Goal: Task Accomplishment & Management: Manage account settings

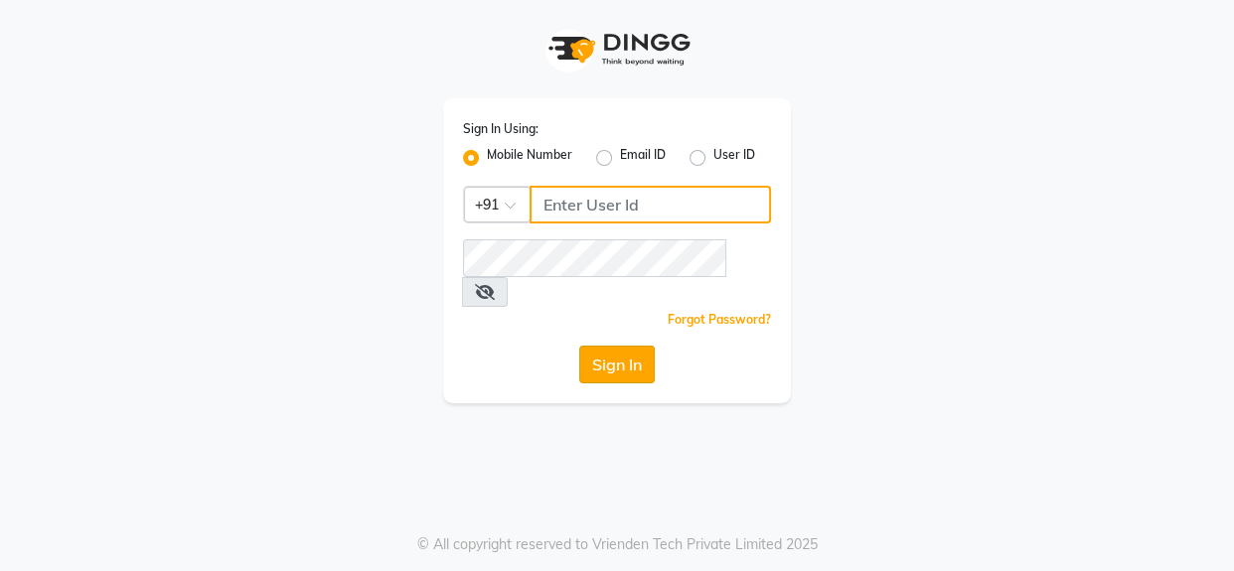
type input "7078224660"
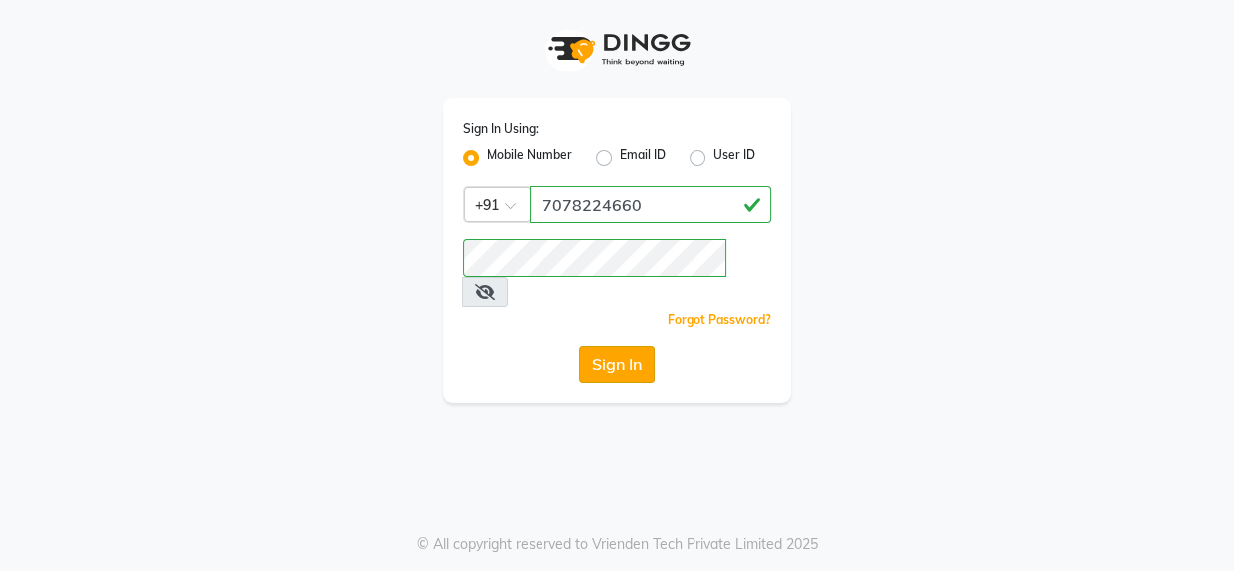
click at [636, 346] on button "Sign In" at bounding box center [617, 365] width 76 height 38
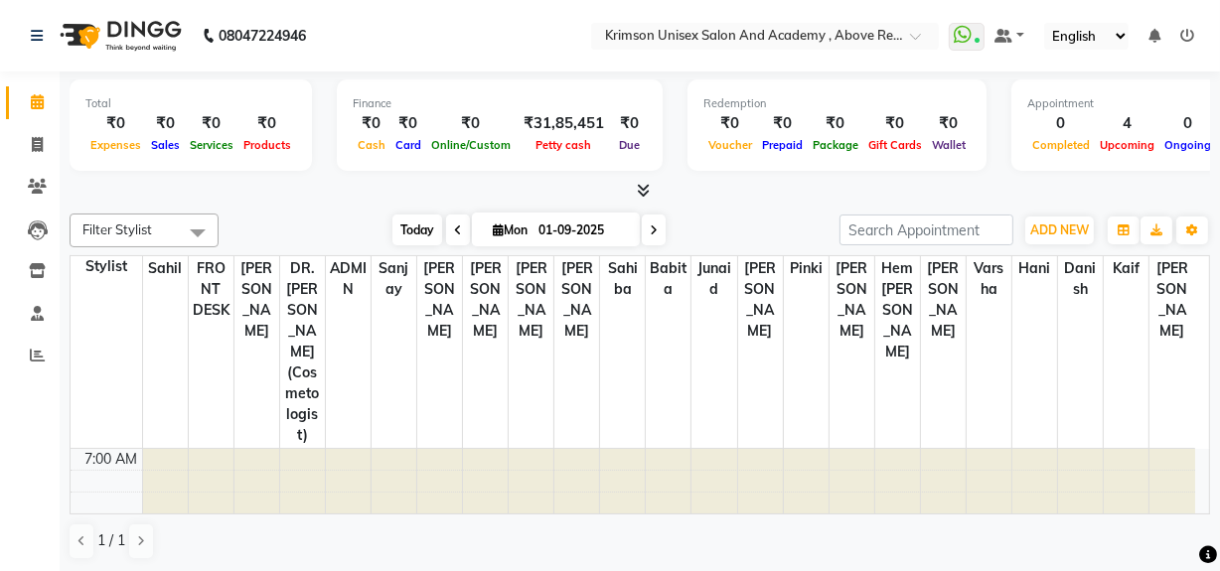
click at [410, 237] on span "Today" at bounding box center [417, 230] width 50 height 31
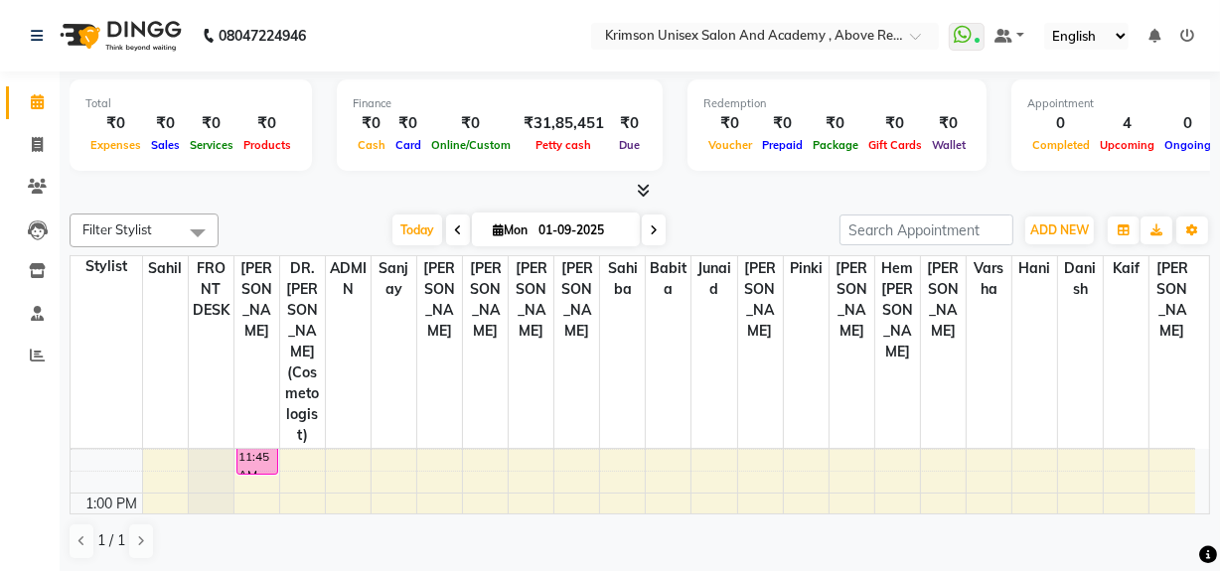
scroll to position [350, 0]
click at [417, 229] on span "Today" at bounding box center [417, 230] width 50 height 31
click at [424, 235] on span "Today" at bounding box center [417, 230] width 50 height 31
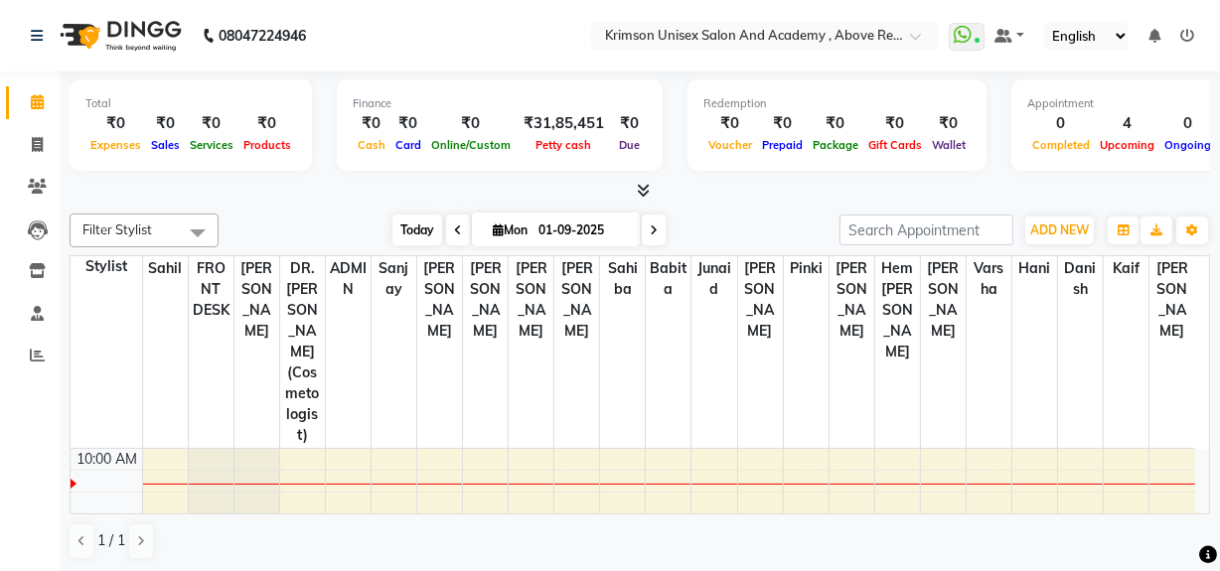
click at [423, 233] on span "Today" at bounding box center [417, 230] width 50 height 31
click at [407, 224] on span "Today" at bounding box center [417, 230] width 50 height 31
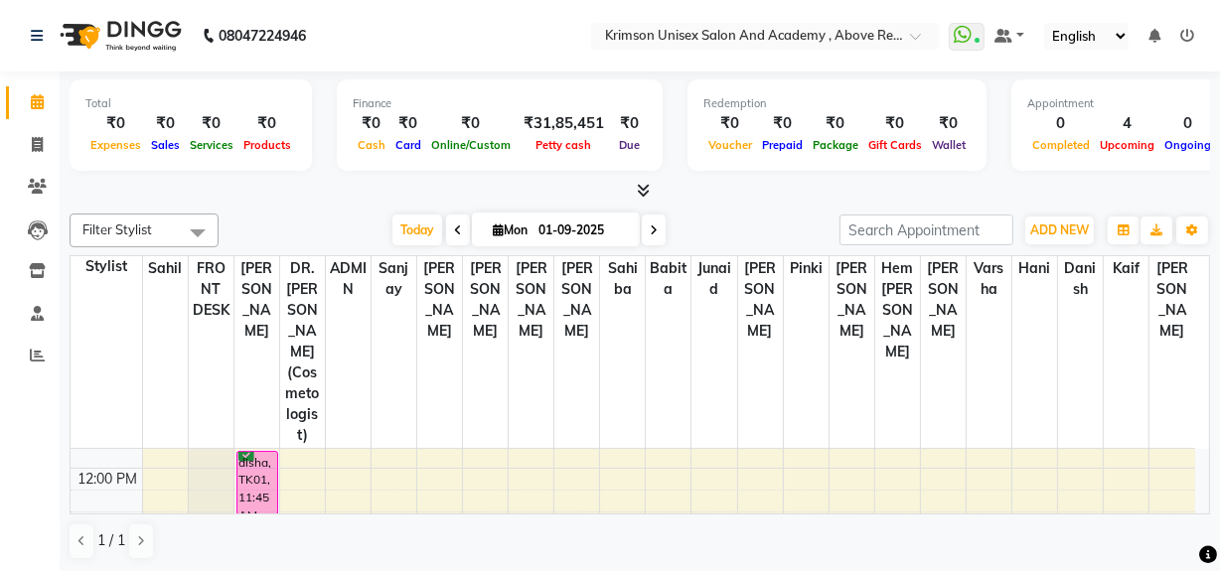
scroll to position [314, 0]
click at [395, 229] on span "Today" at bounding box center [417, 230] width 50 height 31
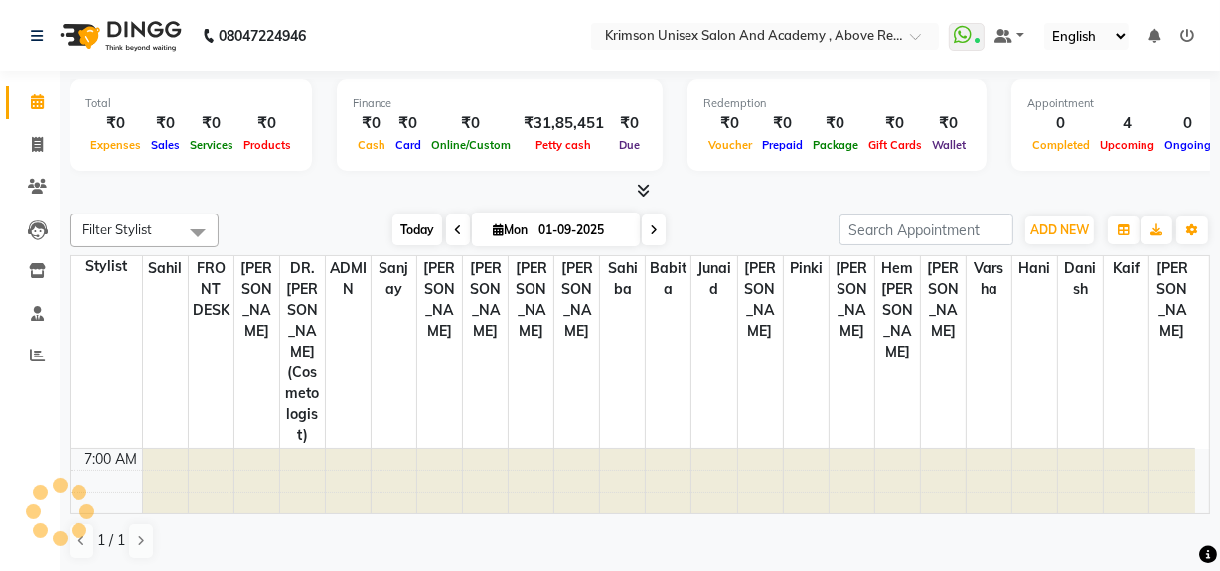
scroll to position [197, 0]
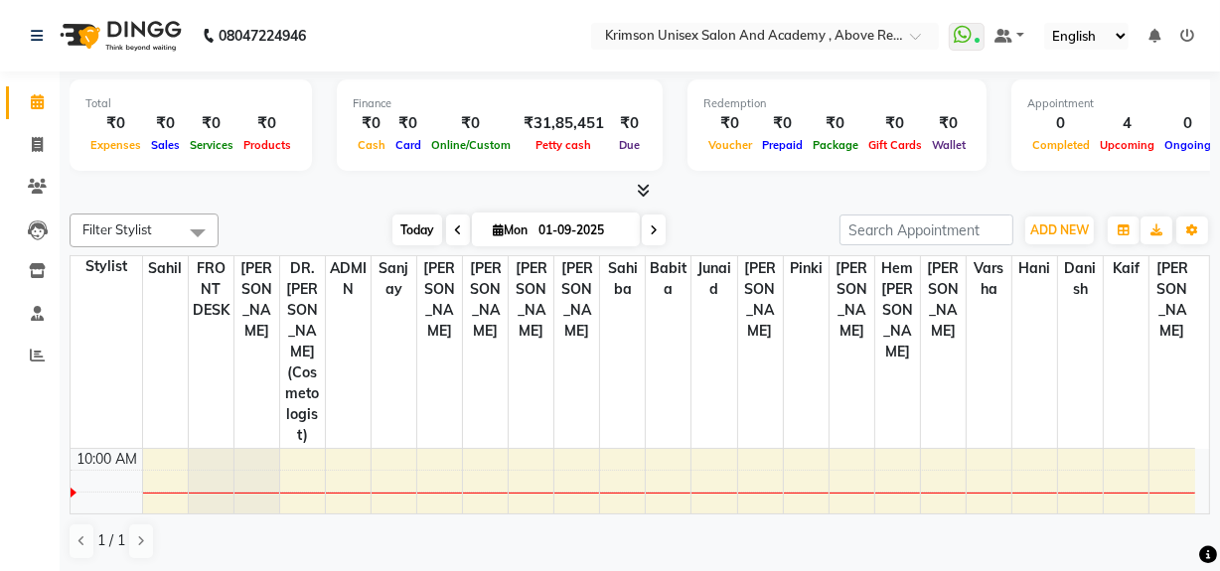
click at [426, 225] on span "Today" at bounding box center [417, 230] width 50 height 31
click at [412, 233] on span "Today" at bounding box center [417, 230] width 50 height 31
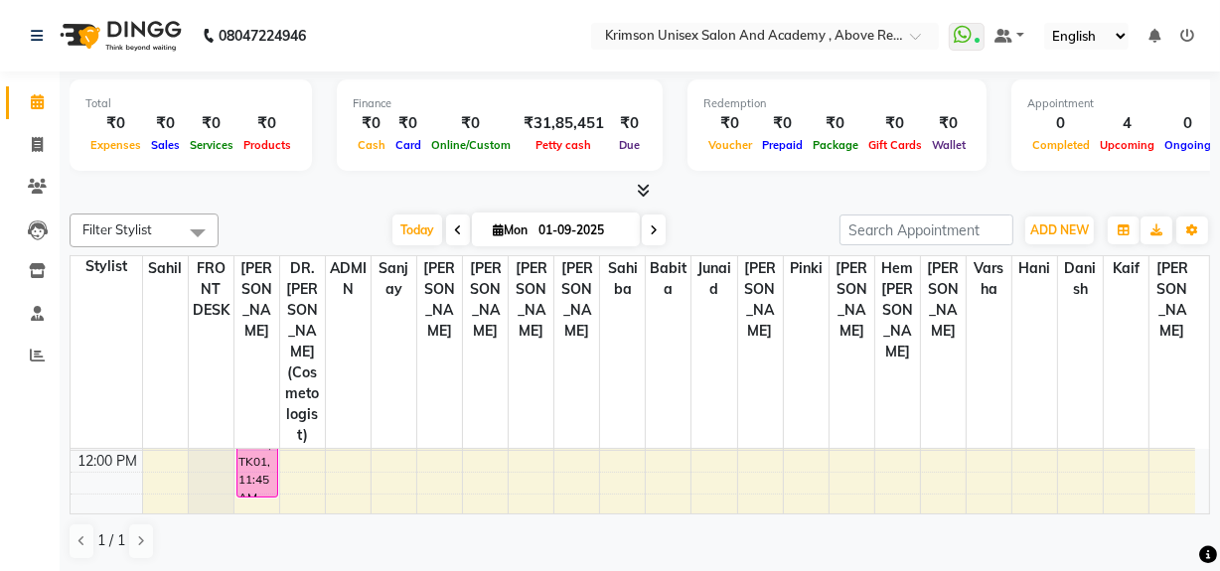
scroll to position [333, 0]
click at [30, 348] on icon at bounding box center [37, 355] width 15 height 15
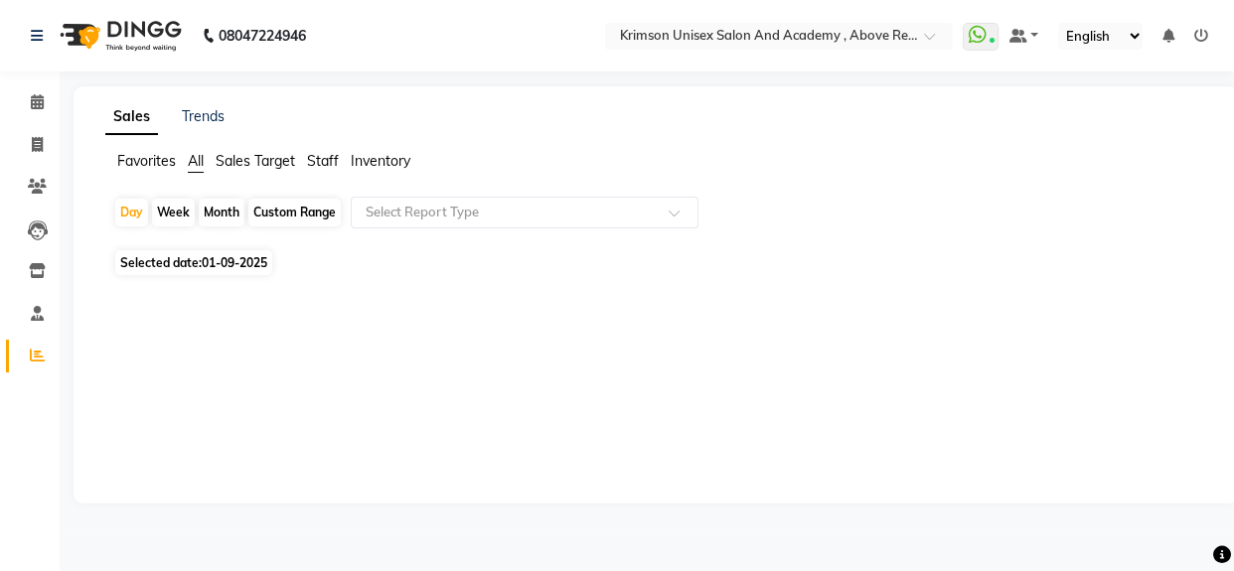
click at [268, 209] on div "Custom Range" at bounding box center [294, 213] width 92 height 28
select select "9"
select select "2025"
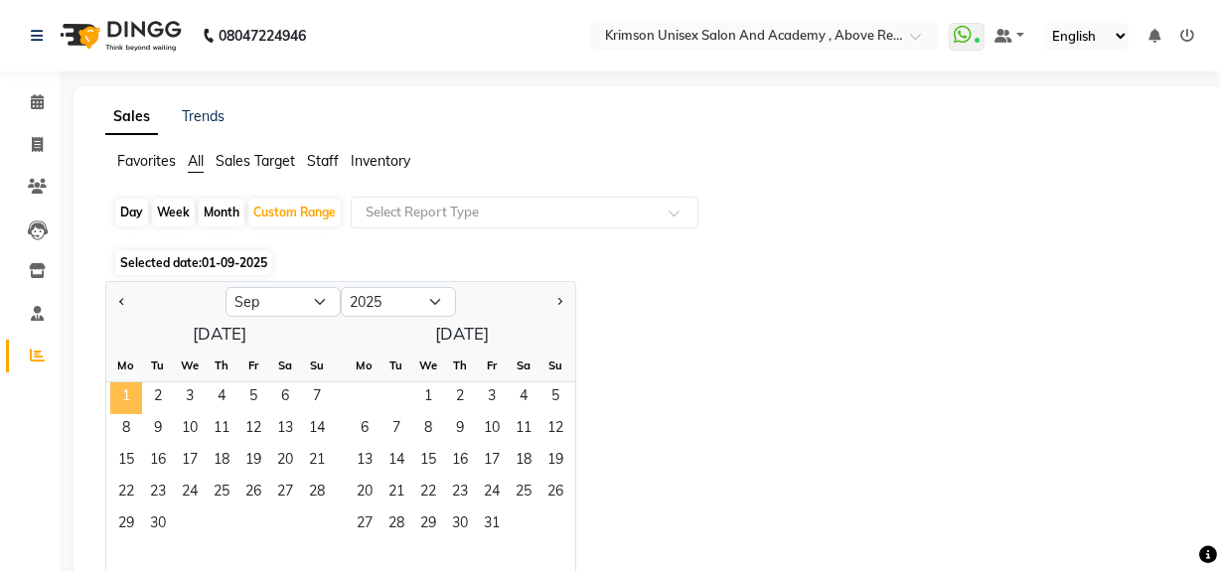
click at [120, 406] on span "1" at bounding box center [126, 399] width 32 height 32
click at [211, 213] on div "Month" at bounding box center [222, 213] width 46 height 28
select select "9"
select select "2025"
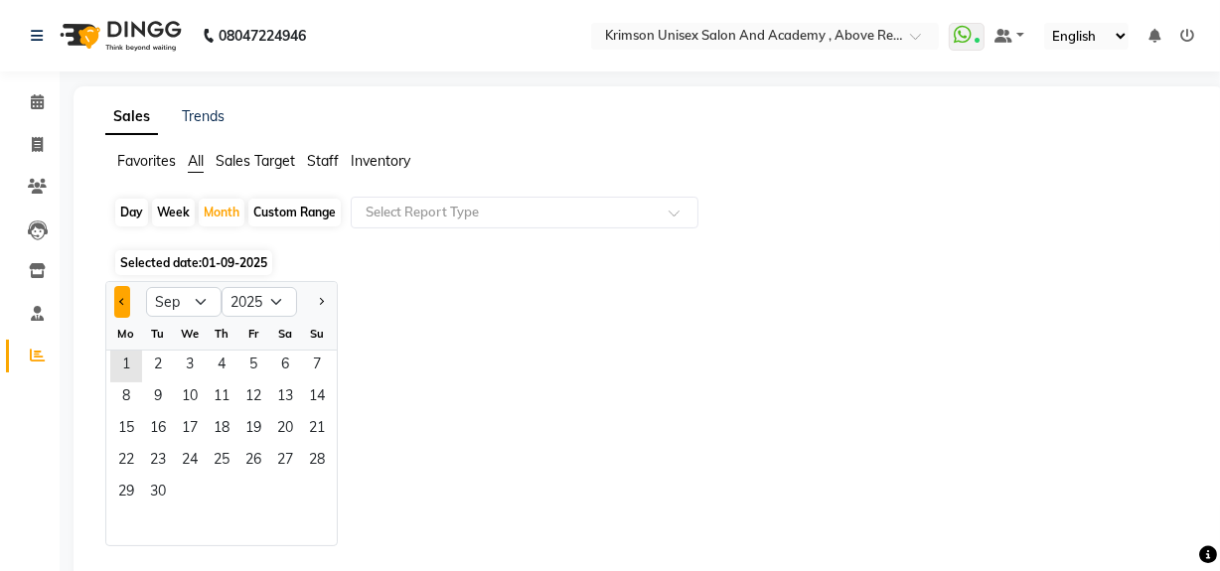
click at [118, 293] on button "Previous month" at bounding box center [122, 302] width 16 height 32
select select "8"
click at [248, 370] on span "1" at bounding box center [253, 367] width 32 height 32
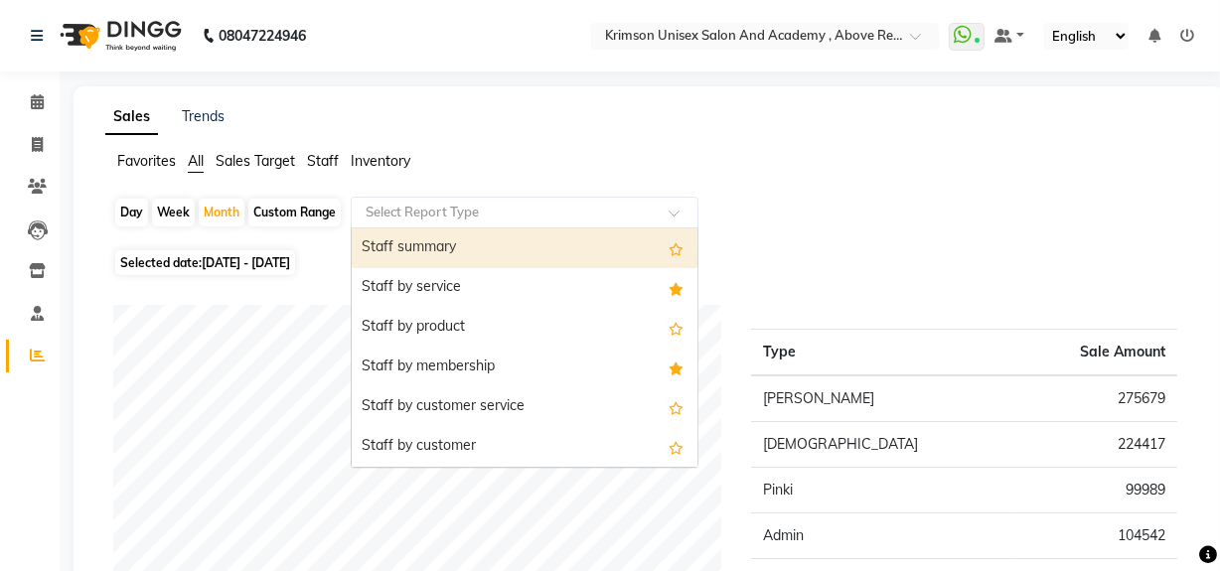
click at [465, 218] on input "text" at bounding box center [505, 213] width 286 height 20
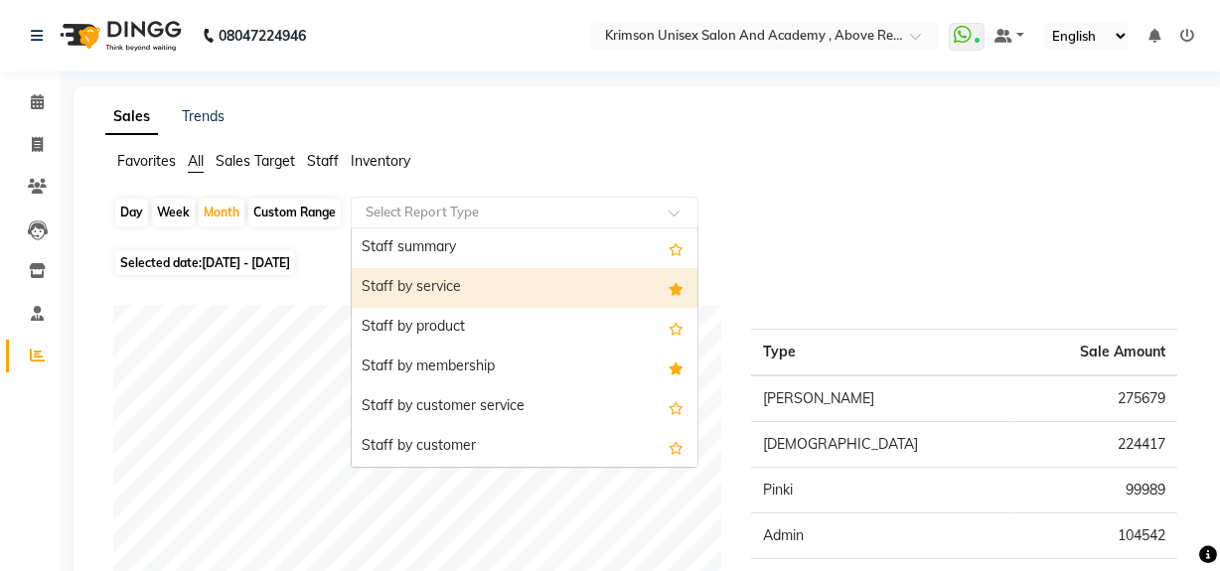
click at [458, 278] on div "Staff by service" at bounding box center [525, 288] width 346 height 40
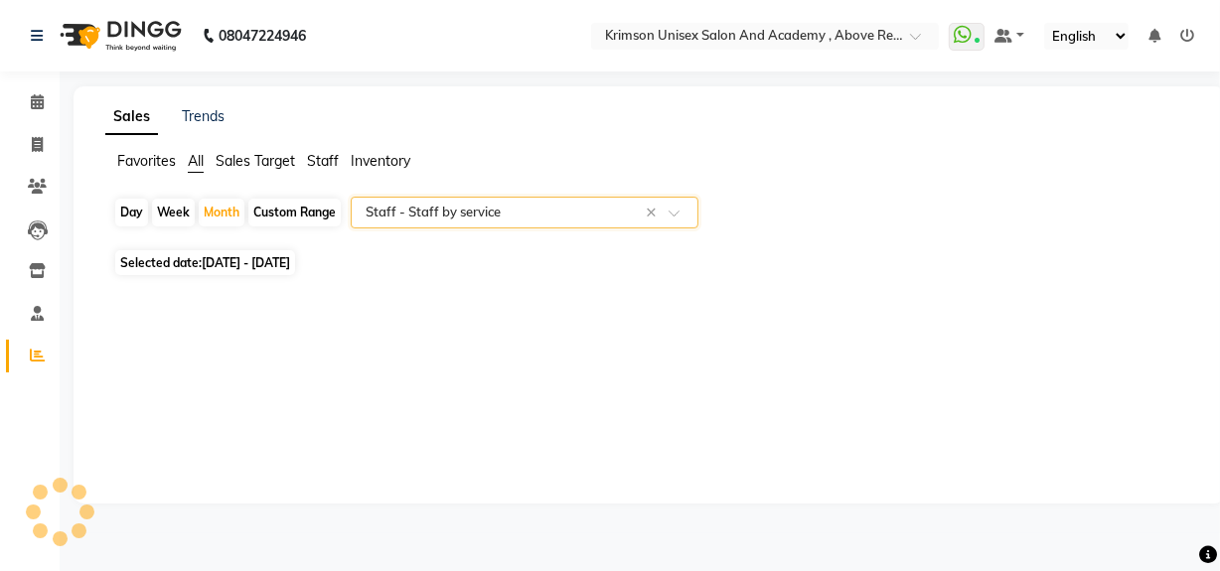
select select "csv"
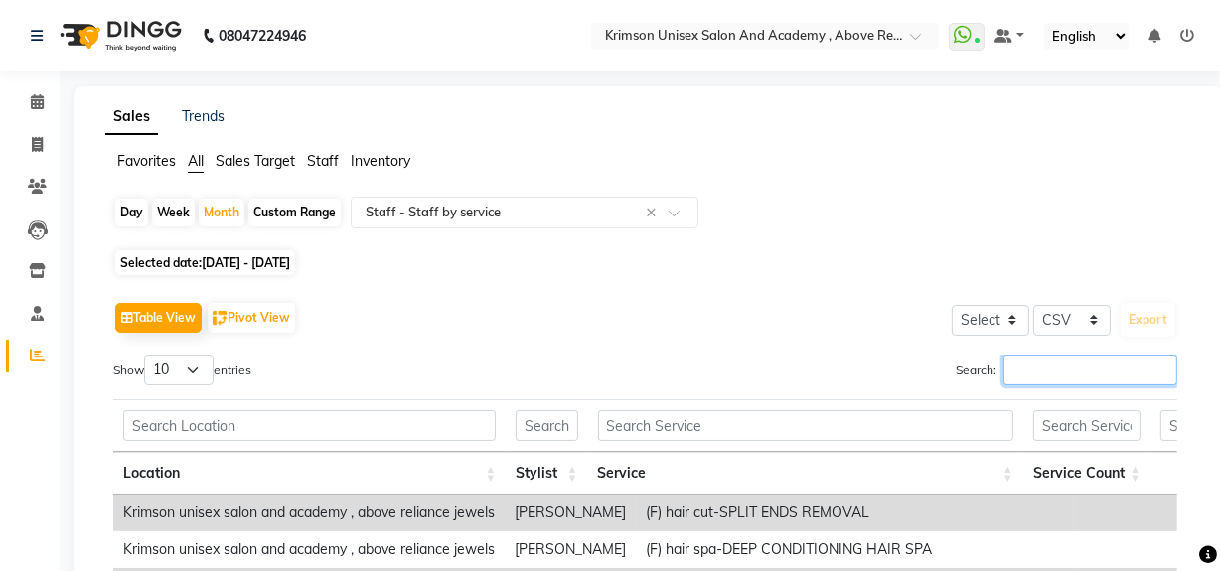
click at [1043, 367] on input "Search:" at bounding box center [1091, 370] width 174 height 31
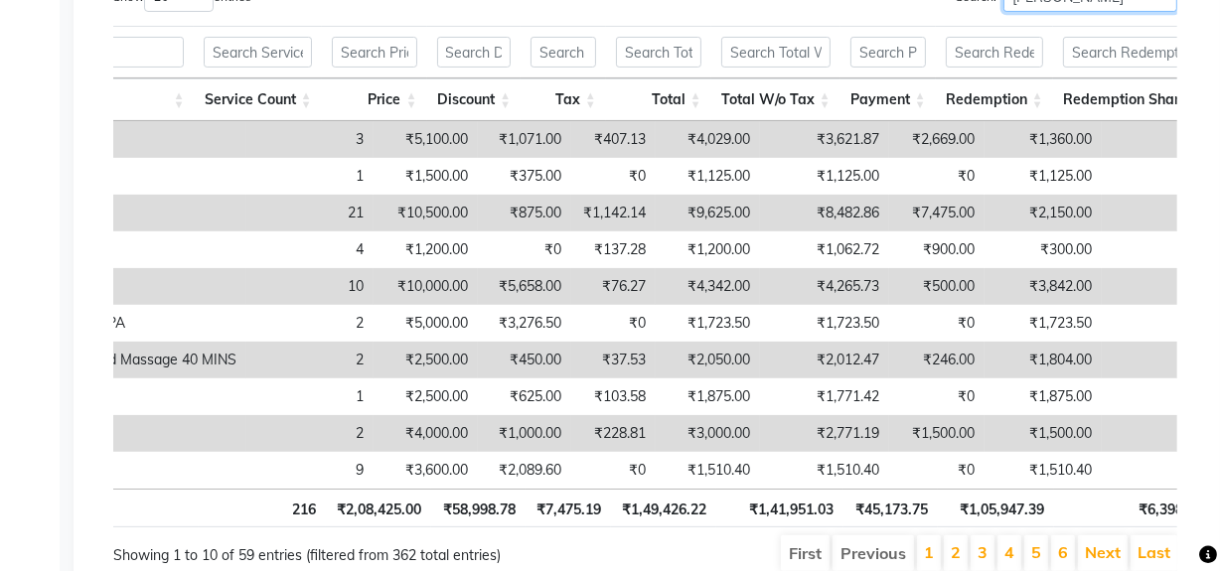
scroll to position [0, 808]
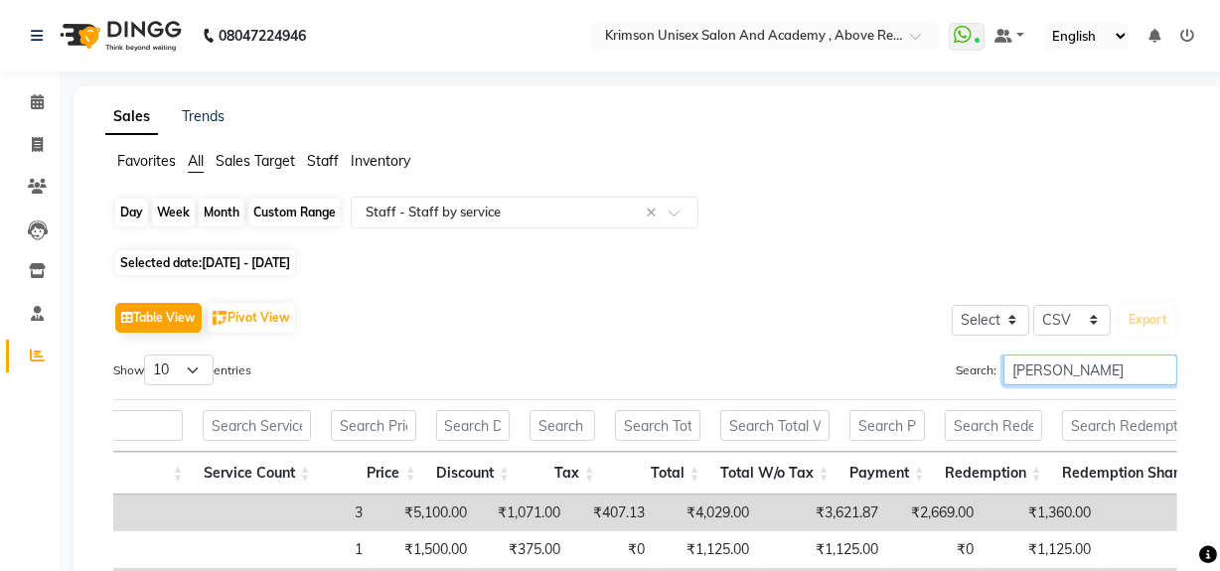
type input "[PERSON_NAME]"
click at [225, 211] on div "Month" at bounding box center [222, 213] width 46 height 28
select select "8"
select select "2025"
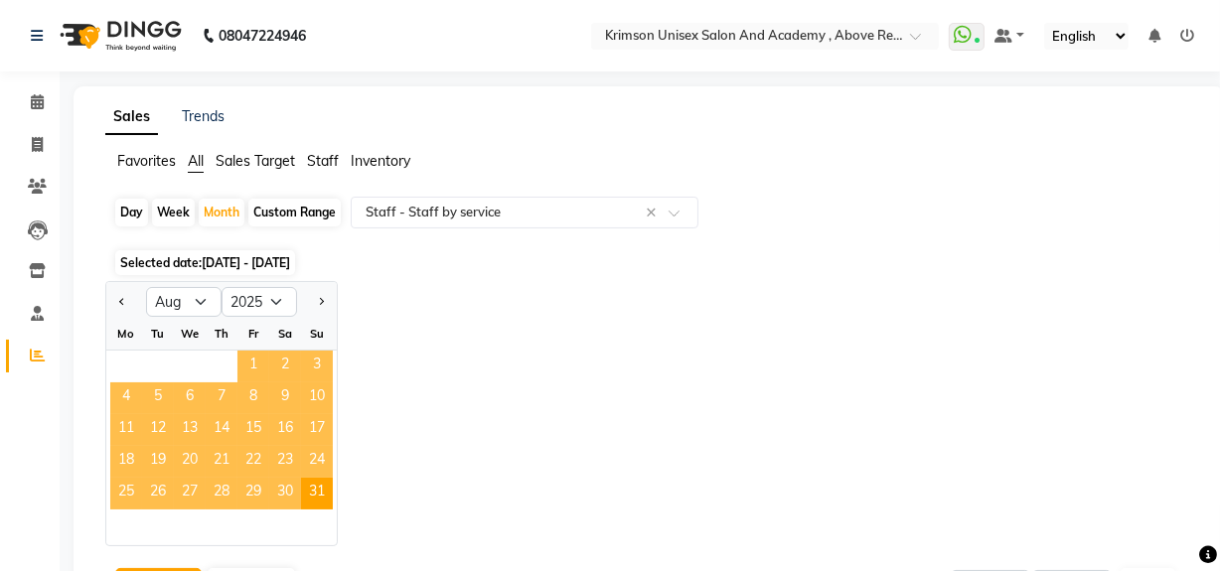
click at [247, 358] on span "1" at bounding box center [253, 367] width 32 height 32
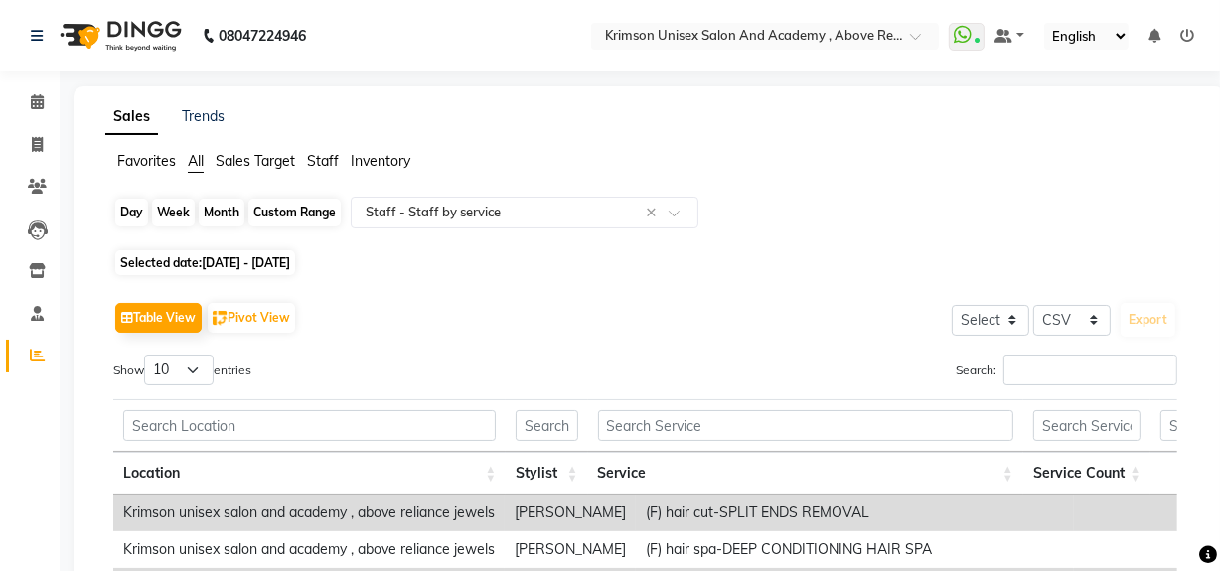
click at [218, 216] on div "Month" at bounding box center [222, 213] width 46 height 28
select select "8"
select select "2025"
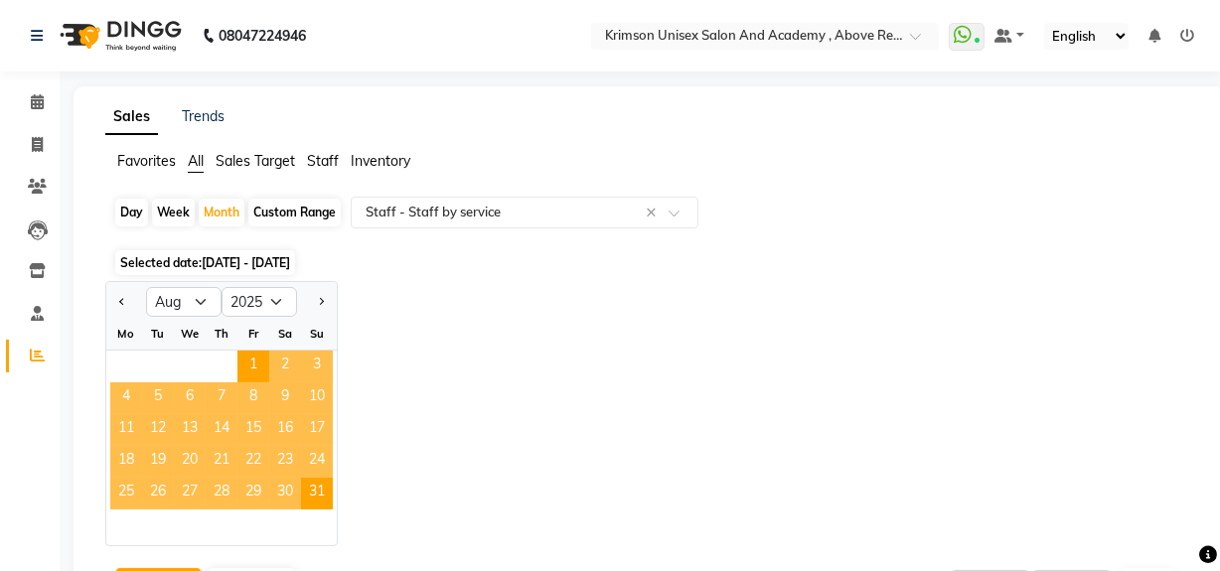
click at [274, 215] on div "Custom Range" at bounding box center [294, 213] width 92 height 28
select select "8"
select select "2025"
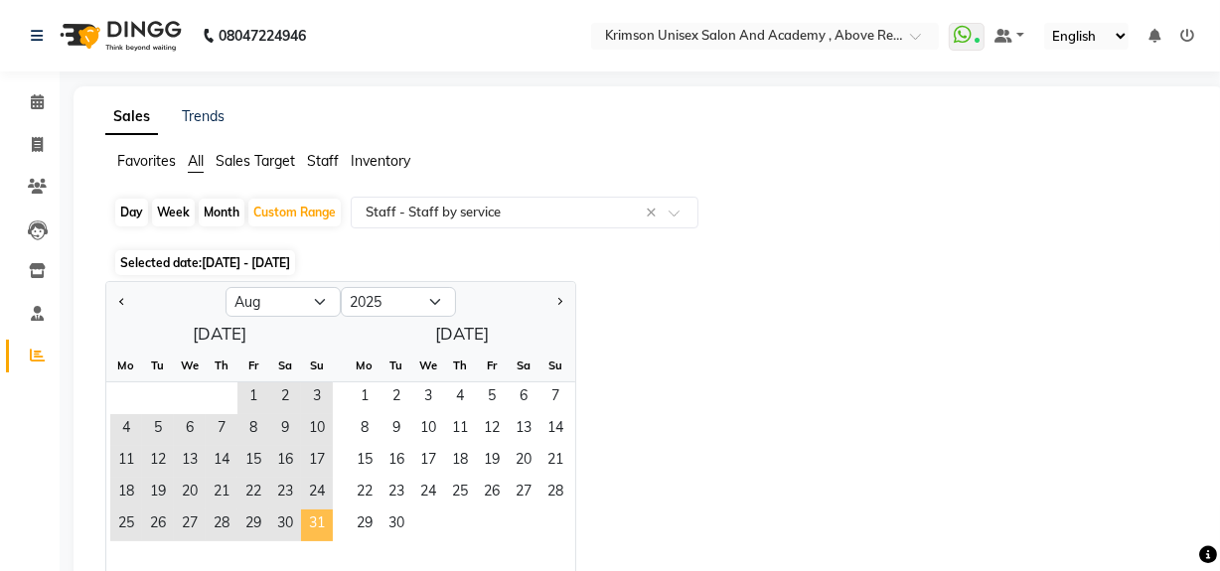
click at [320, 524] on span "31" at bounding box center [317, 526] width 32 height 32
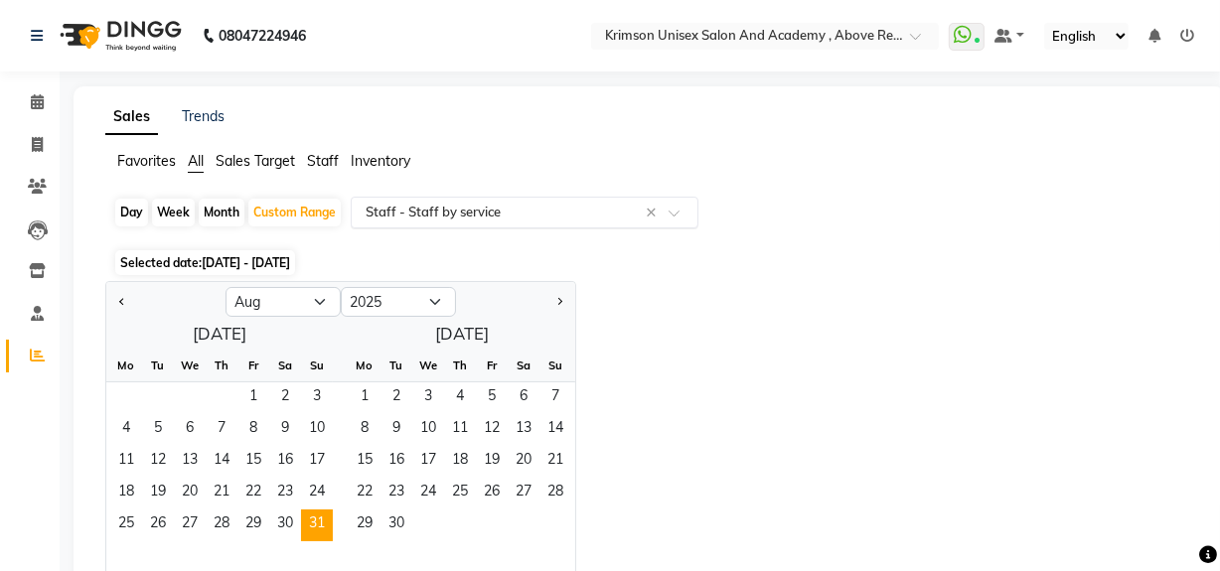
click at [479, 206] on input "text" at bounding box center [505, 213] width 286 height 20
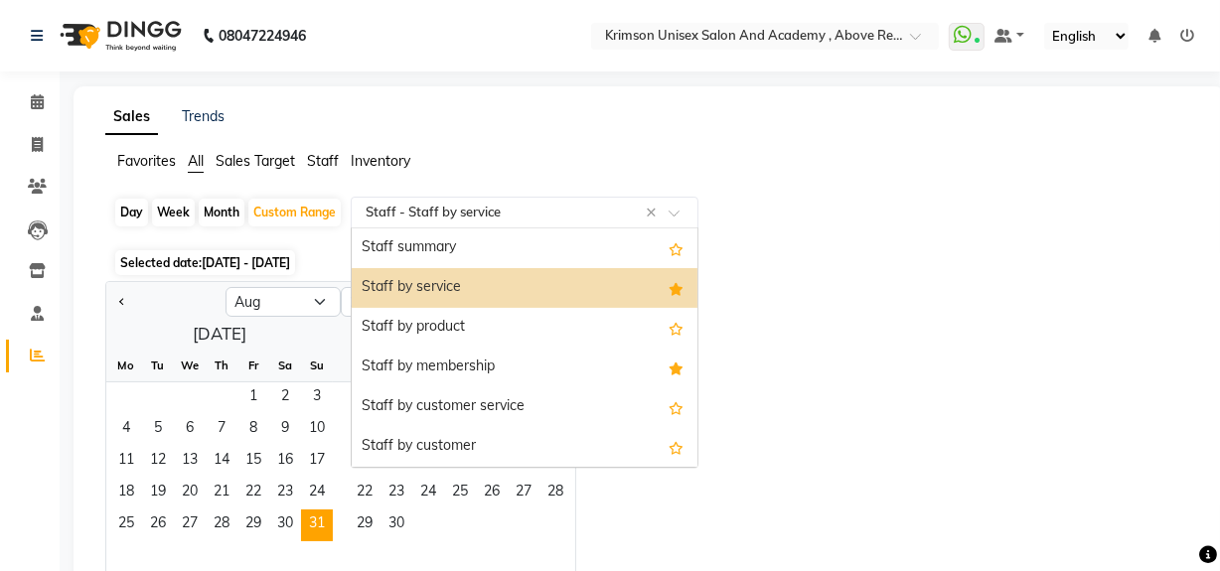
click at [498, 296] on div "Staff by service" at bounding box center [525, 288] width 346 height 40
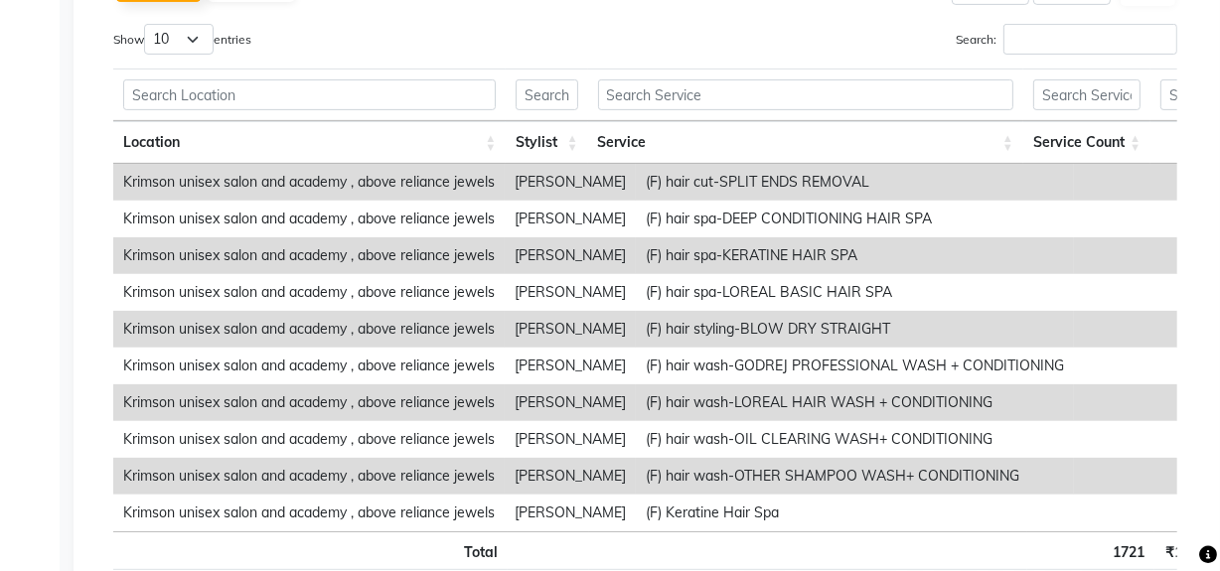
scroll to position [462, 0]
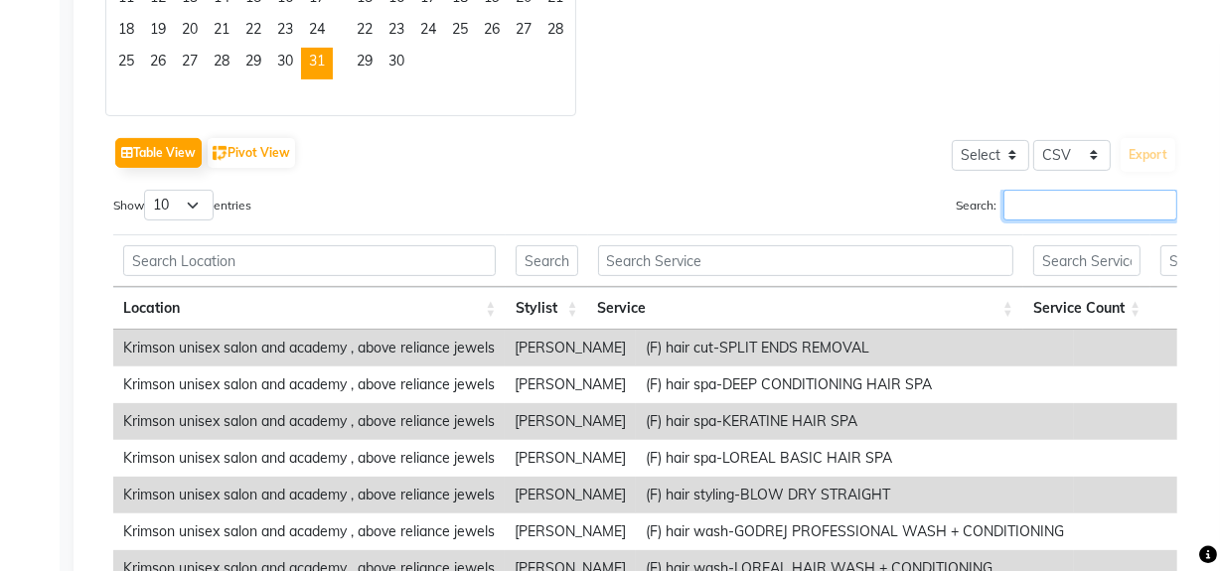
click at [1048, 199] on input "Search:" at bounding box center [1091, 205] width 174 height 31
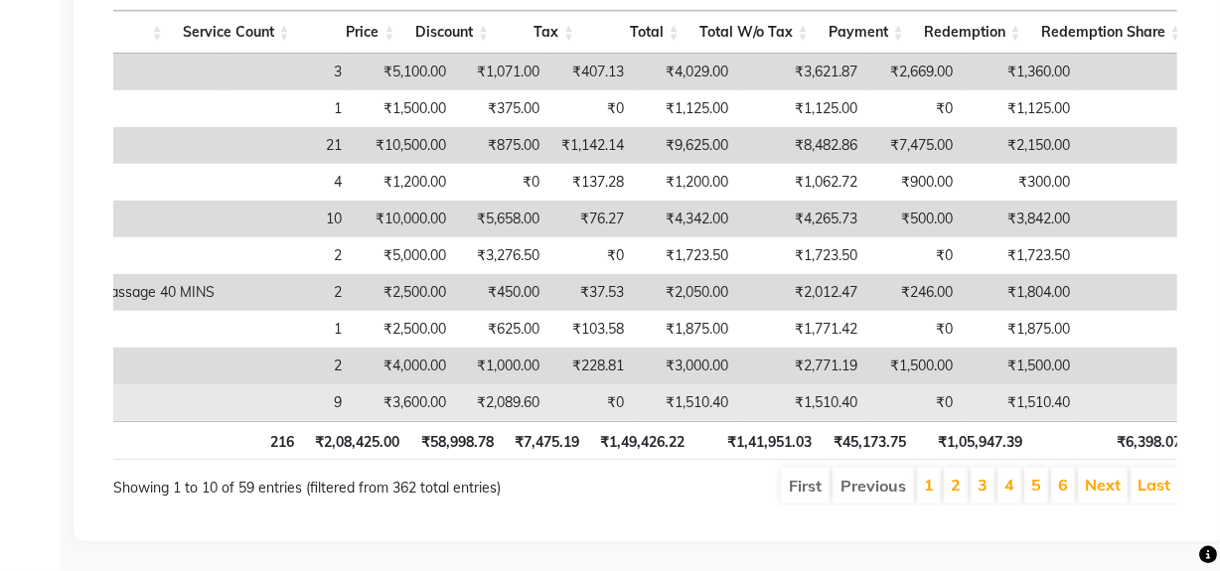
scroll to position [0, 0]
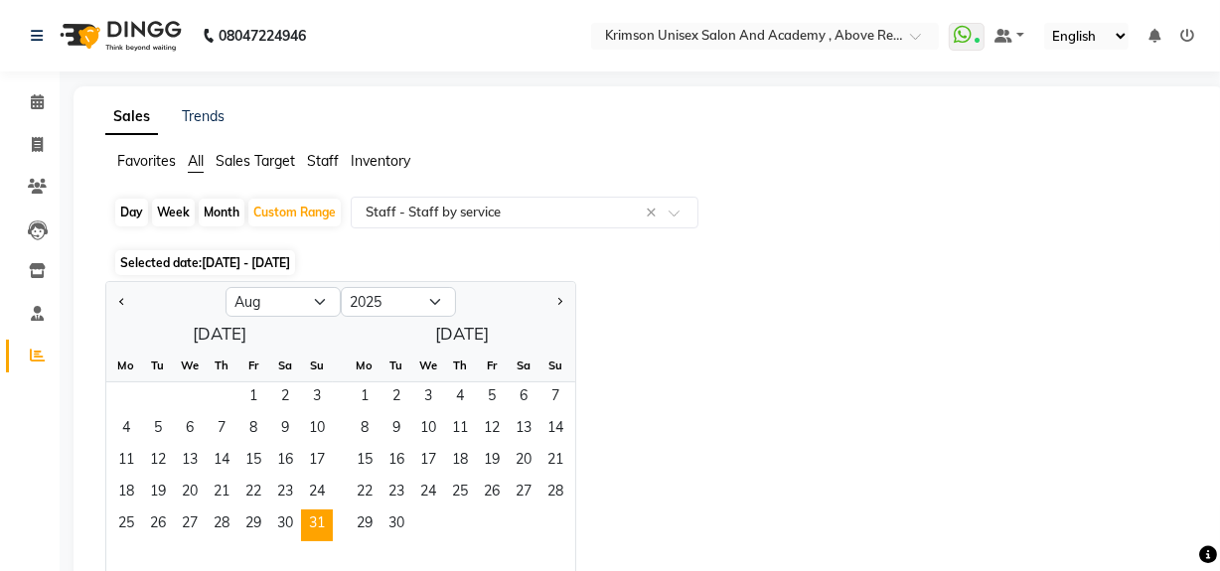
type input "[PERSON_NAME]"
click at [127, 209] on div "Day" at bounding box center [131, 213] width 33 height 28
select select "8"
select select "2025"
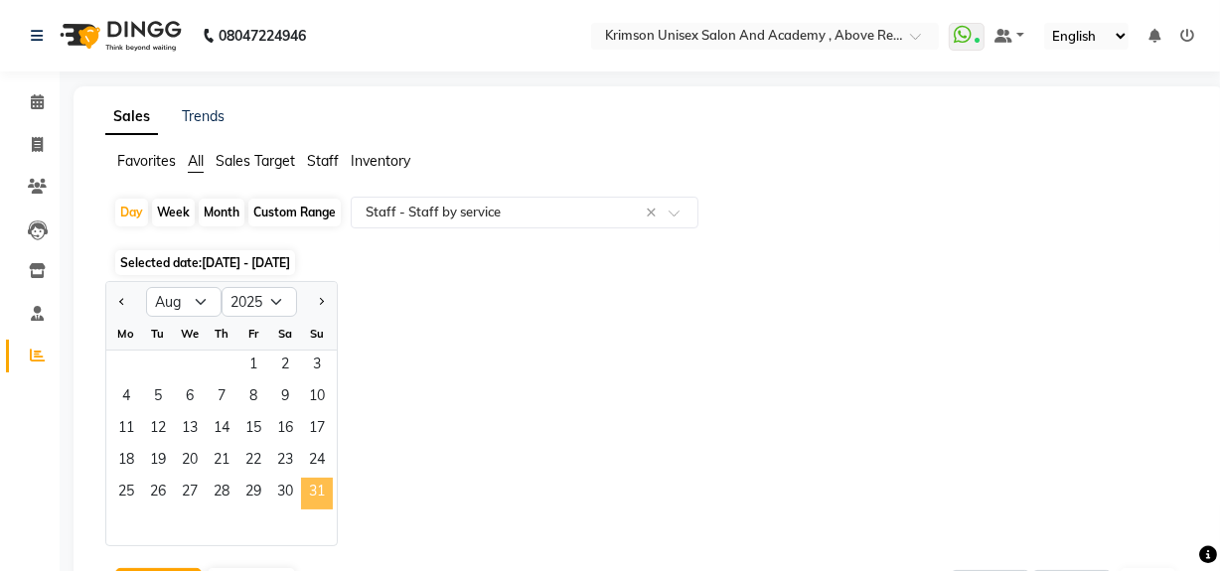
click at [314, 493] on span "31" at bounding box center [317, 494] width 32 height 32
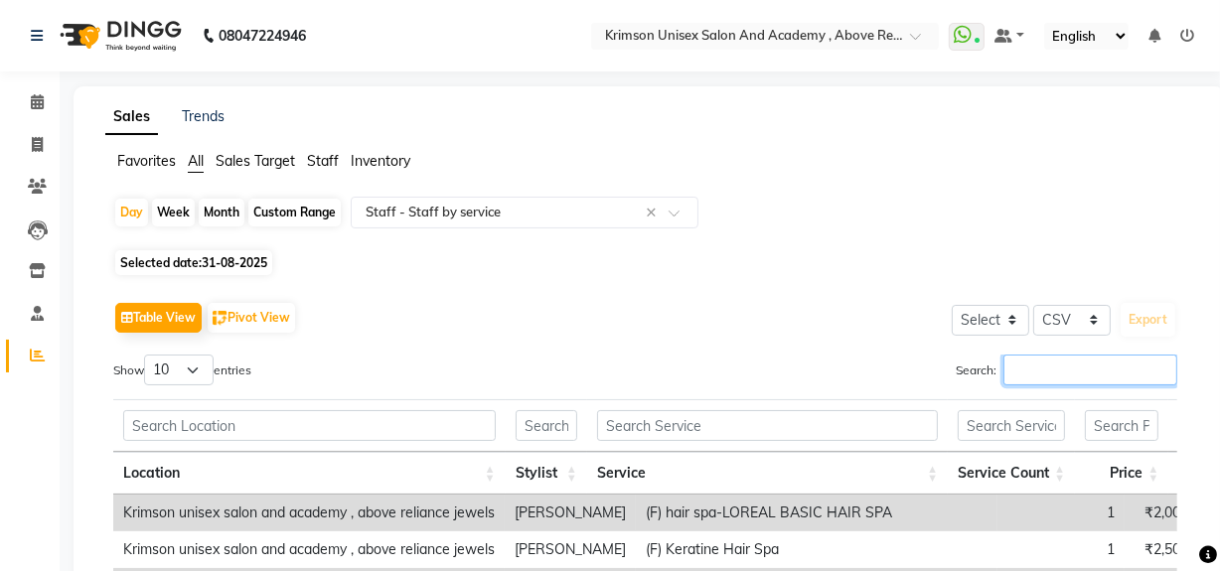
click at [1013, 380] on input "Search:" at bounding box center [1091, 370] width 174 height 31
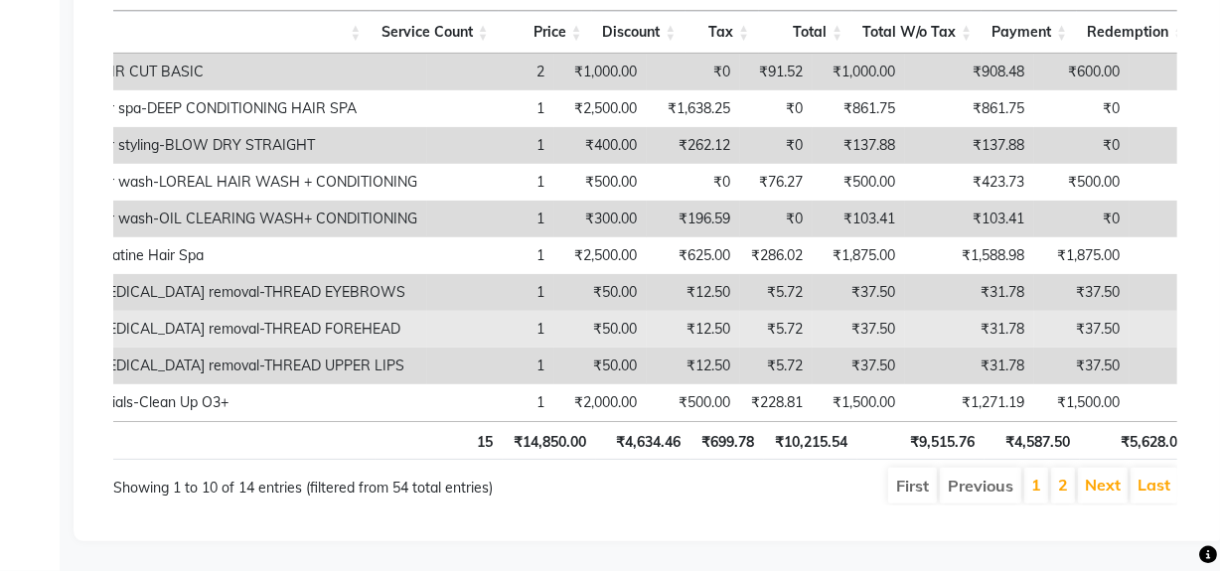
scroll to position [0, 873]
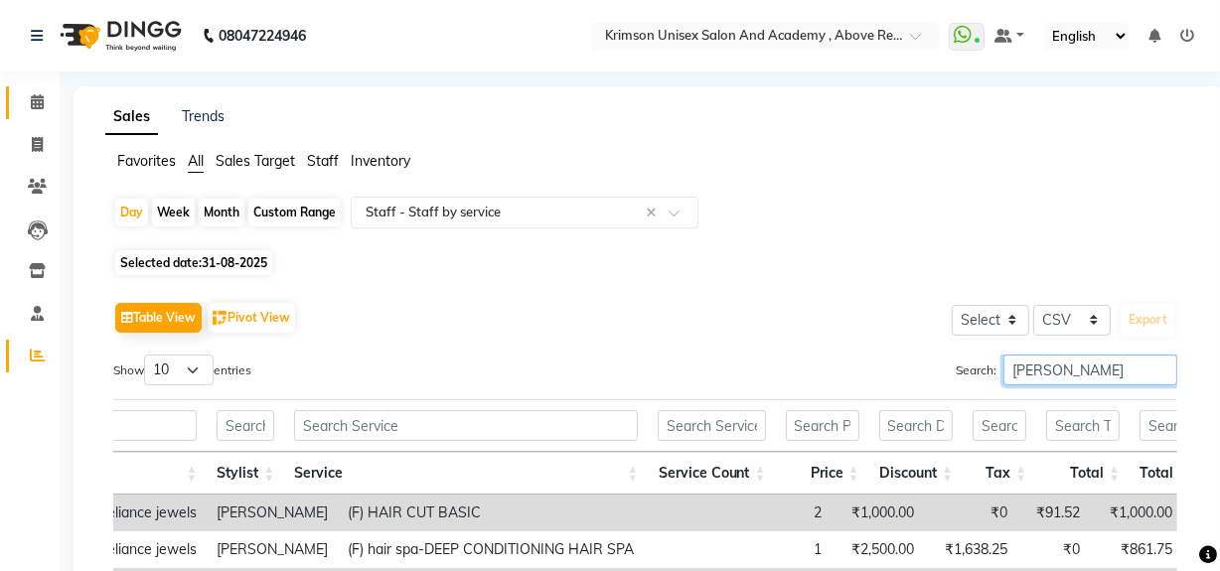
type input "[PERSON_NAME]"
click at [37, 99] on icon at bounding box center [37, 101] width 13 height 15
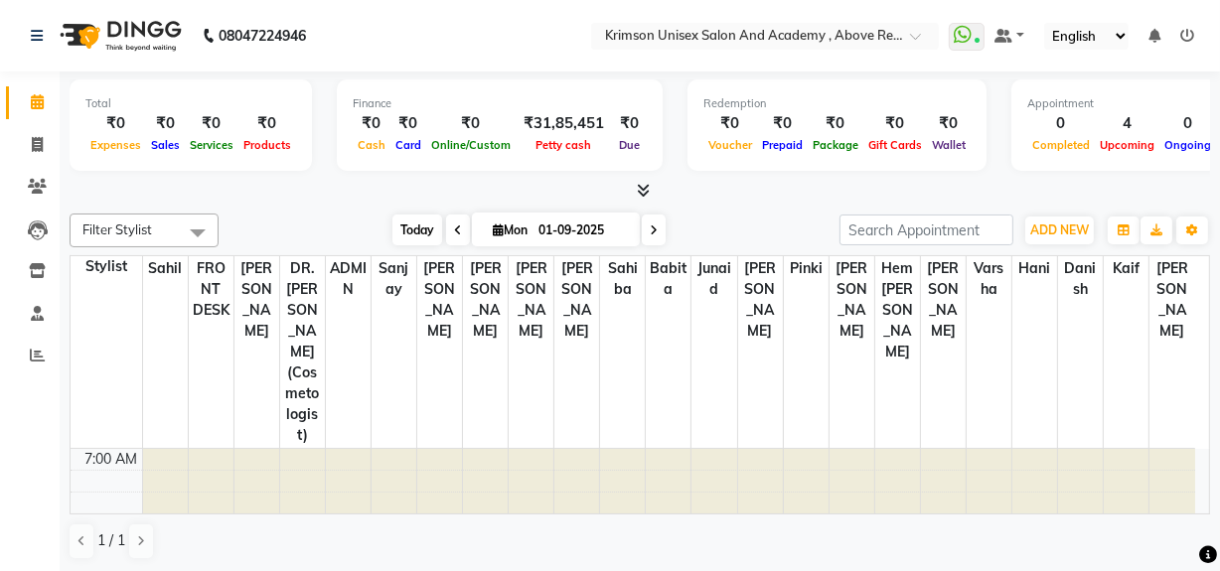
click at [402, 236] on span "Today" at bounding box center [417, 230] width 50 height 31
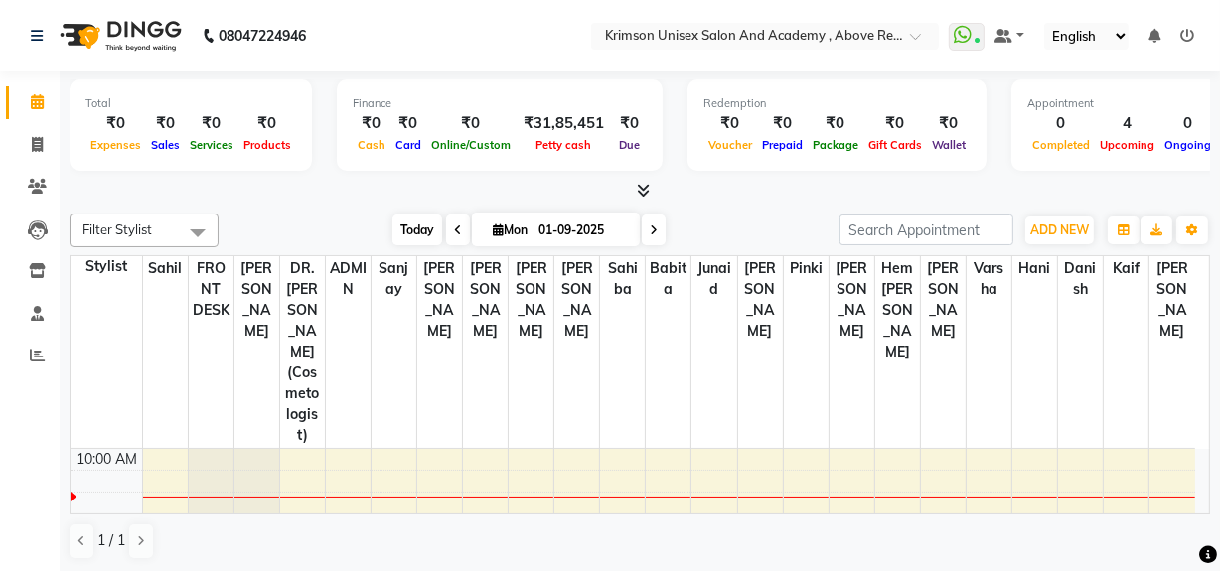
click at [410, 230] on span "Today" at bounding box center [417, 230] width 50 height 31
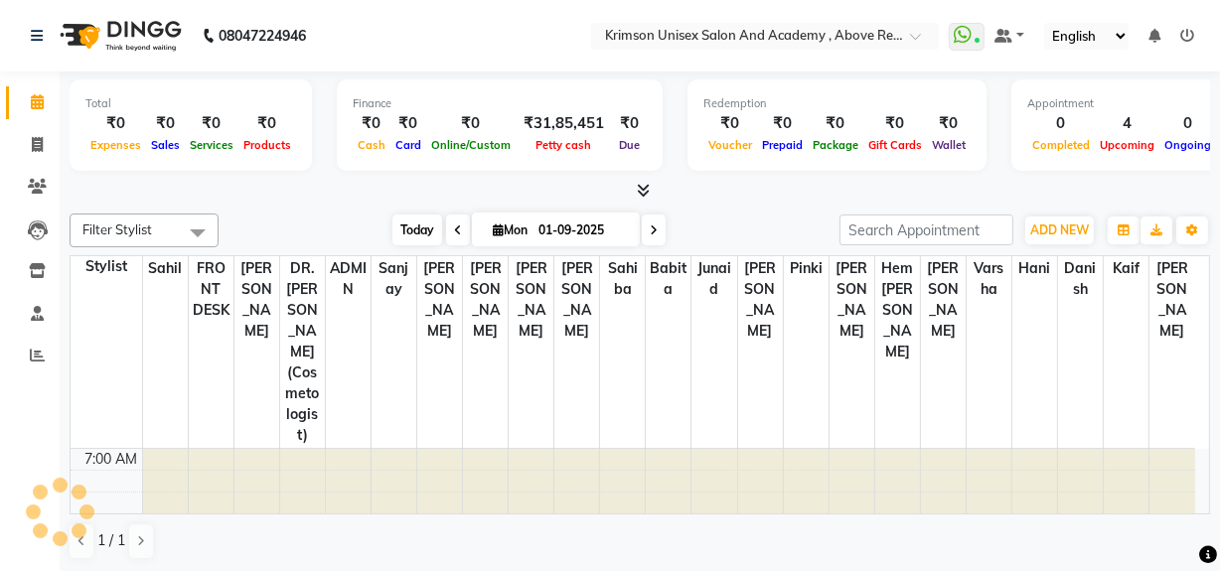
scroll to position [197, 0]
click at [421, 226] on span "Today" at bounding box center [417, 230] width 50 height 31
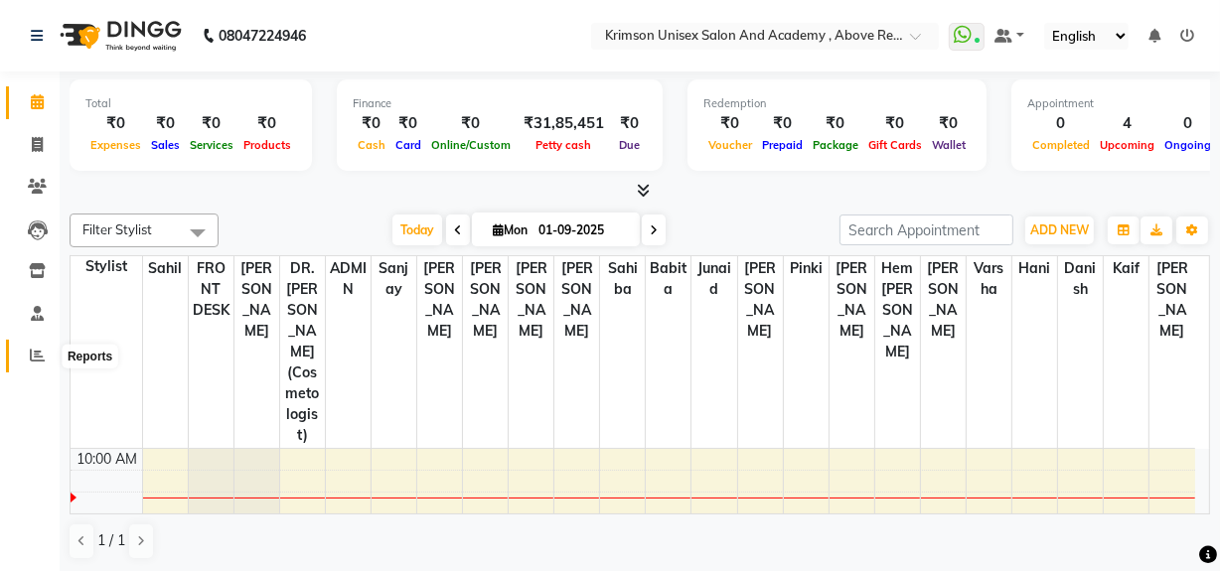
click at [35, 349] on icon at bounding box center [37, 355] width 15 height 15
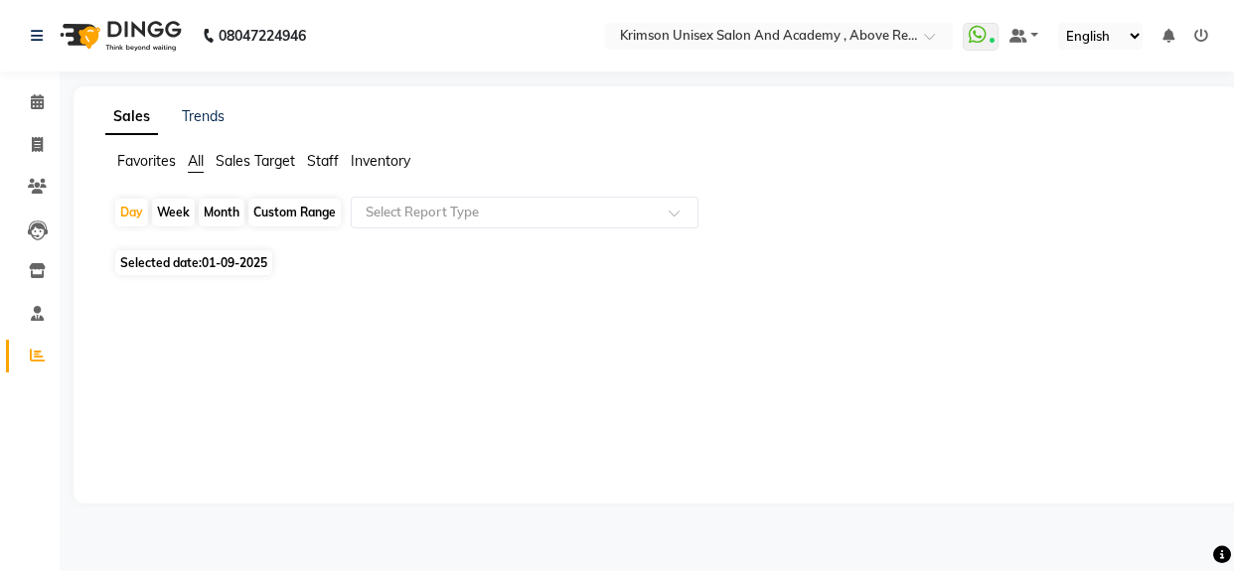
click at [325, 159] on span "Staff" at bounding box center [323, 161] width 32 height 18
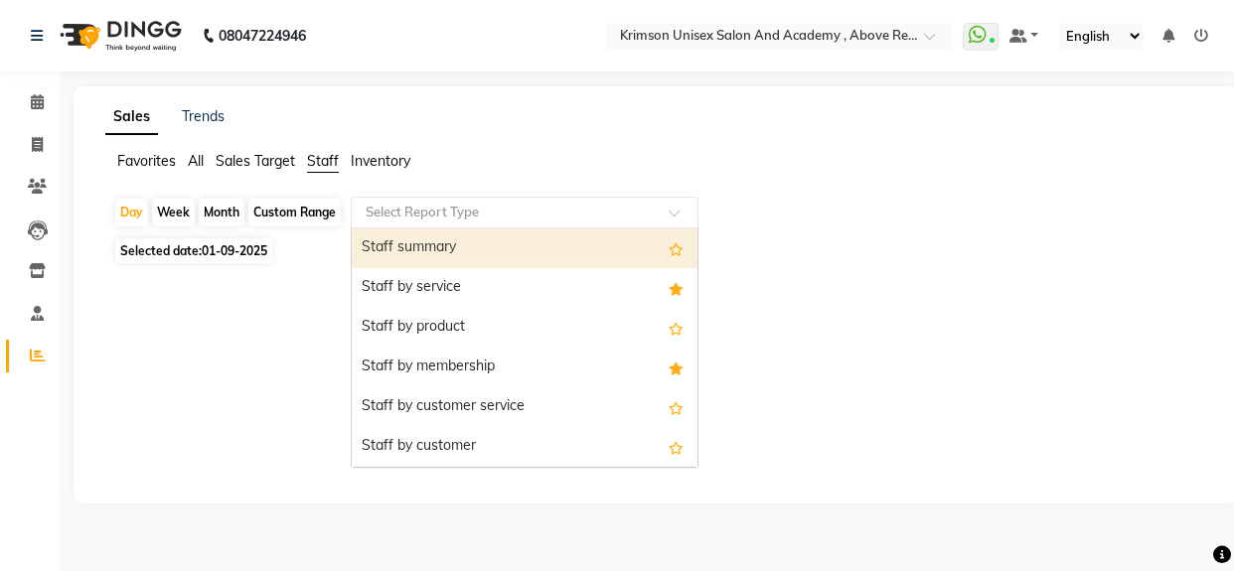
click at [406, 221] on input "text" at bounding box center [505, 213] width 286 height 20
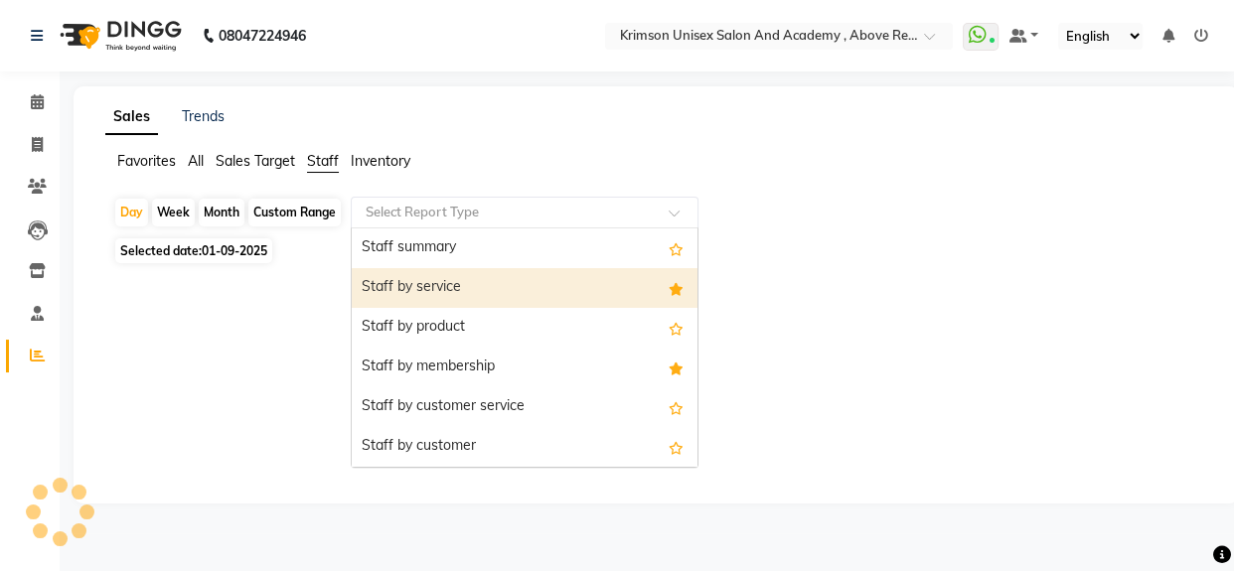
click at [417, 279] on div "Staff by service" at bounding box center [525, 288] width 346 height 40
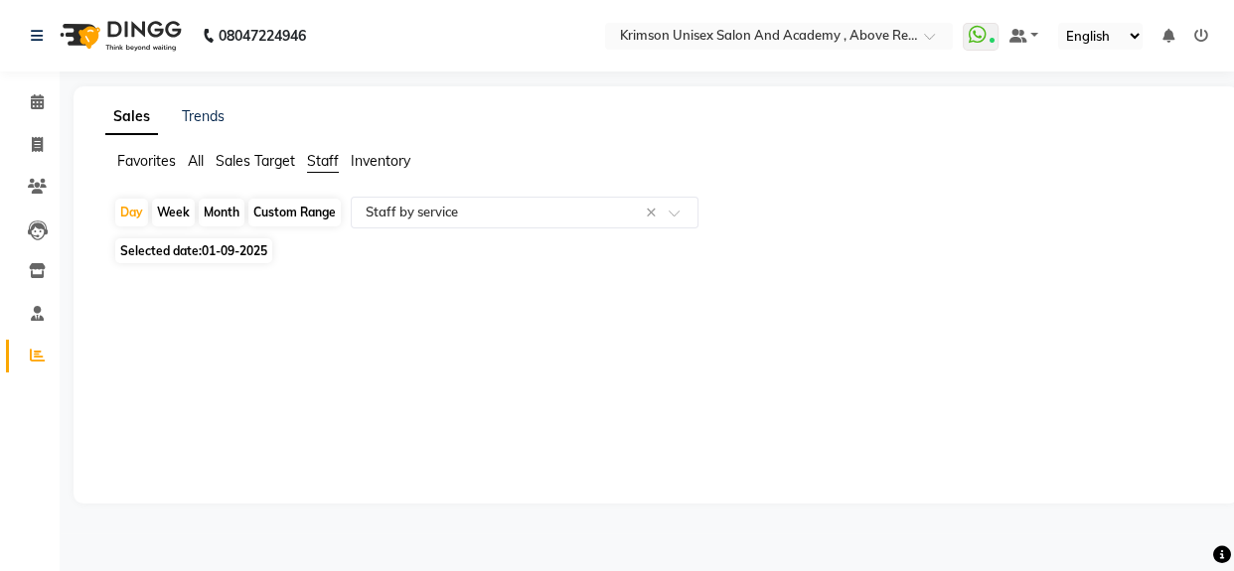
click at [313, 218] on div "Custom Range" at bounding box center [294, 213] width 92 height 28
select select "9"
select select "2025"
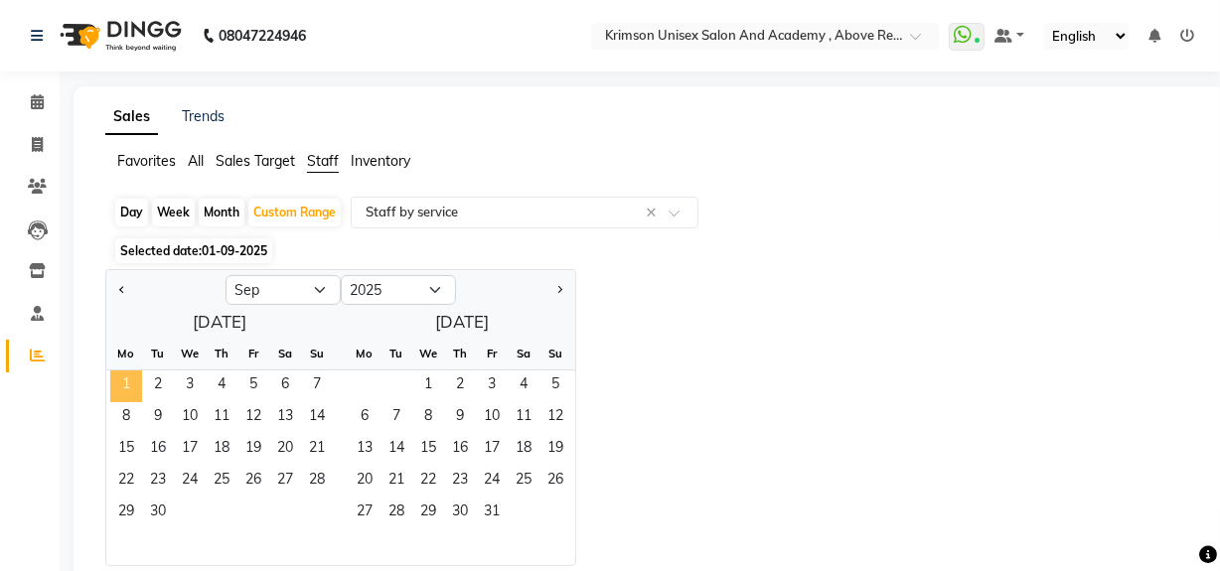
click at [119, 382] on span "1" at bounding box center [126, 387] width 32 height 32
click at [115, 284] on button "Previous month" at bounding box center [122, 290] width 16 height 32
select select "8"
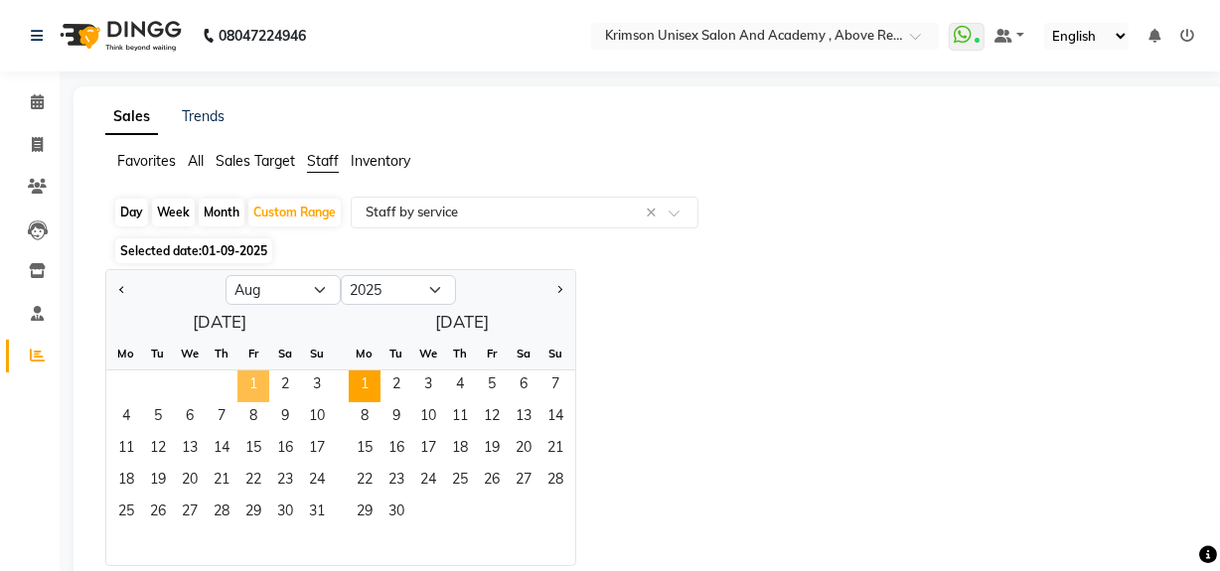
click at [257, 381] on span "1" at bounding box center [253, 387] width 32 height 32
click at [309, 513] on span "31" at bounding box center [317, 514] width 32 height 32
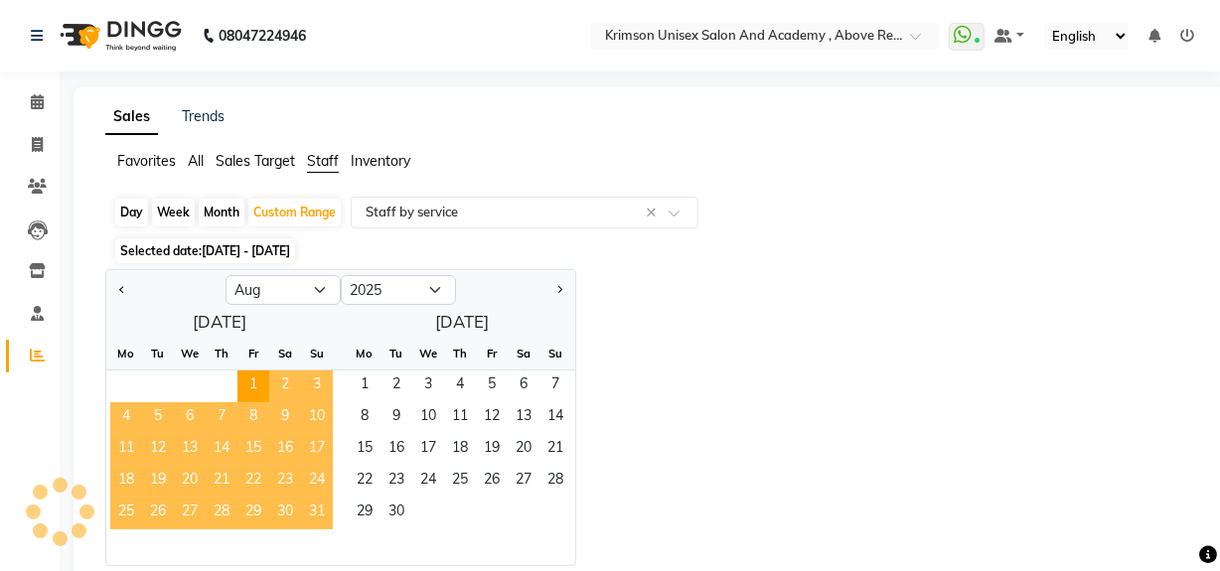
select select "csv"
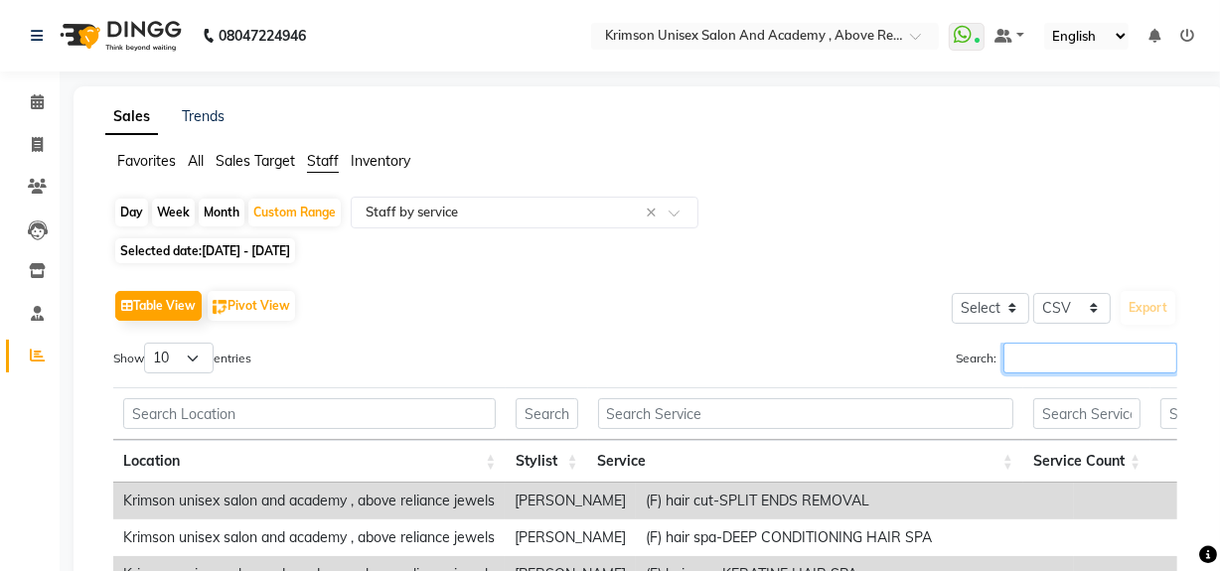
click at [1053, 369] on input "Search:" at bounding box center [1091, 358] width 174 height 31
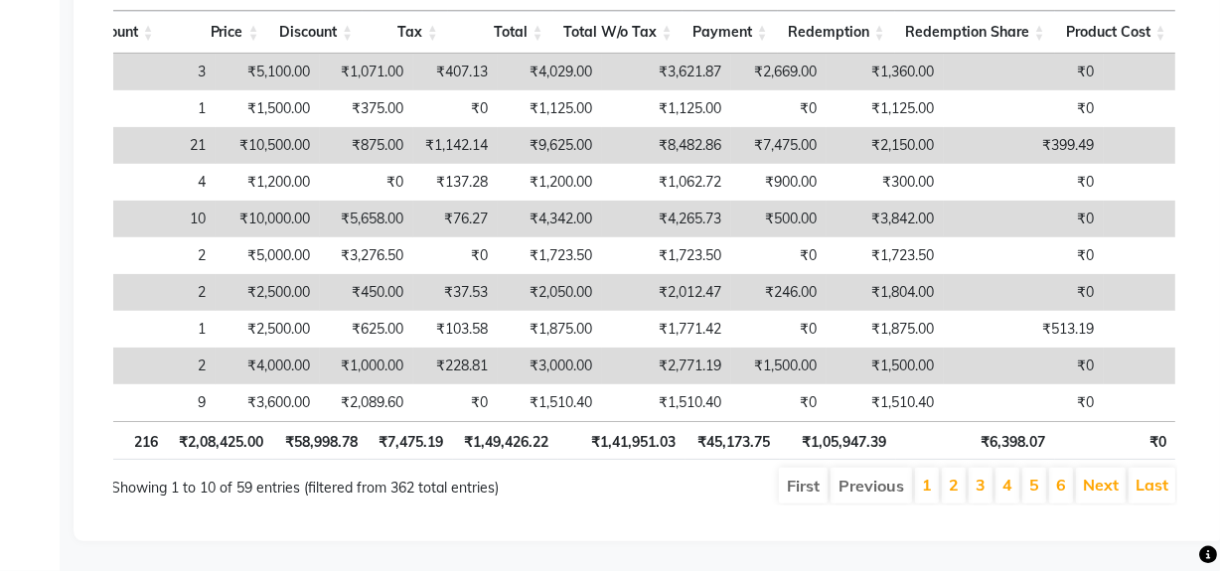
scroll to position [0, 653]
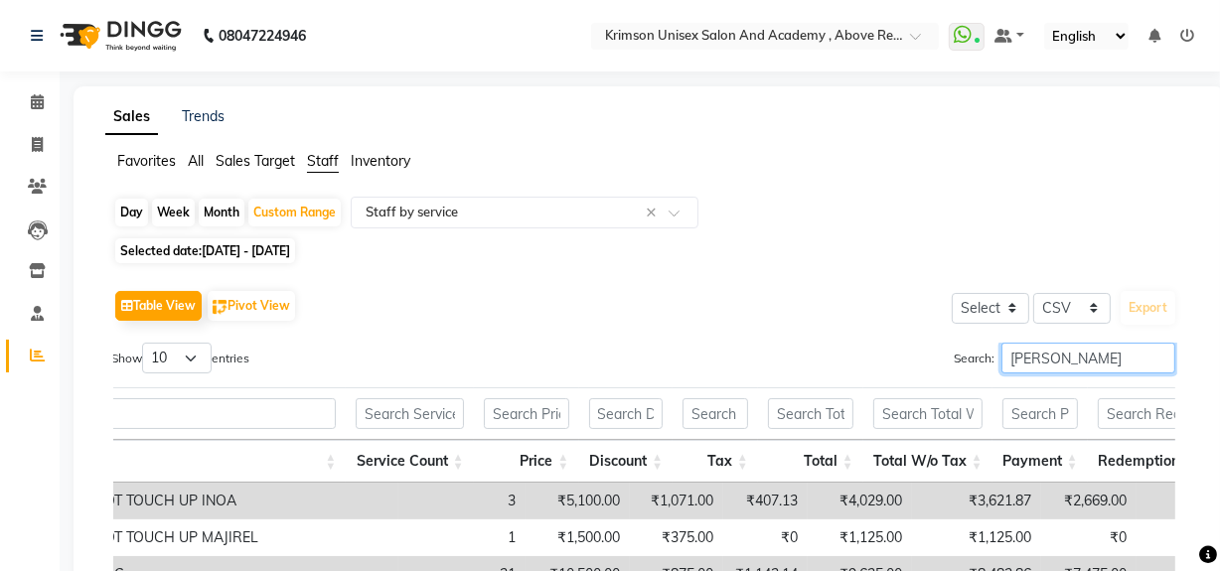
type input "[PERSON_NAME]"
click at [28, 89] on link "Calendar" at bounding box center [30, 102] width 48 height 33
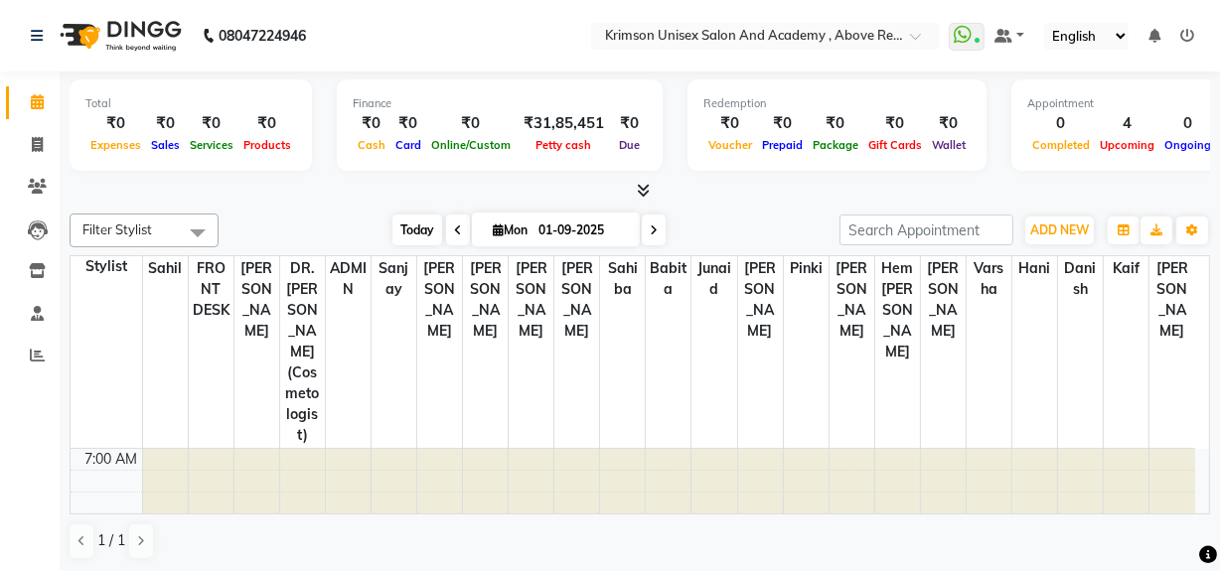
click at [431, 217] on span "Today" at bounding box center [417, 230] width 50 height 31
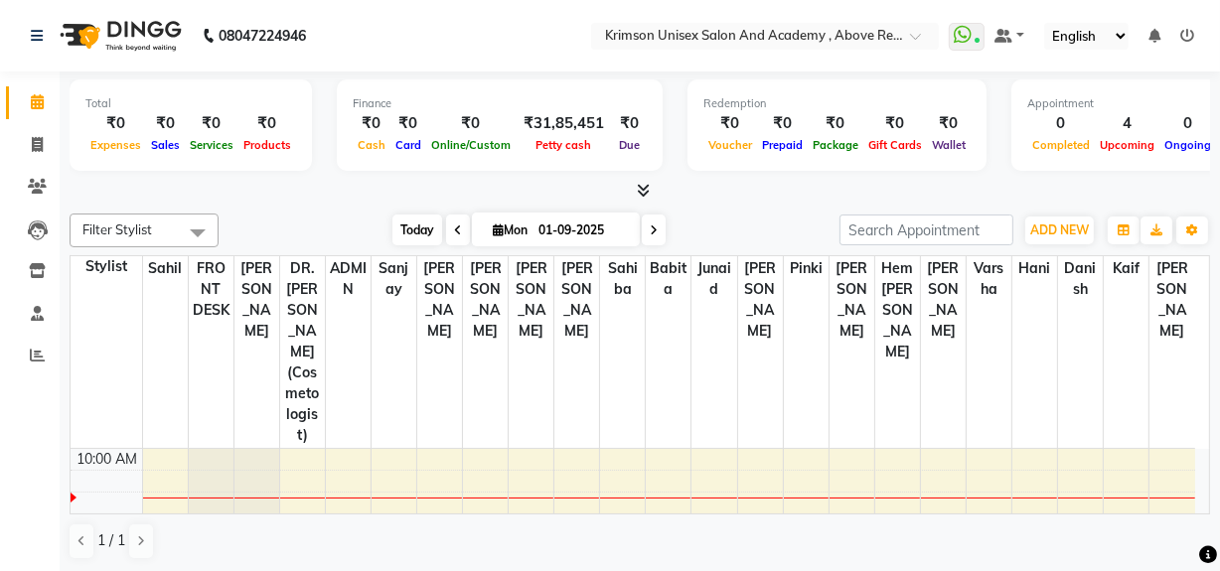
click at [411, 229] on span "Today" at bounding box center [417, 230] width 50 height 31
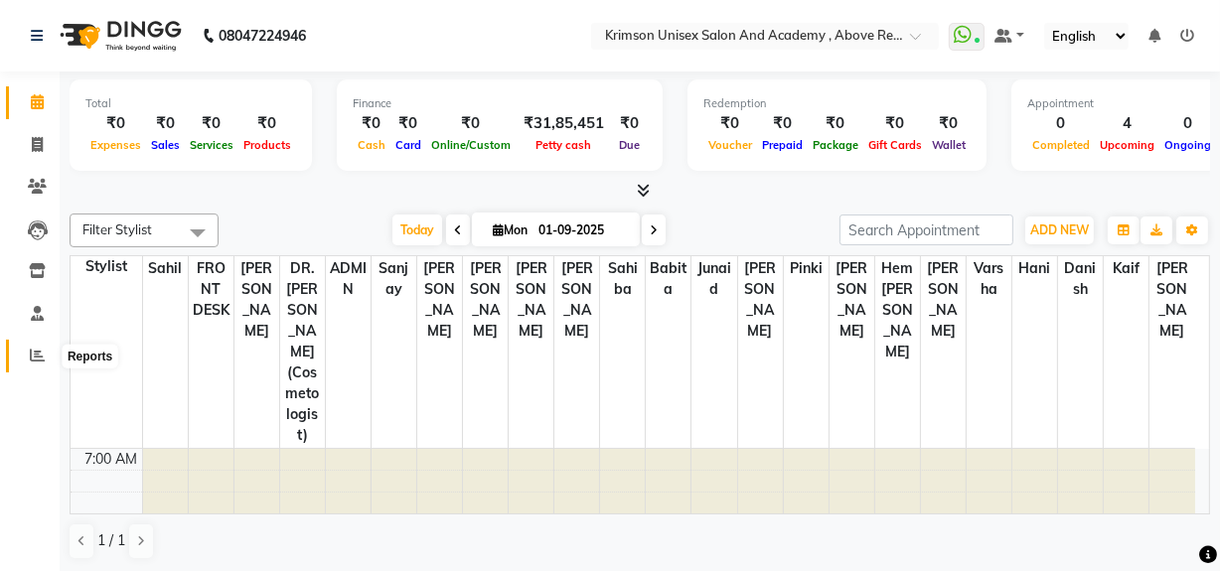
click at [38, 357] on icon at bounding box center [37, 355] width 15 height 15
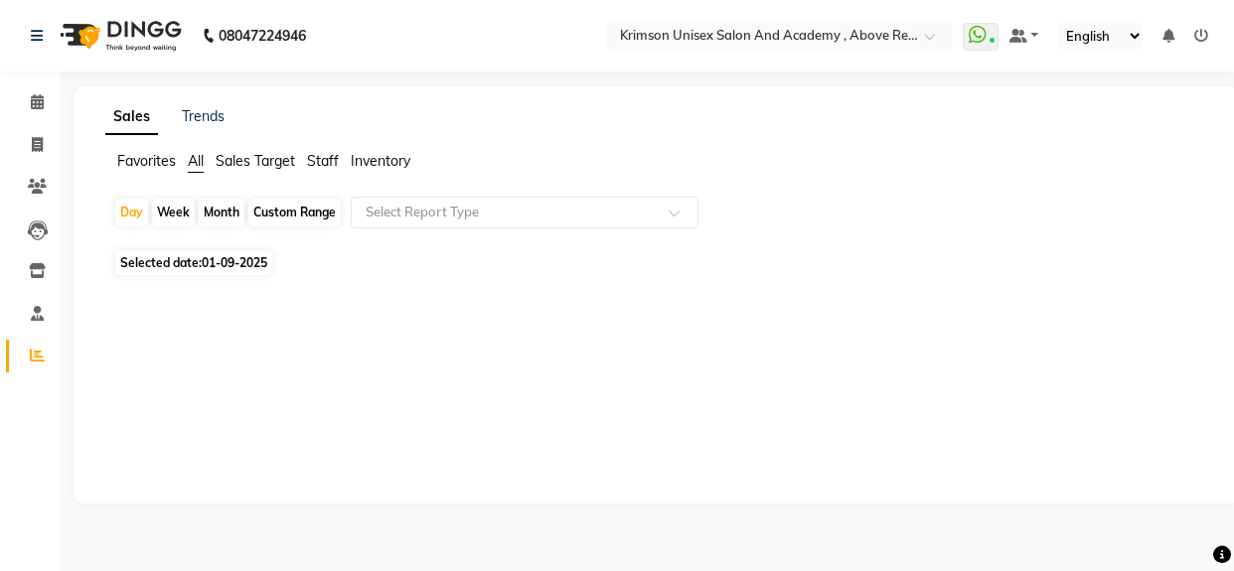
click at [306, 155] on ul "Favorites All Sales Target Staff Inventory" at bounding box center [656, 162] width 1102 height 22
click at [323, 164] on span "Staff" at bounding box center [323, 161] width 32 height 18
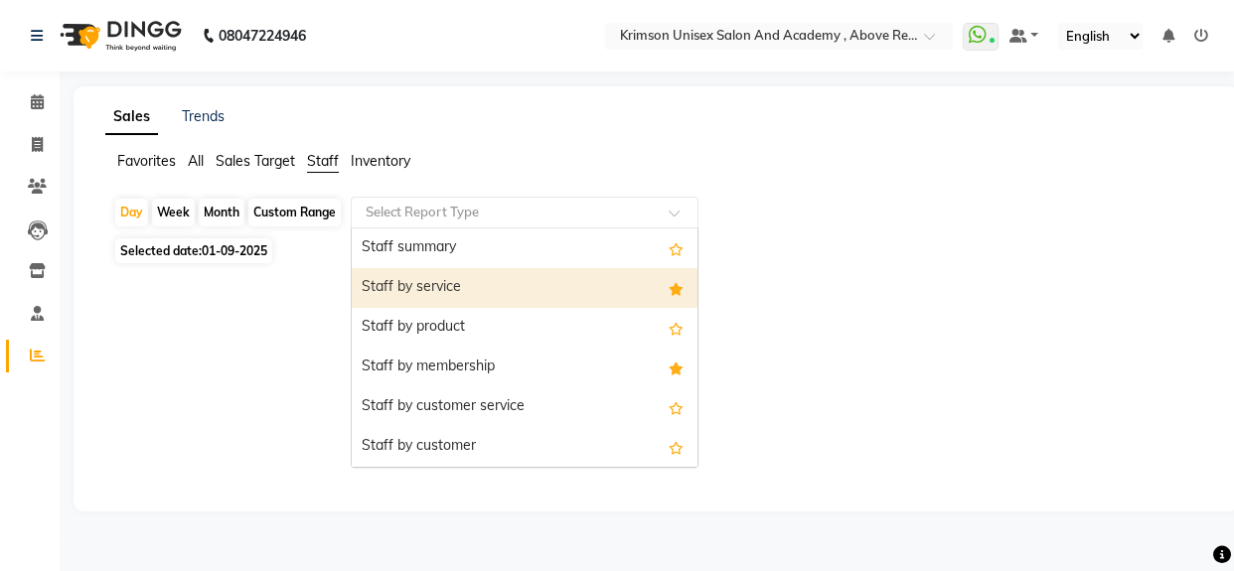
drag, startPoint x: 475, startPoint y: 212, endPoint x: 471, endPoint y: 281, distance: 69.7
click at [471, 229] on ng-select "Select Report Type Staff summary Staff by service Staff by product Staff by mem…" at bounding box center [525, 213] width 348 height 32
click at [471, 281] on div "Staff by service" at bounding box center [525, 288] width 346 height 40
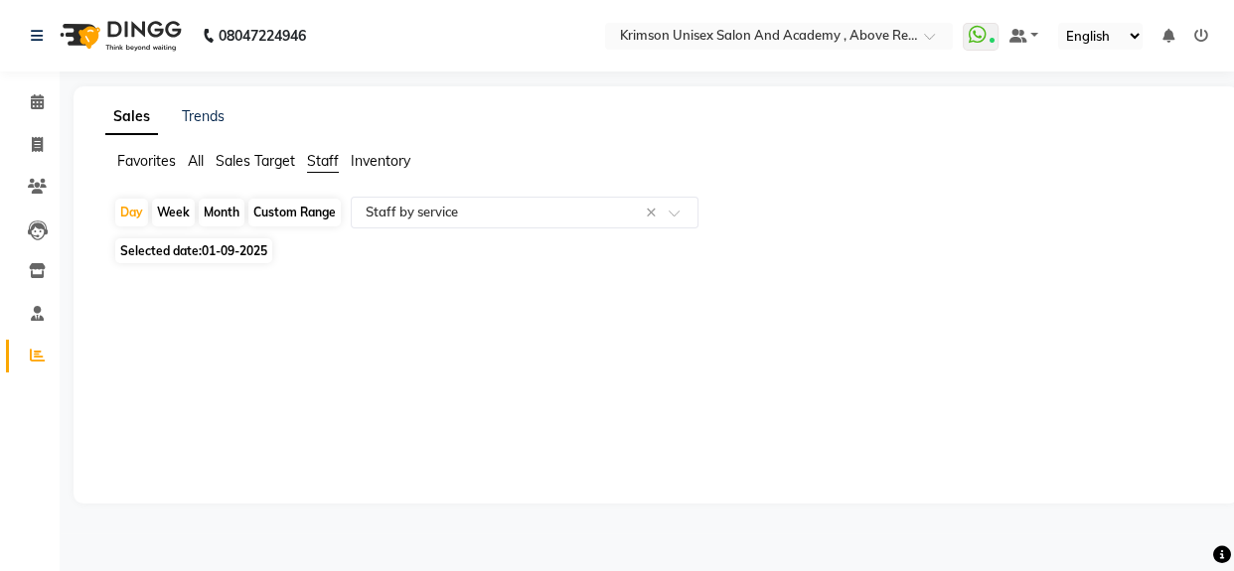
click at [289, 209] on div "Custom Range" at bounding box center [294, 213] width 92 height 28
select select "9"
select select "2025"
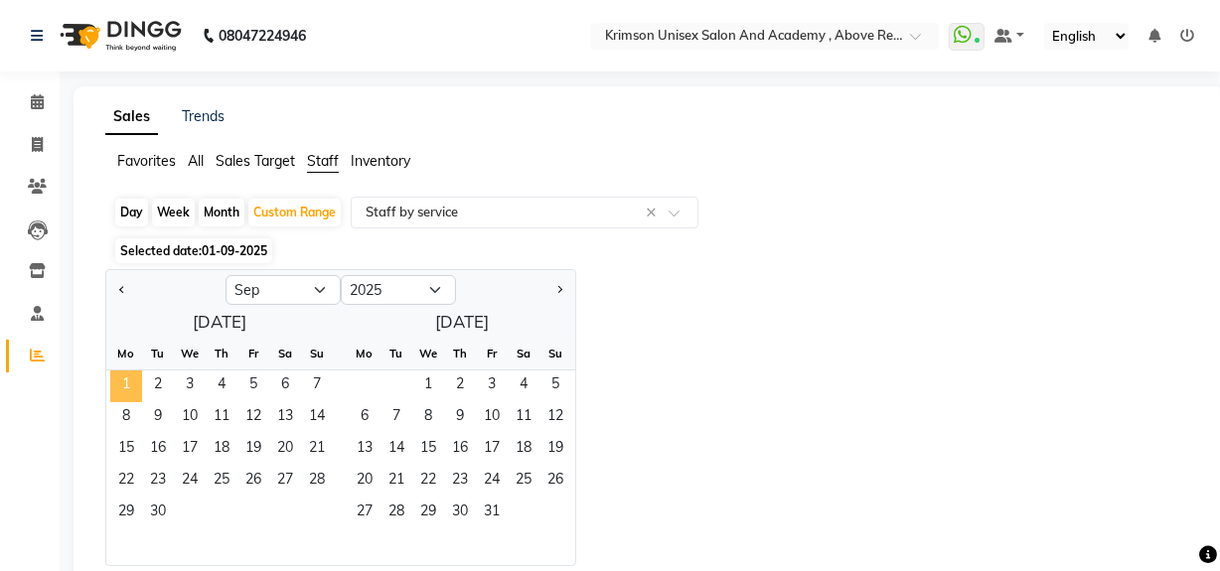
click at [126, 381] on span "1" at bounding box center [126, 387] width 32 height 32
click at [115, 279] on button "Previous month" at bounding box center [122, 290] width 16 height 32
select select "8"
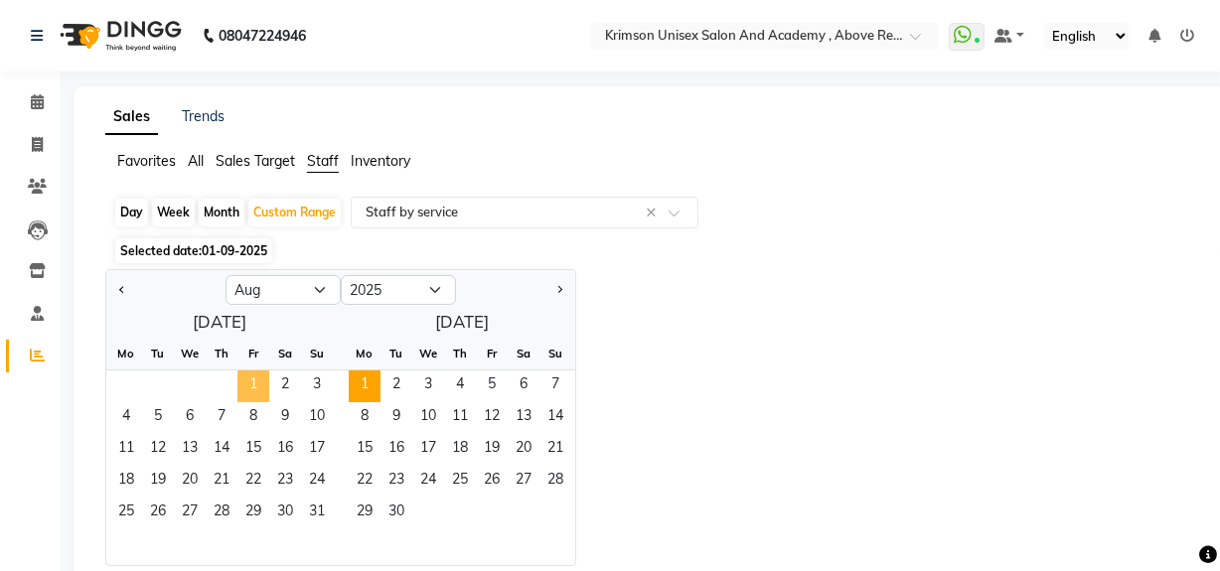
click at [245, 380] on span "1" at bounding box center [253, 387] width 32 height 32
click at [317, 513] on span "31" at bounding box center [317, 514] width 32 height 32
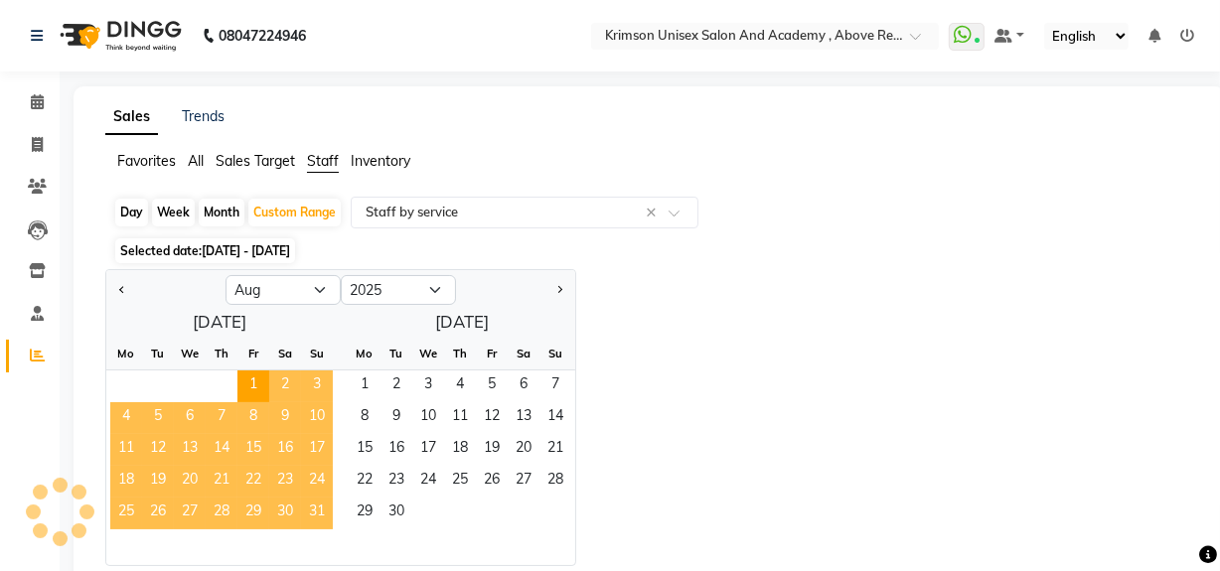
select select "csv"
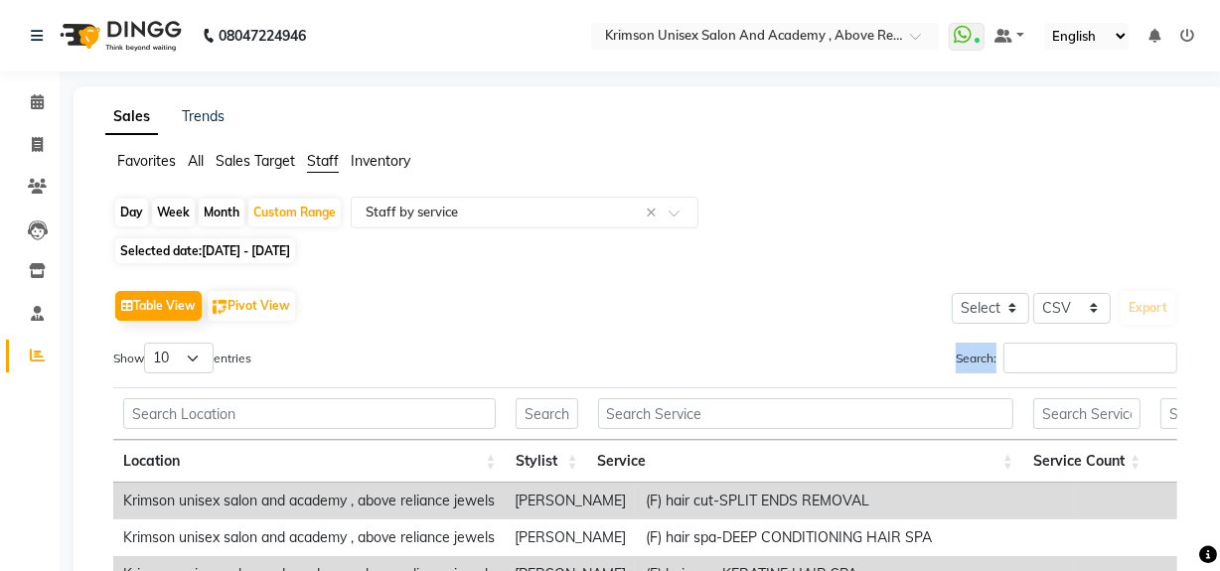
drag, startPoint x: 1033, startPoint y: 337, endPoint x: 1036, endPoint y: 349, distance: 12.3
click at [1036, 349] on input "Search:" at bounding box center [1091, 358] width 174 height 31
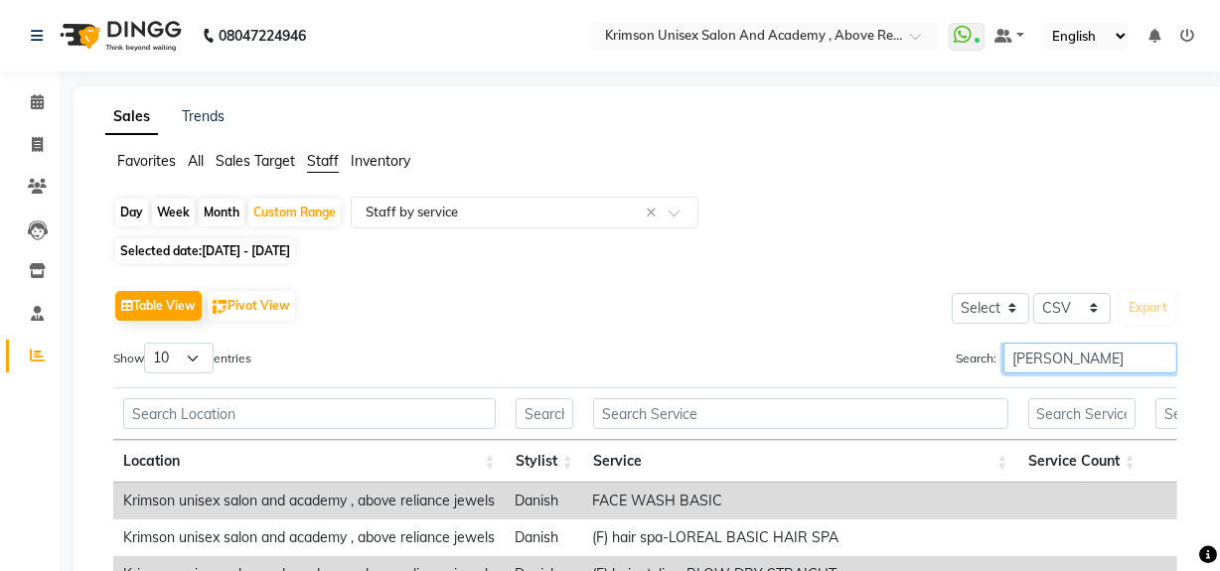
type input "danish"
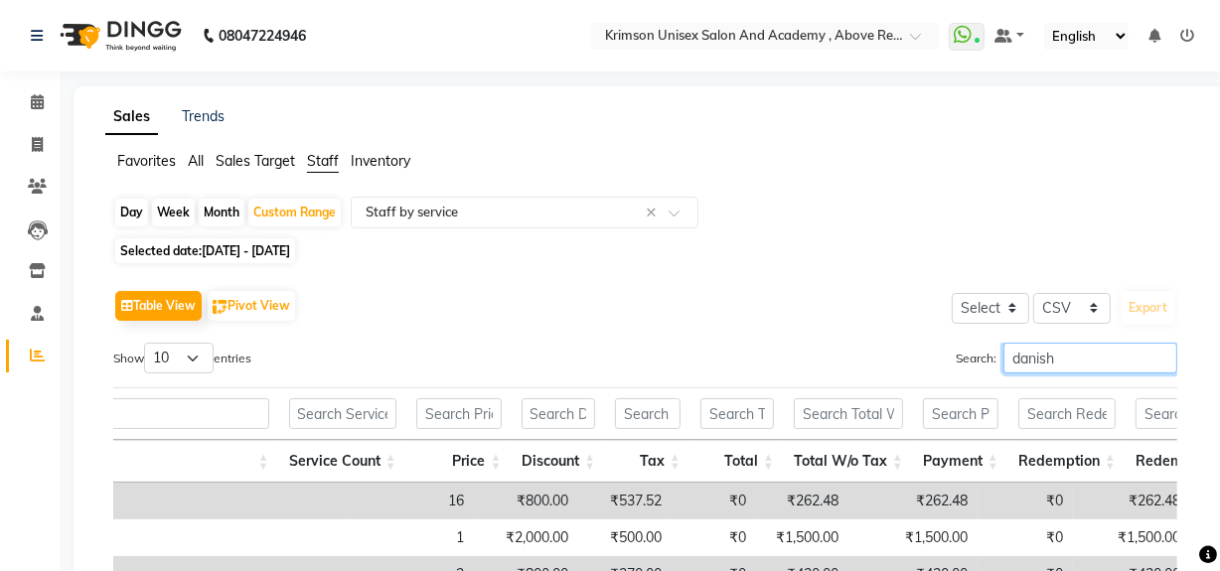
click at [1161, 359] on input "danish" at bounding box center [1091, 358] width 174 height 31
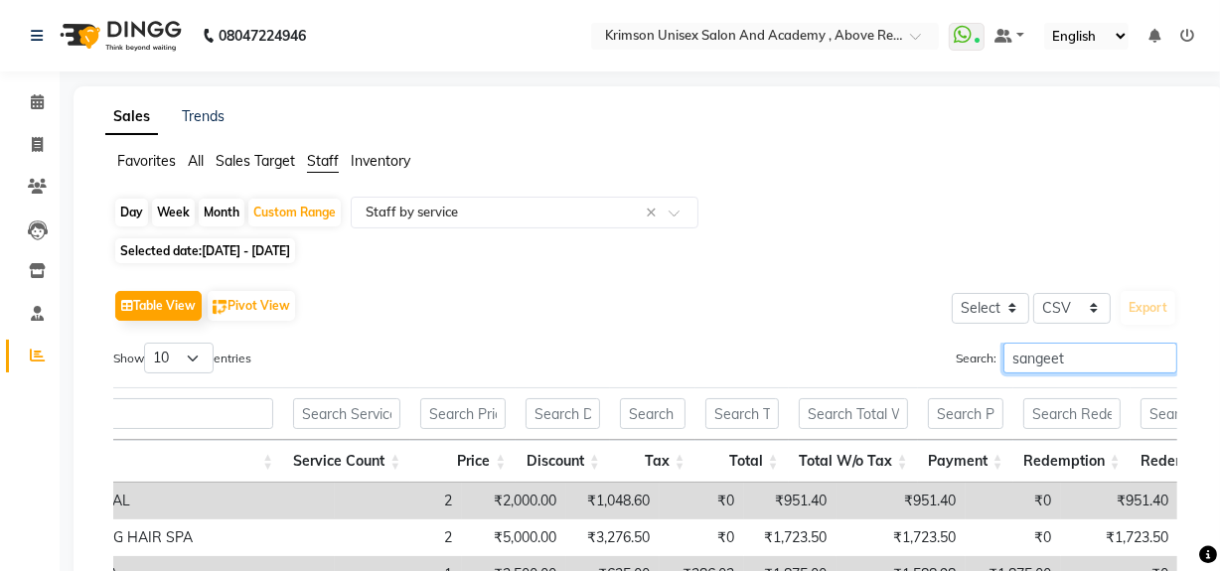
type input "sangeeta"
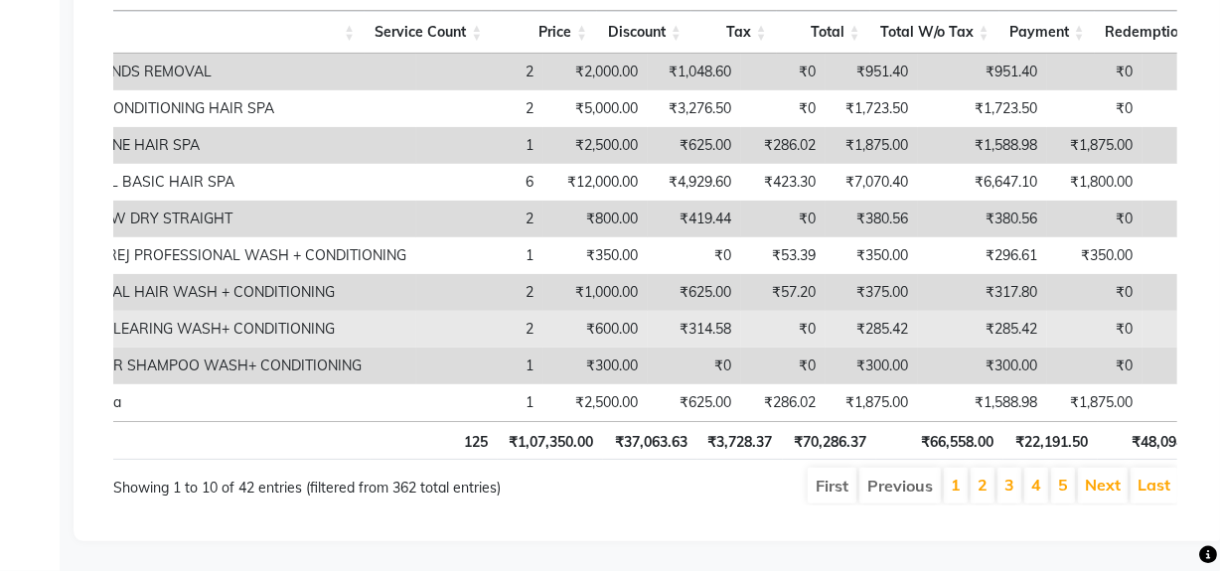
scroll to position [0, 658]
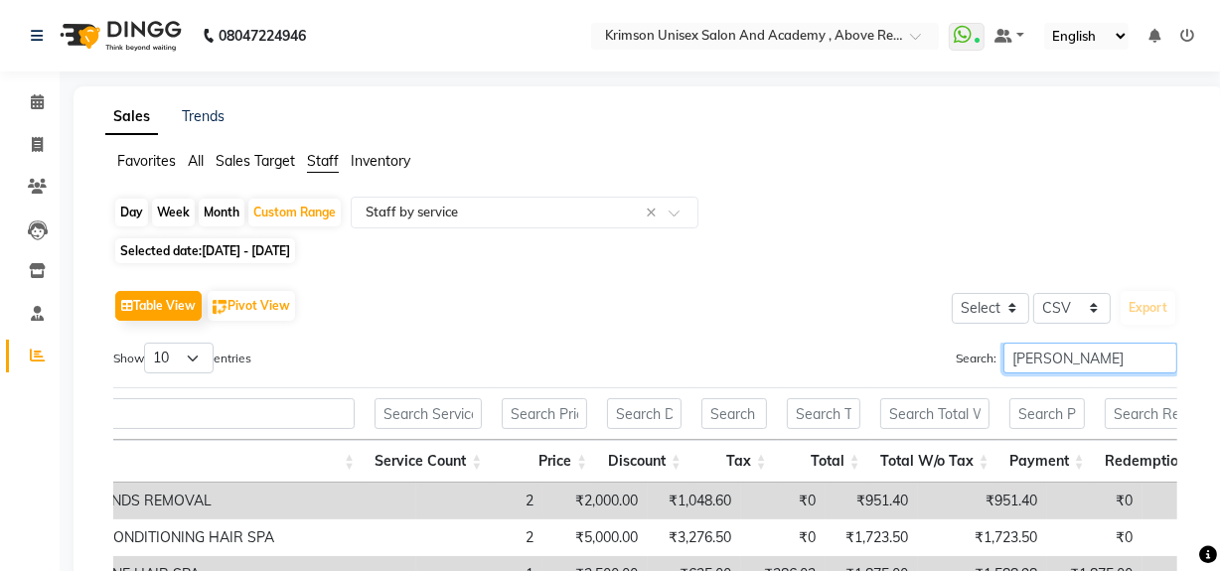
click at [1162, 355] on input "sangeeta" at bounding box center [1091, 358] width 174 height 31
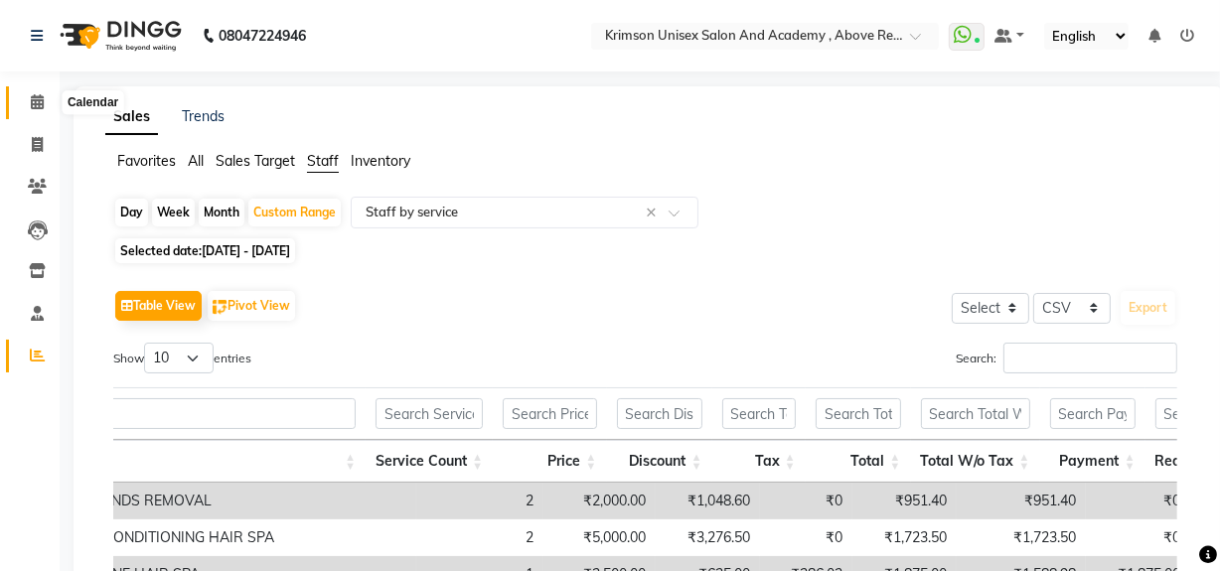
click at [23, 95] on span at bounding box center [37, 102] width 35 height 23
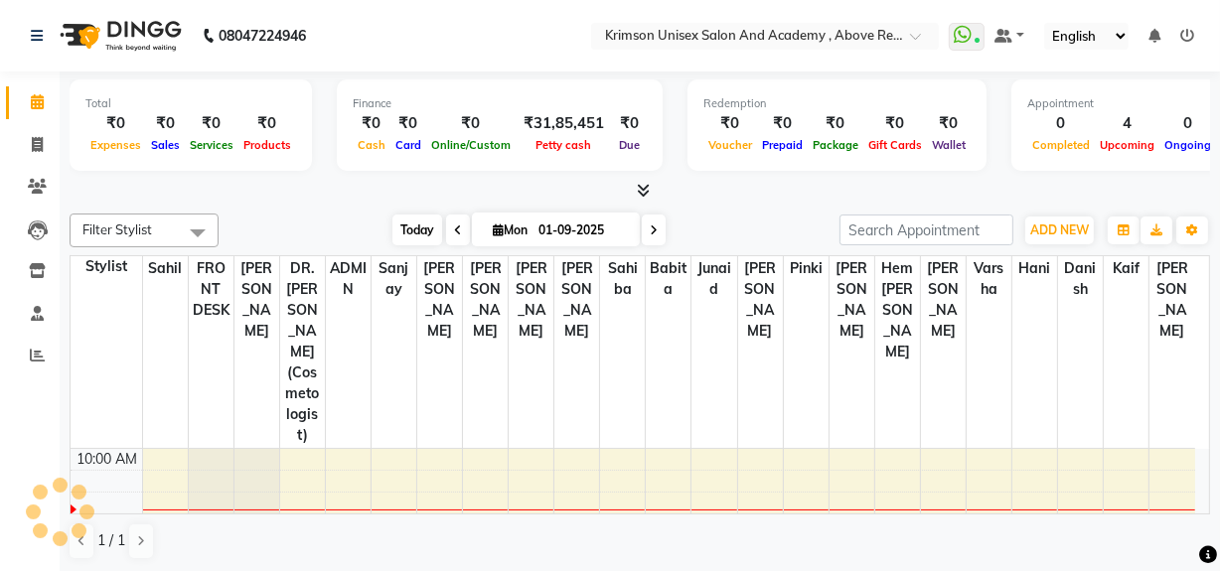
click at [423, 227] on span "Today" at bounding box center [417, 230] width 50 height 31
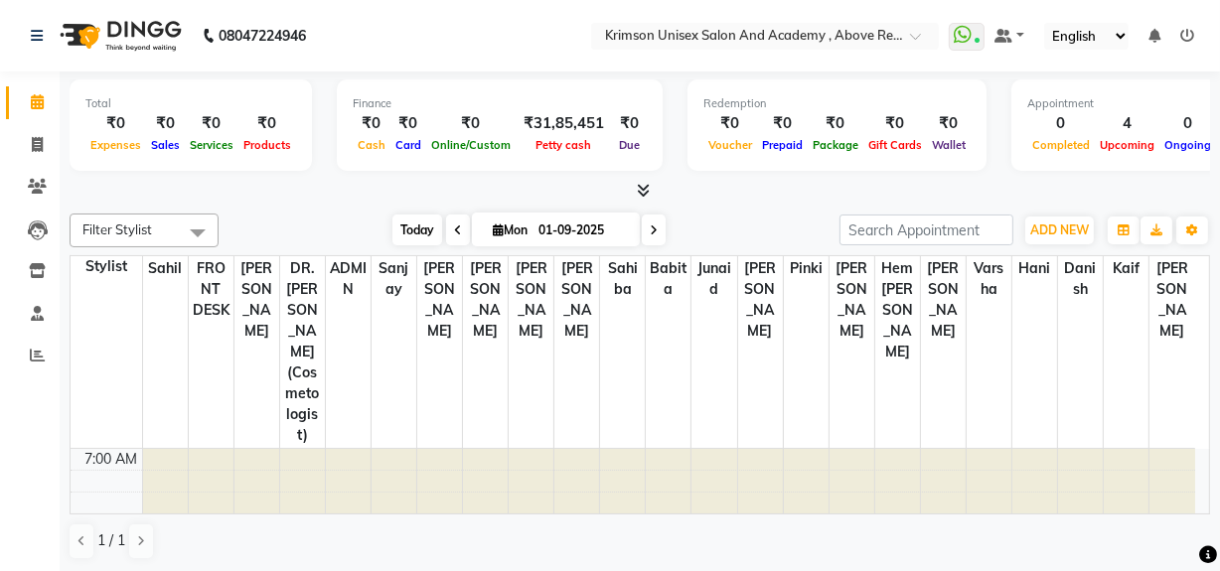
click at [424, 239] on span "Today" at bounding box center [417, 230] width 50 height 31
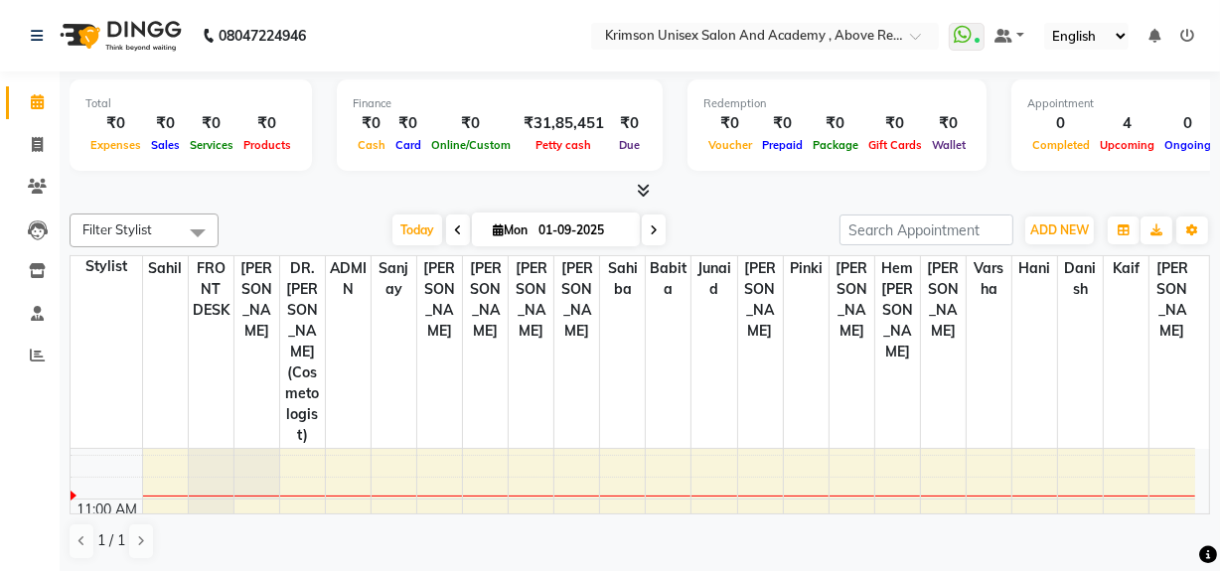
scroll to position [198, 0]
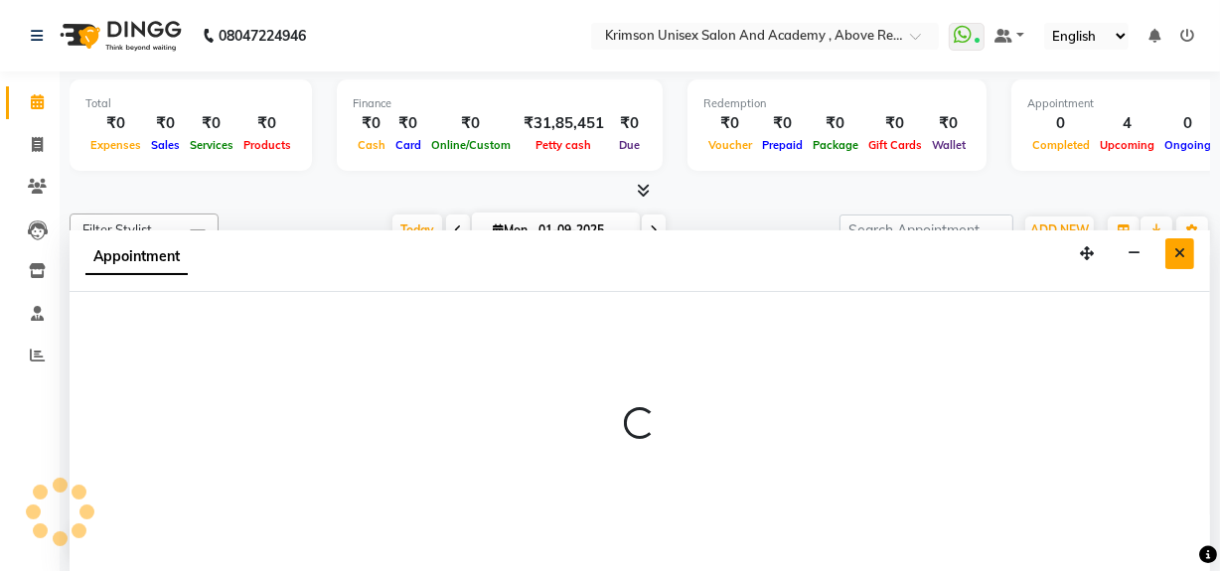
select select "88140"
select select "tentative"
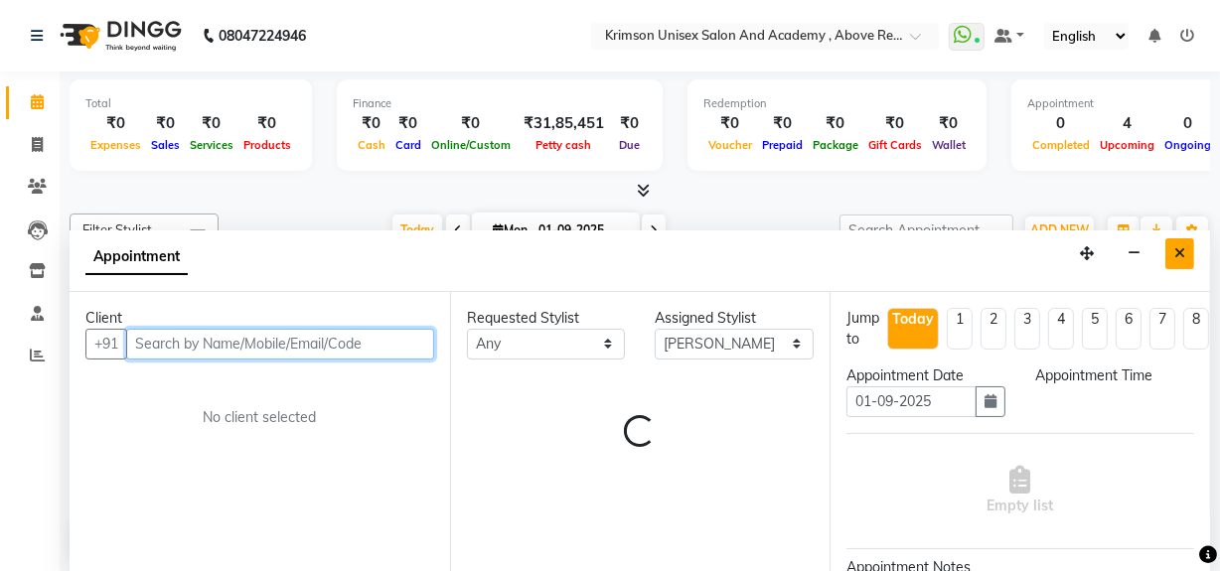
select select "615"
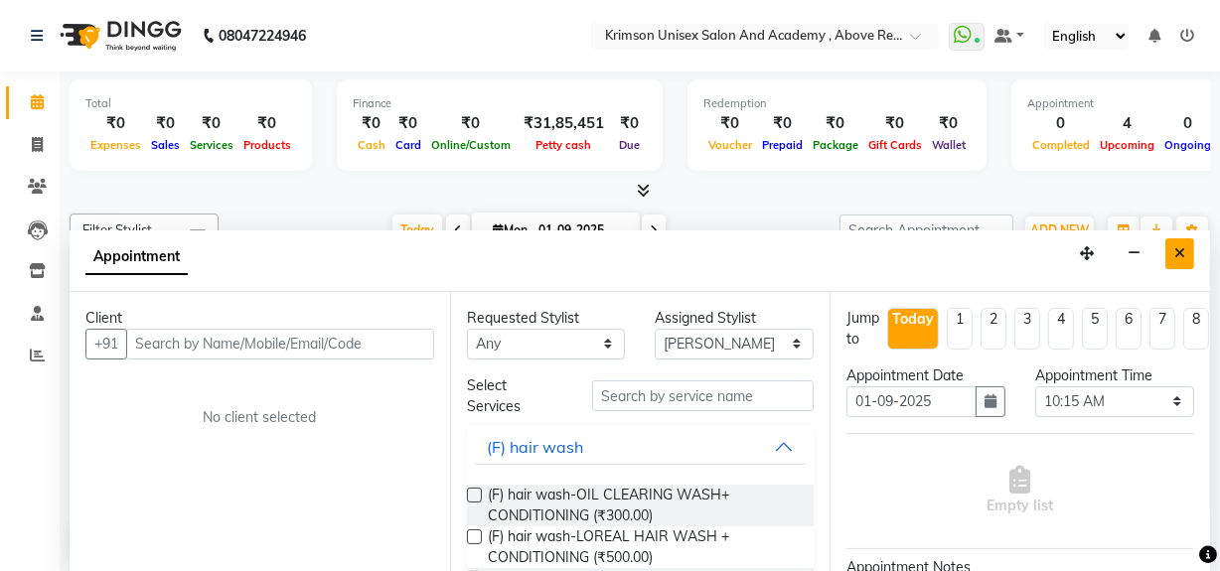
click at [1182, 241] on button "Close" at bounding box center [1180, 253] width 29 height 31
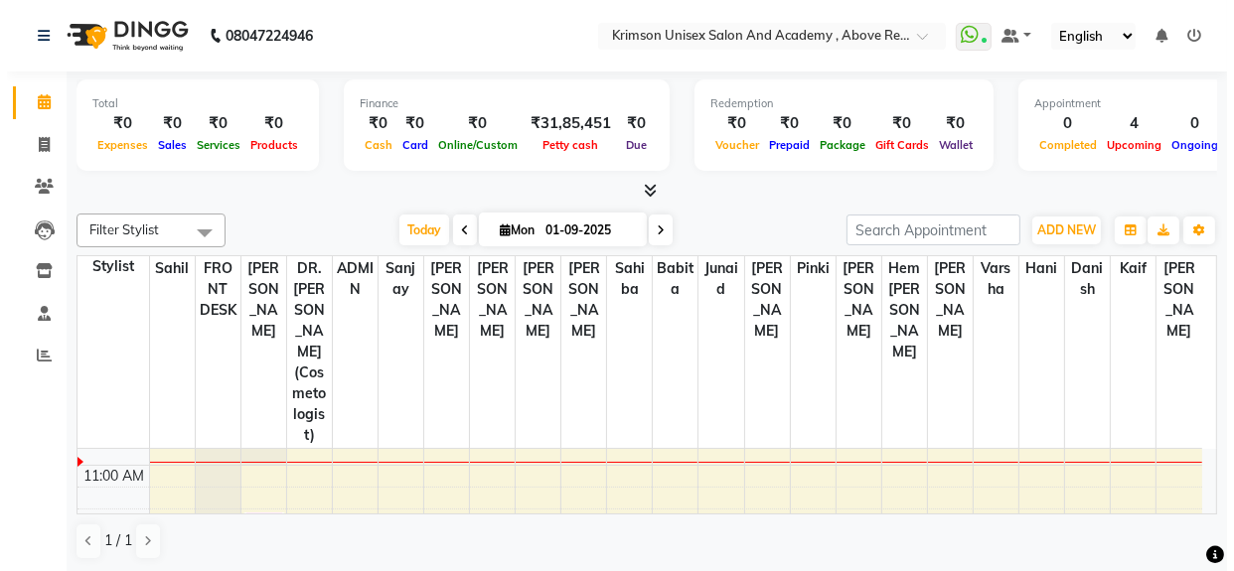
scroll to position [246, 0]
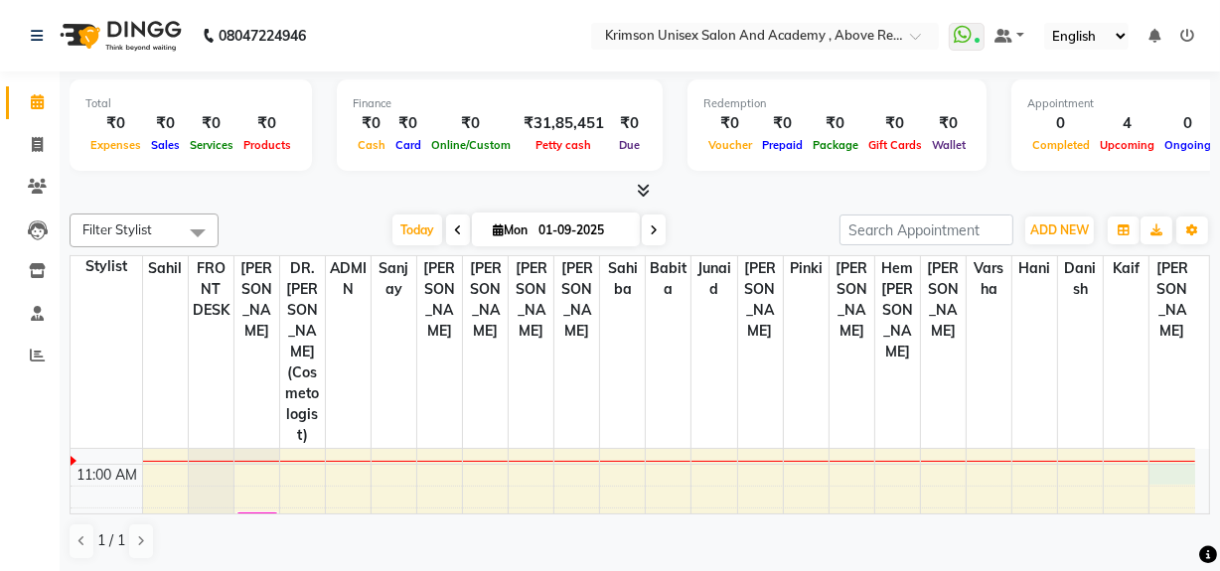
click at [1173, 486] on td at bounding box center [668, 497] width 1053 height 22
select select "88140"
select select "tentative"
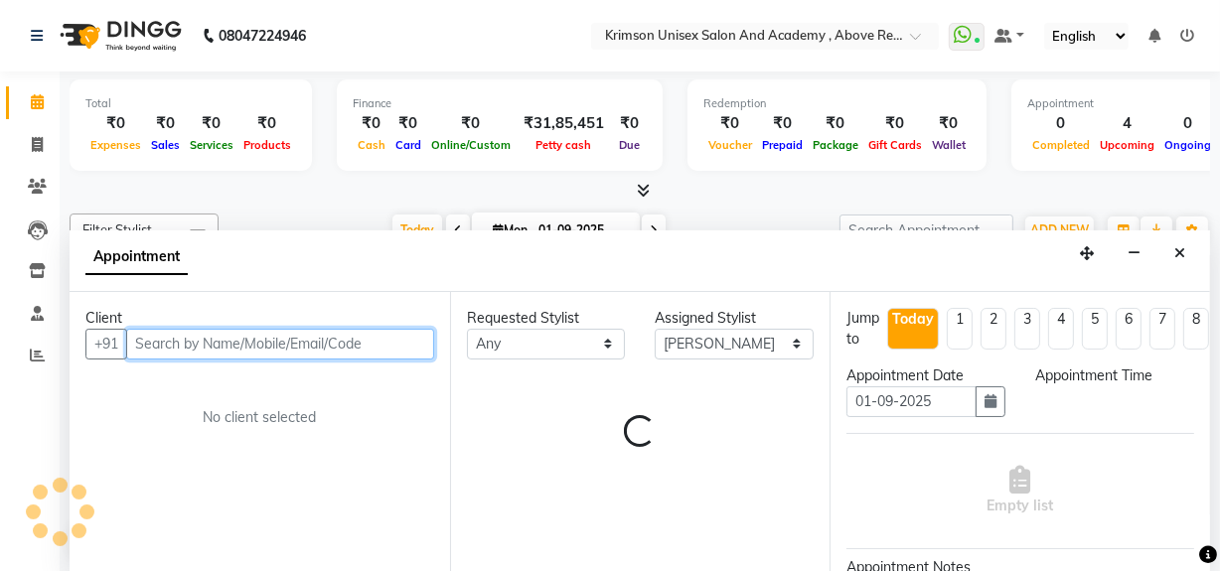
select select "660"
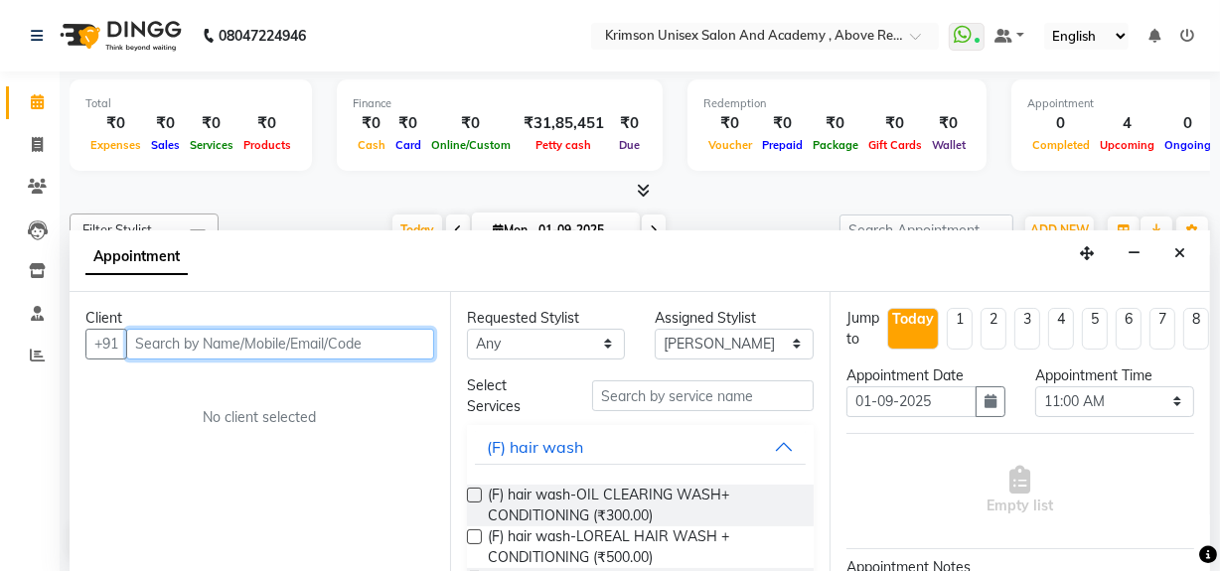
click at [169, 334] on input "text" at bounding box center [280, 344] width 308 height 31
type input "9119048125"
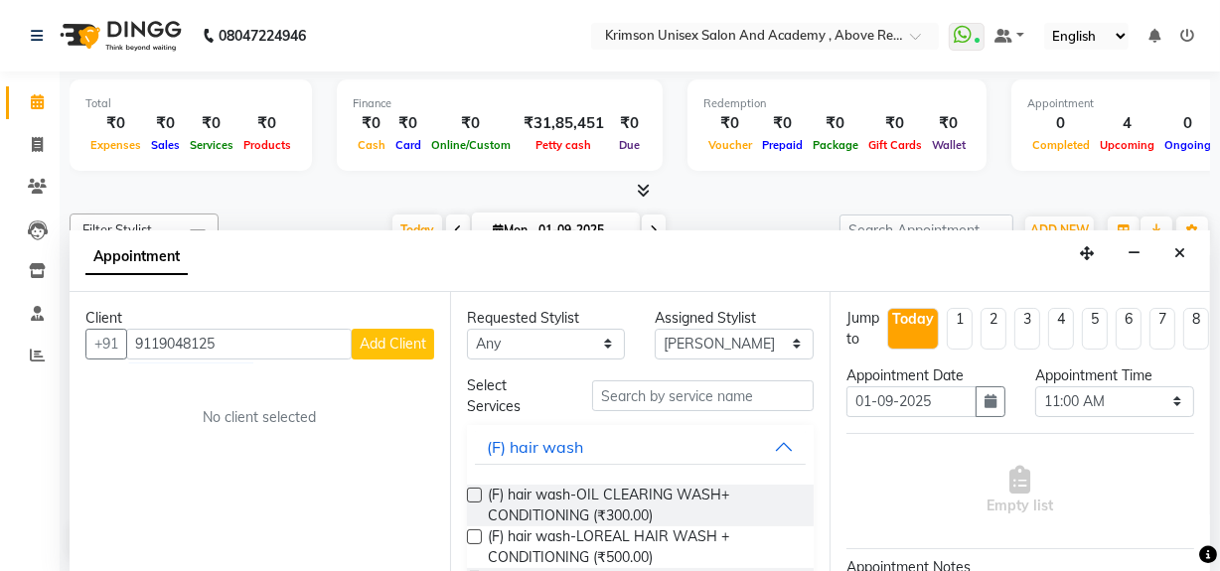
click at [409, 353] on button "Add Client" at bounding box center [393, 344] width 82 height 31
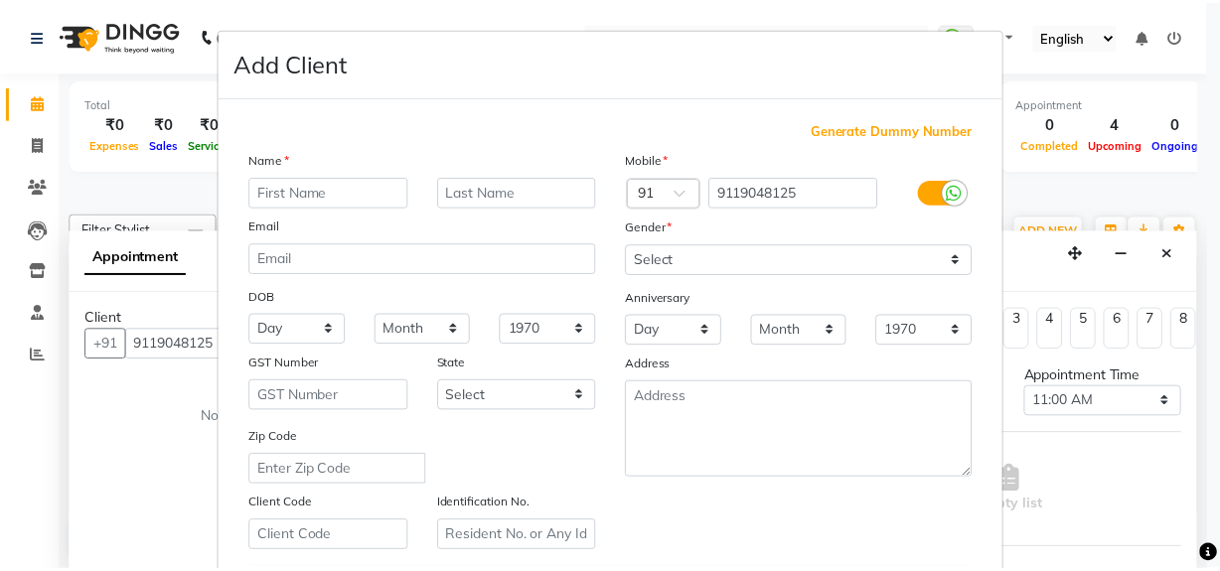
scroll to position [351, 0]
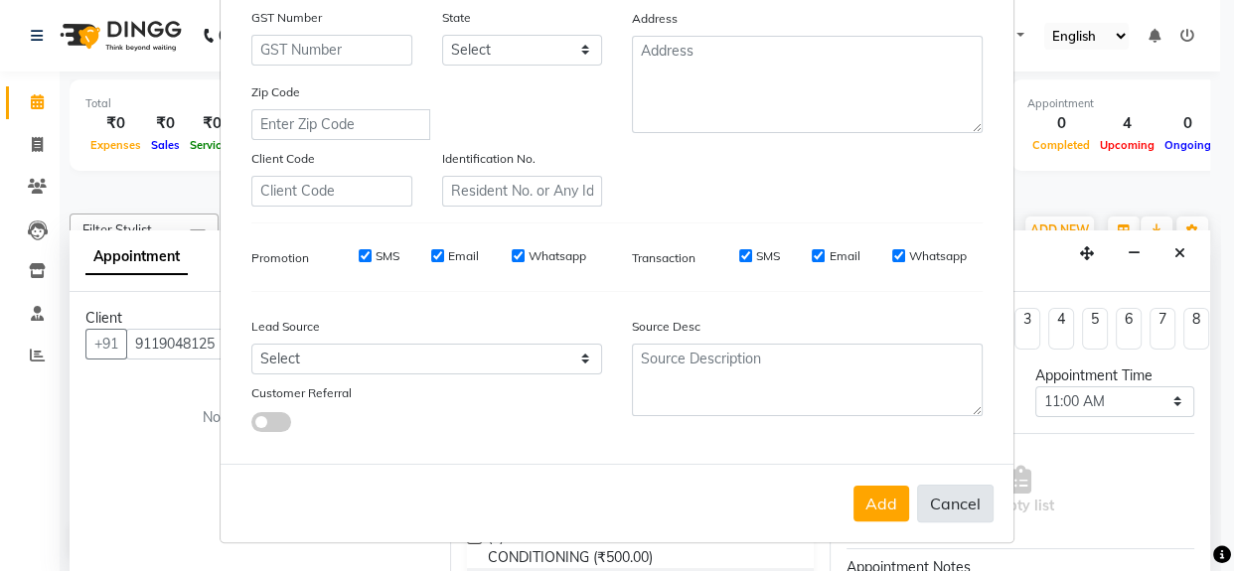
click at [950, 513] on button "Cancel" at bounding box center [955, 504] width 77 height 38
select select
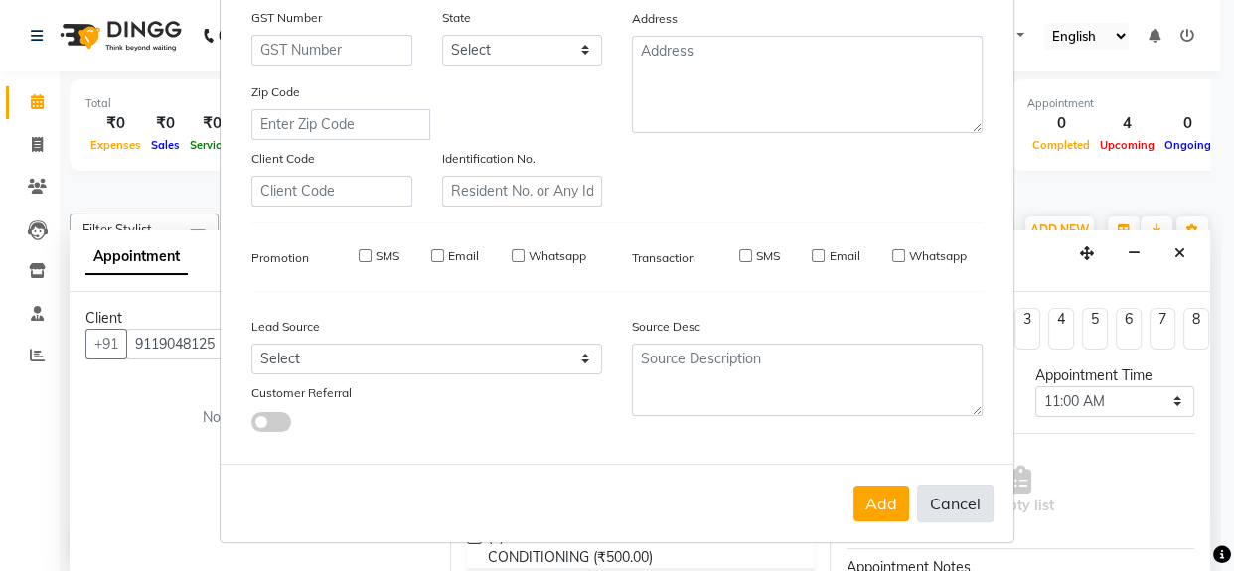
select select
checkbox input "false"
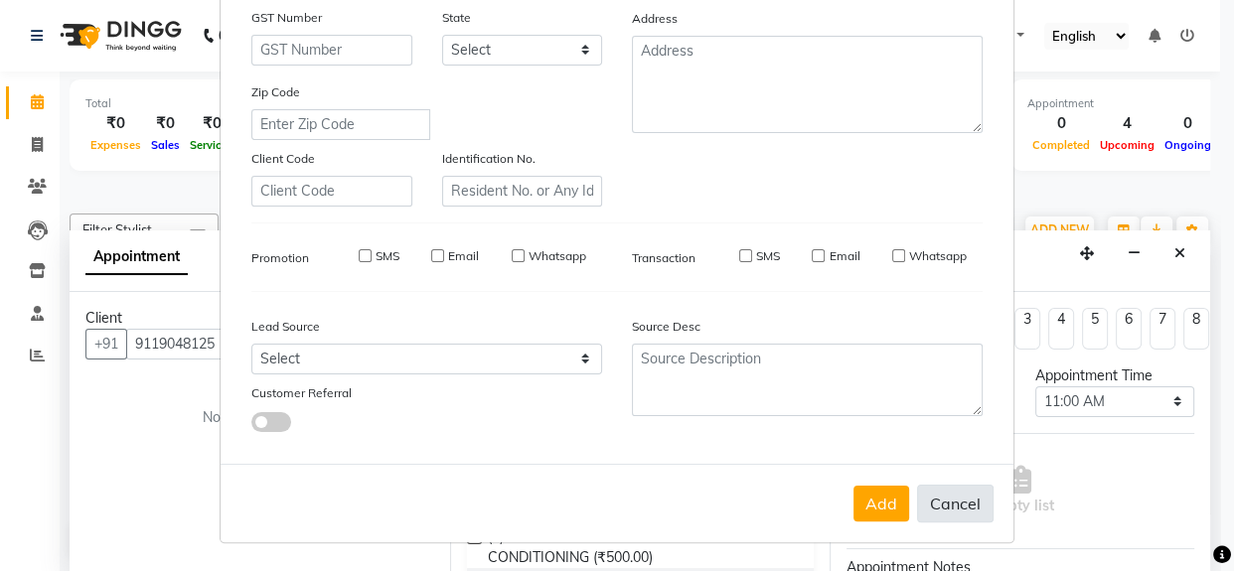
checkbox input "false"
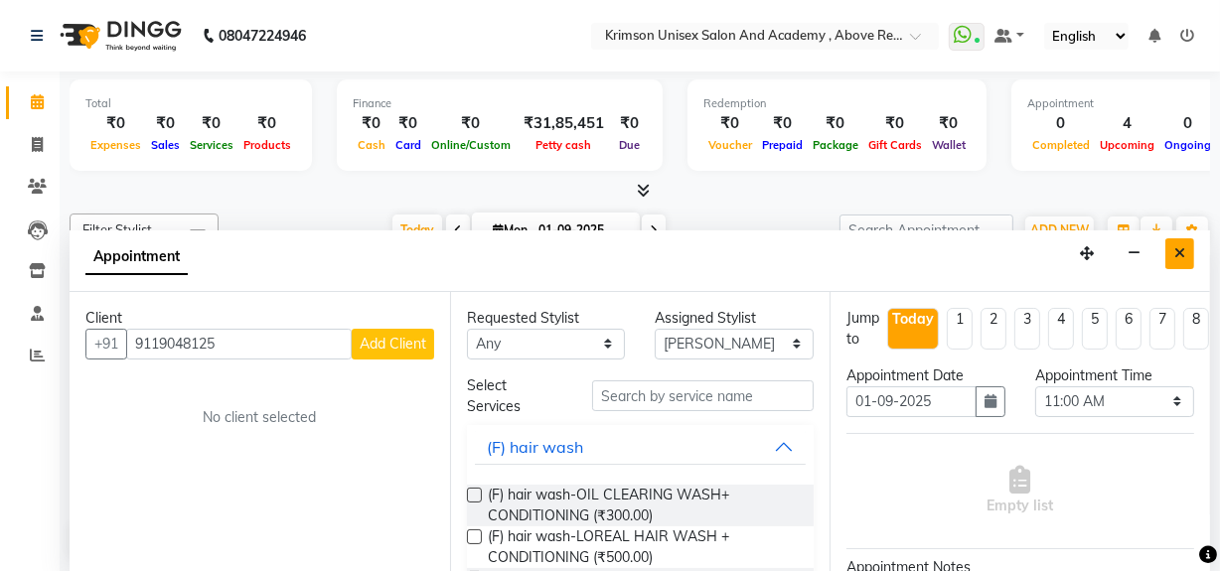
click at [1177, 251] on icon "Close" at bounding box center [1179, 253] width 11 height 14
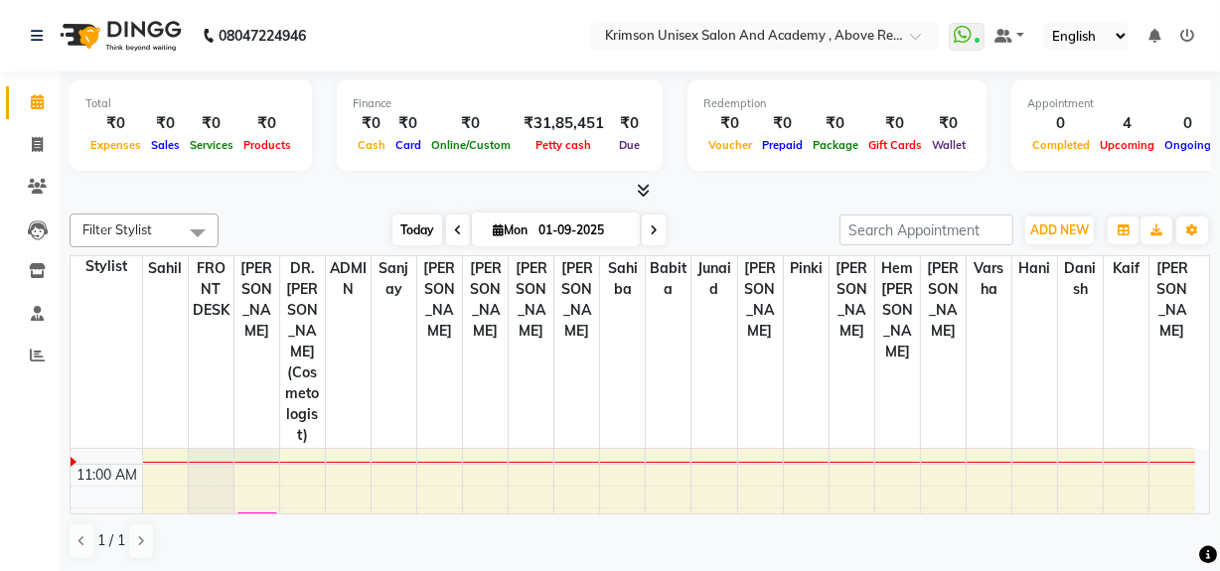
click at [396, 227] on span "Today" at bounding box center [417, 230] width 50 height 31
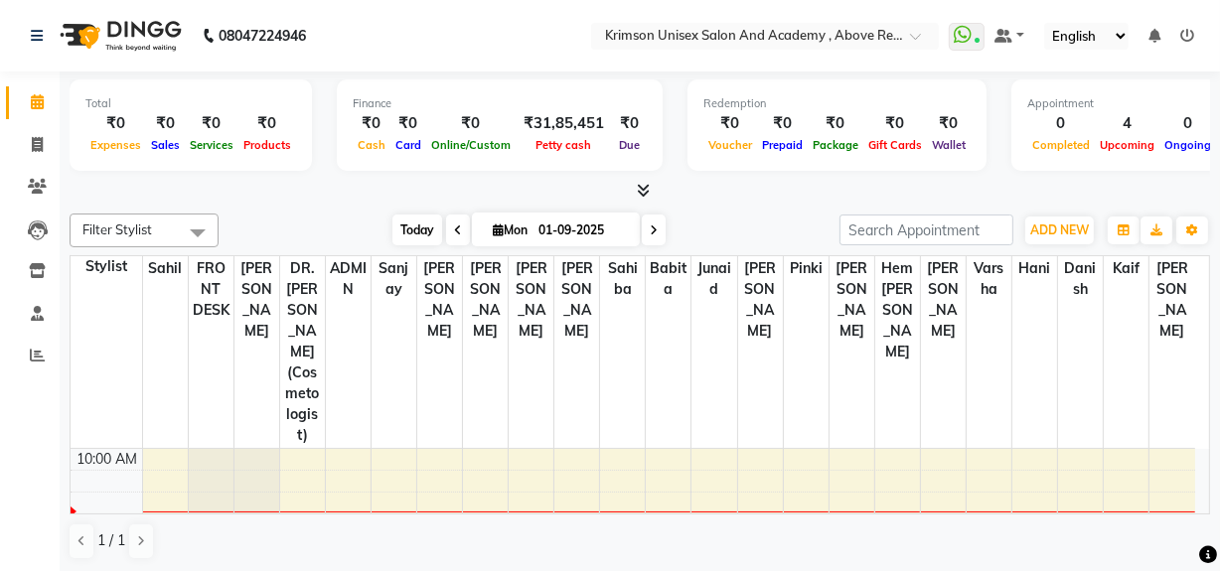
click at [405, 228] on span "Today" at bounding box center [417, 230] width 50 height 31
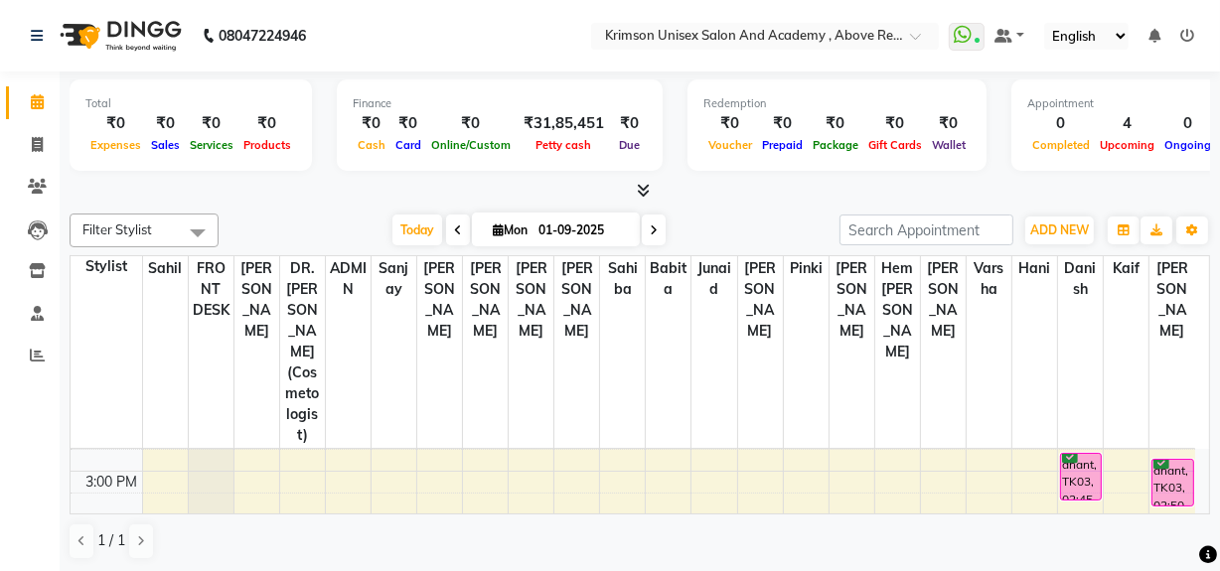
scroll to position [507, 0]
click at [408, 233] on span "Today" at bounding box center [417, 230] width 50 height 31
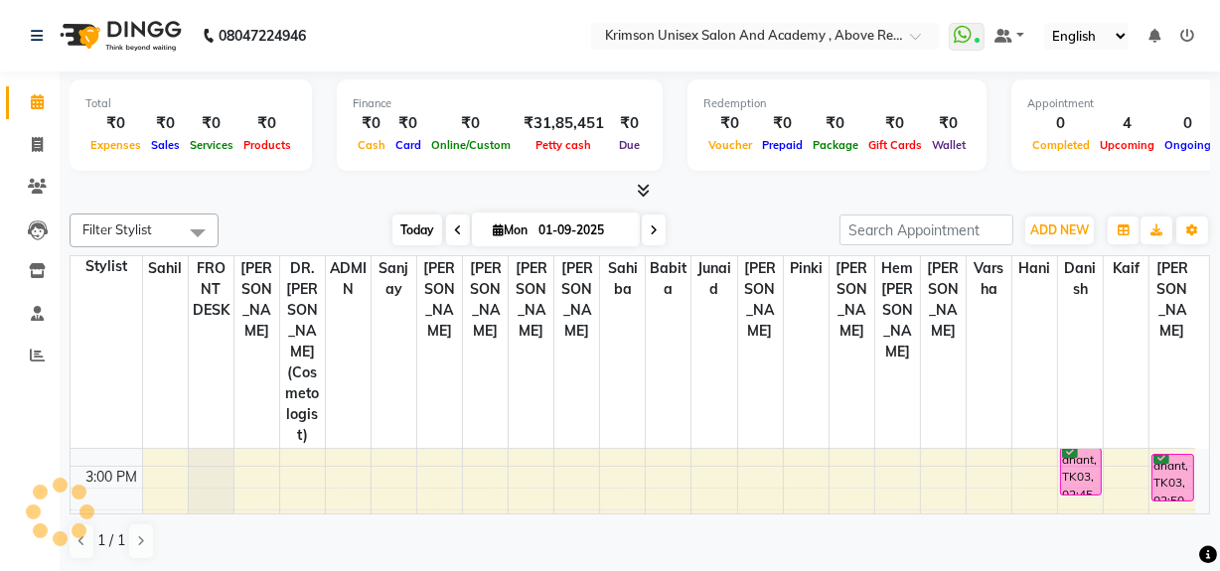
scroll to position [197, 0]
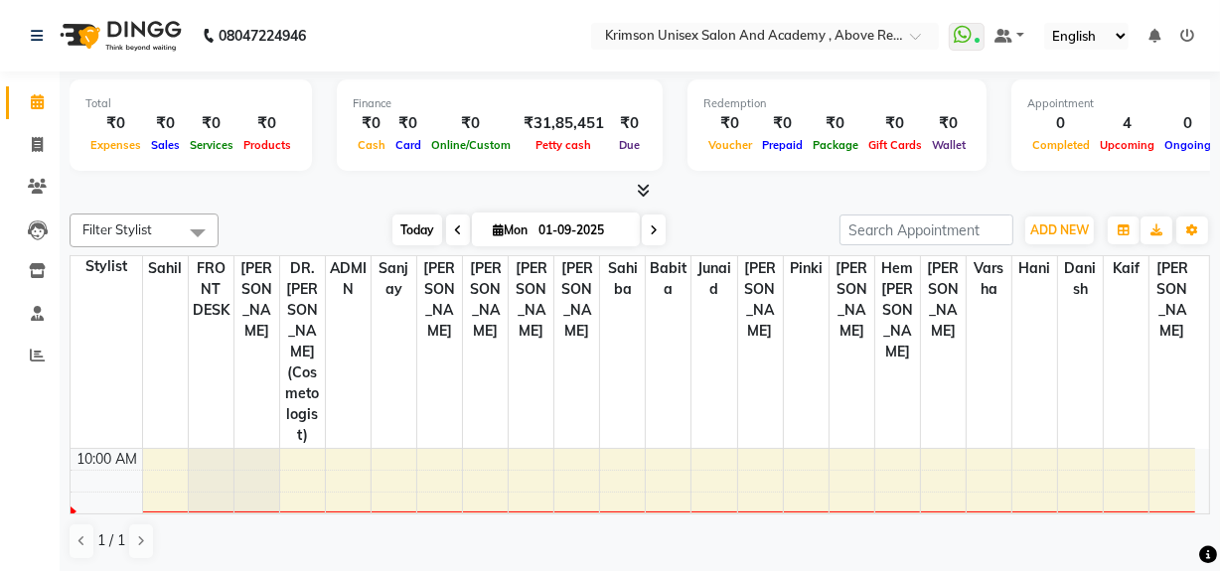
click at [407, 218] on span "Today" at bounding box center [417, 230] width 50 height 31
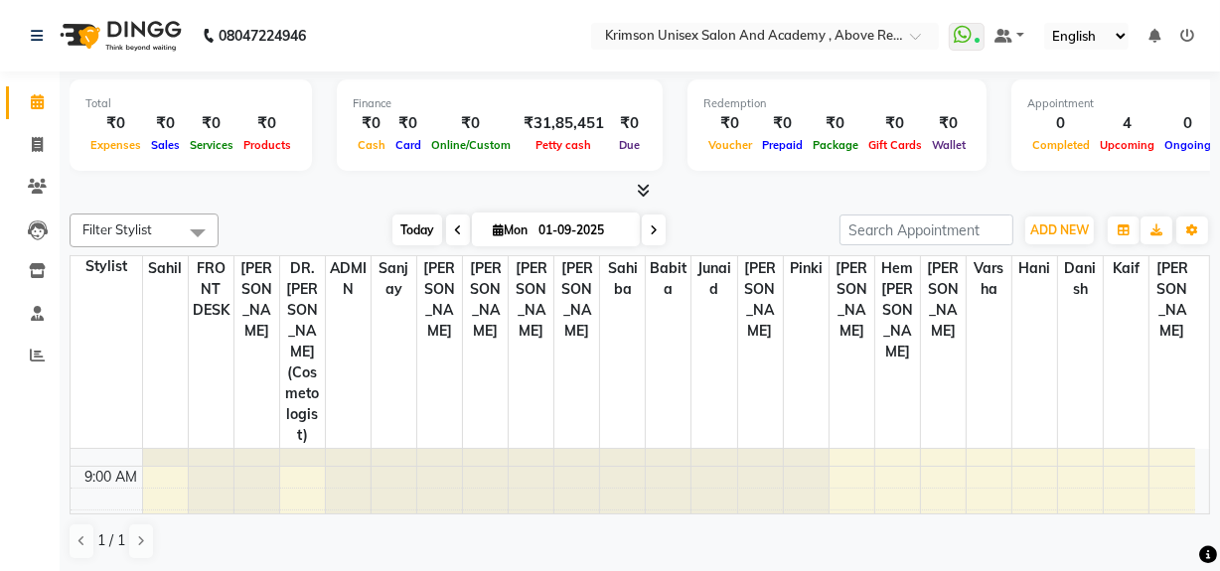
click at [413, 237] on span "Today" at bounding box center [417, 230] width 50 height 31
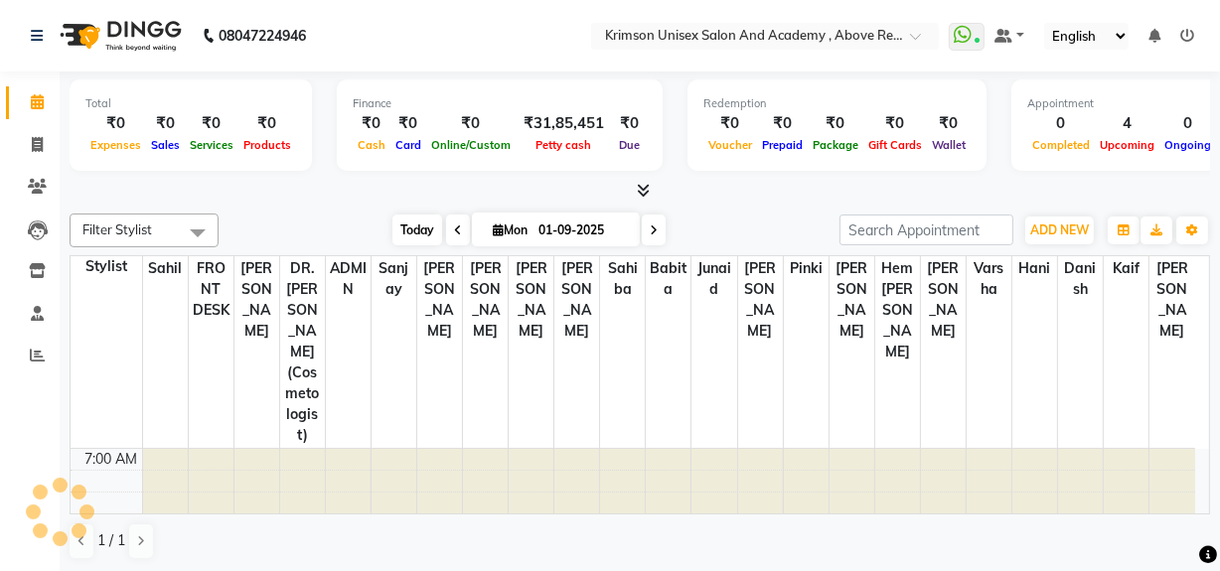
scroll to position [261, 0]
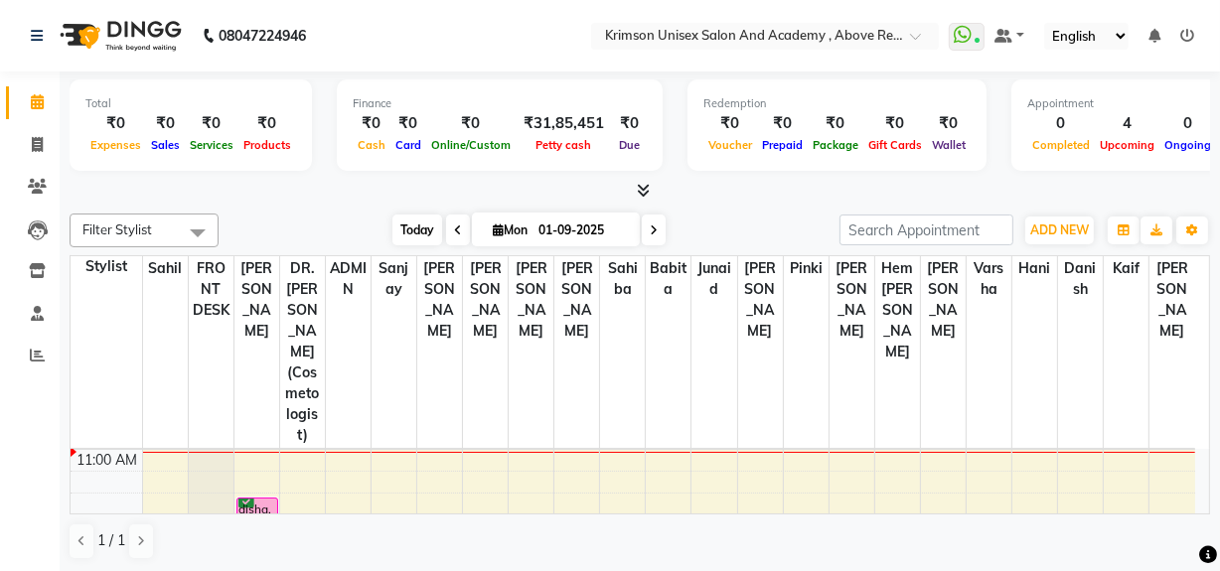
click at [422, 227] on span "Today" at bounding box center [417, 230] width 50 height 31
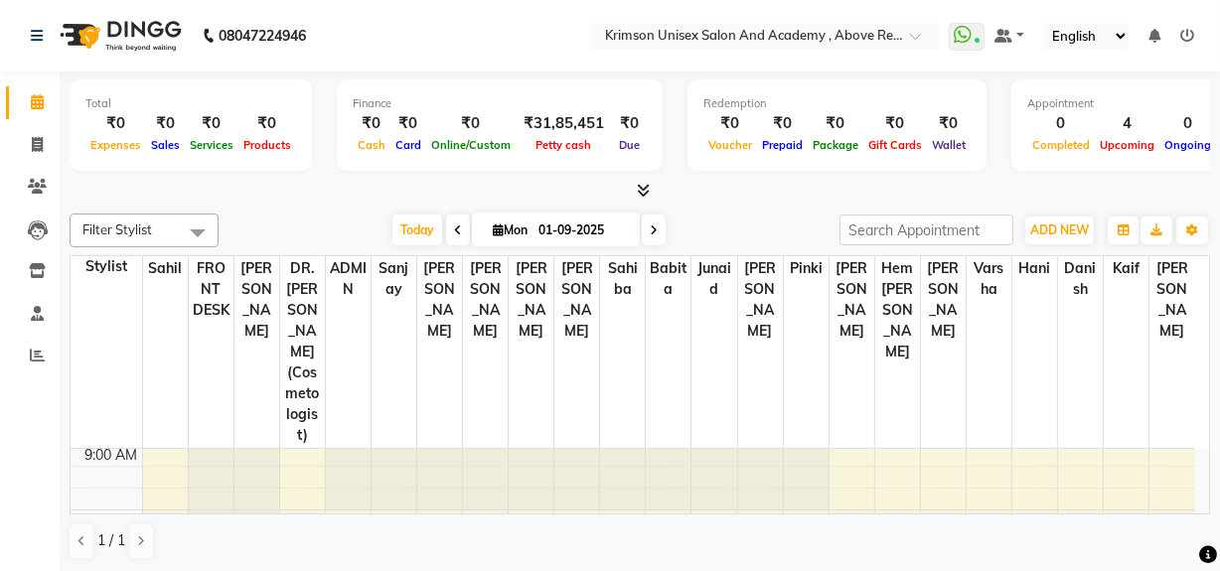
scroll to position [135, 0]
click at [403, 234] on span "Today" at bounding box center [417, 230] width 50 height 31
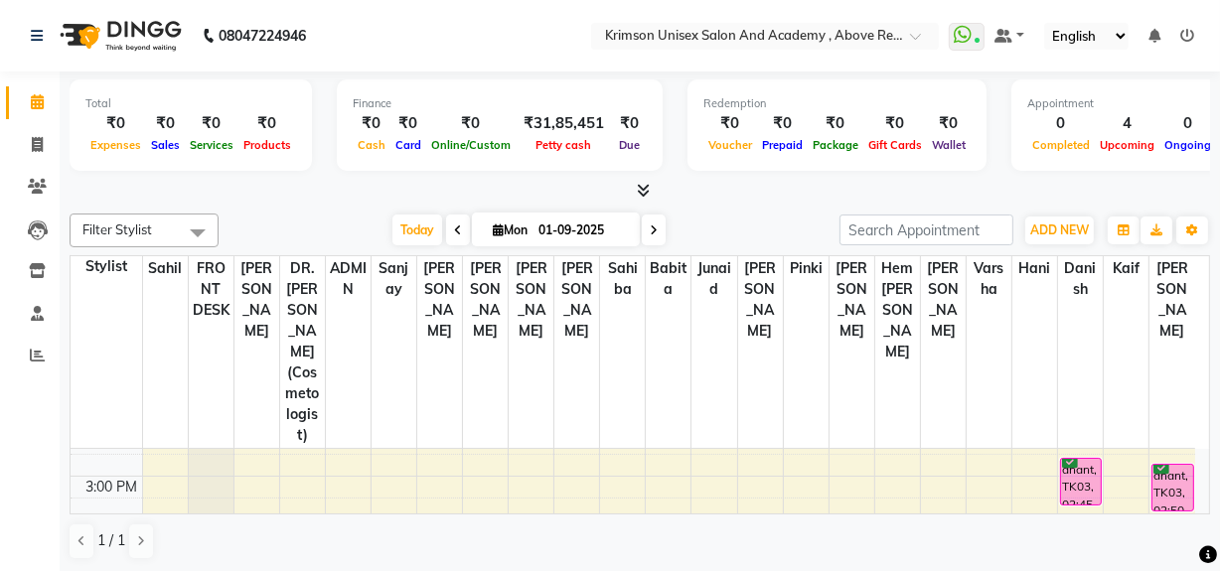
scroll to position [495, 0]
click at [433, 214] on div "Filter Stylist Select All ADMIN Arif ARNAB Babita Danish DR. DIVYA (cosmetologi…" at bounding box center [640, 231] width 1141 height 34
click at [403, 241] on span "Today" at bounding box center [417, 230] width 50 height 31
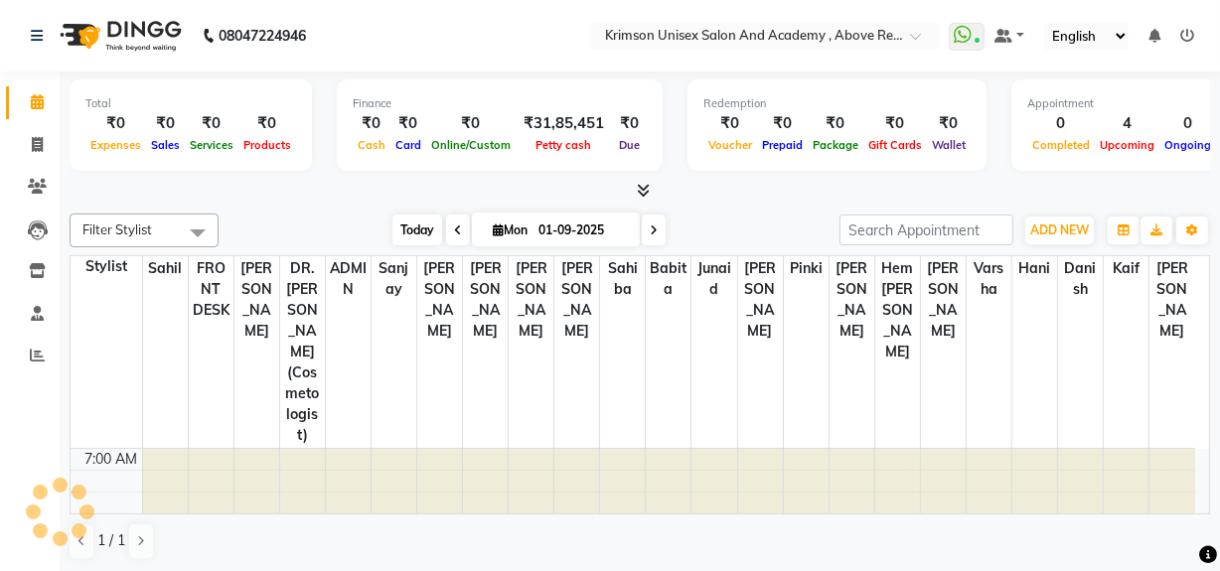
scroll to position [261, 0]
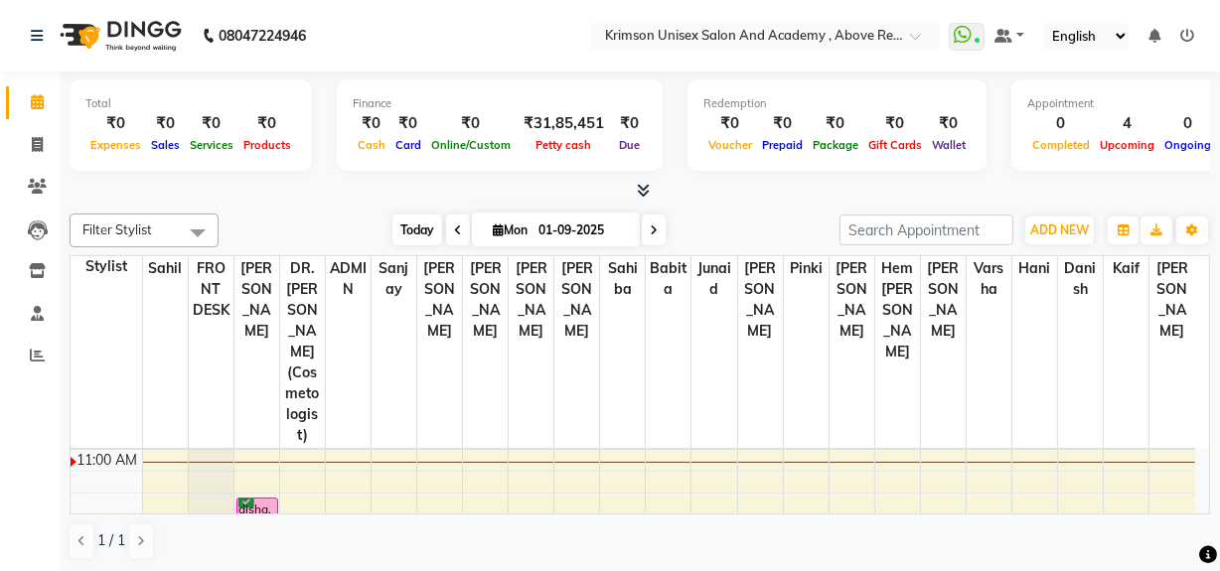
click at [408, 218] on span "Today" at bounding box center [417, 230] width 50 height 31
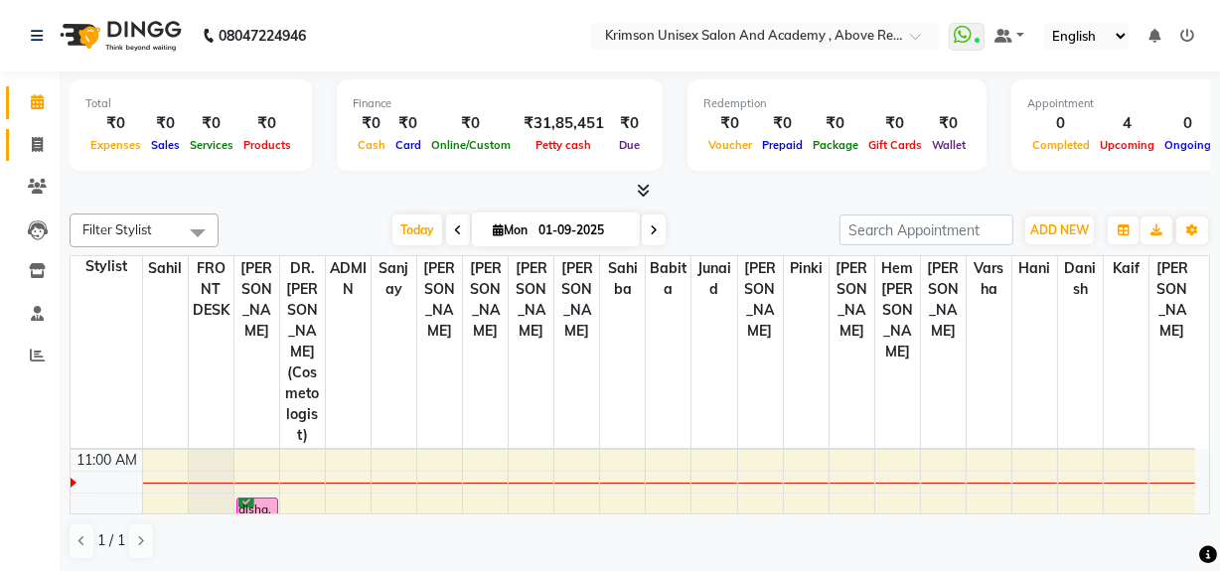
click at [35, 144] on icon at bounding box center [37, 144] width 11 height 15
select select "service"
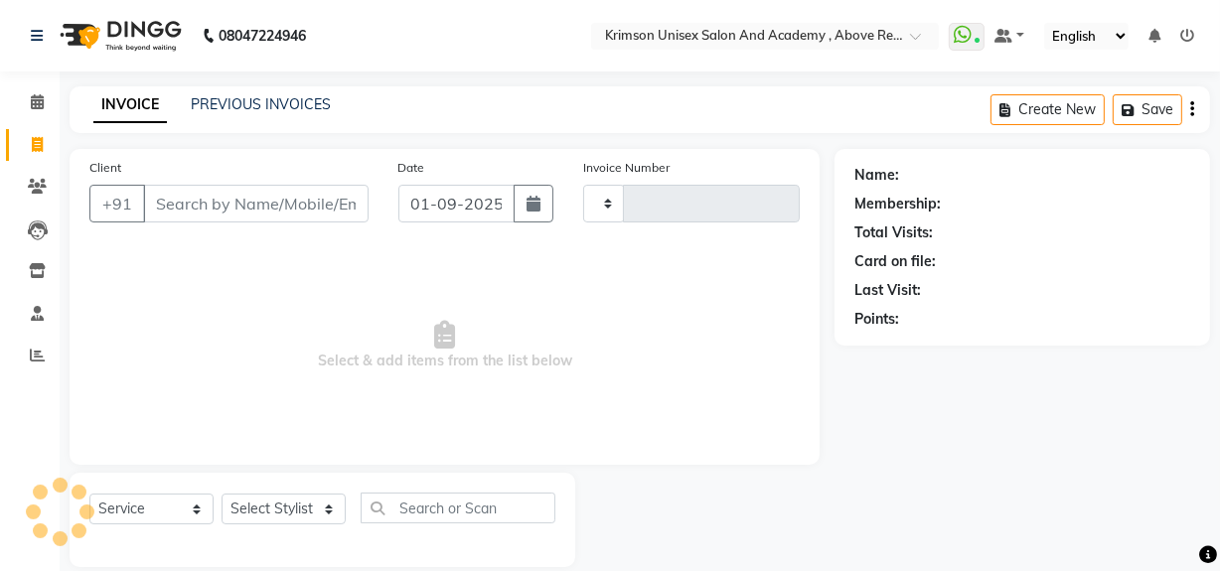
type input "4173"
select select "5853"
click at [31, 99] on icon at bounding box center [37, 101] width 13 height 15
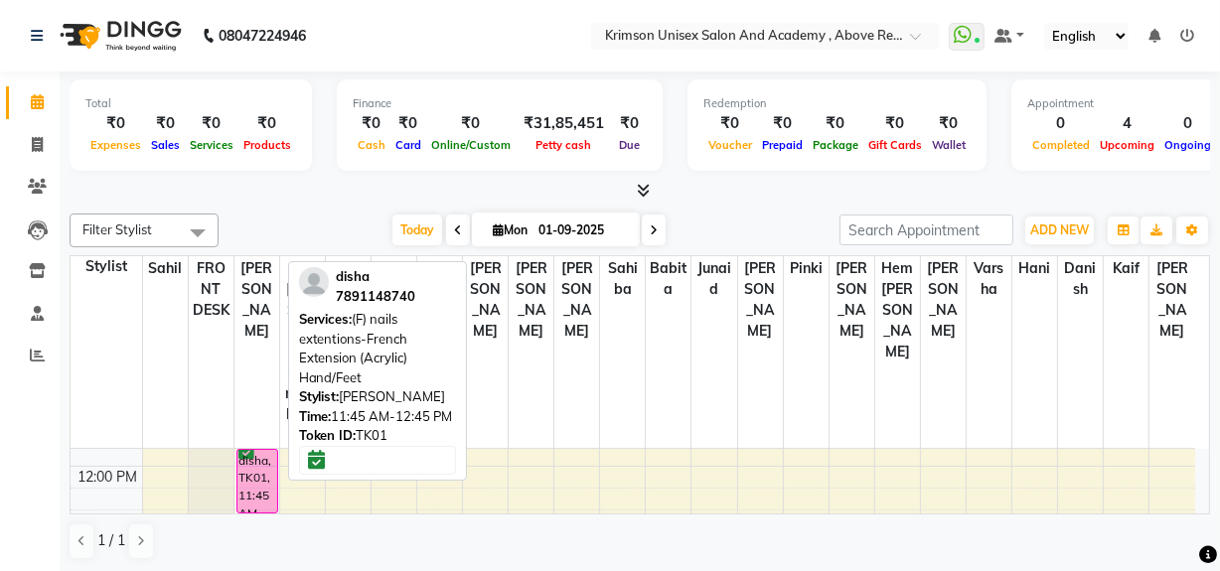
scroll to position [309, 0]
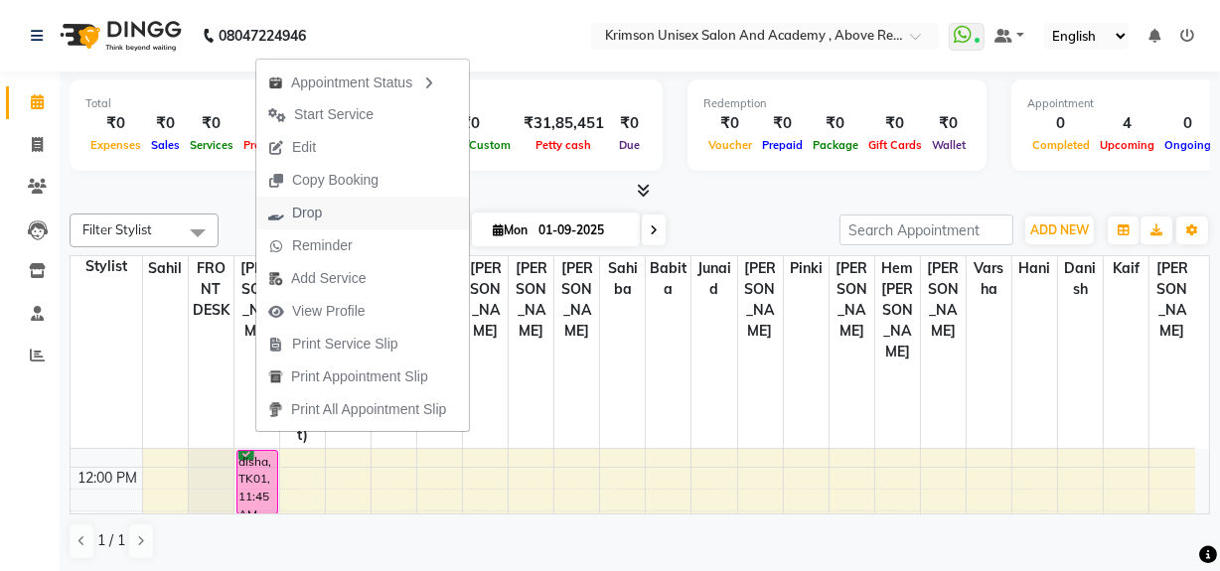
click at [329, 212] on span "Drop" at bounding box center [295, 213] width 78 height 33
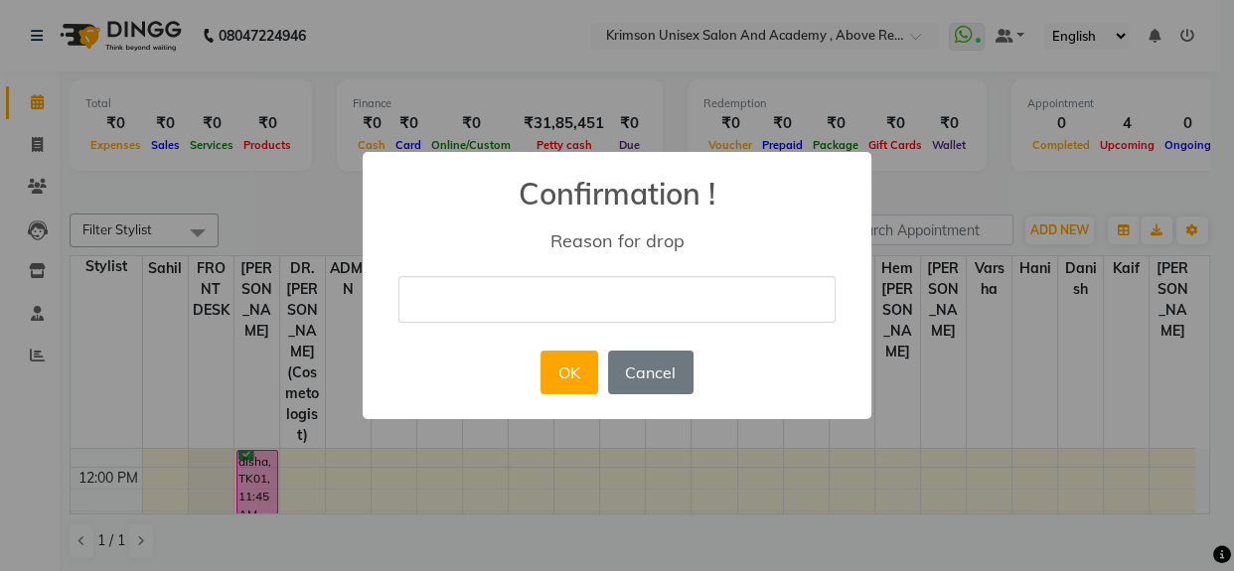
click at [489, 298] on input "text" at bounding box center [616, 299] width 437 height 47
type input "not confirm"
click at [575, 374] on button "OK" at bounding box center [569, 373] width 57 height 44
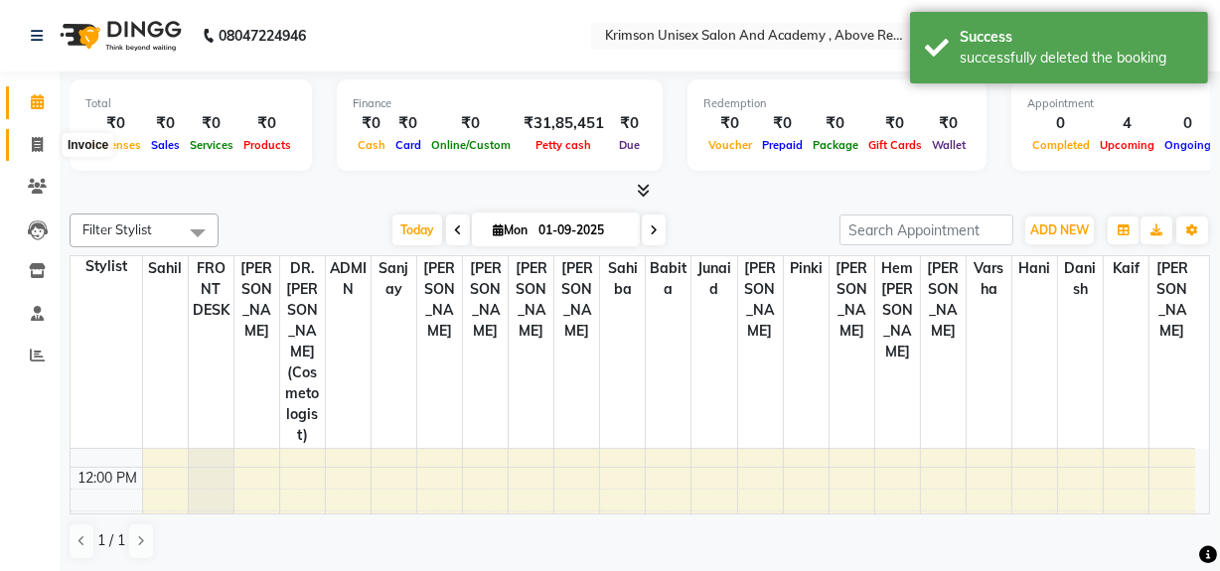
click at [38, 134] on span at bounding box center [37, 145] width 35 height 23
select select "5853"
select select "service"
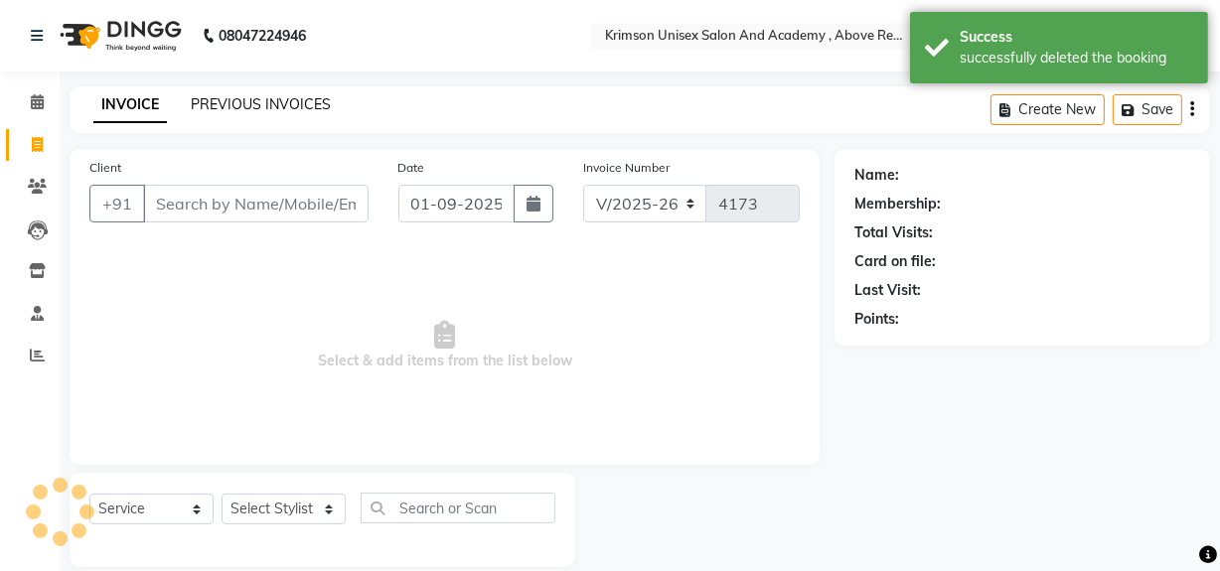
click at [247, 97] on link "PREVIOUS INVOICES" at bounding box center [261, 104] width 140 height 18
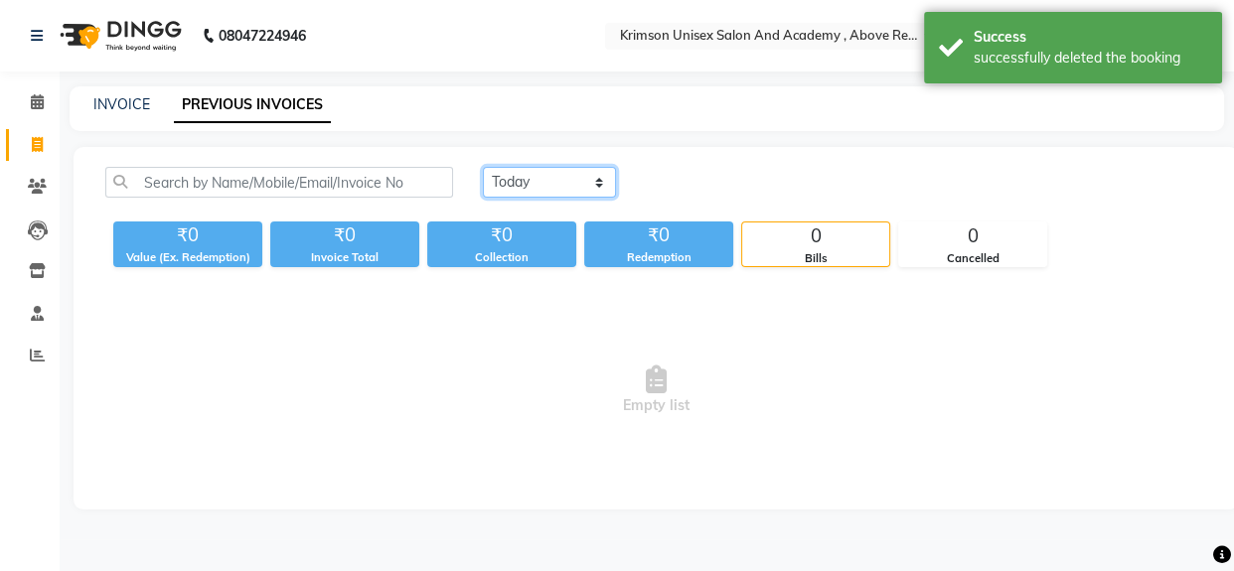
click at [529, 177] on select "Today Yesterday Custom Range" at bounding box center [549, 182] width 133 height 31
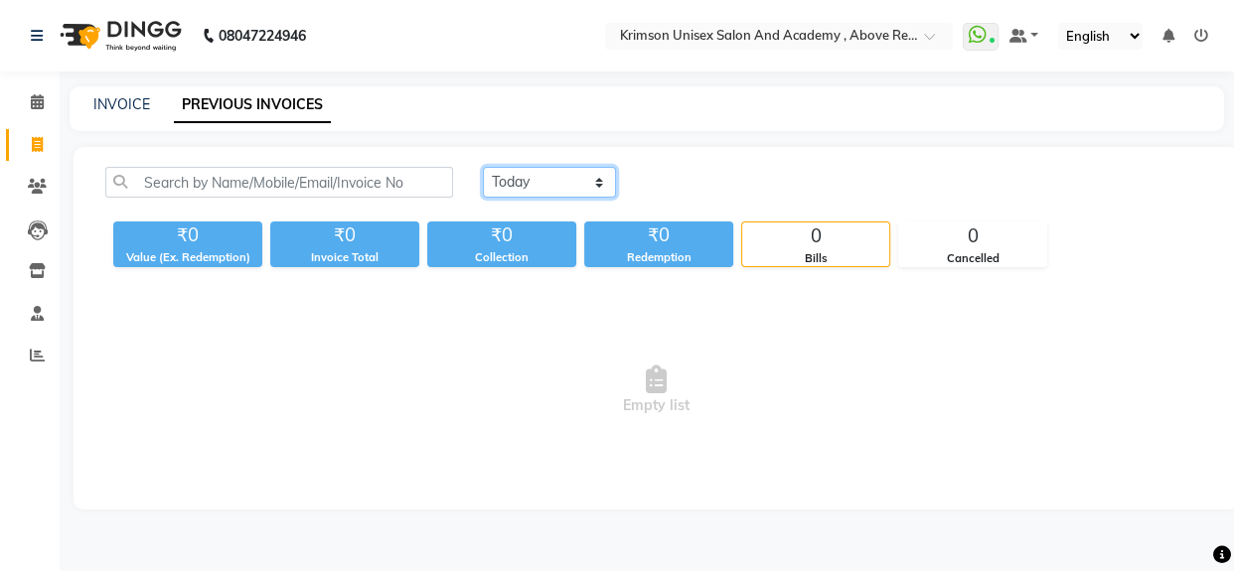
select select "yesterday"
click at [483, 167] on select "Today Yesterday Custom Range" at bounding box center [549, 182] width 133 height 31
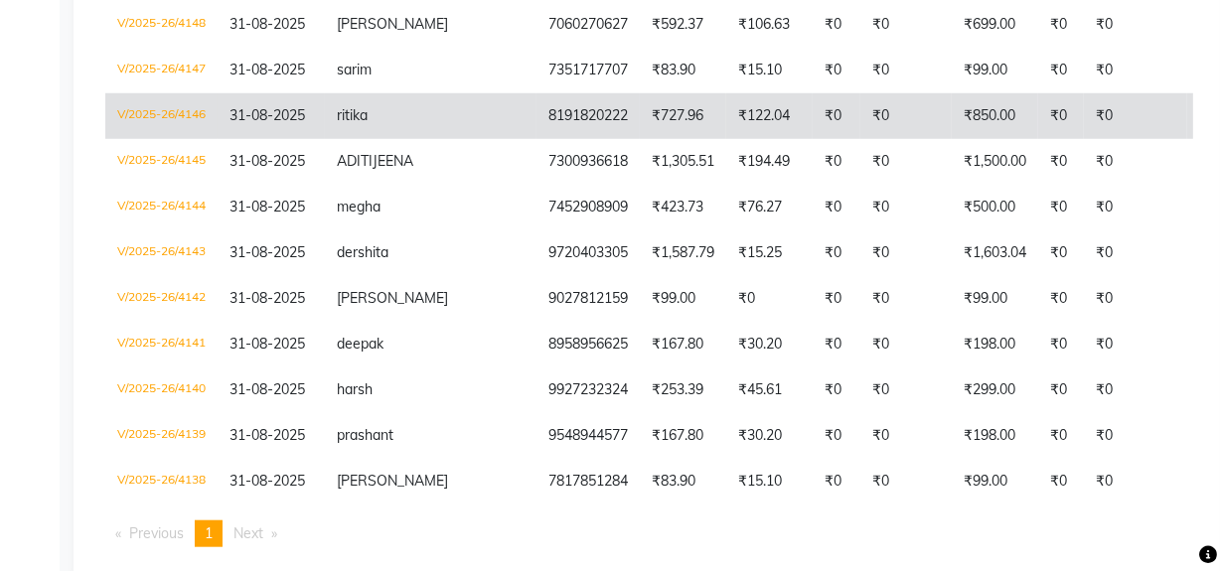
click at [537, 139] on td "8191820222" at bounding box center [588, 116] width 103 height 46
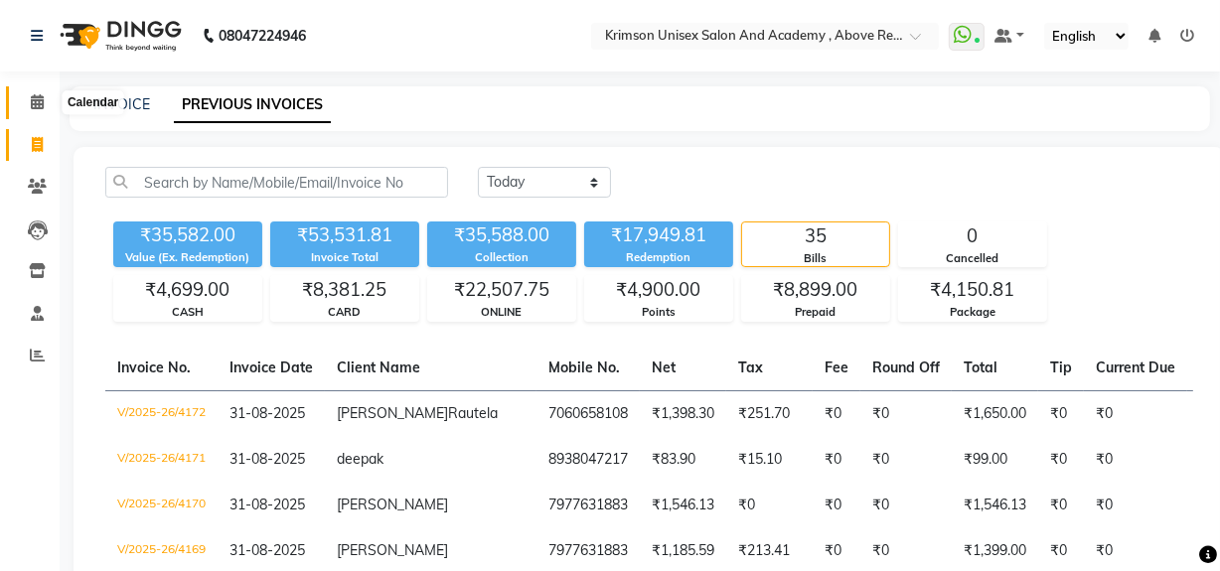
click at [37, 99] on icon at bounding box center [37, 101] width 13 height 15
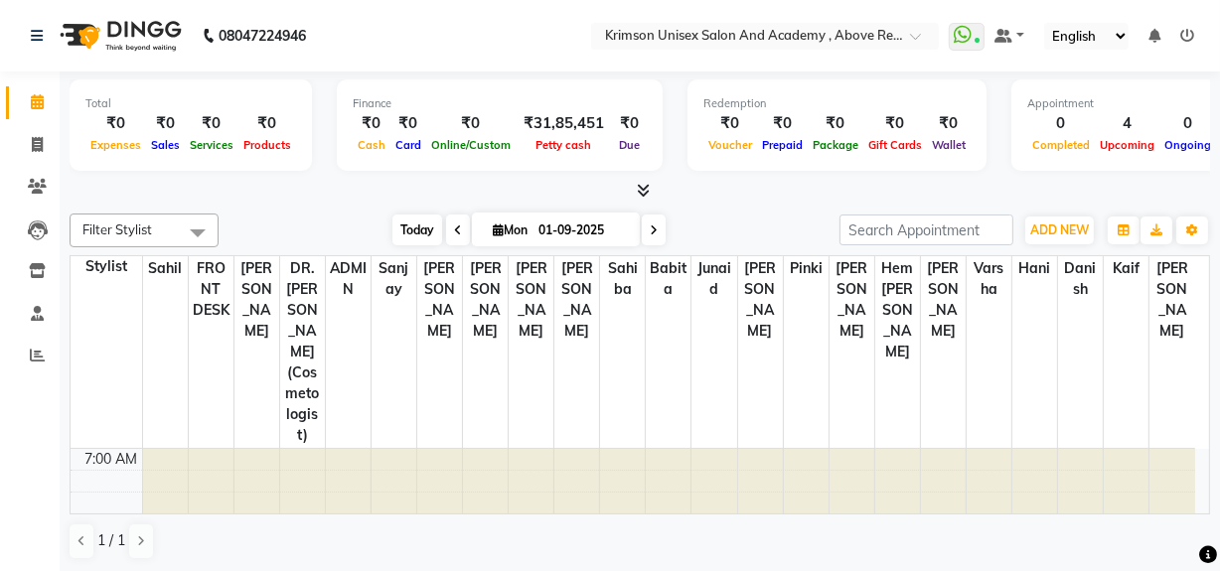
click at [426, 226] on span "Today" at bounding box center [417, 230] width 50 height 31
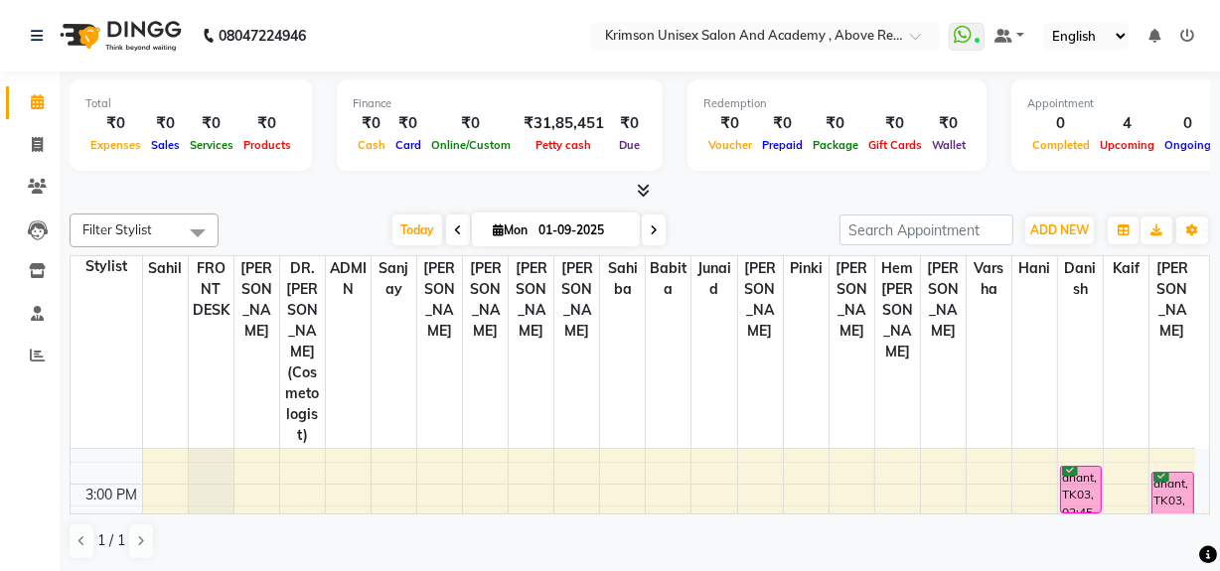
scroll to position [490, 0]
click at [32, 138] on icon at bounding box center [37, 144] width 11 height 15
select select "service"
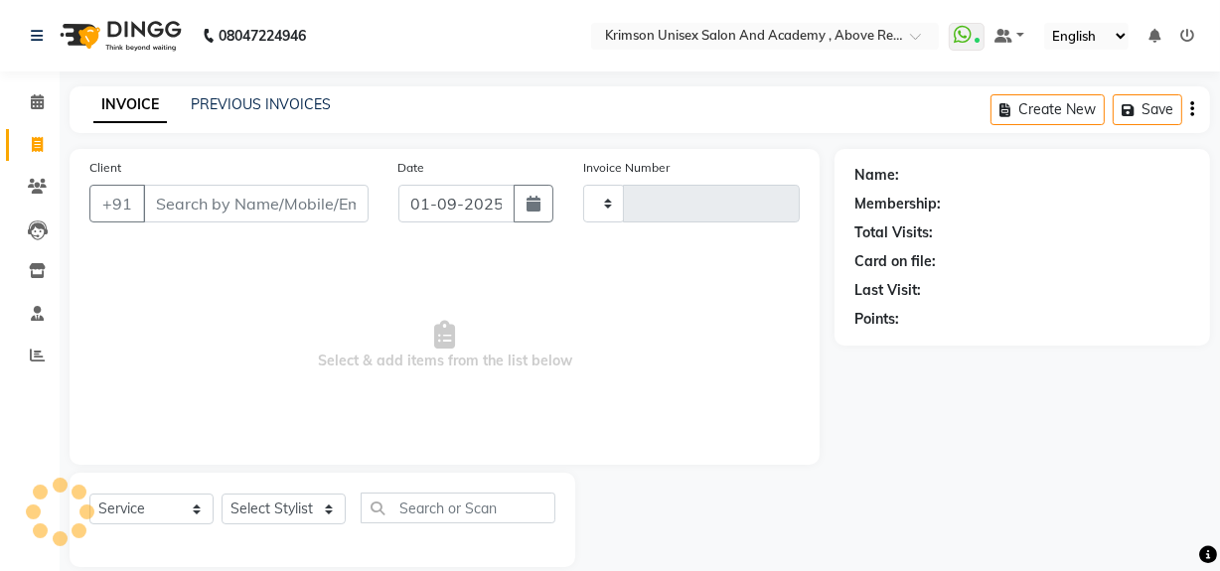
type input "4173"
select select "5853"
click at [241, 100] on link "PREVIOUS INVOICES" at bounding box center [261, 104] width 140 height 18
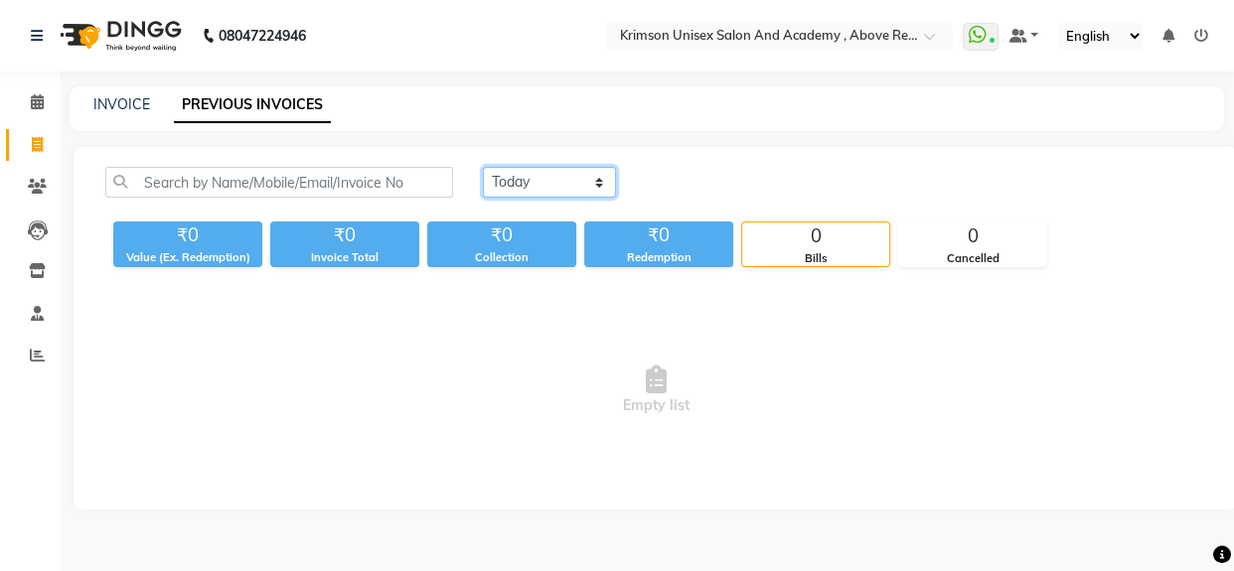
click at [547, 179] on select "Today Yesterday Custom Range" at bounding box center [549, 182] width 133 height 31
select select "yesterday"
click at [483, 167] on select "Today Yesterday Custom Range" at bounding box center [549, 182] width 133 height 31
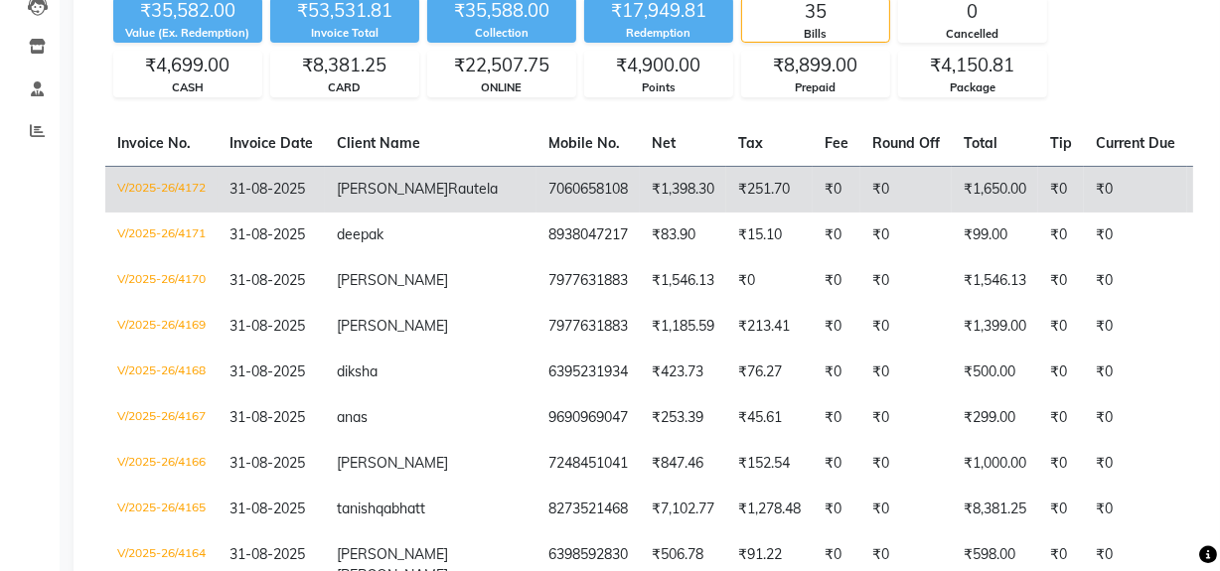
scroll to position [226, 0]
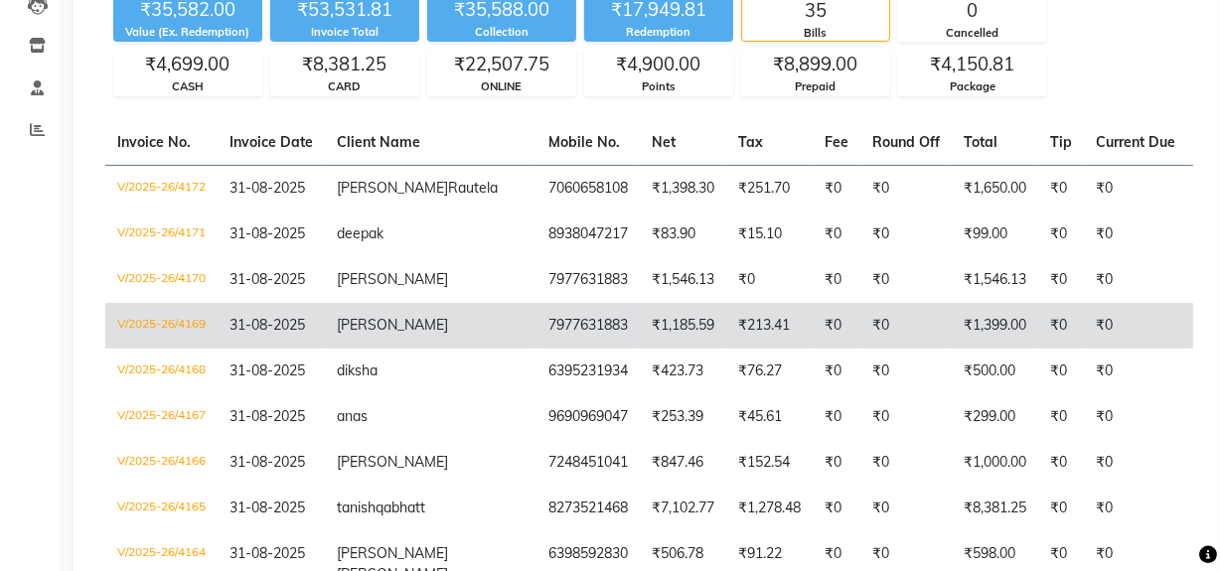
click at [537, 349] on td "7977631883" at bounding box center [588, 326] width 103 height 46
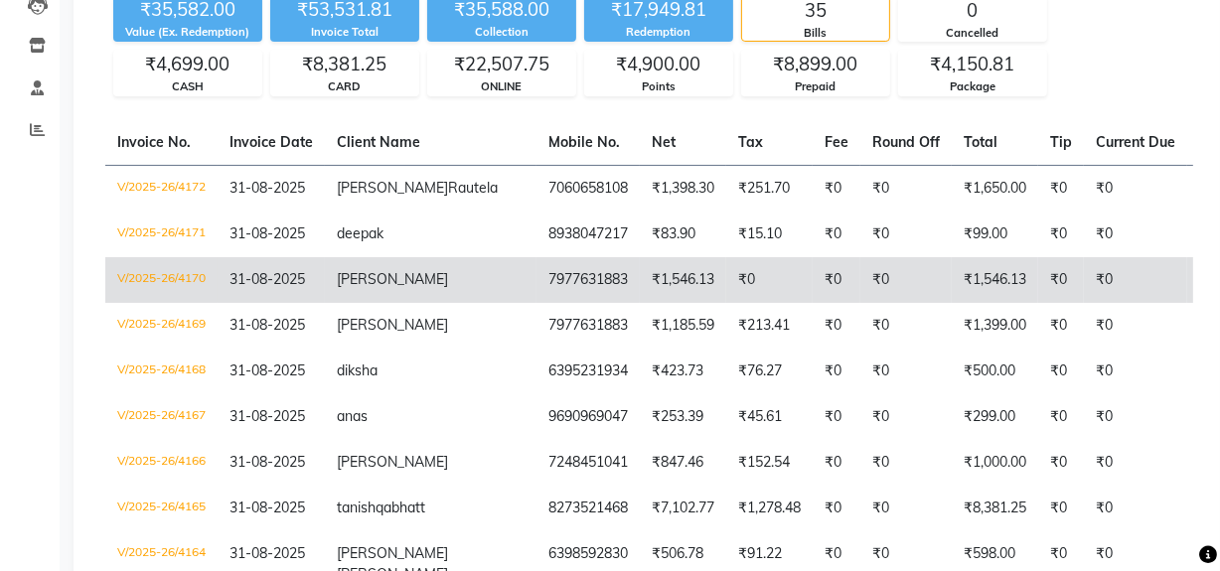
click at [537, 303] on td "7977631883" at bounding box center [588, 280] width 103 height 46
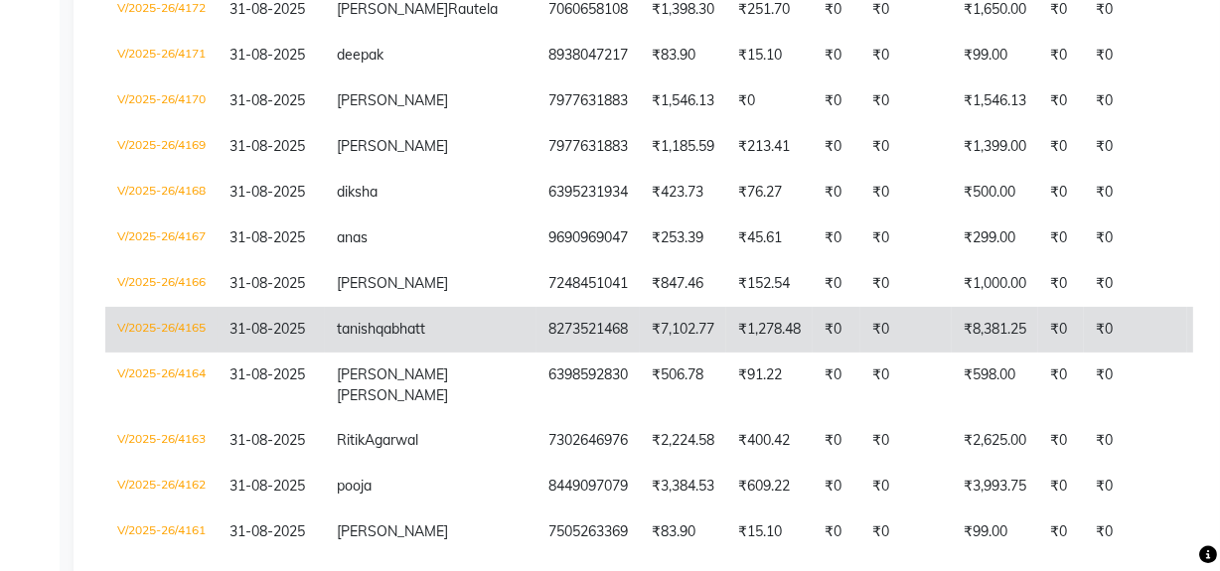
click at [537, 353] on td "8273521468" at bounding box center [588, 330] width 103 height 46
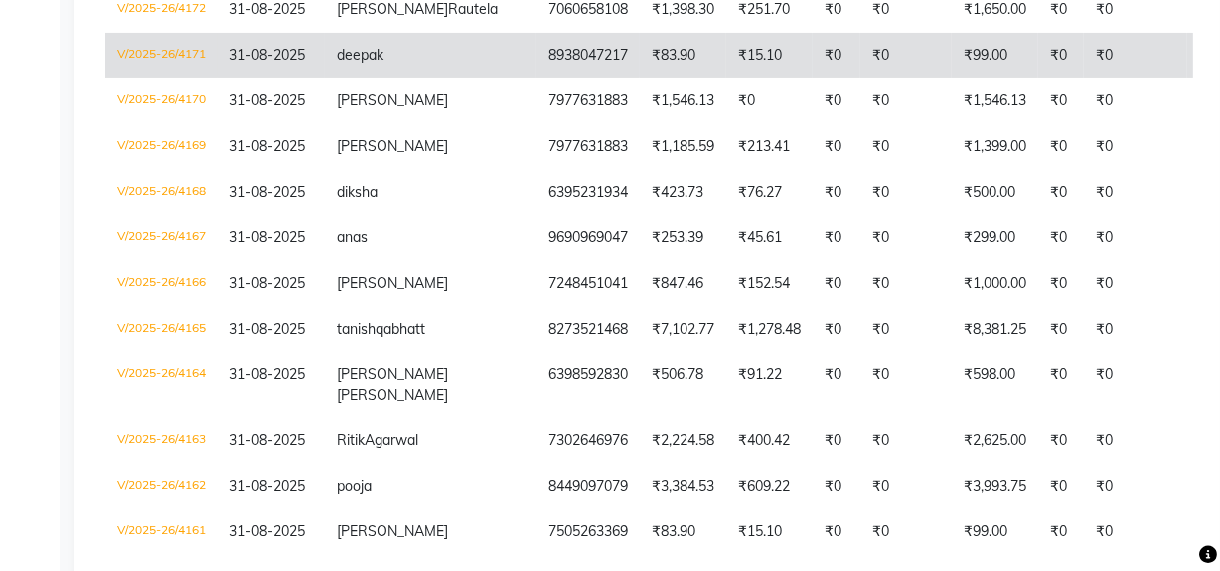
scroll to position [0, 0]
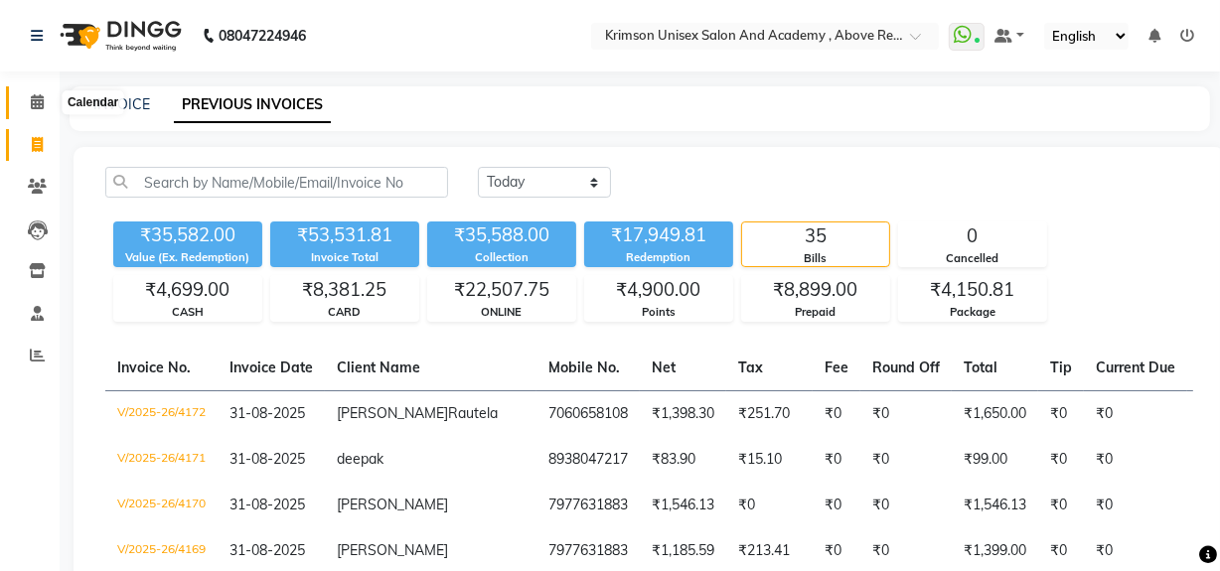
click at [23, 108] on span at bounding box center [37, 102] width 35 height 23
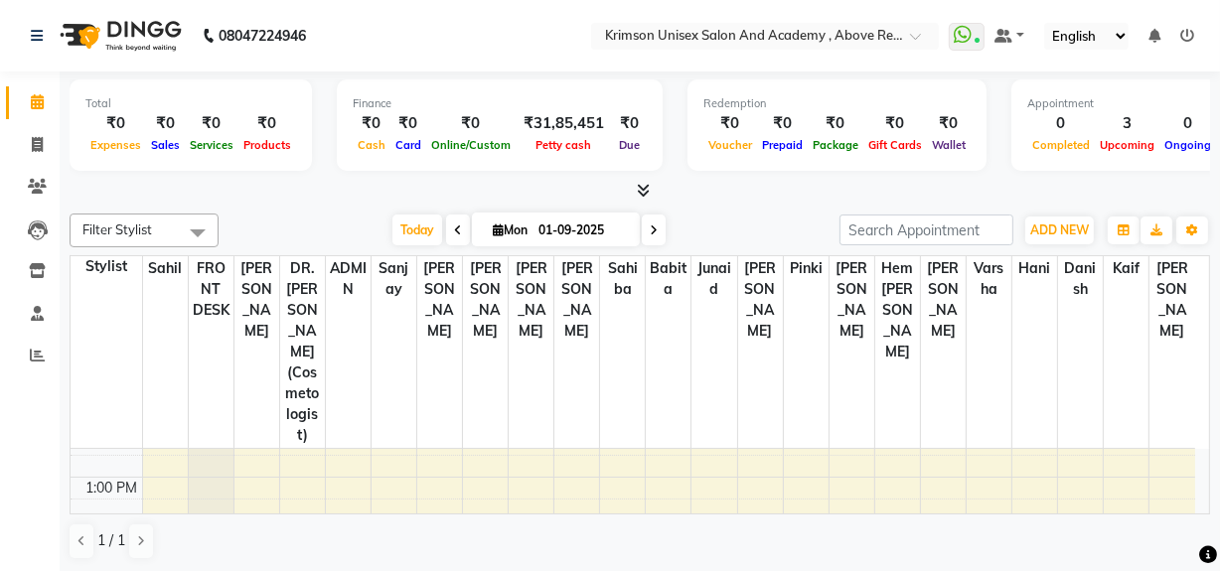
scroll to position [364, 0]
click at [1087, 436] on div "7:00 AM 8:00 AM 9:00 AM 10:00 AM 11:00 AM 12:00 PM 1:00 PM 2:00 PM 3:00 PM 4:00…" at bounding box center [633, 576] width 1125 height 983
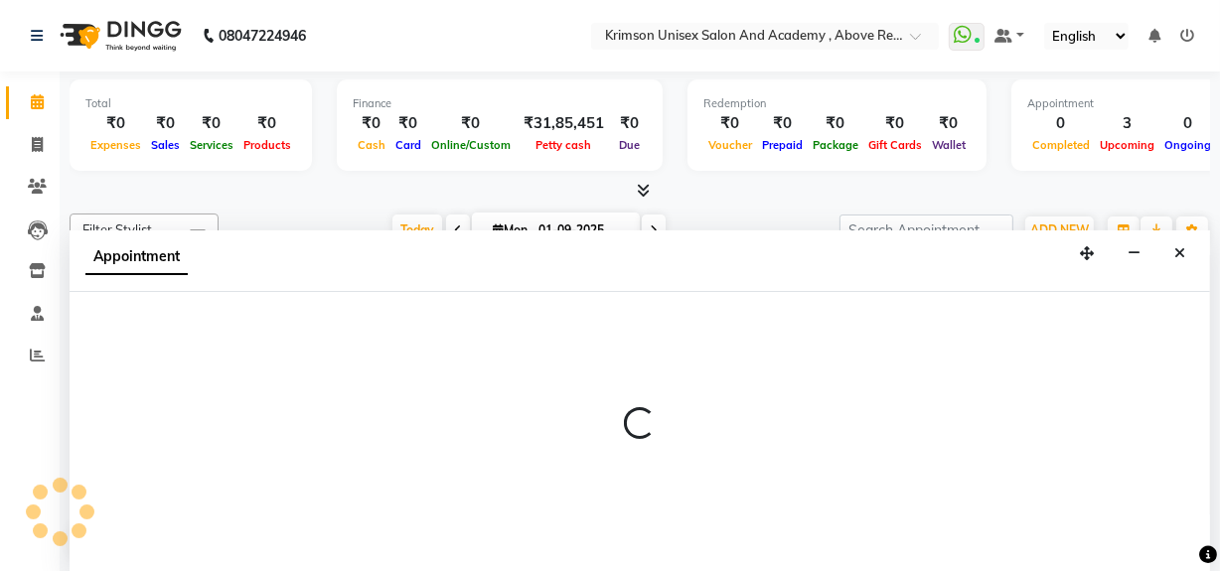
scroll to position [0, 0]
select select "80963"
select select "tentative"
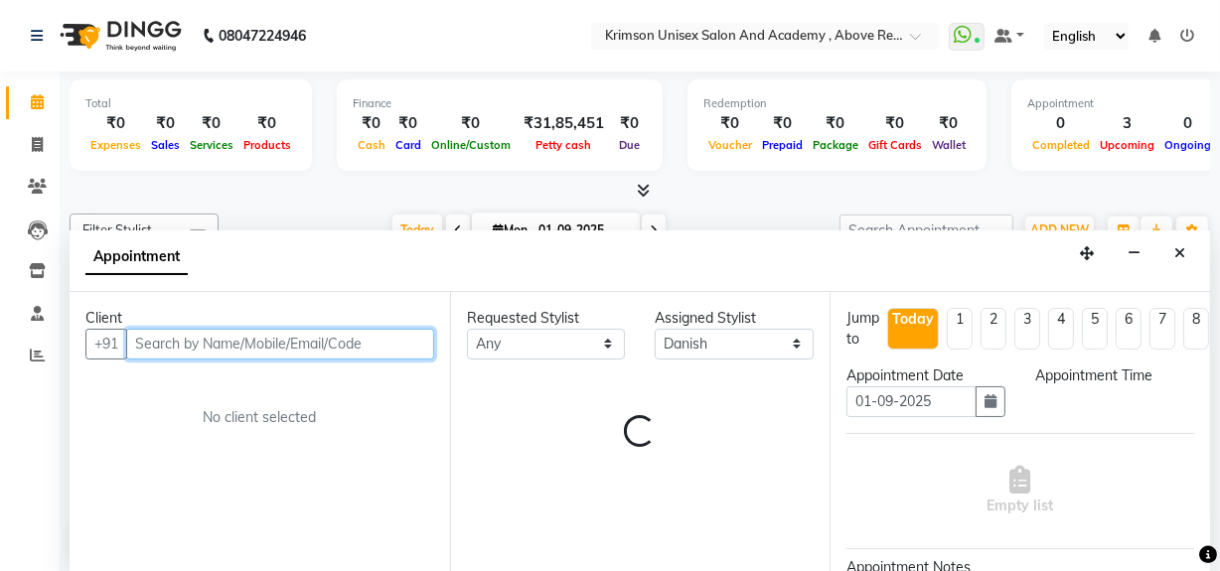
select select "780"
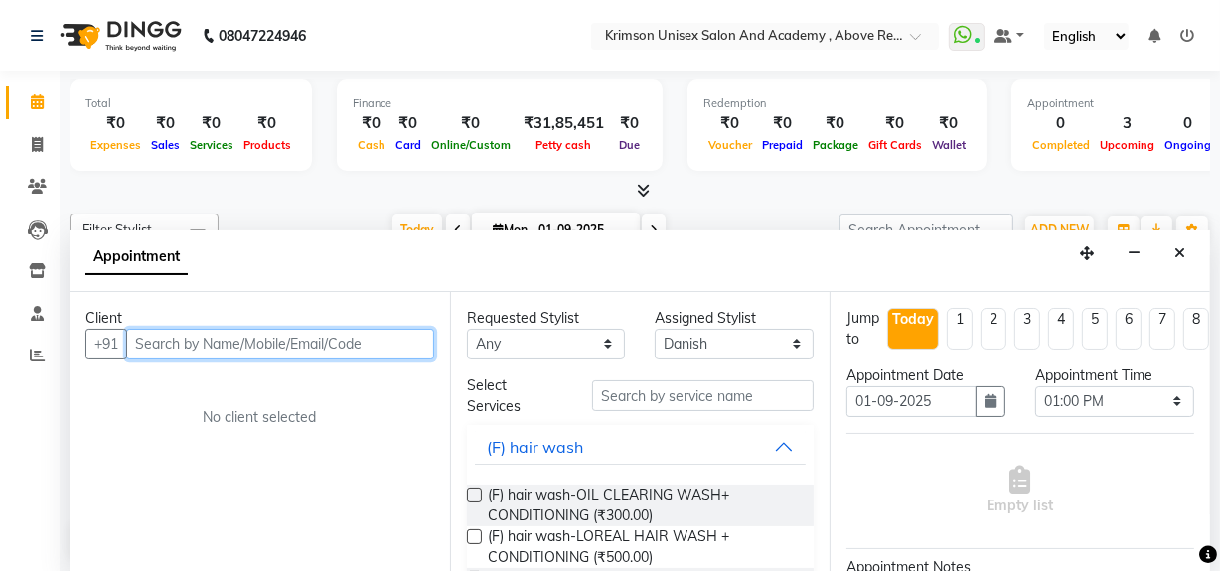
click at [165, 342] on input "text" at bounding box center [280, 344] width 308 height 31
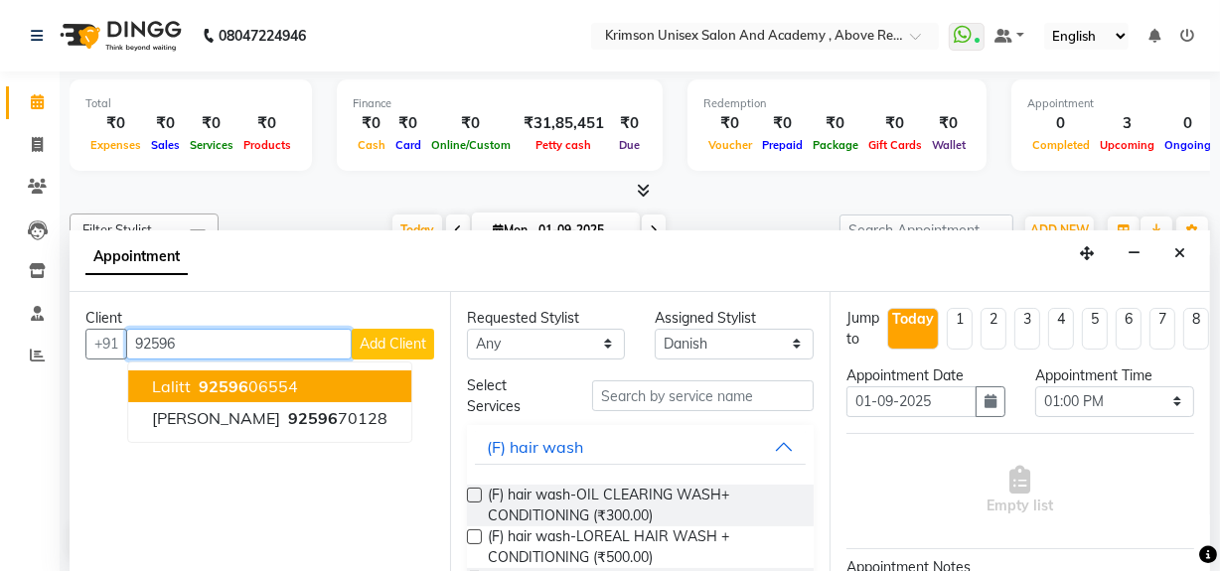
type input "92596"
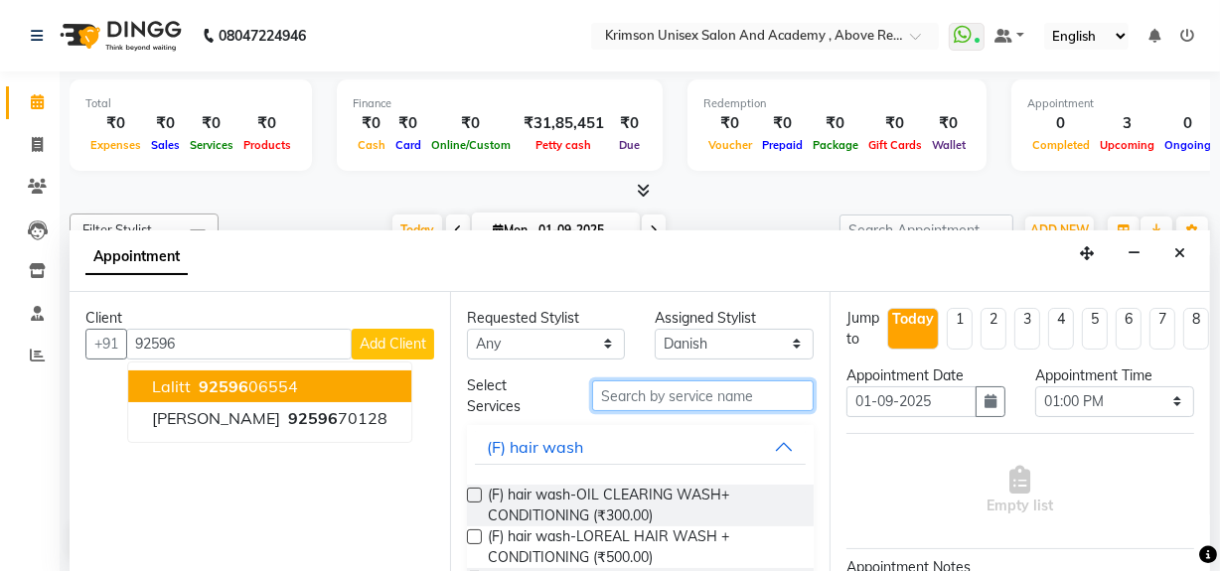
click at [635, 393] on input "text" at bounding box center [703, 396] width 222 height 31
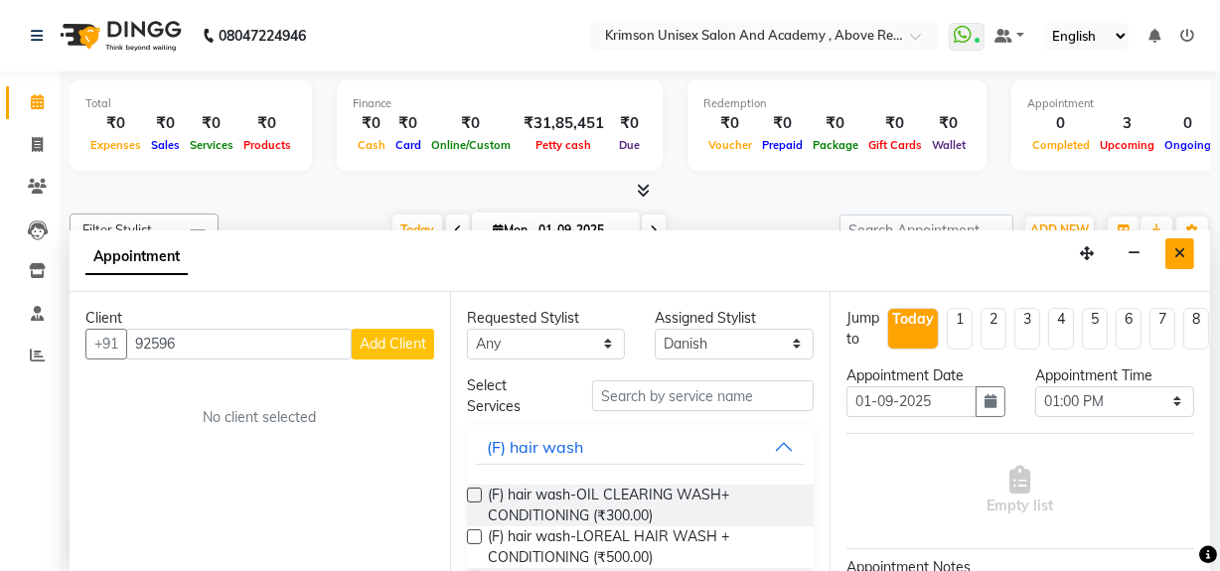
click at [1173, 247] on button "Close" at bounding box center [1180, 253] width 29 height 31
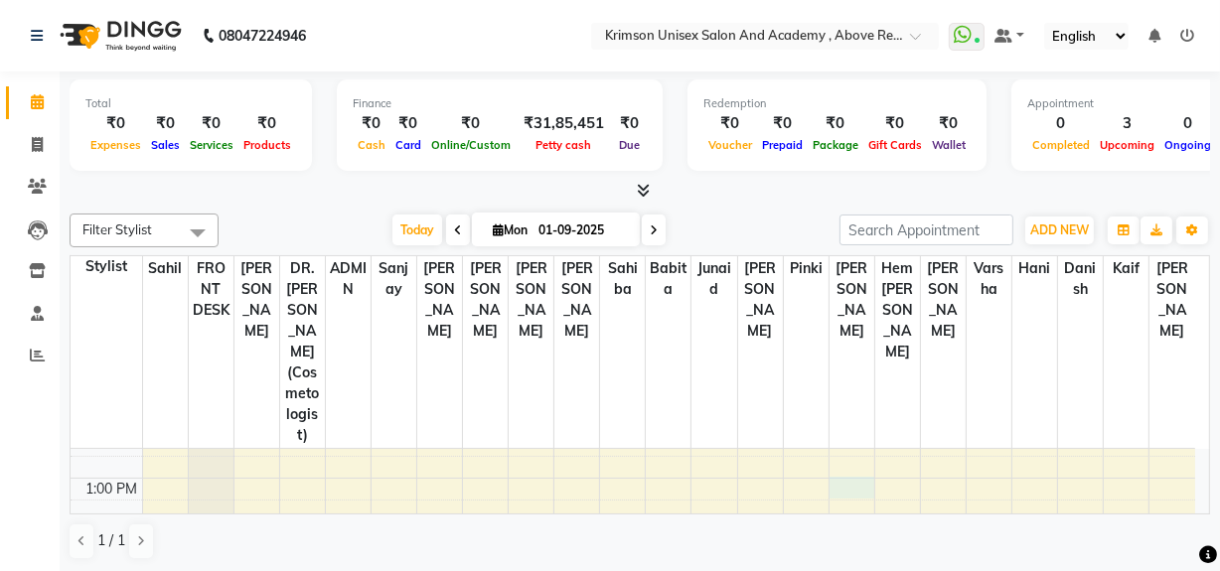
click at [851, 446] on div "7:00 AM 8:00 AM 9:00 AM 10:00 AM 11:00 AM 12:00 PM 1:00 PM 2:00 PM 3:00 PM 4:00…" at bounding box center [633, 576] width 1125 height 983
select select "68735"
select select "780"
select select "tentative"
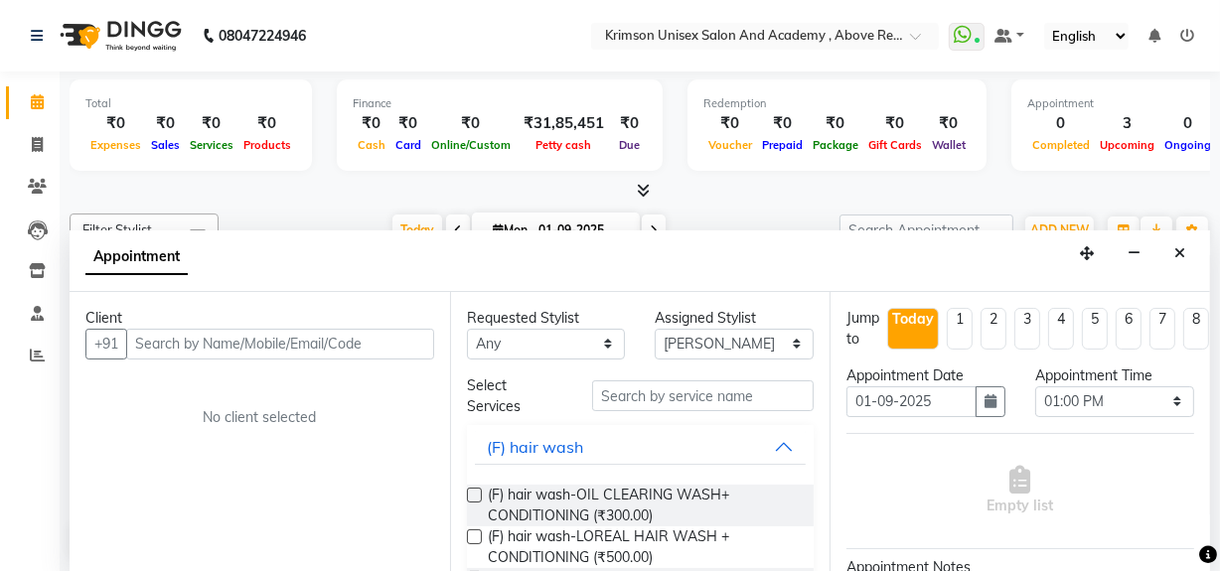
click at [255, 337] on input "text" at bounding box center [280, 344] width 308 height 31
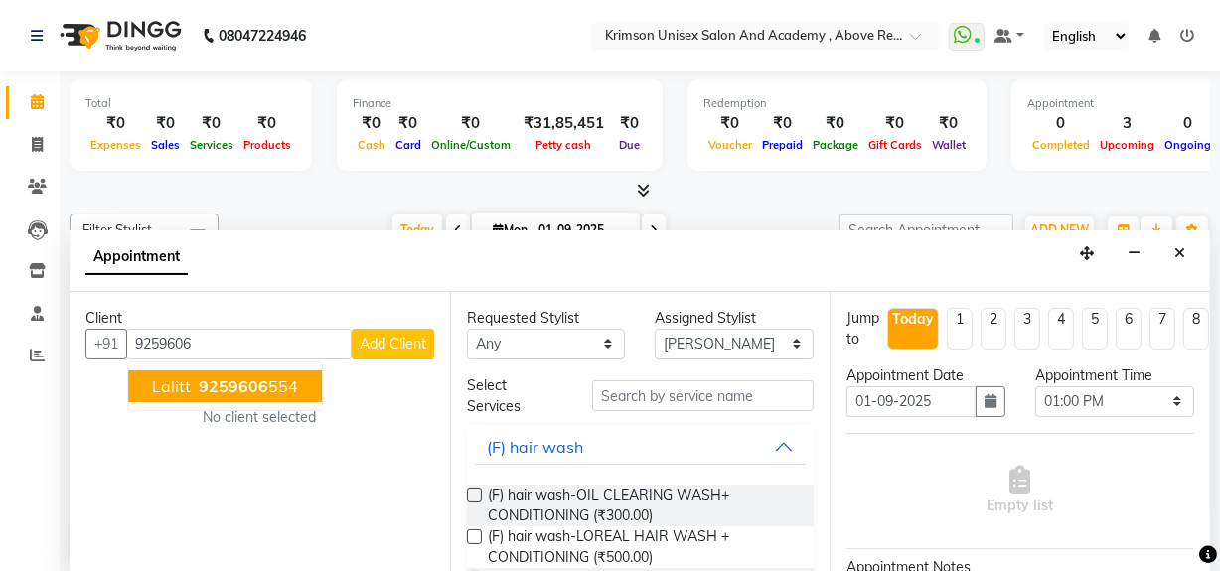
click at [247, 388] on span "9259606" at bounding box center [234, 387] width 70 height 20
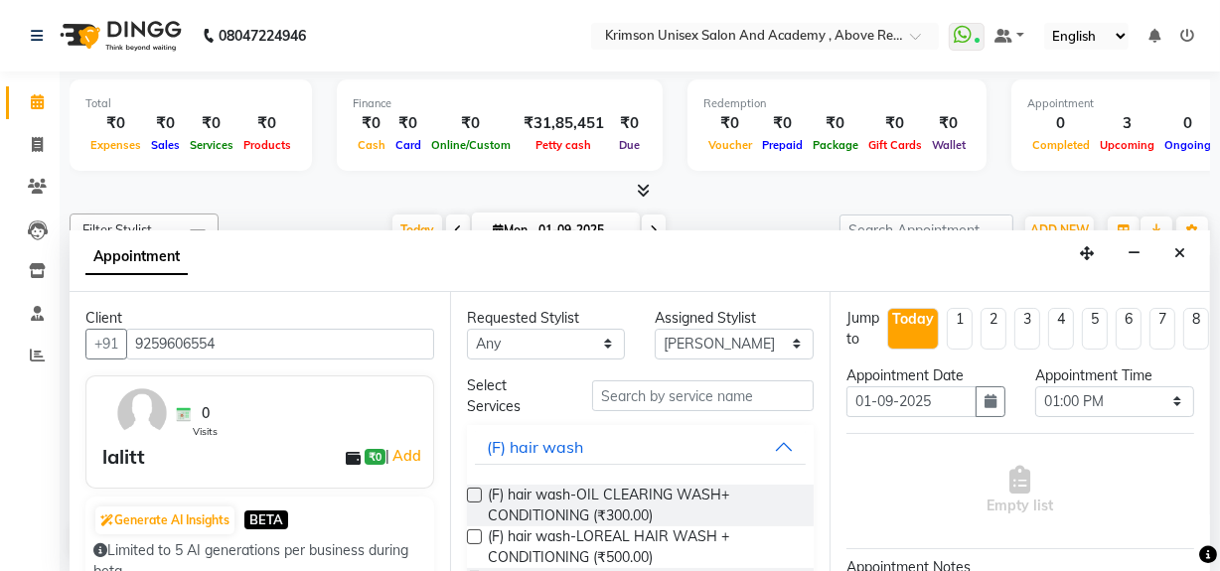
type input "9259606554"
click at [125, 448] on div "lalitt" at bounding box center [123, 457] width 43 height 30
click at [127, 429] on img at bounding box center [142, 414] width 58 height 58
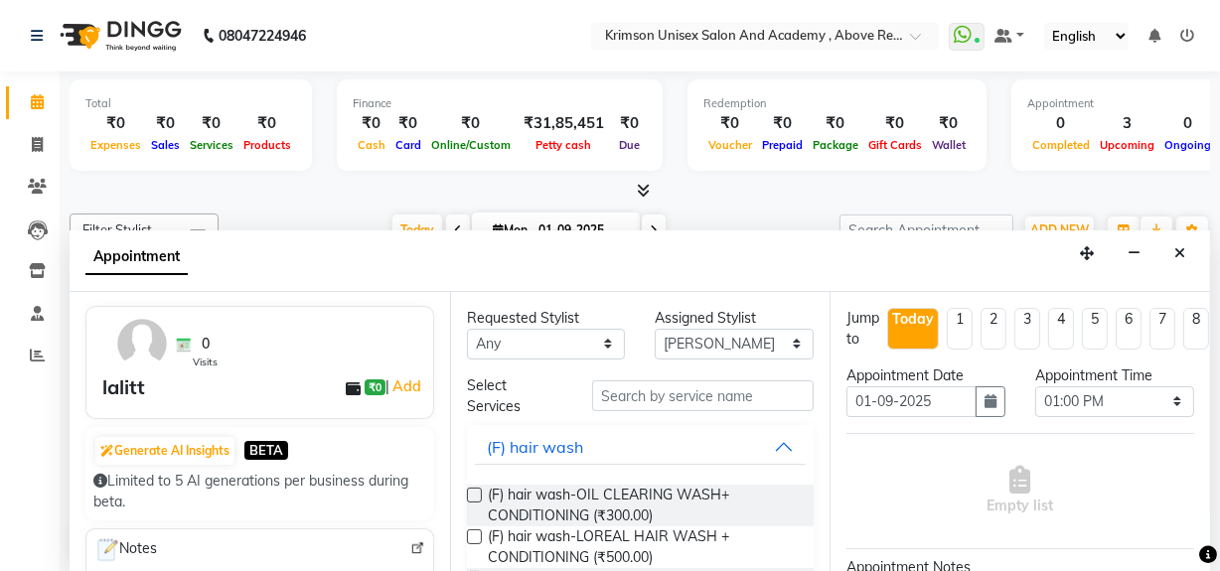
scroll to position [1, 0]
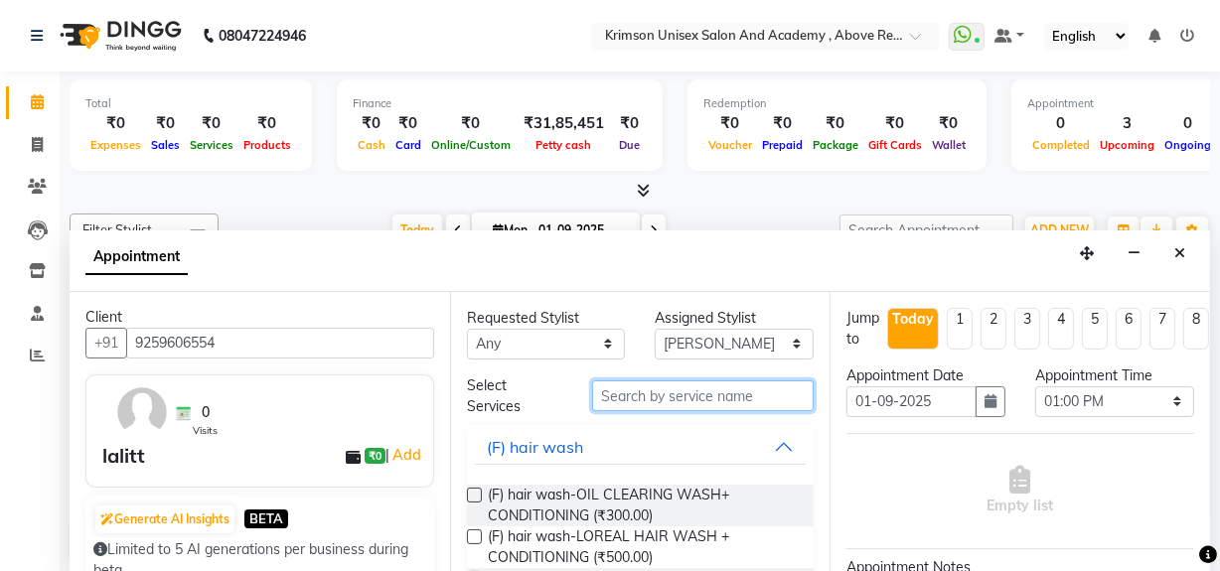
click at [682, 391] on input "text" at bounding box center [703, 396] width 222 height 31
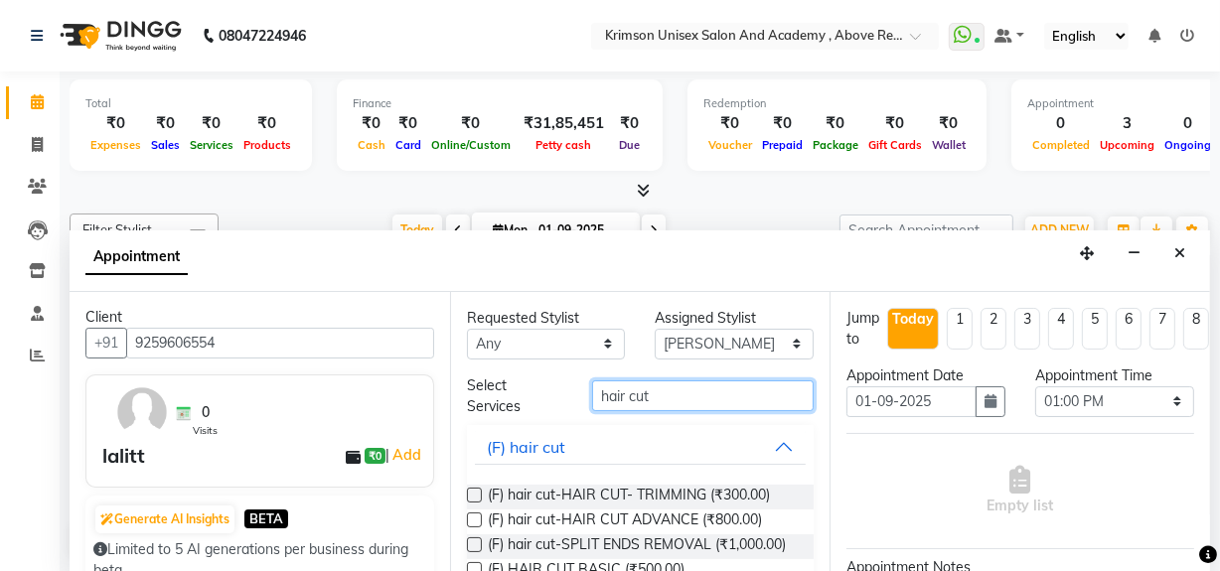
scroll to position [189, 0]
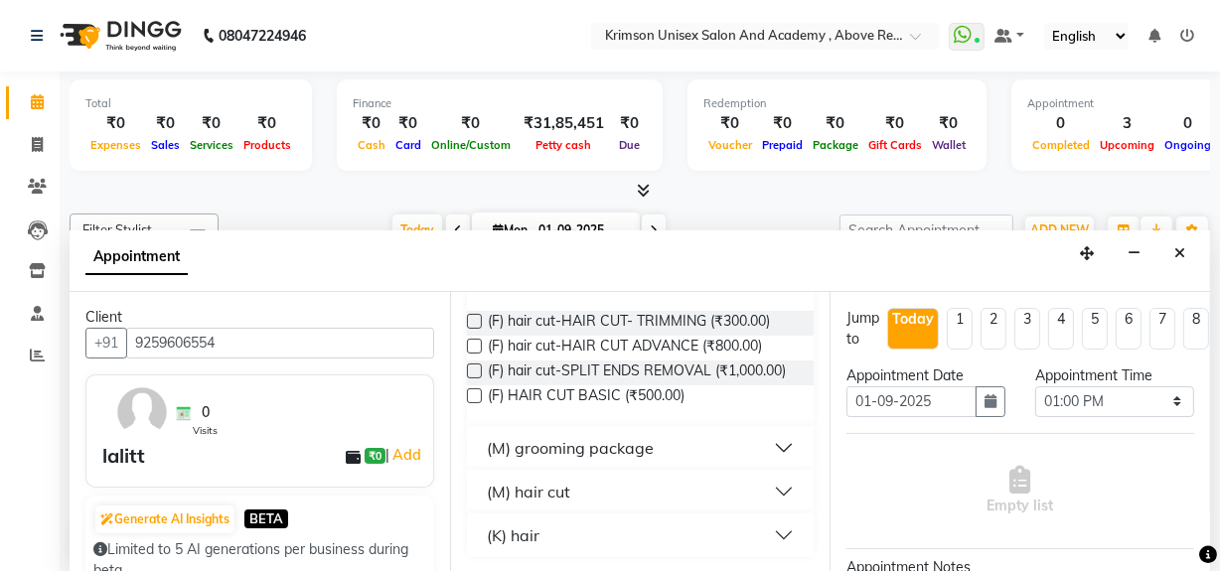
type input "hair cut"
click at [628, 449] on div "(M) grooming package" at bounding box center [570, 448] width 167 height 24
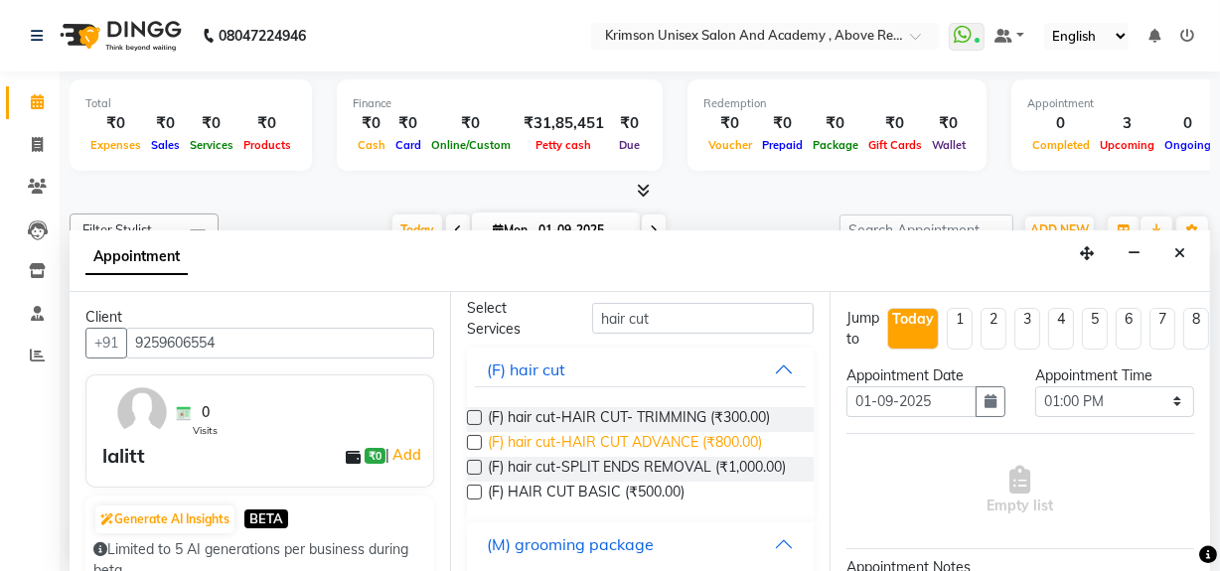
scroll to position [78, 0]
click at [473, 499] on label at bounding box center [474, 491] width 15 height 15
click at [473, 500] on input "checkbox" at bounding box center [473, 493] width 13 height 13
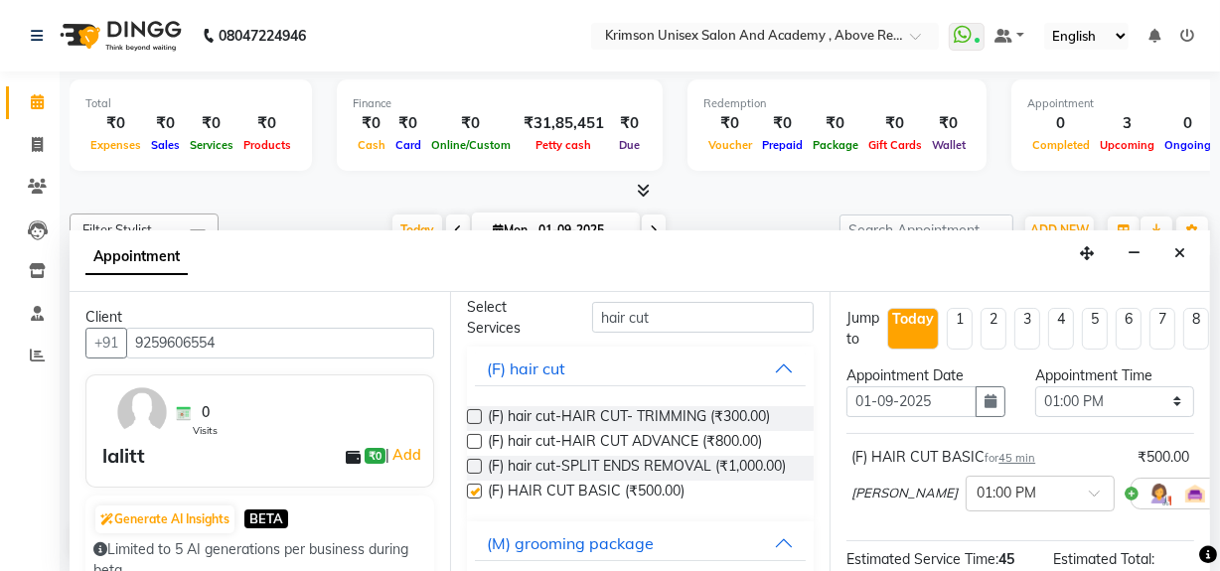
checkbox input "false"
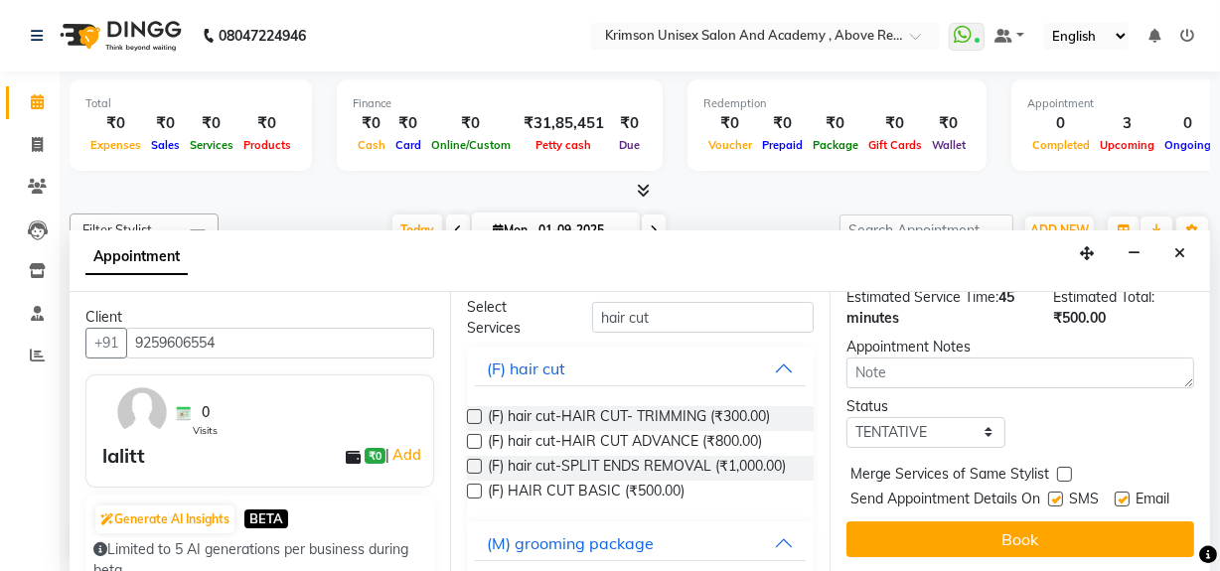
scroll to position [291, 0]
click at [906, 417] on select "Select TENTATIVE CONFIRM CHECK-IN UPCOMING" at bounding box center [926, 432] width 159 height 31
select select "confirm booking"
click at [847, 417] on select "Select TENTATIVE CONFIRM CHECK-IN UPCOMING" at bounding box center [926, 432] width 159 height 31
drag, startPoint x: 132, startPoint y: 336, endPoint x: 270, endPoint y: 351, distance: 138.9
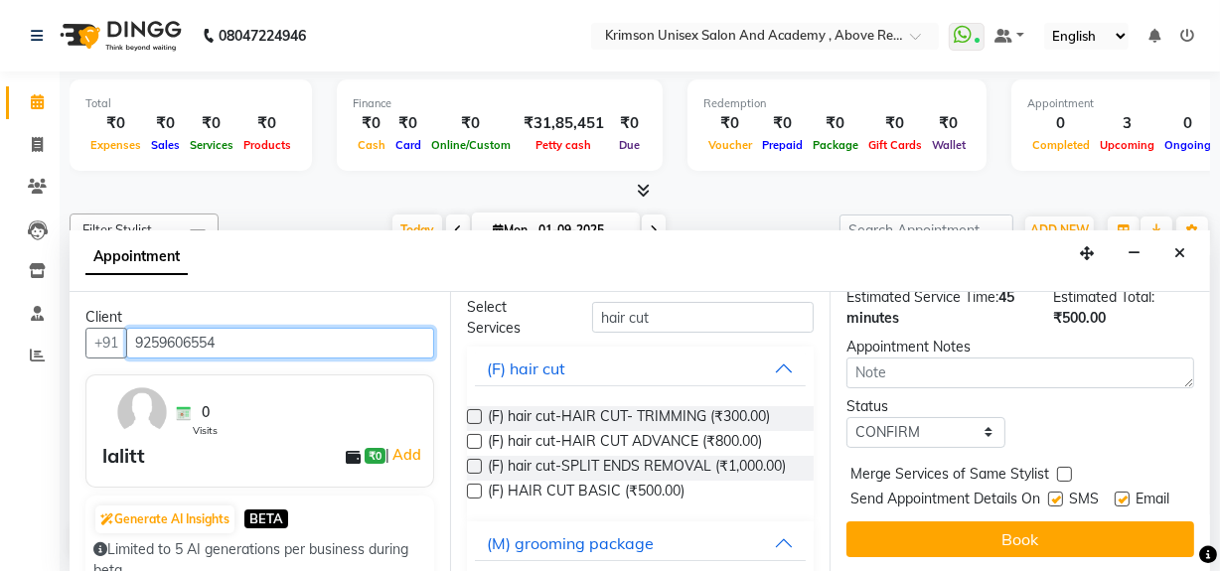
click at [269, 351] on input "9259606554" at bounding box center [280, 343] width 308 height 31
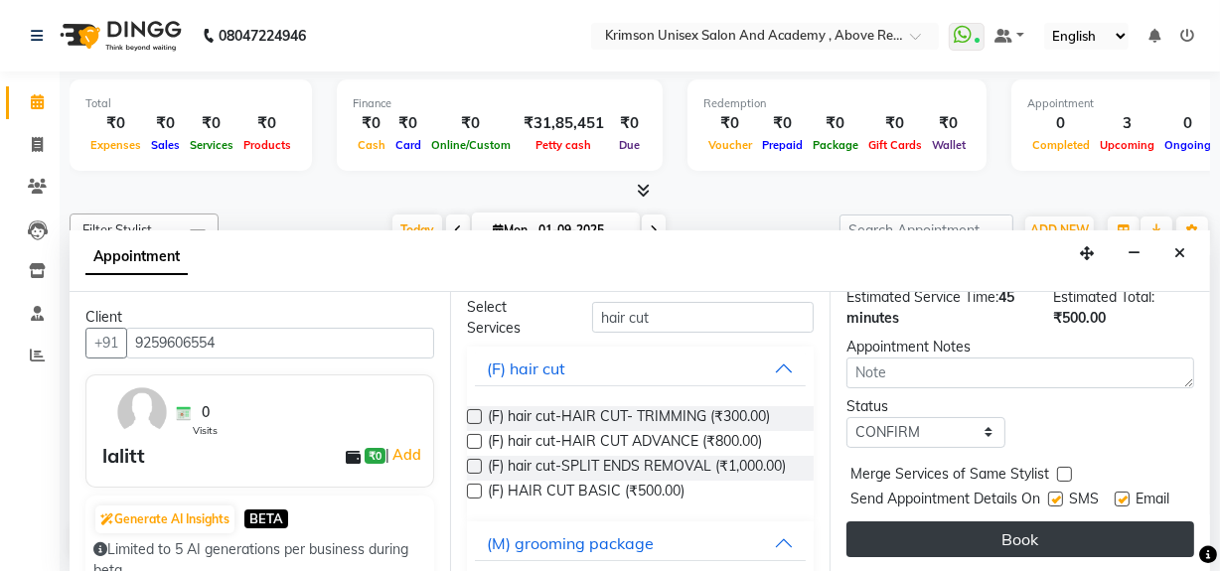
click at [1015, 527] on button "Book" at bounding box center [1021, 540] width 348 height 36
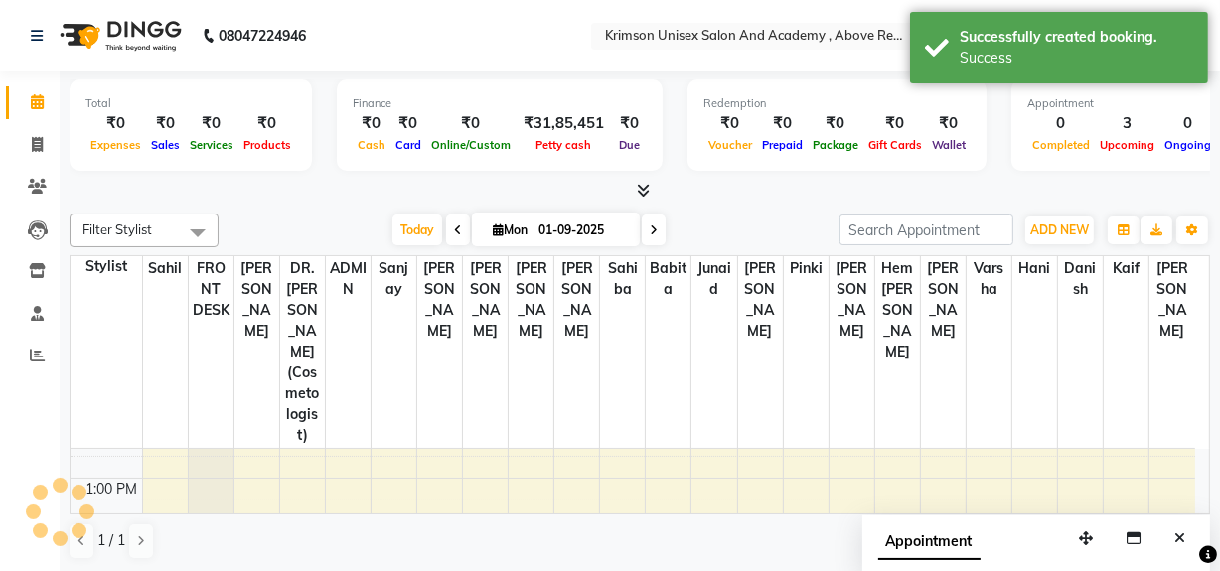
scroll to position [0, 0]
click at [36, 142] on icon at bounding box center [37, 144] width 11 height 15
select select "service"
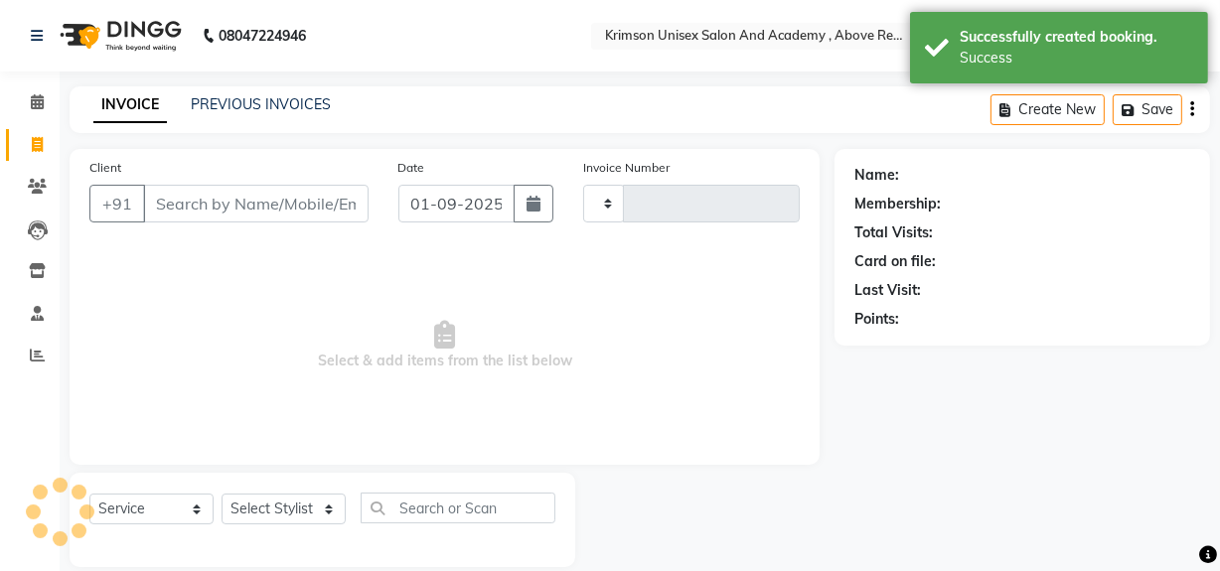
type input "4173"
select select "5853"
click at [238, 204] on input "Client" at bounding box center [256, 204] width 226 height 38
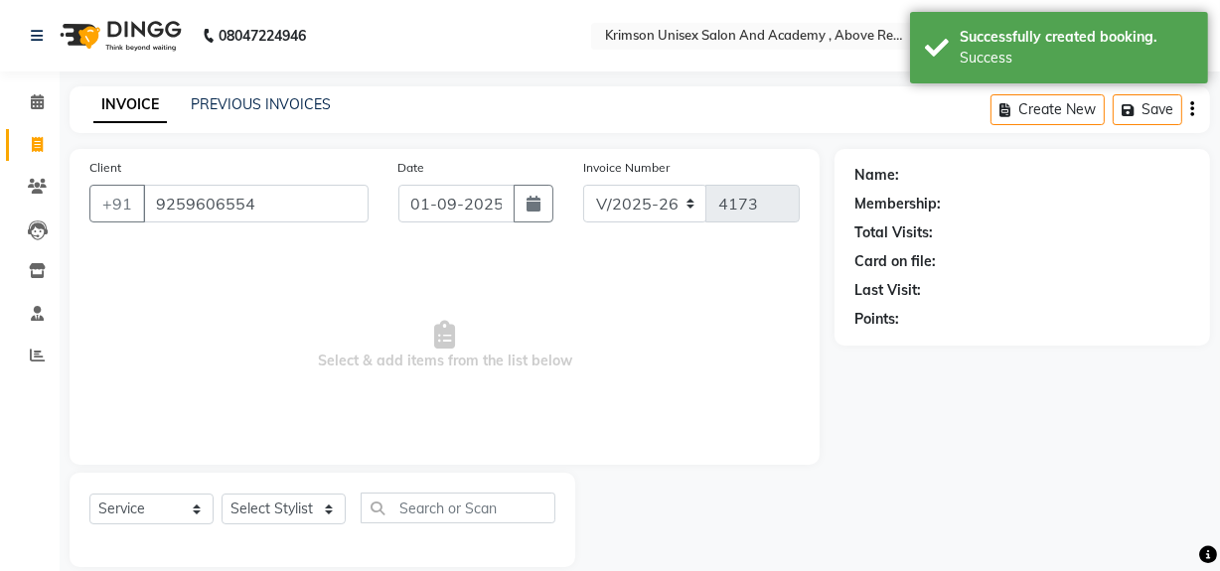
type input "9259606554"
select select "1: Object"
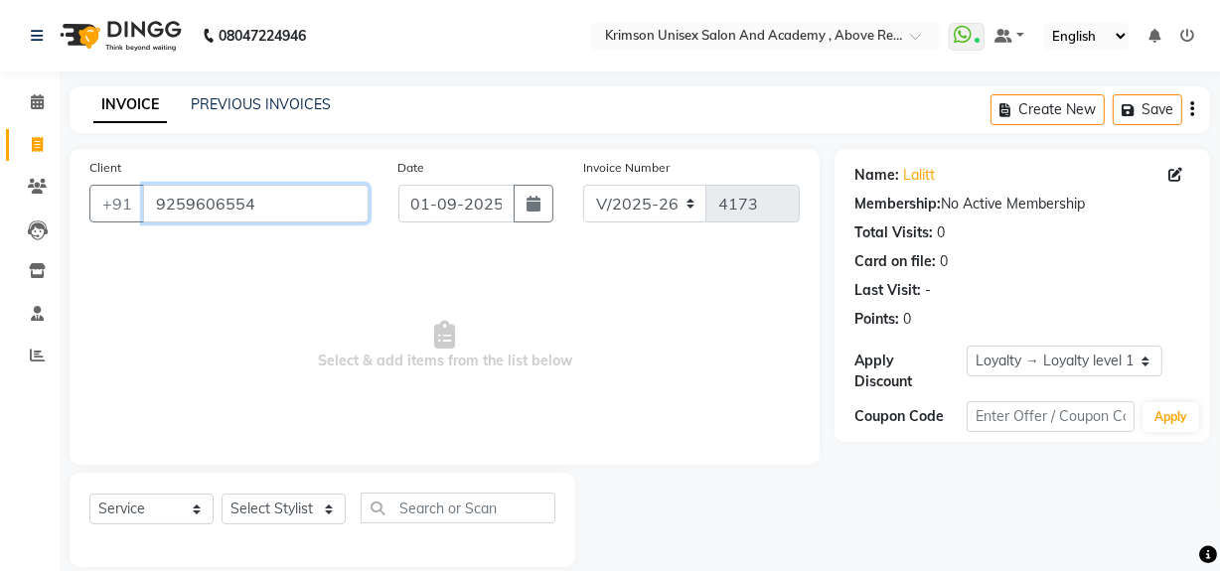
click at [286, 205] on input "9259606554" at bounding box center [256, 204] width 226 height 38
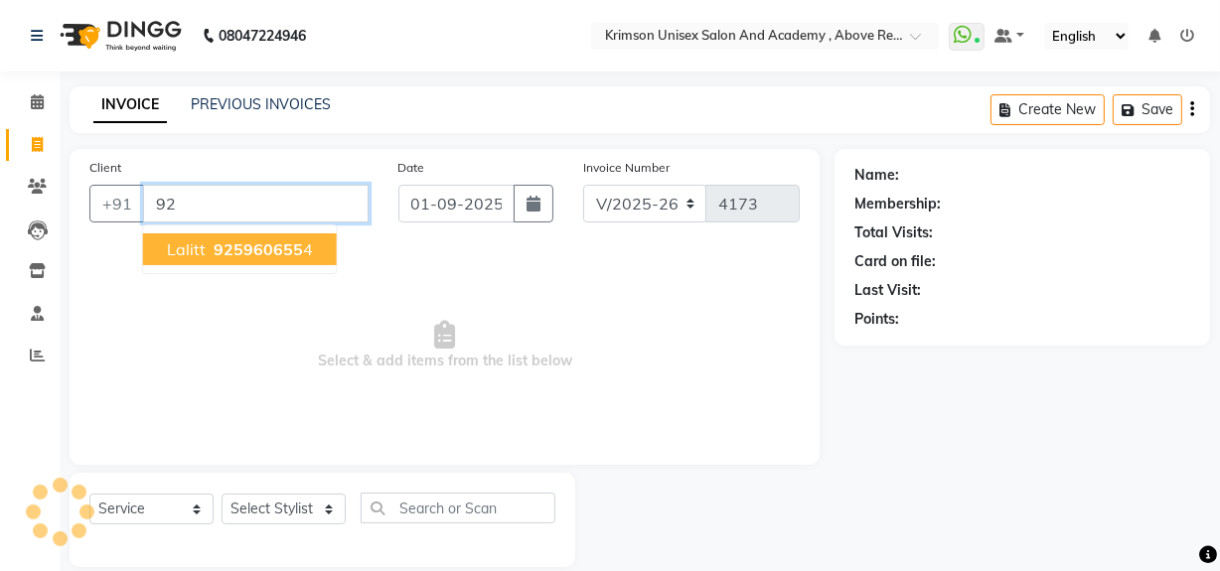
type input "9"
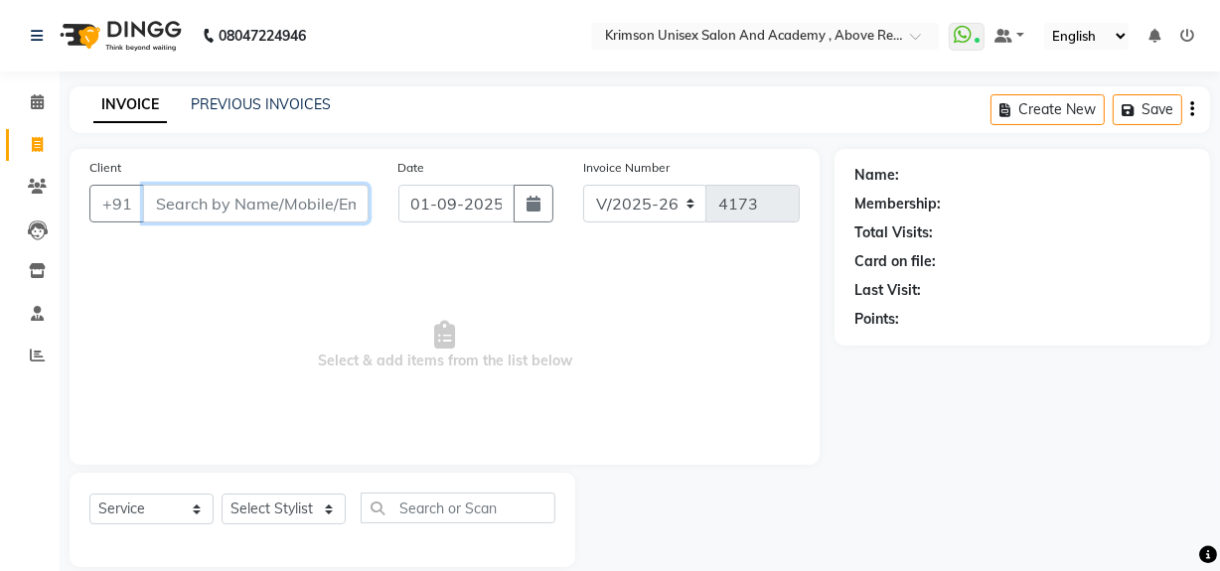
type input "9"
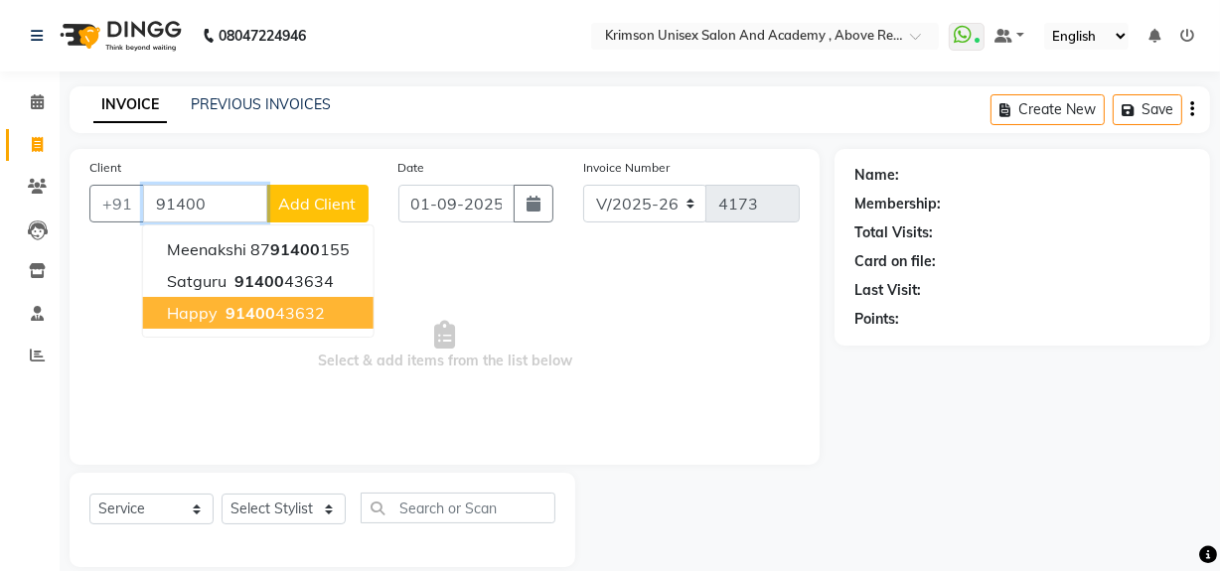
click at [301, 312] on ngb-highlight "91400 43632" at bounding box center [273, 313] width 103 height 20
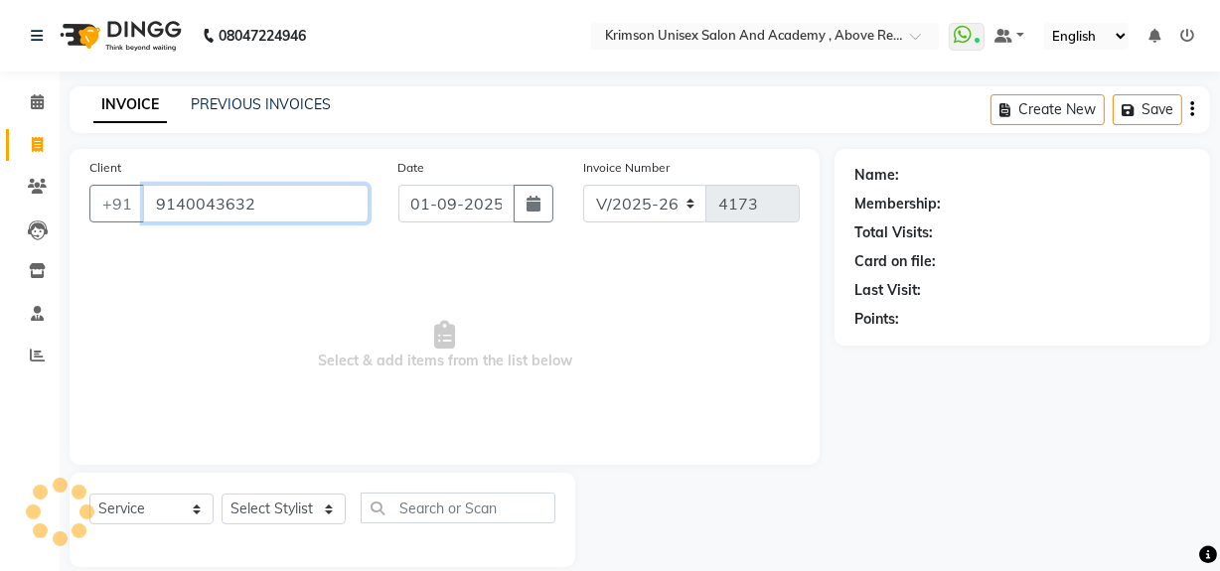
type input "9140043632"
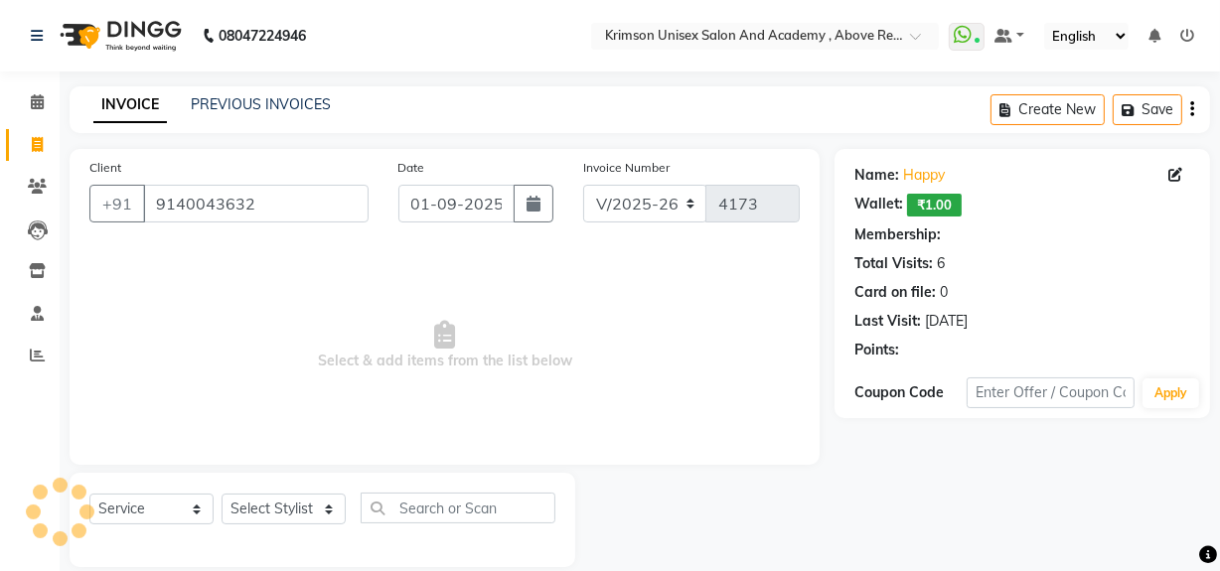
select select "1: Object"
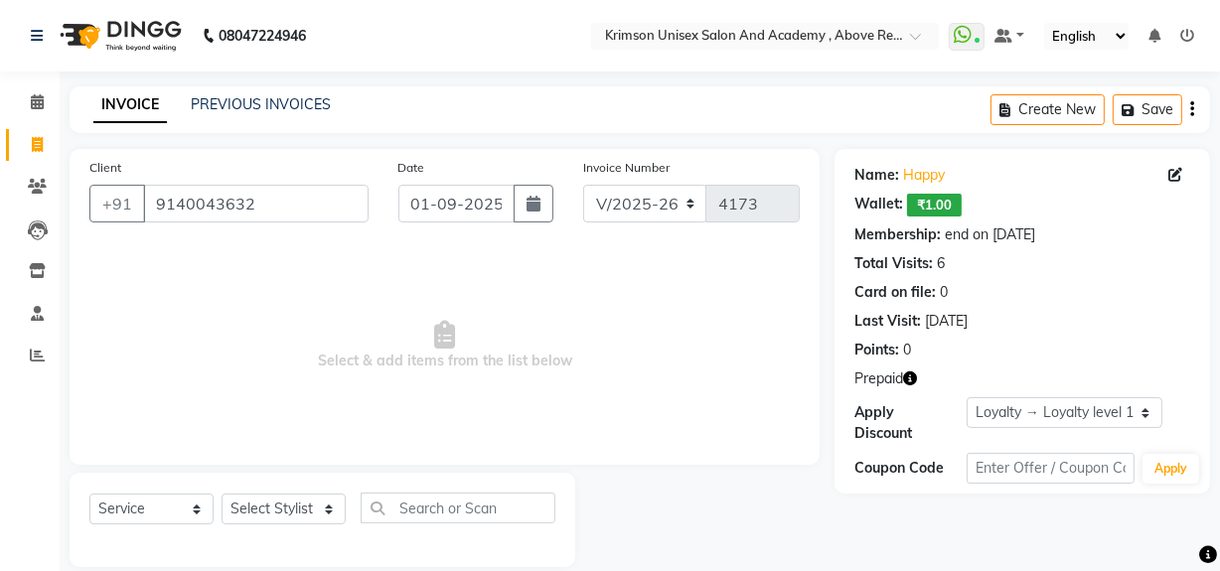
click at [913, 379] on icon "button" at bounding box center [910, 379] width 14 height 14
click at [643, 407] on span "Select & add items from the list below" at bounding box center [444, 345] width 710 height 199
drag, startPoint x: 150, startPoint y: 201, endPoint x: 339, endPoint y: 200, distance: 188.8
click at [338, 200] on input "9140043632" at bounding box center [256, 204] width 226 height 38
click at [41, 99] on icon at bounding box center [37, 101] width 13 height 15
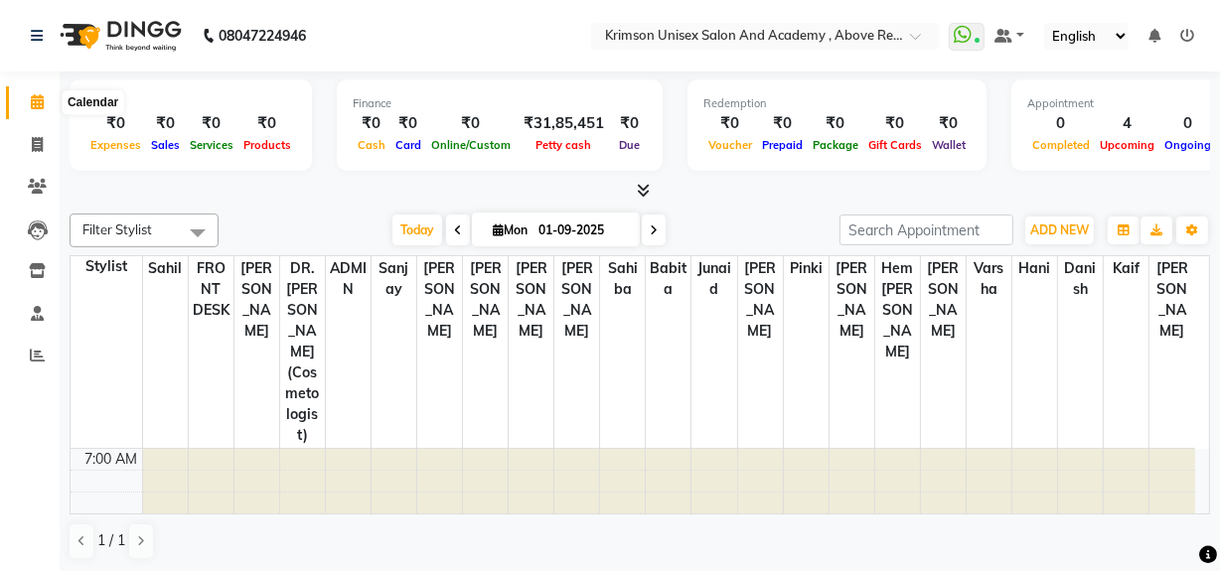
click at [38, 102] on icon at bounding box center [37, 101] width 13 height 15
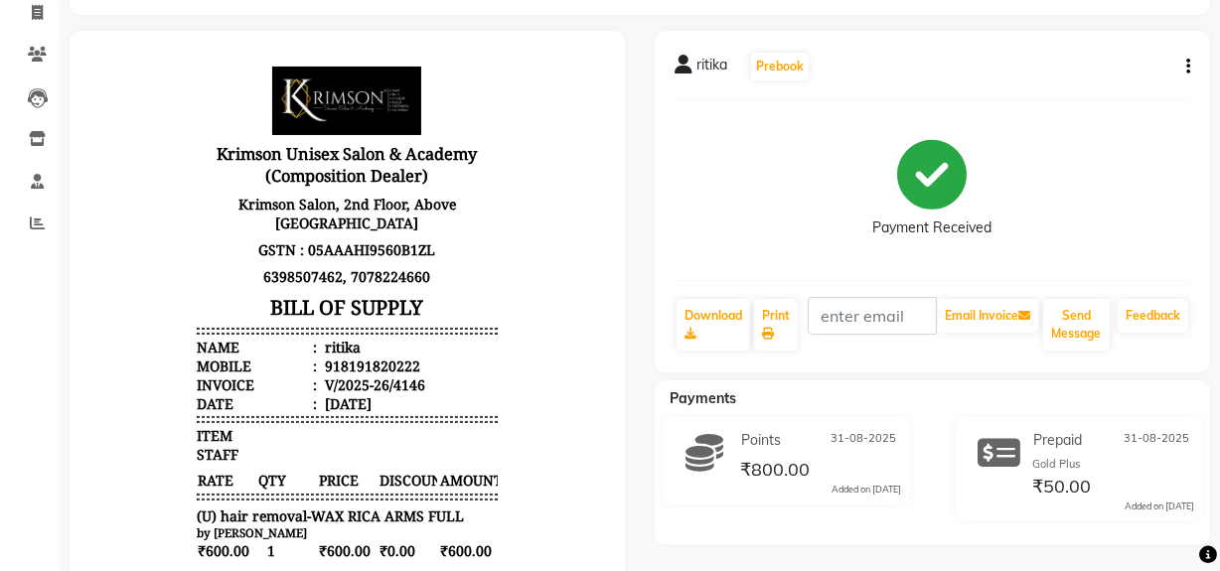
scroll to position [610, 0]
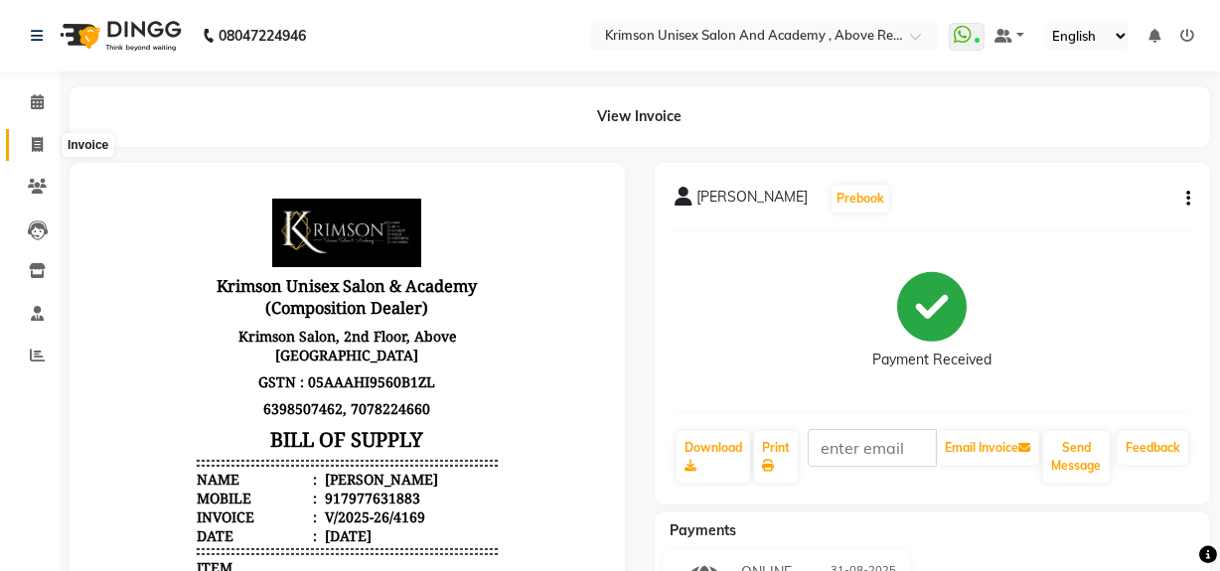
click at [47, 146] on span at bounding box center [37, 145] width 35 height 23
select select "service"
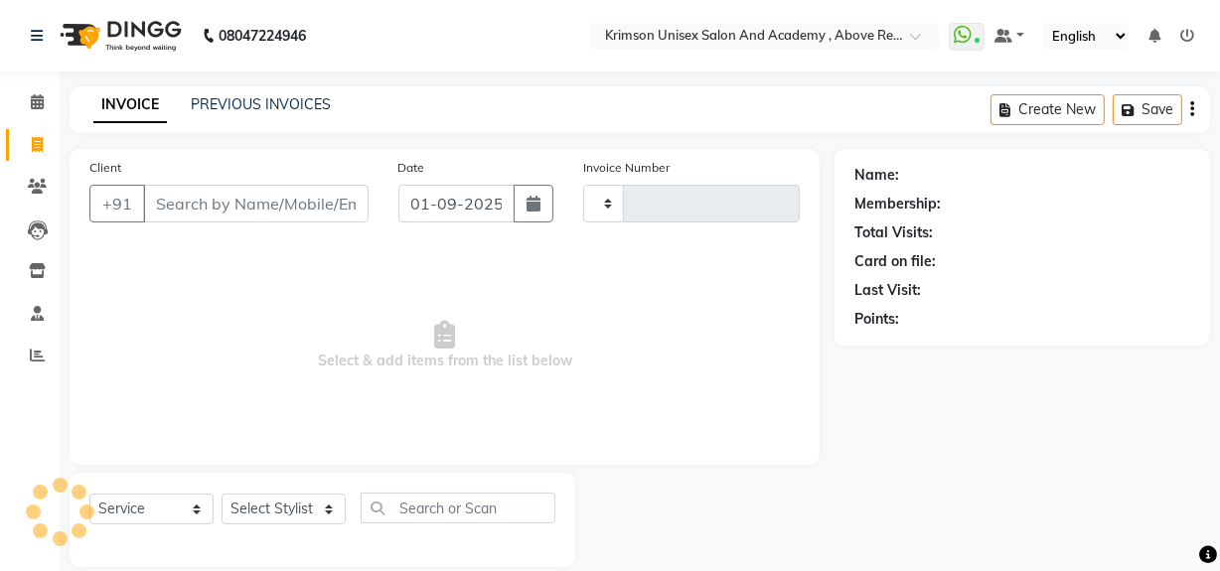
type input "4173"
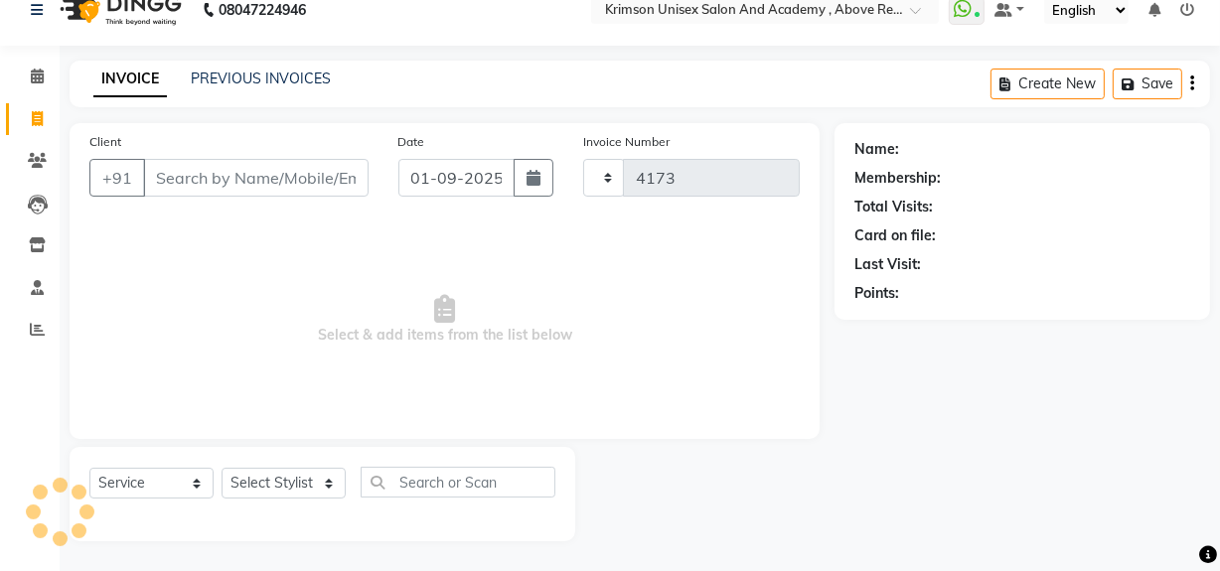
select select "5853"
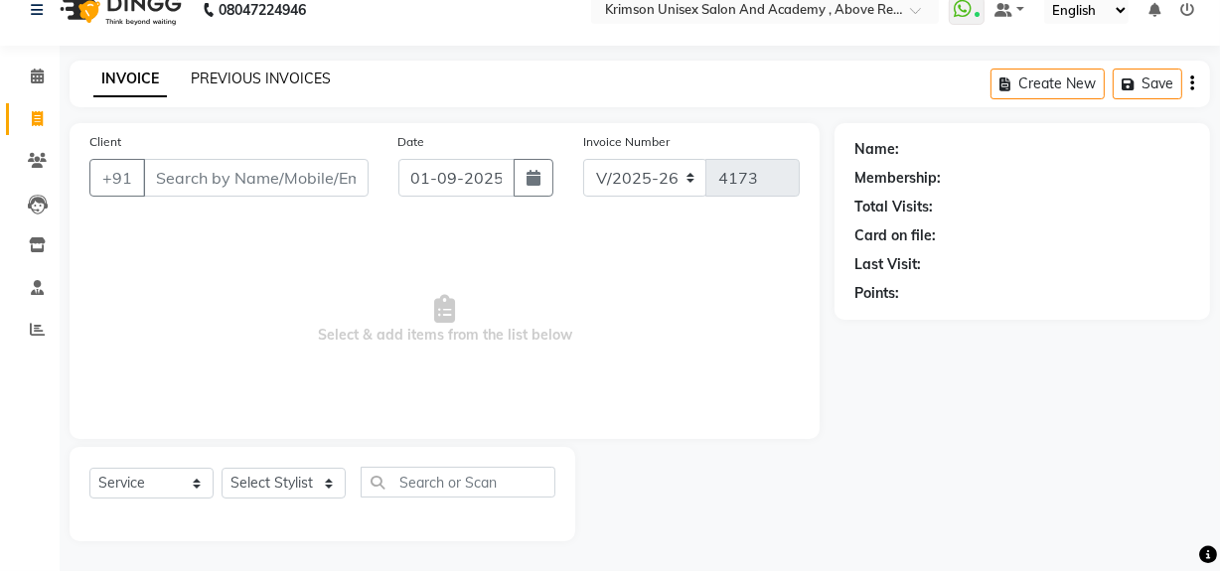
click at [277, 80] on link "PREVIOUS INVOICES" at bounding box center [261, 79] width 140 height 18
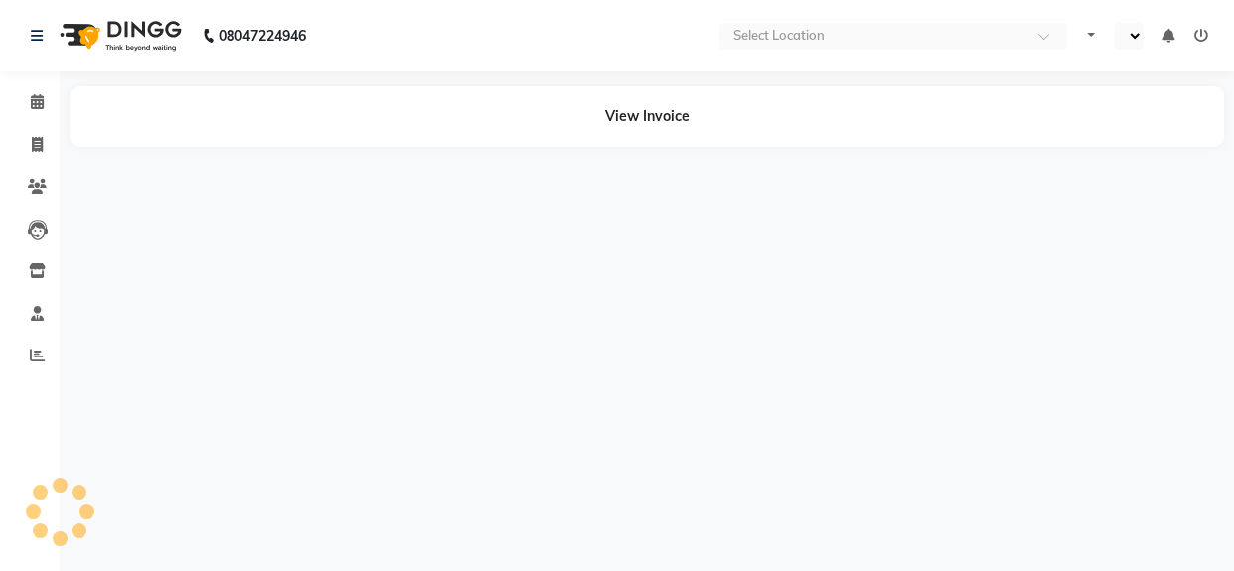
select select "en"
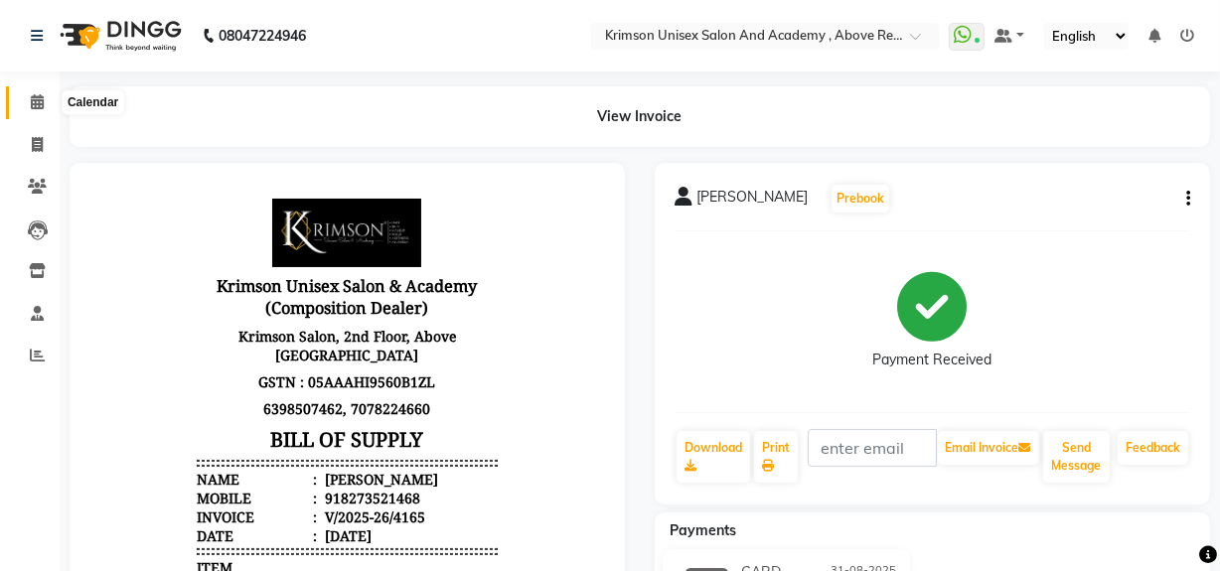
click at [39, 99] on icon at bounding box center [37, 101] width 13 height 15
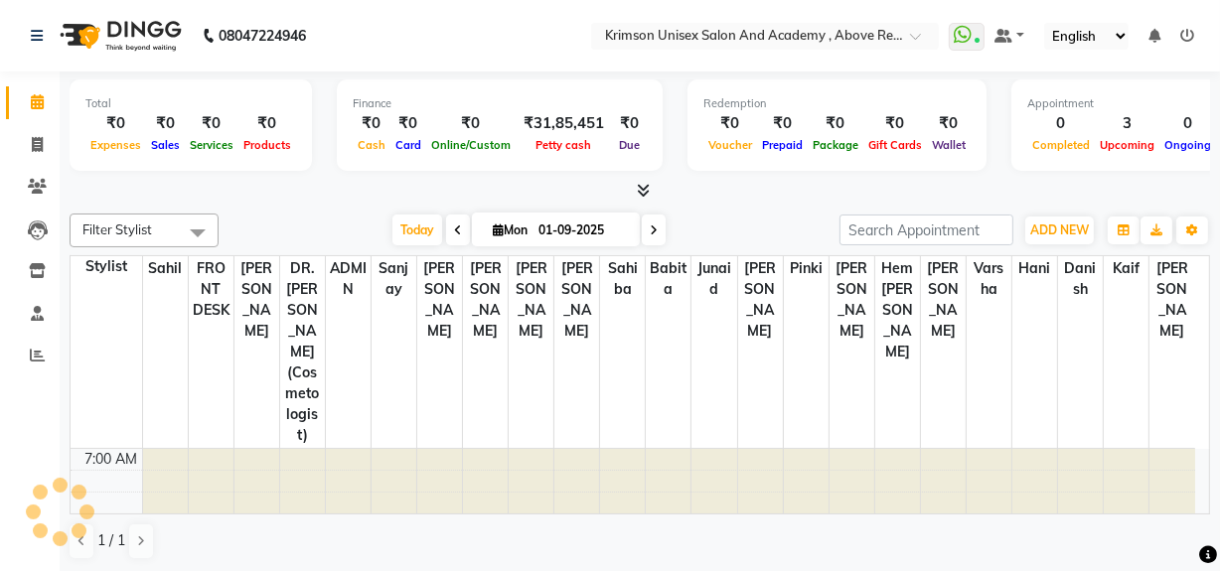
click at [39, 99] on icon at bounding box center [37, 101] width 13 height 15
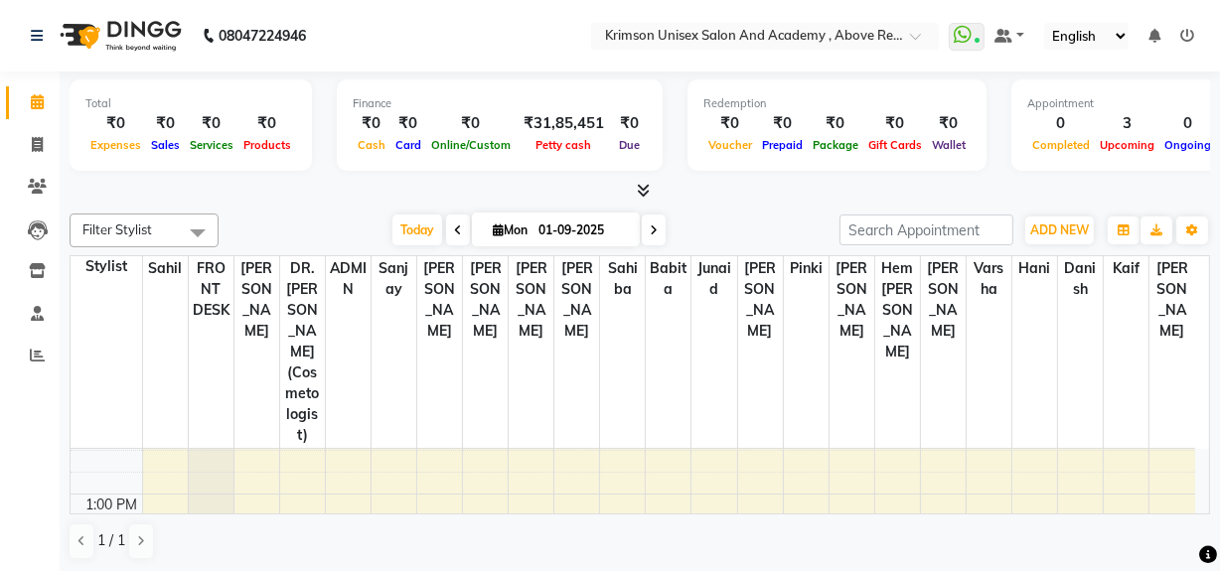
scroll to position [348, 0]
click at [37, 358] on icon at bounding box center [37, 355] width 15 height 15
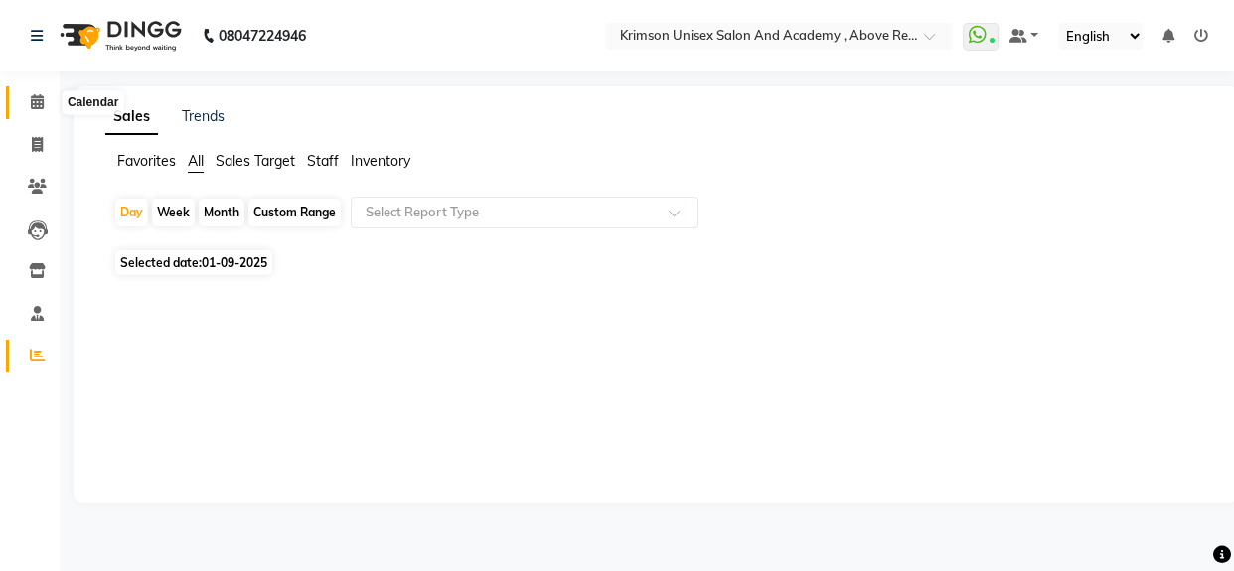
click at [43, 107] on icon at bounding box center [37, 101] width 13 height 15
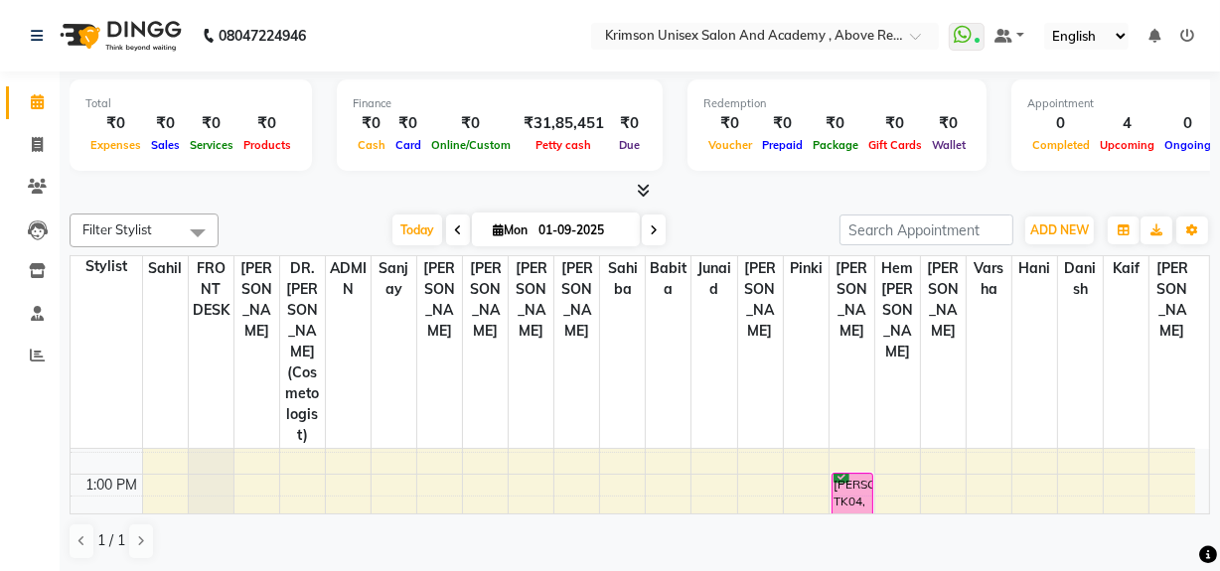
scroll to position [370, 0]
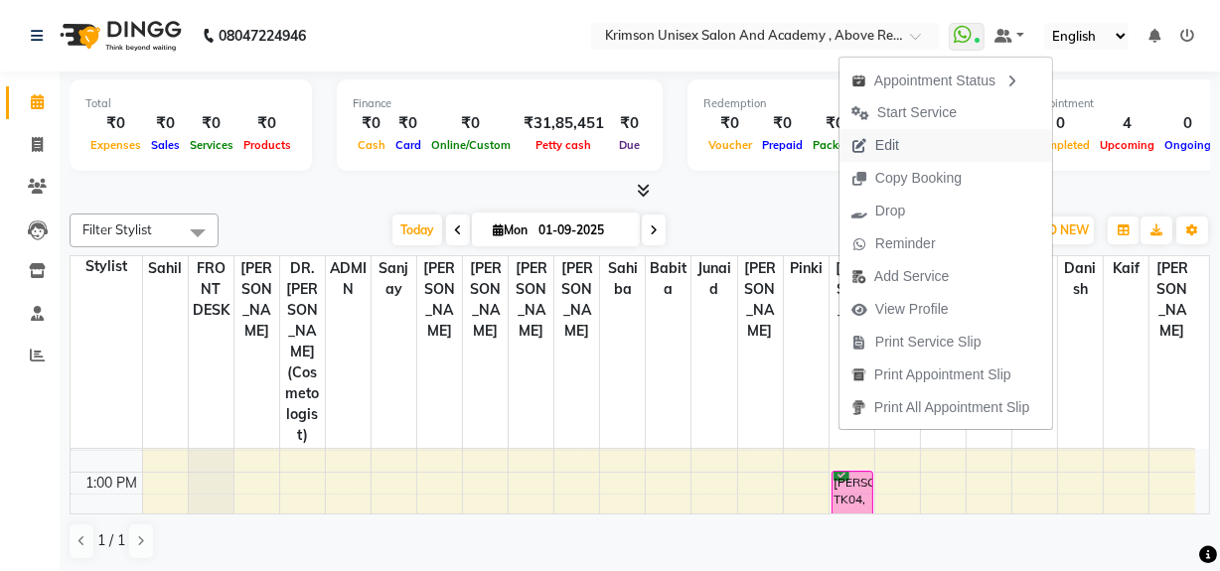
click at [909, 143] on span "Edit" at bounding box center [876, 145] width 72 height 33
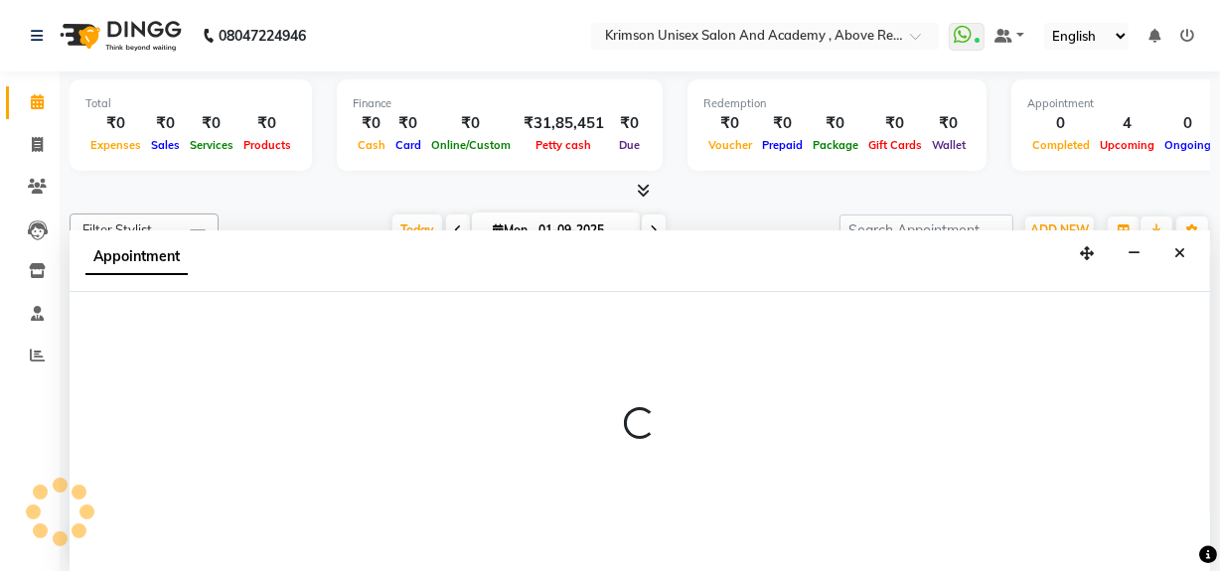
select select "tentative"
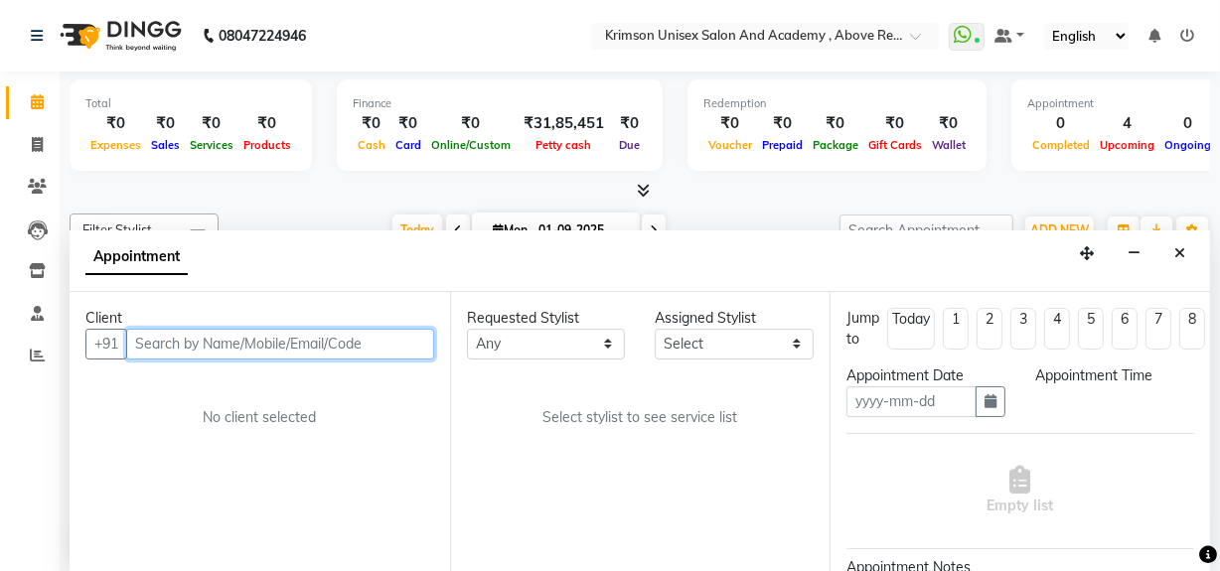
type input "01-09-2025"
select select "confirm booking"
select select "780"
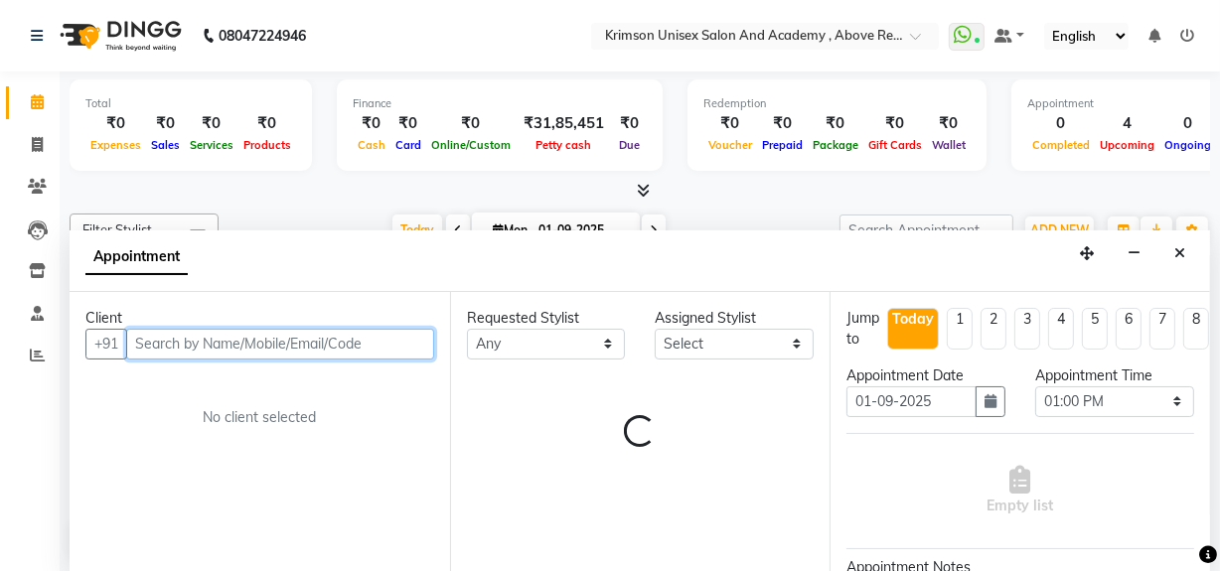
scroll to position [328, 0]
select select "68735"
select select "2840"
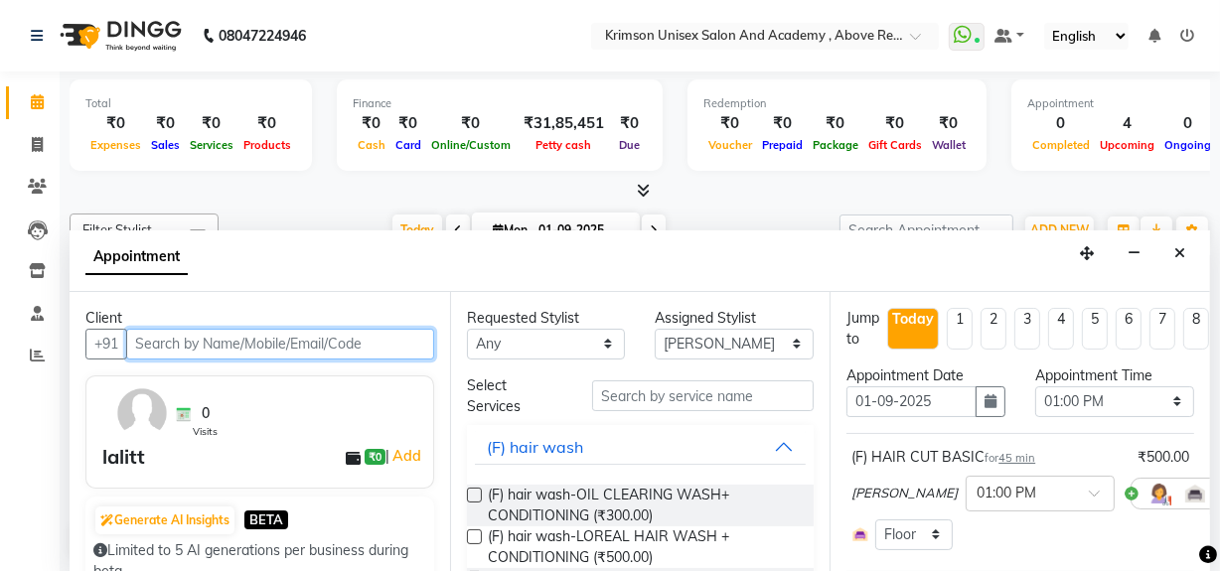
click at [298, 343] on input "text" at bounding box center [280, 344] width 308 height 31
paste input "9140043632"
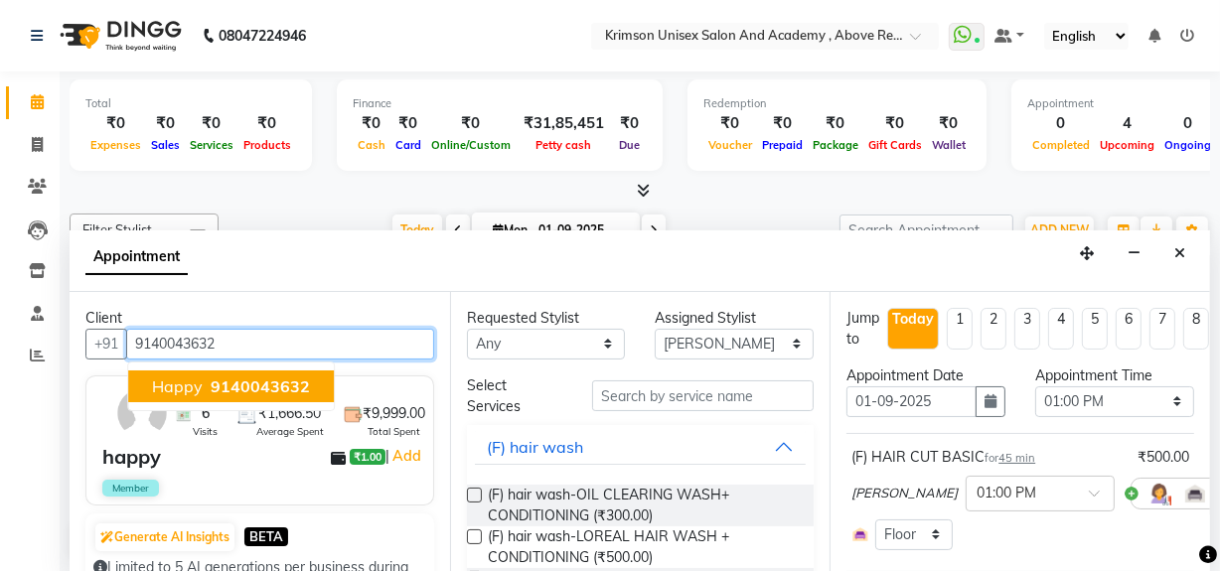
click at [228, 378] on span "9140043632" at bounding box center [260, 387] width 99 height 20
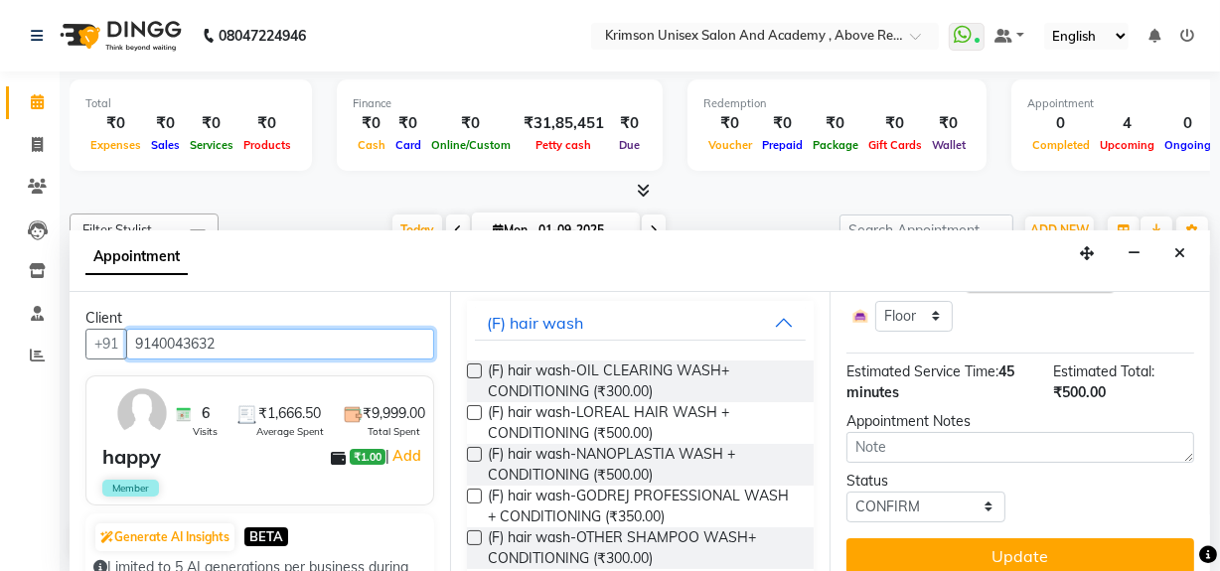
scroll to position [248, 0]
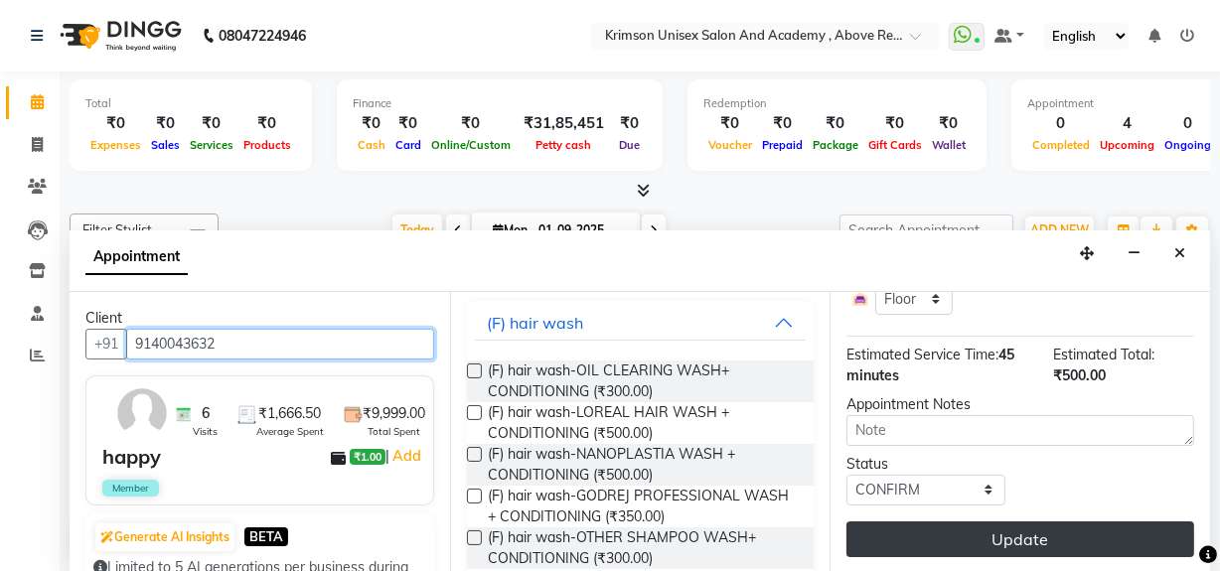
type input "9140043632"
click at [946, 534] on button "Update" at bounding box center [1021, 540] width 348 height 36
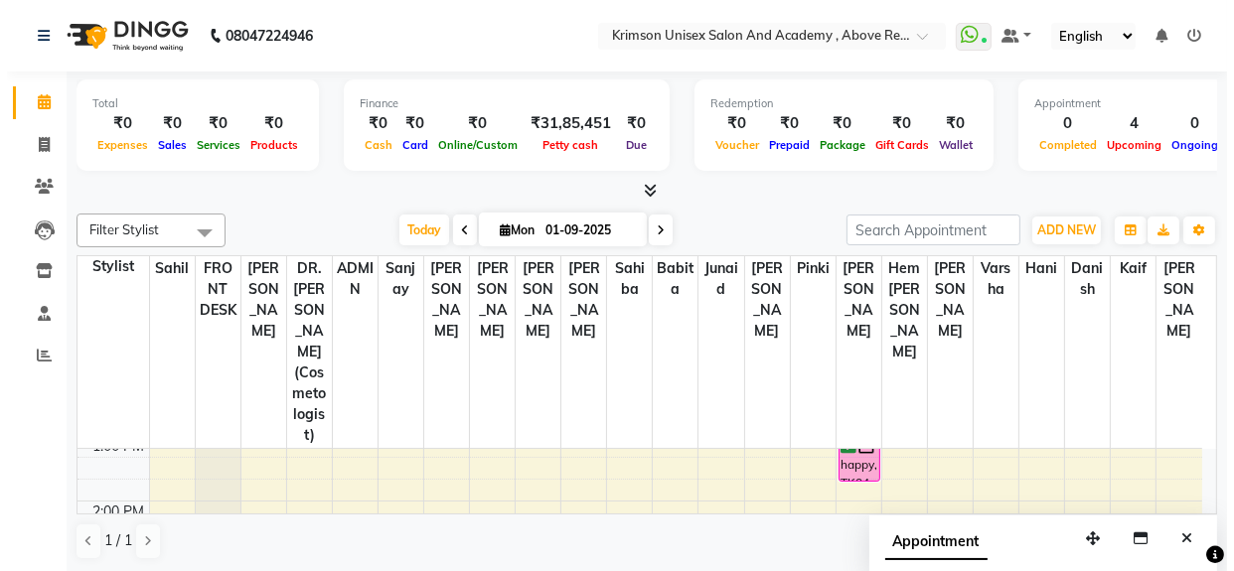
scroll to position [407, 0]
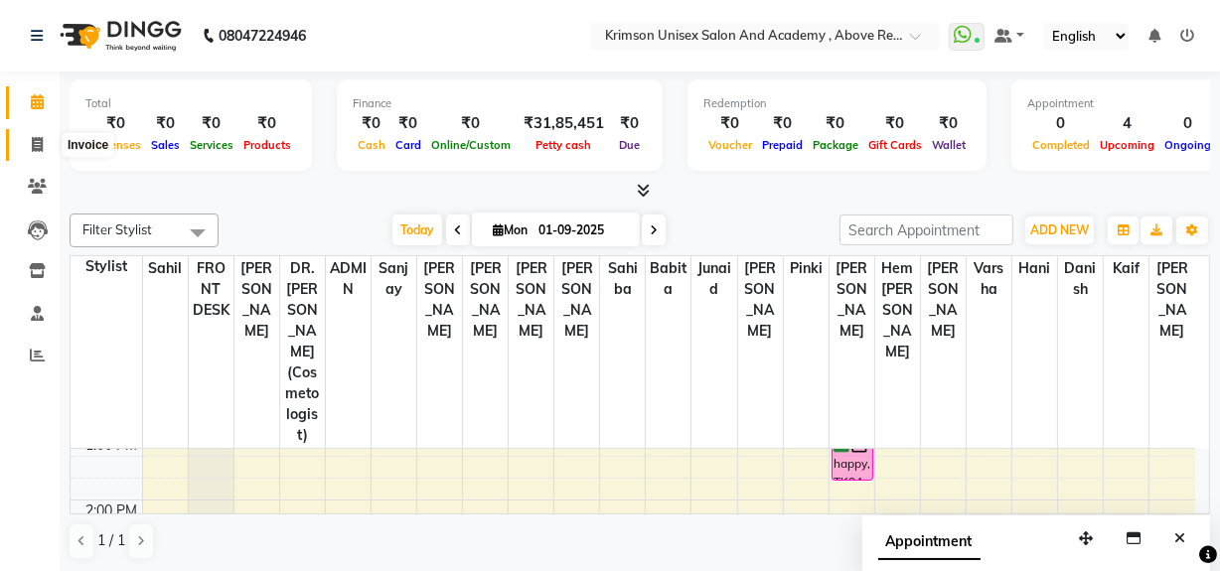
click at [38, 139] on icon at bounding box center [37, 144] width 11 height 15
select select "service"
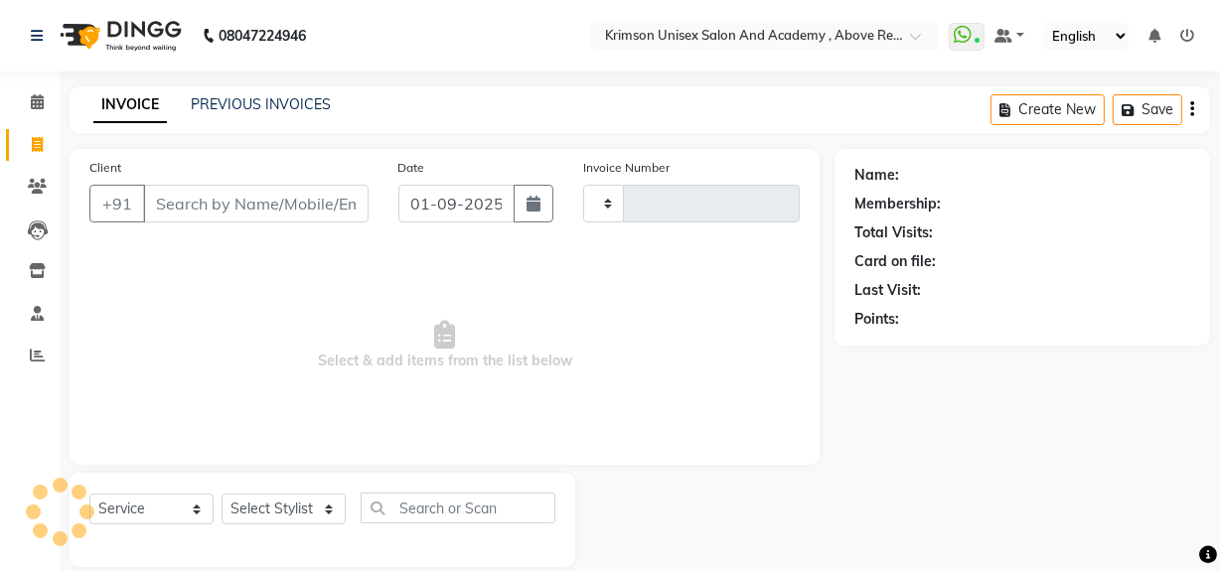
type input "4173"
select select "5853"
click at [209, 199] on input "Client" at bounding box center [256, 204] width 226 height 38
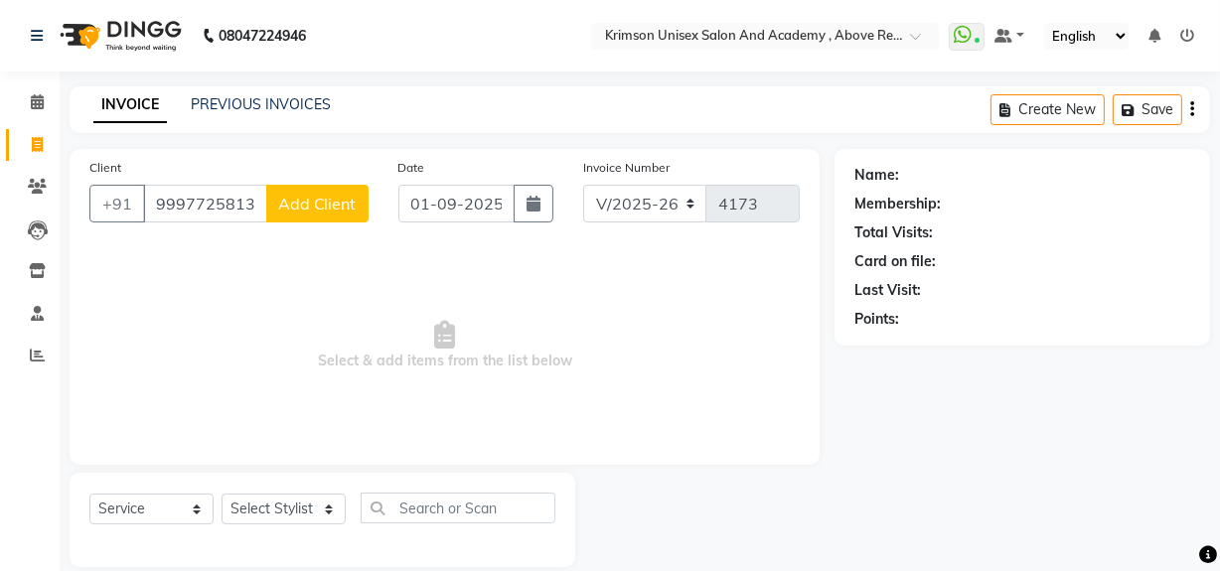
type input "9997725813"
click at [323, 199] on span "Add Client" at bounding box center [317, 204] width 78 height 20
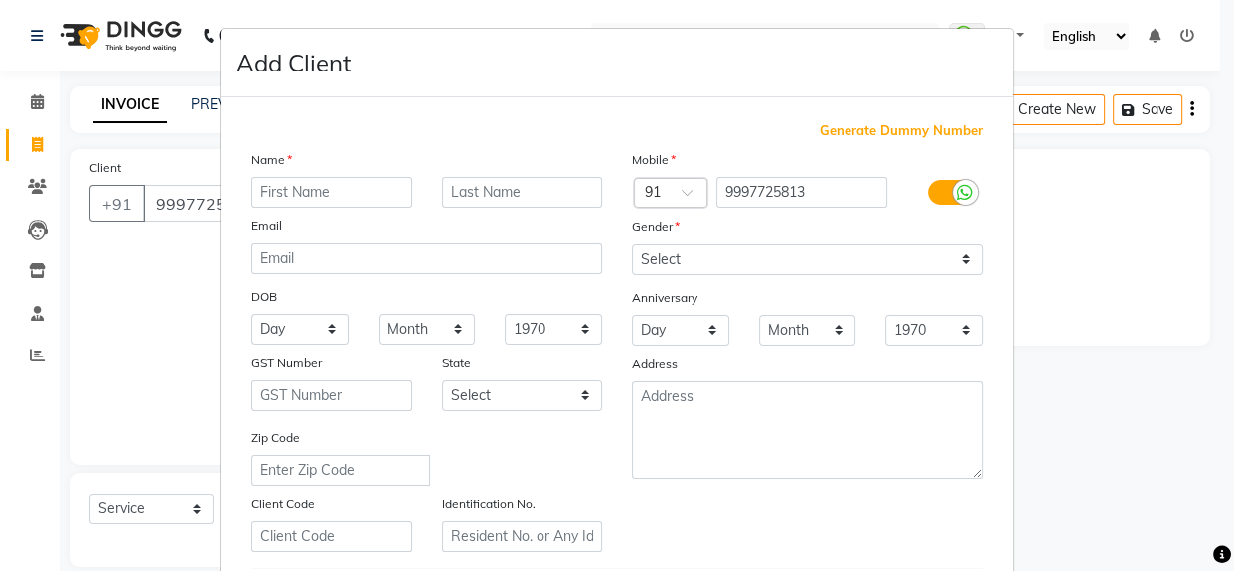
click at [319, 192] on input "text" at bounding box center [331, 192] width 161 height 31
type input "w"
type input "ved"
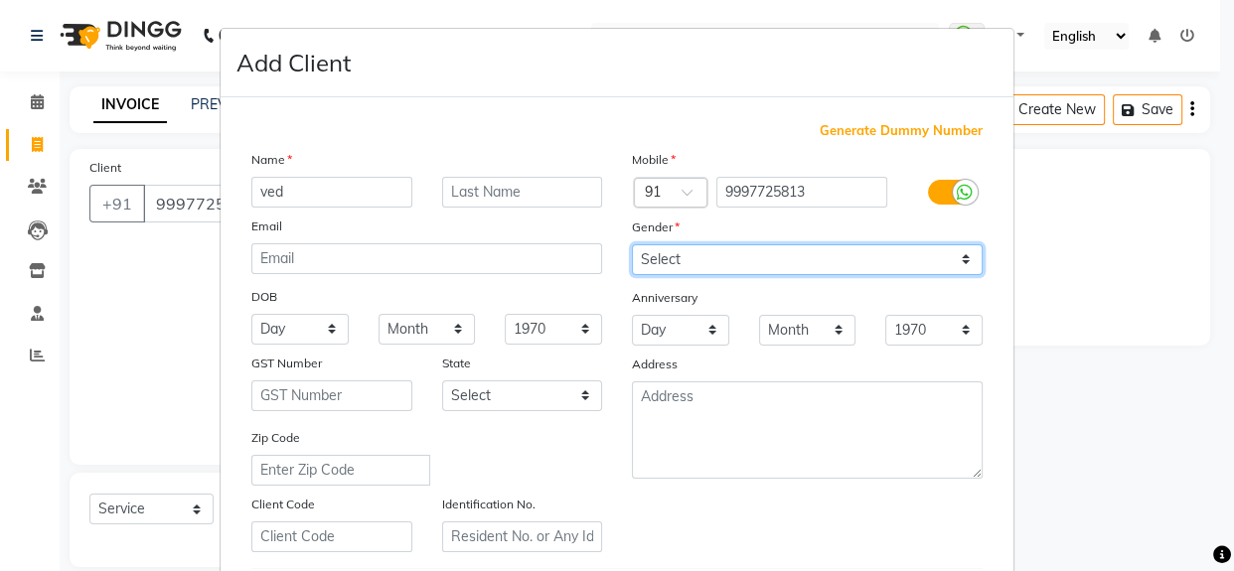
click at [769, 270] on select "Select Male Female Other Prefer Not To Say" at bounding box center [807, 259] width 351 height 31
select select "male"
click at [632, 244] on select "Select Male Female Other Prefer Not To Say" at bounding box center [807, 259] width 351 height 31
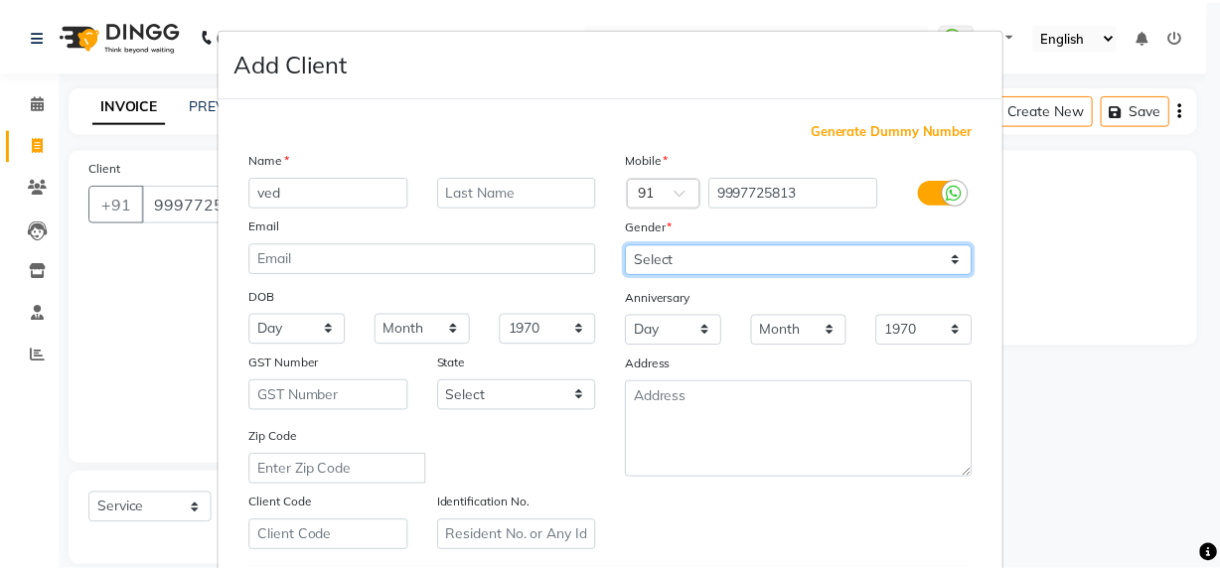
scroll to position [351, 0]
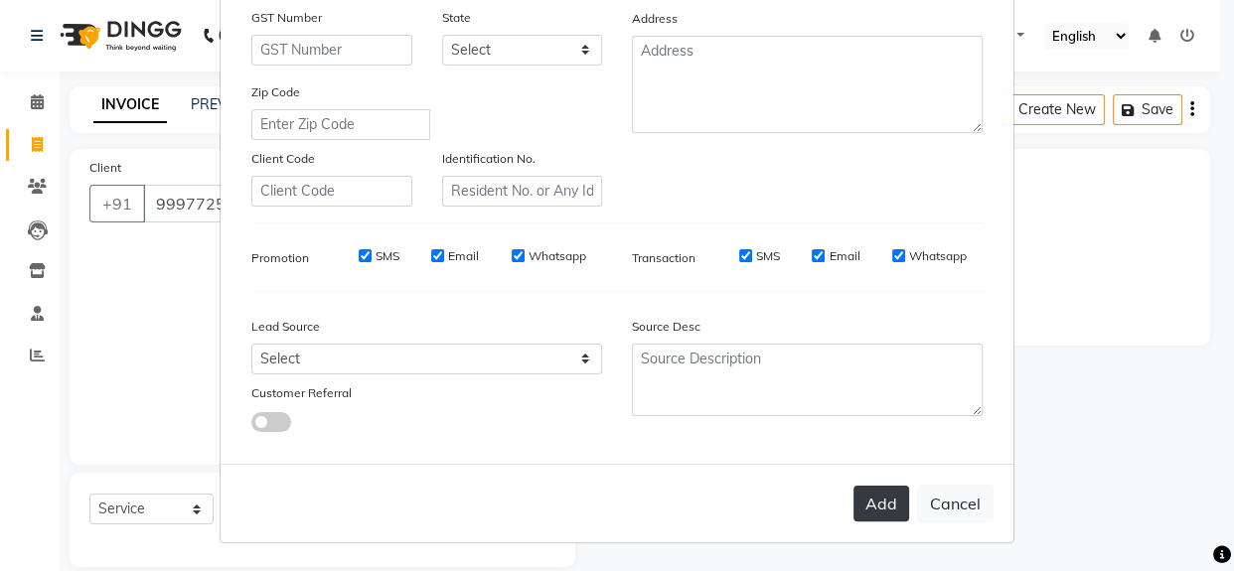
click at [894, 488] on button "Add" at bounding box center [882, 504] width 56 height 36
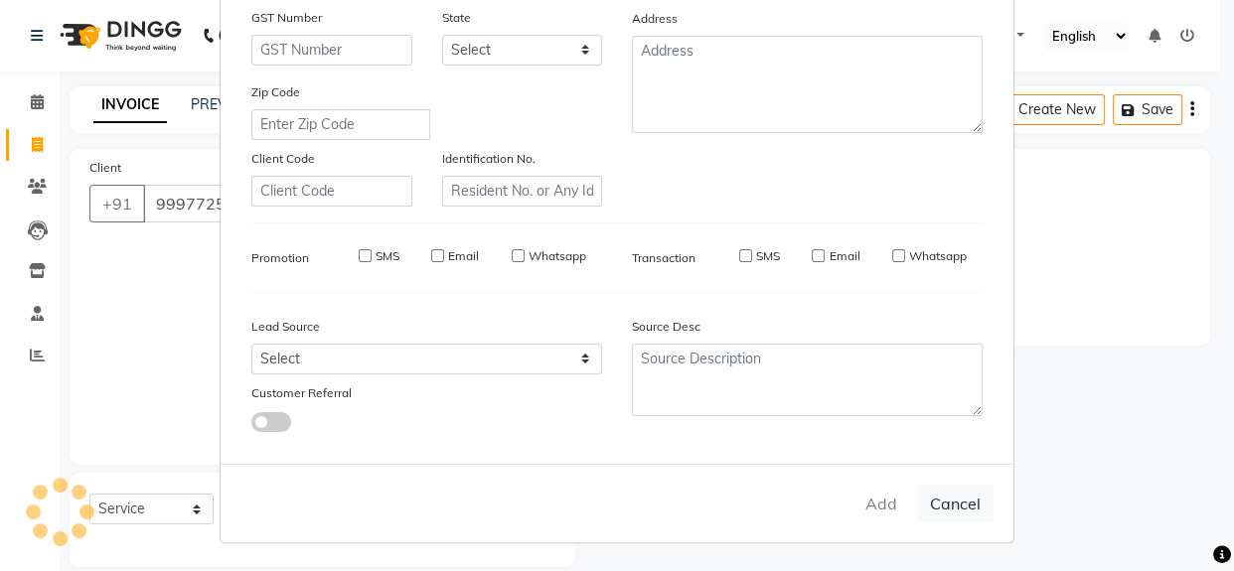
select select
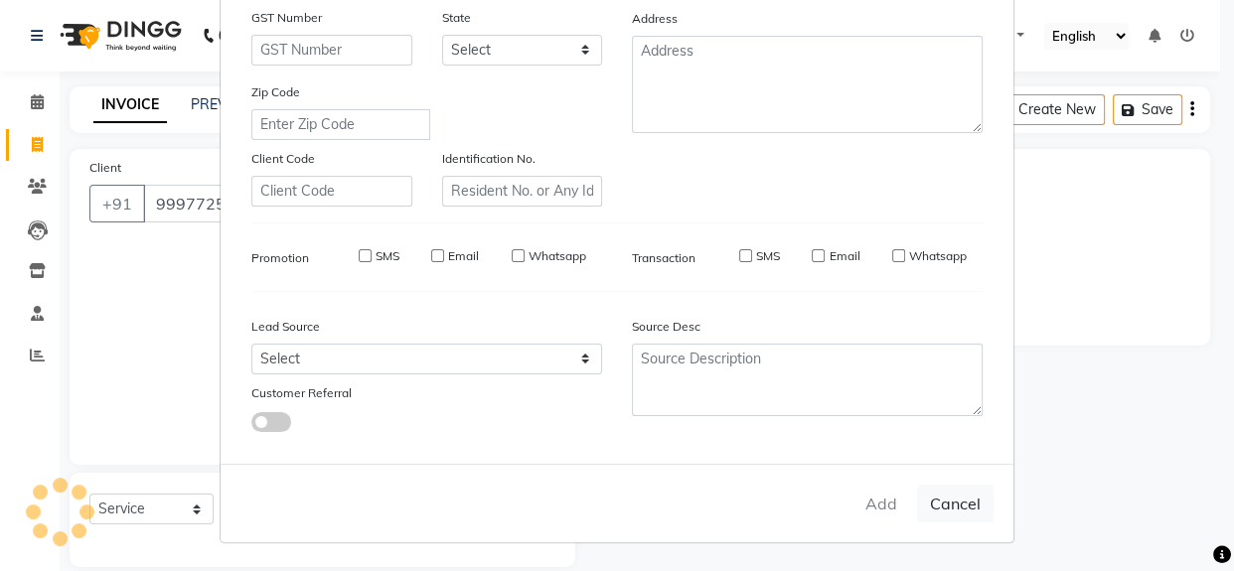
select select
checkbox input "false"
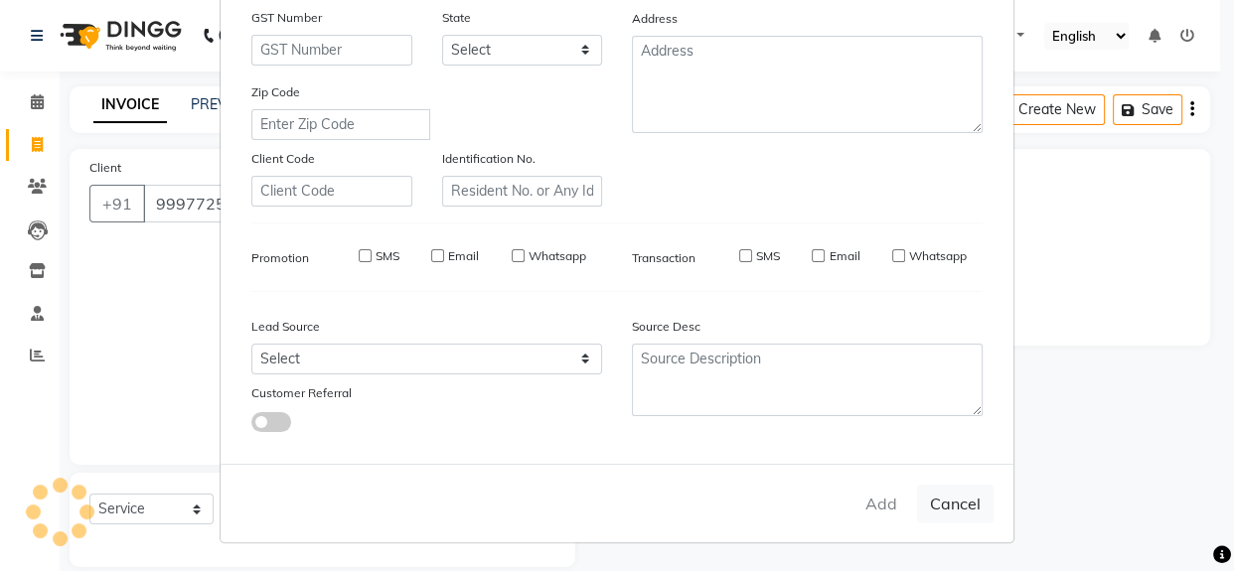
checkbox input "false"
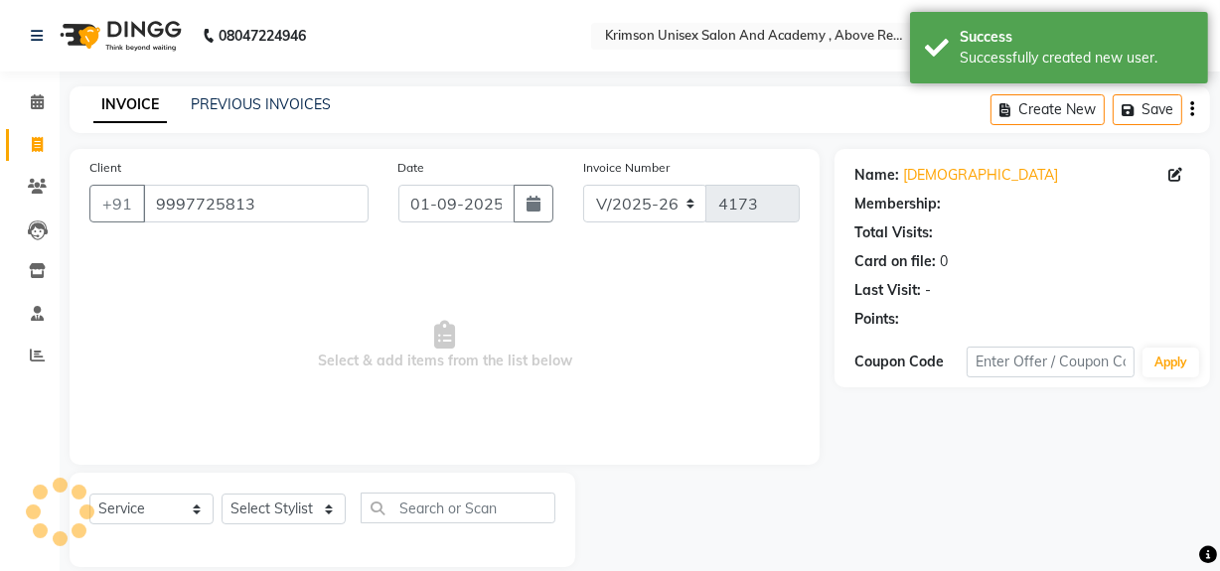
select select "1: Object"
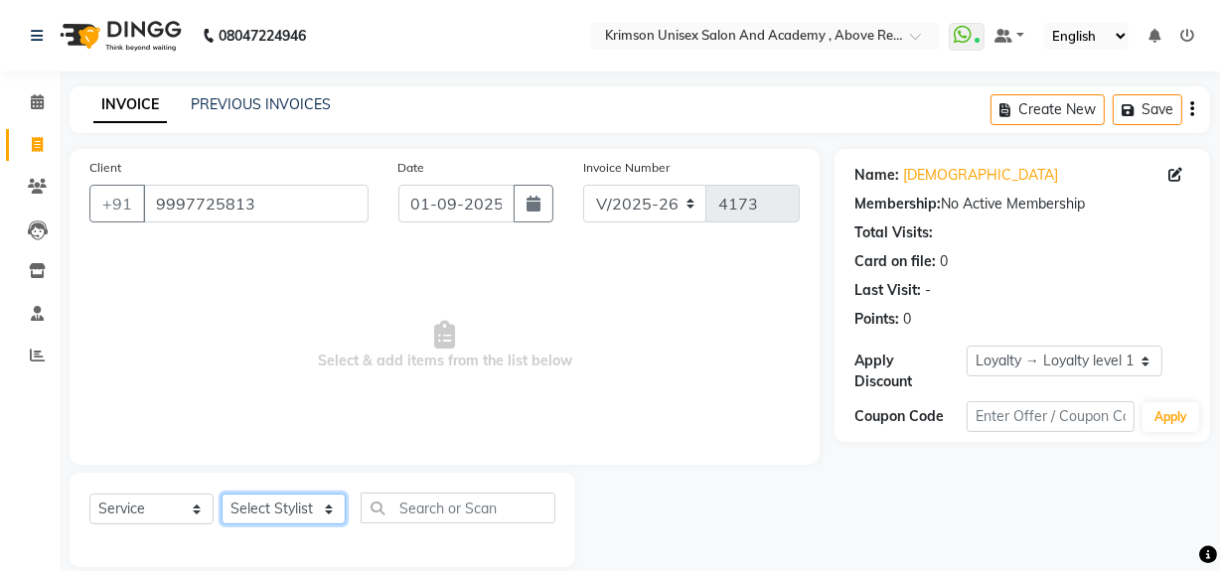
click at [291, 503] on select "Select Stylist ADMIN Arif ARNAB Babita Danish DR. DIVYA (cosmetologist) FRONT D…" at bounding box center [284, 509] width 124 height 31
select select "80963"
click at [222, 494] on select "Select Stylist ADMIN Arif ARNAB Babita Danish DR. DIVYA (cosmetologist) FRONT D…" at bounding box center [284, 509] width 124 height 31
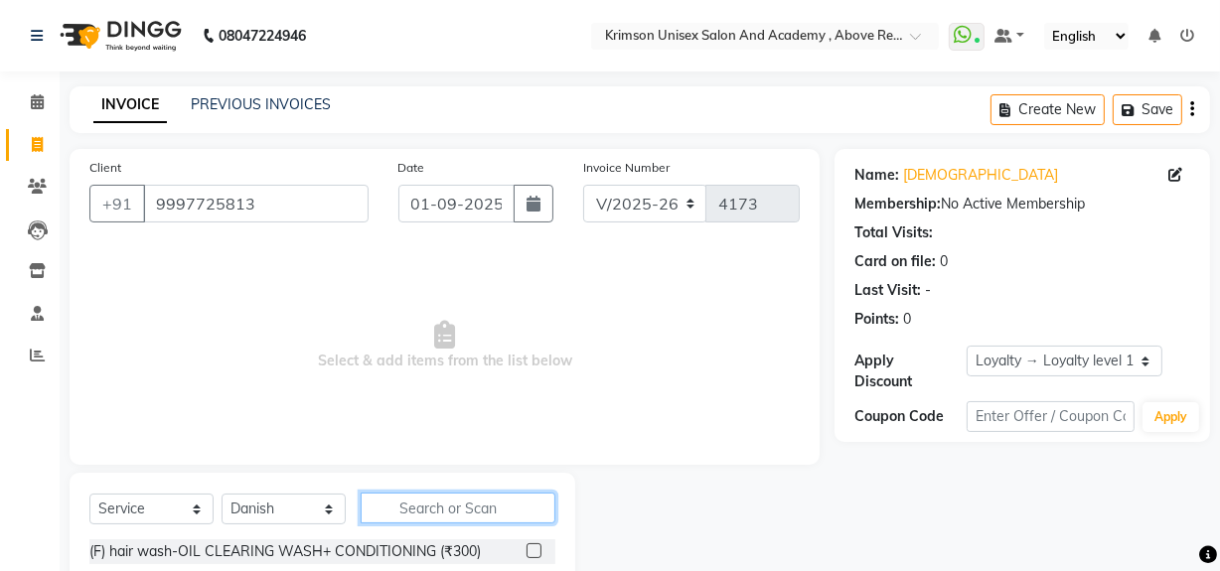
click at [448, 502] on input "text" at bounding box center [458, 508] width 195 height 31
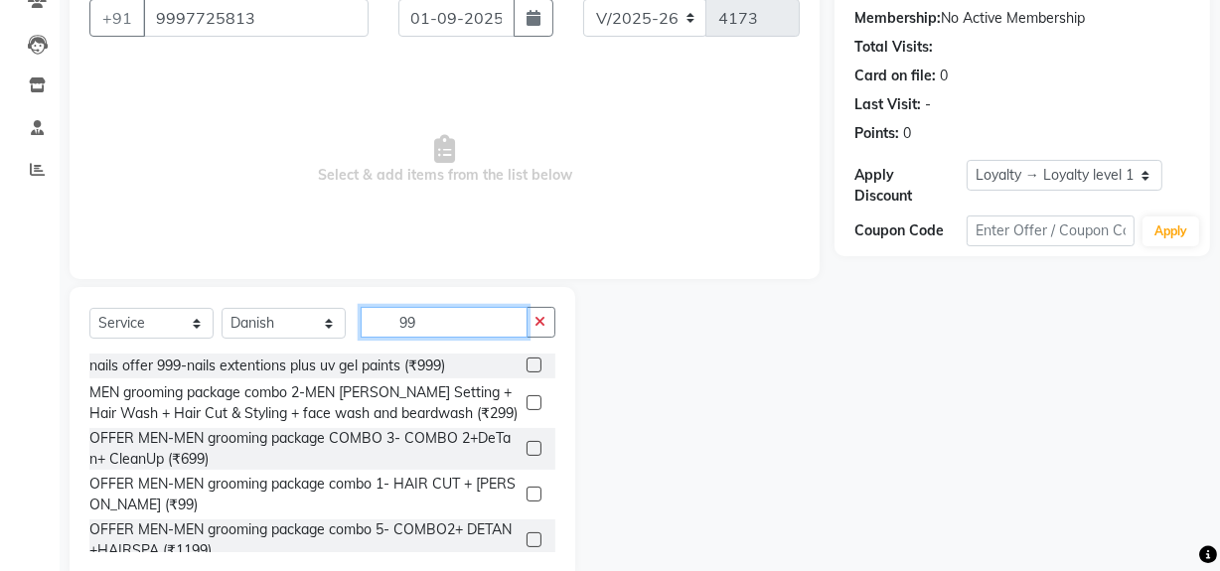
scroll to position [185, 0]
type input "99"
click at [527, 496] on label at bounding box center [534, 495] width 15 height 15
click at [527, 496] on input "checkbox" at bounding box center [533, 496] width 13 height 13
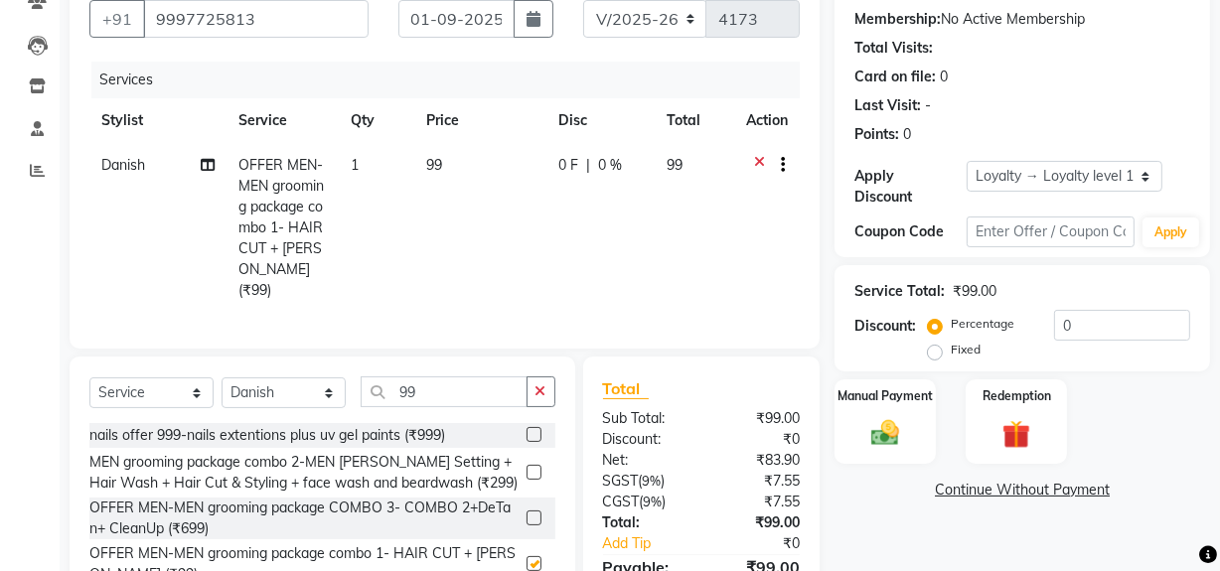
checkbox input "false"
click at [860, 440] on div "Manual Payment" at bounding box center [885, 422] width 105 height 88
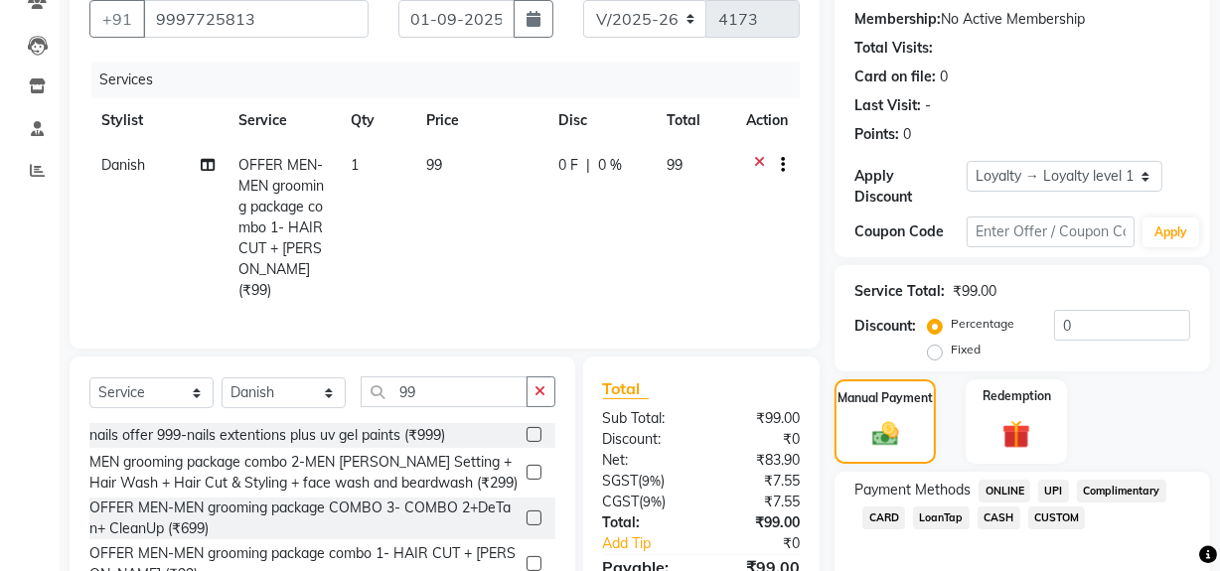
click at [996, 485] on span "ONLINE" at bounding box center [1005, 491] width 52 height 23
click at [994, 516] on span "CASH" at bounding box center [999, 518] width 43 height 23
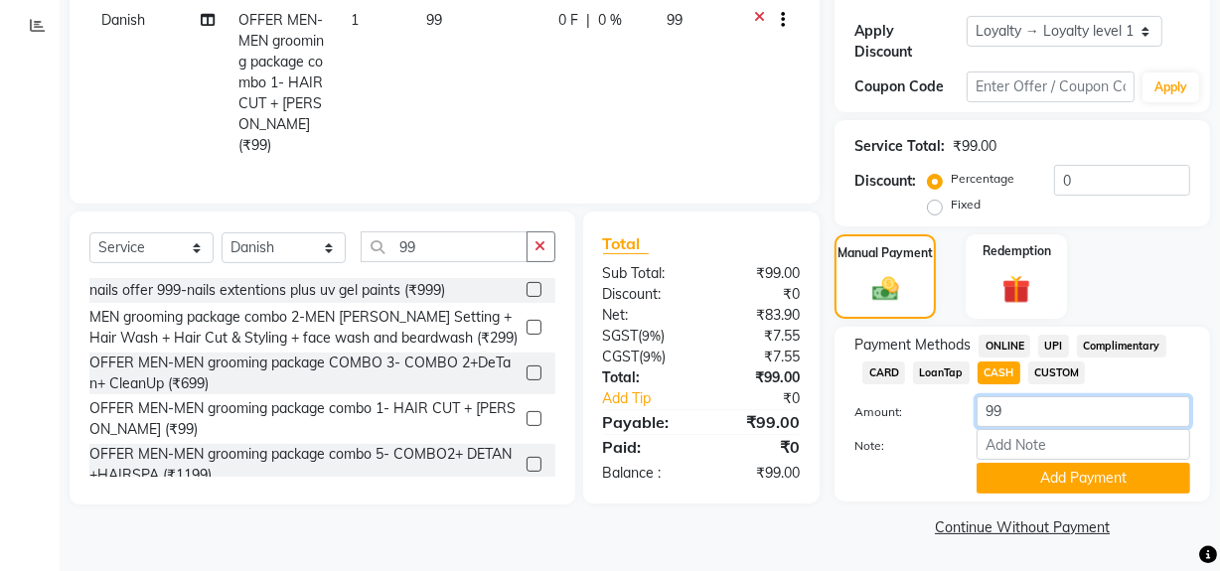
click at [1033, 417] on input "99" at bounding box center [1084, 411] width 214 height 31
type input "9"
type input "100"
click at [1053, 482] on button "Add Payment" at bounding box center [1084, 478] width 214 height 31
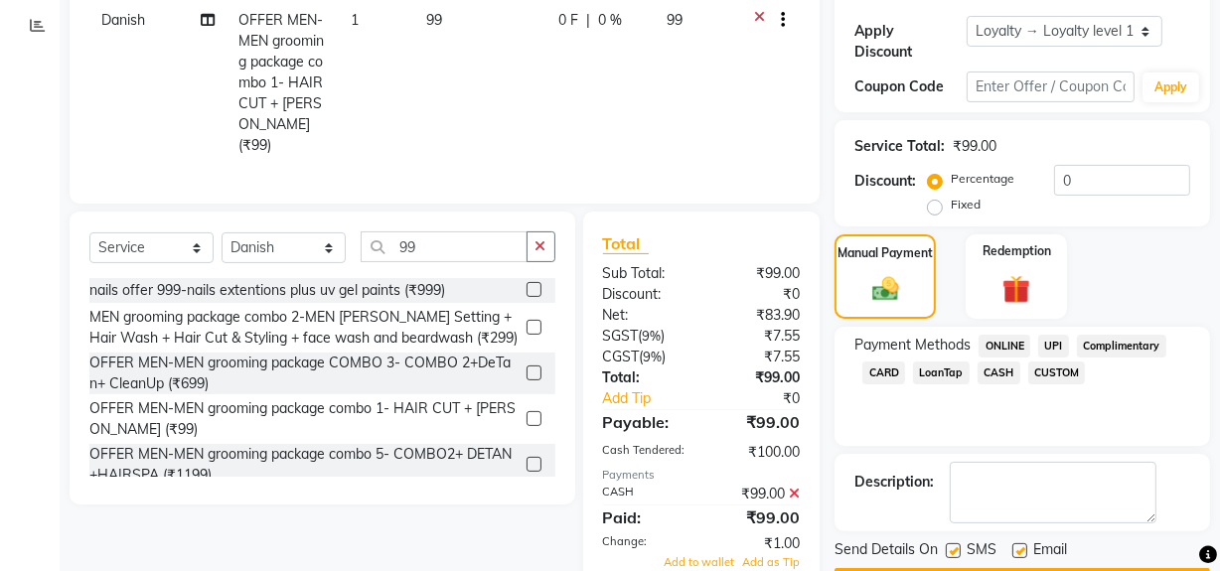
scroll to position [556, 0]
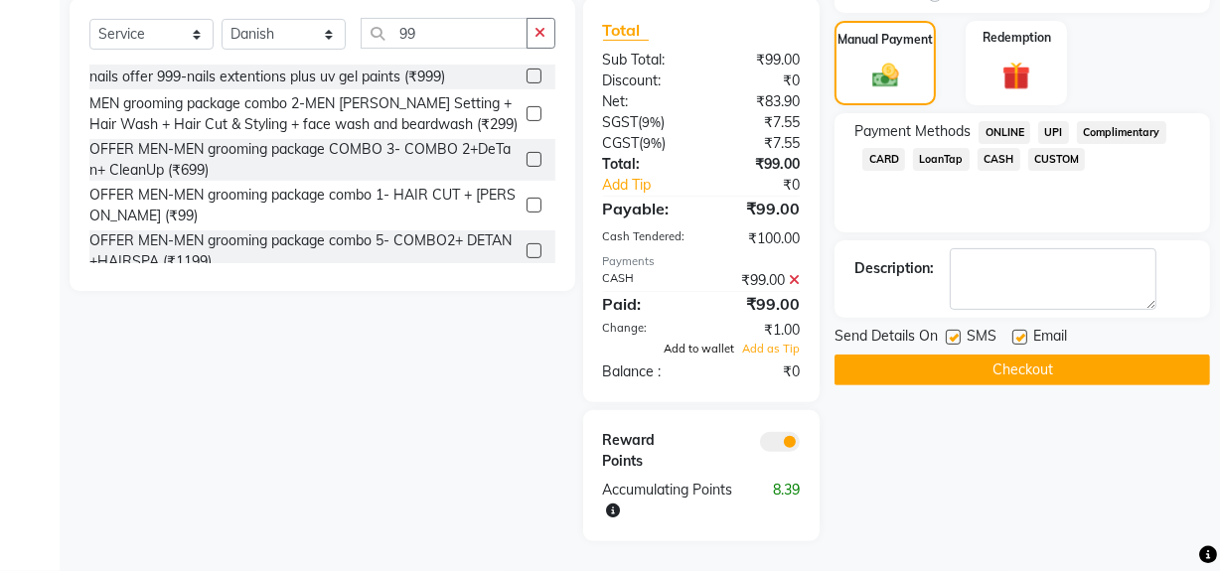
click at [689, 342] on span "Add to wallet" at bounding box center [699, 349] width 71 height 14
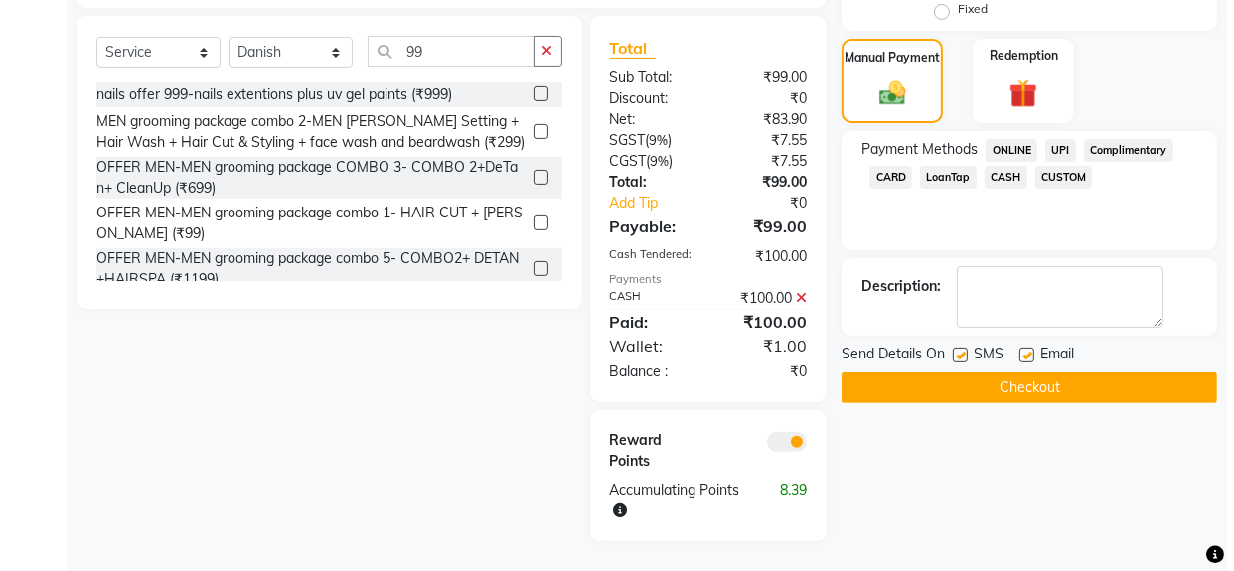
scroll to position [539, 0]
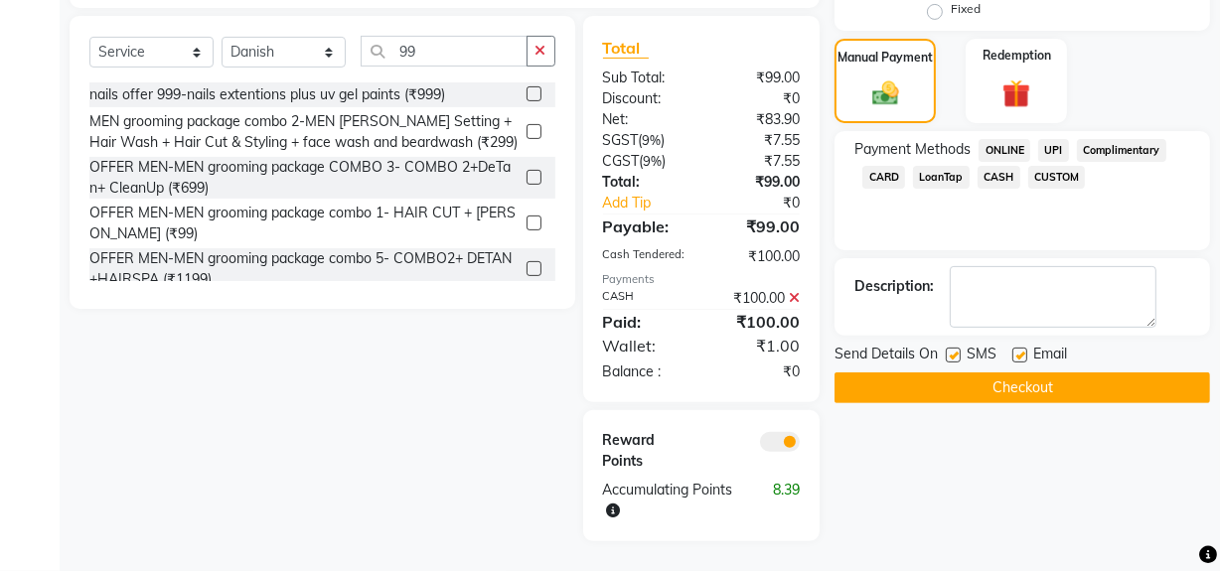
click at [787, 432] on span at bounding box center [780, 442] width 40 height 20
click at [800, 445] on input "checkbox" at bounding box center [800, 445] width 0 height 0
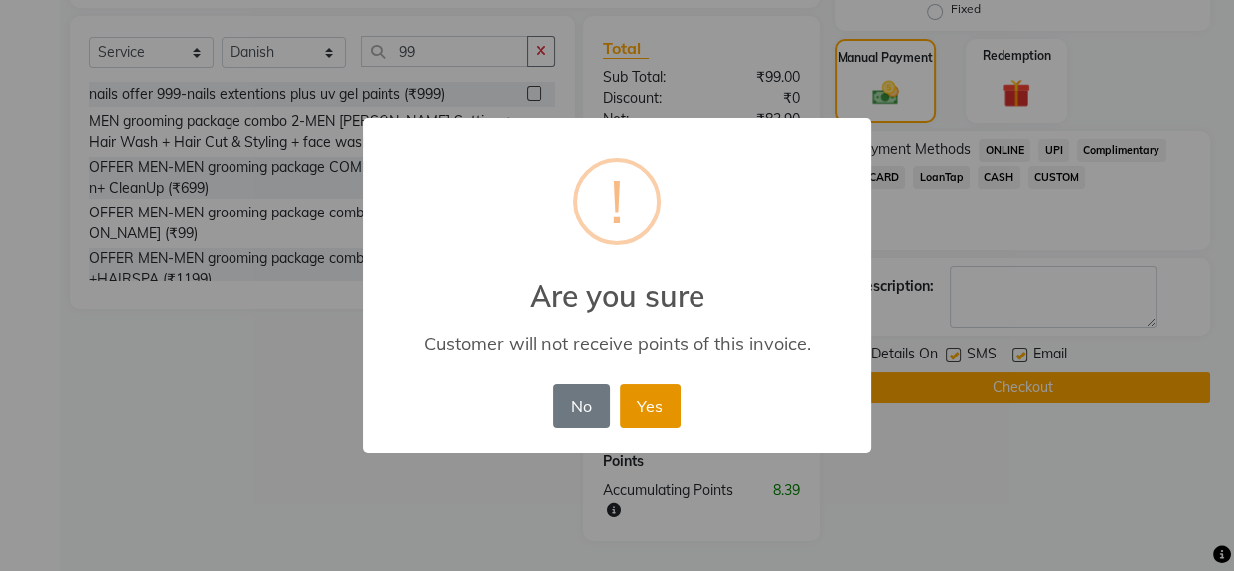
click at [670, 407] on button "Yes" at bounding box center [650, 407] width 61 height 44
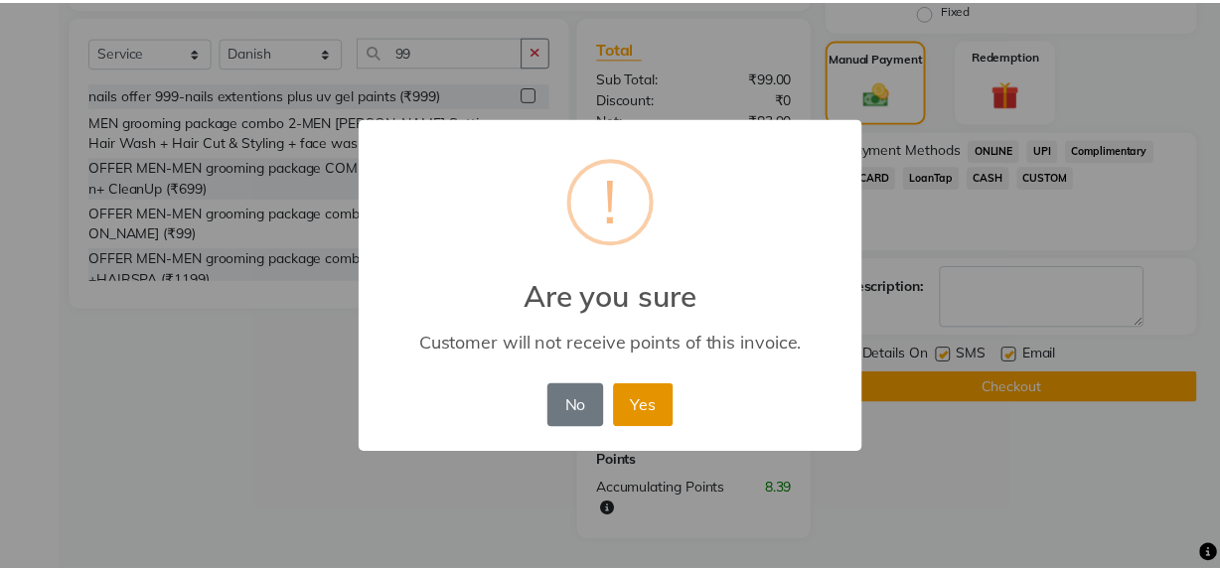
scroll to position [468, 0]
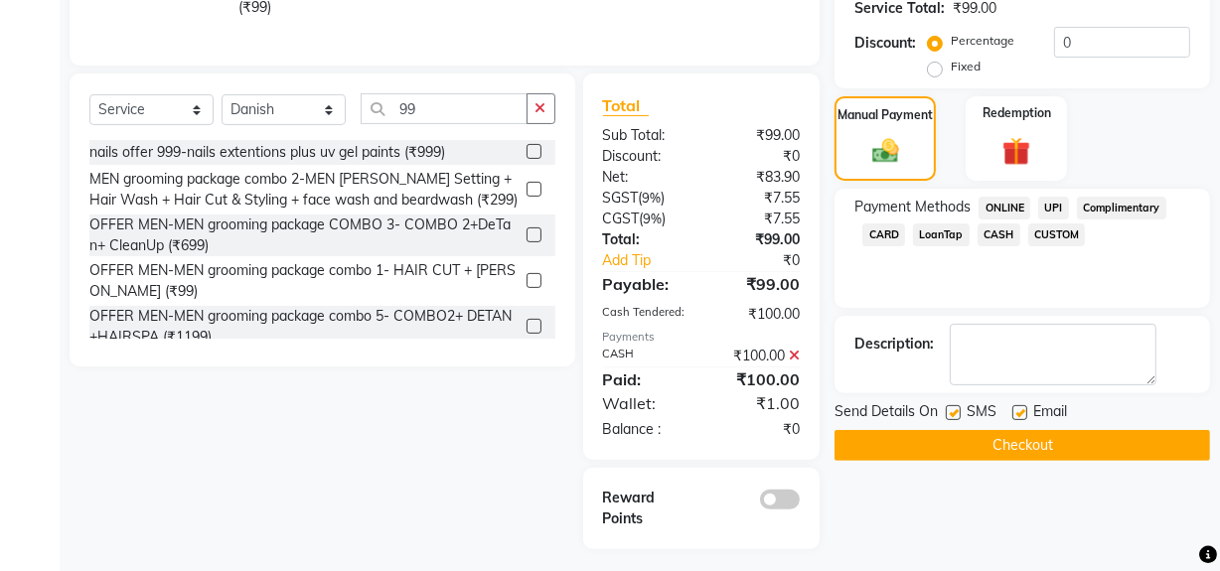
click at [883, 444] on button "Checkout" at bounding box center [1023, 445] width 376 height 31
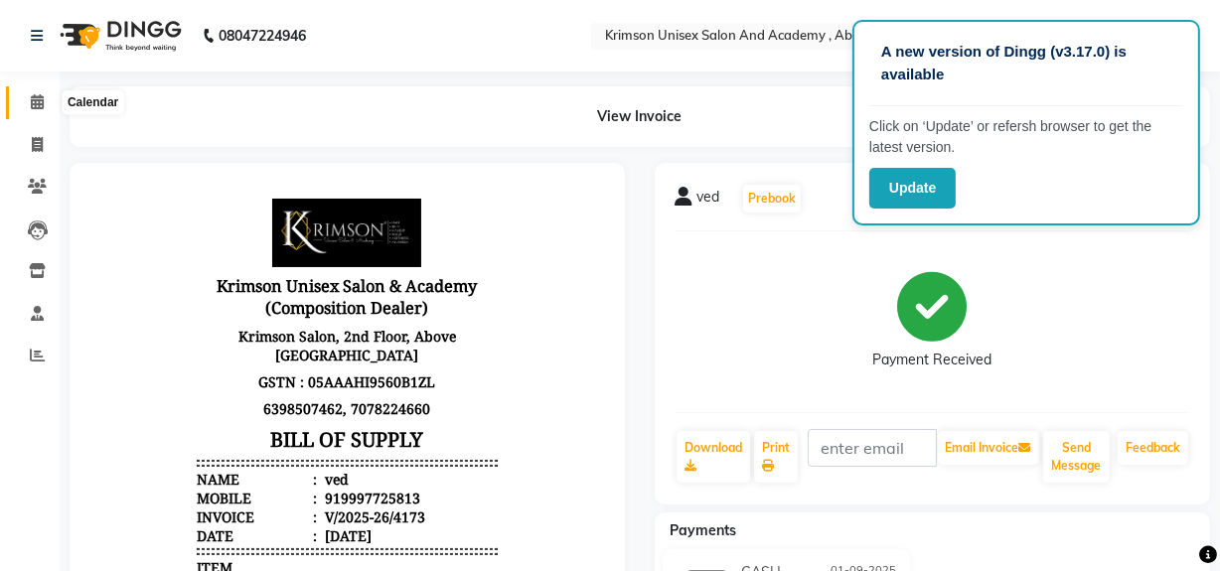
click at [25, 112] on span at bounding box center [37, 102] width 35 height 23
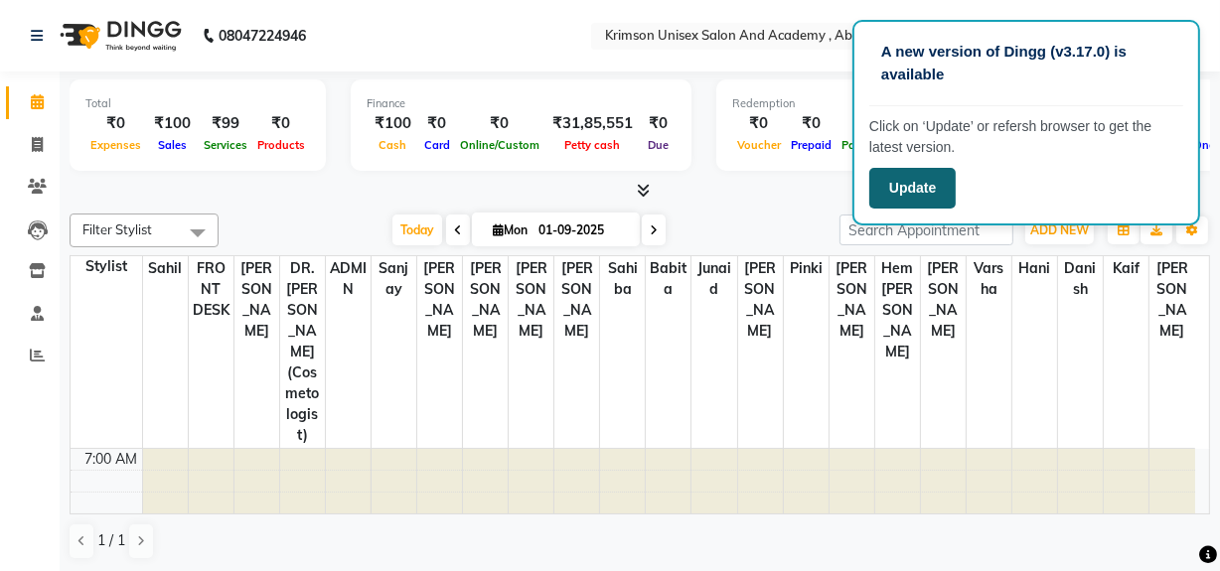
click at [889, 189] on button "Update" at bounding box center [912, 188] width 86 height 41
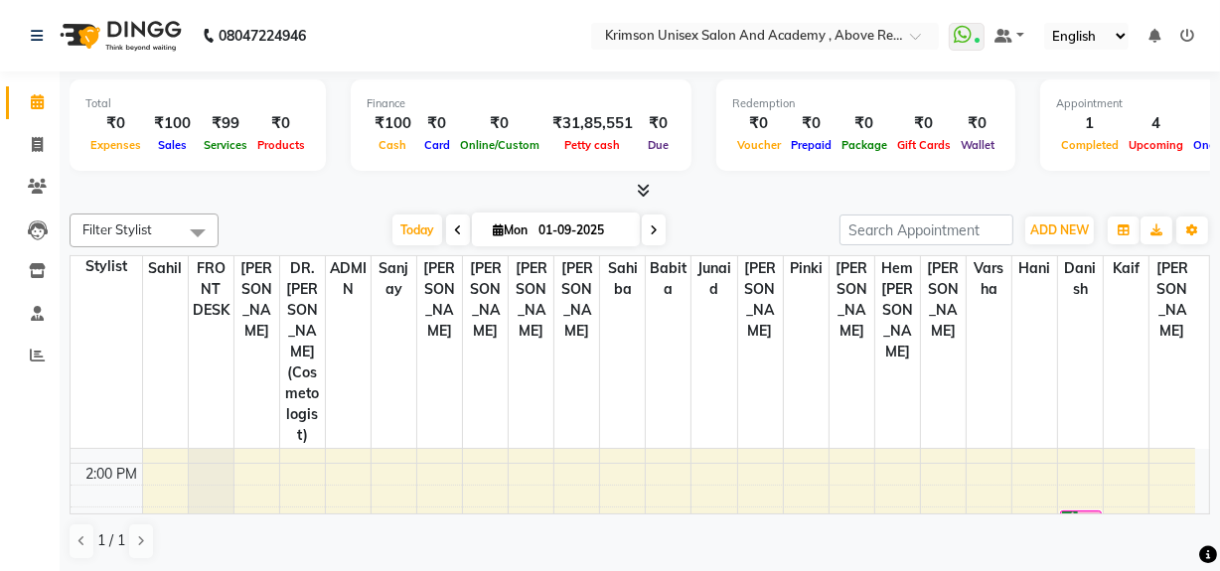
scroll to position [443, 0]
click at [40, 104] on icon at bounding box center [37, 101] width 13 height 15
click at [36, 146] on icon at bounding box center [37, 144] width 11 height 15
select select "service"
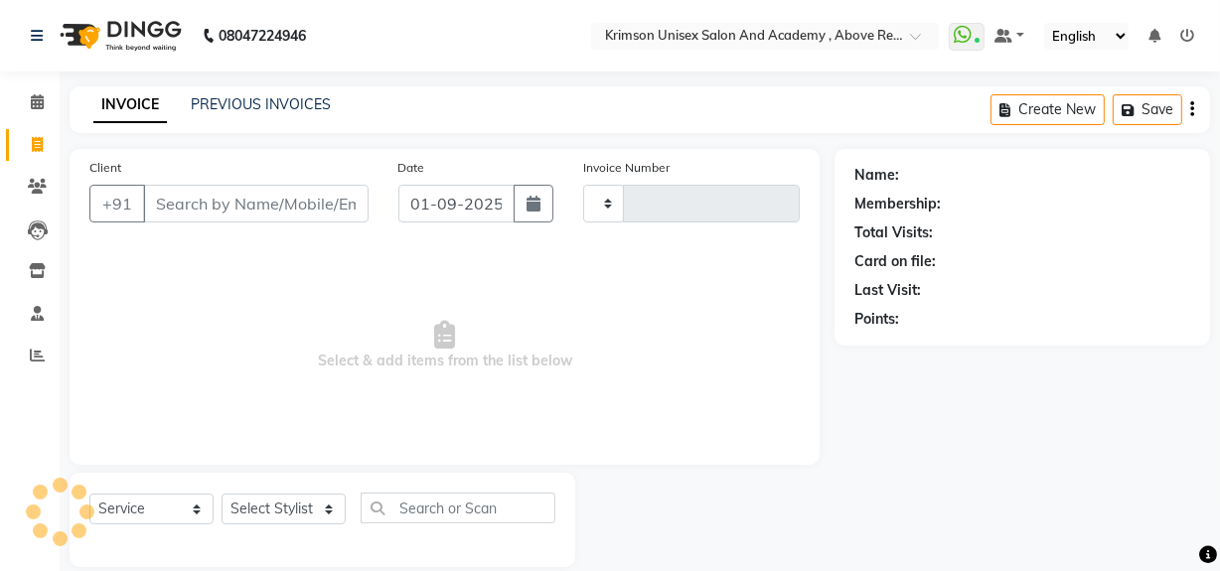
type input "4174"
select select "5853"
click at [36, 101] on icon at bounding box center [37, 101] width 13 height 15
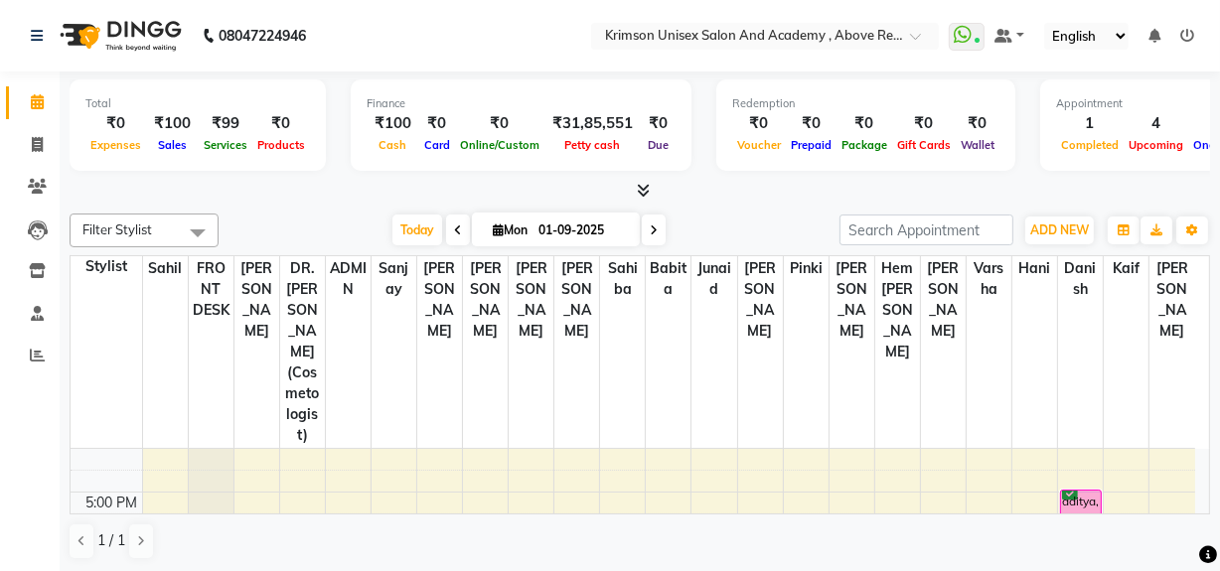
scroll to position [613, 0]
click at [35, 140] on icon at bounding box center [37, 144] width 11 height 15
select select "5853"
select select "service"
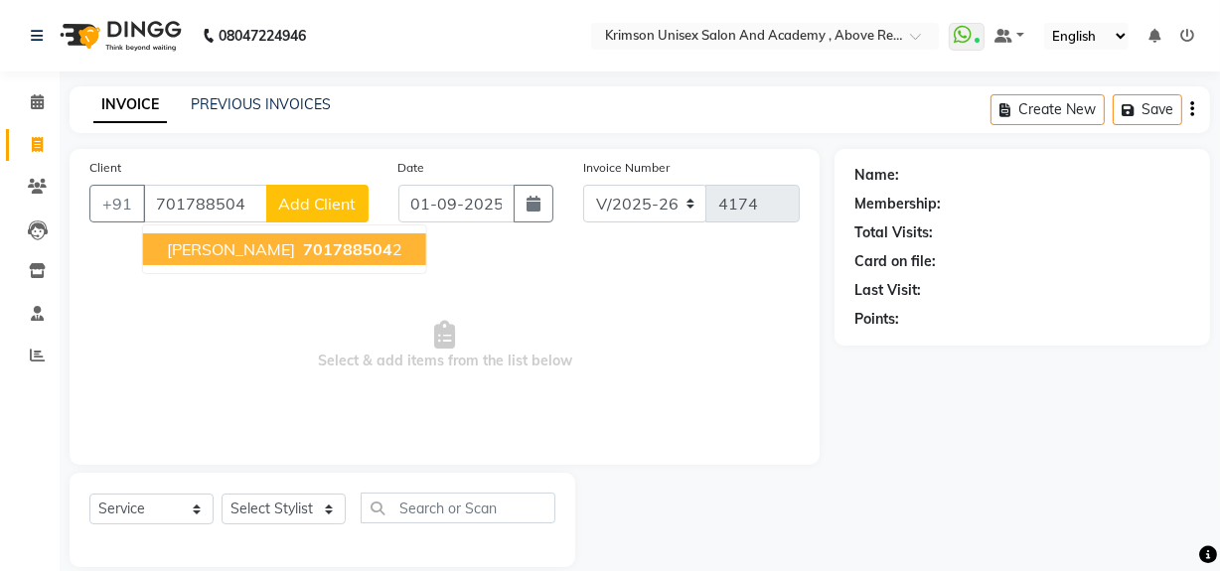
click at [211, 244] on span "[PERSON_NAME]" at bounding box center [231, 249] width 128 height 20
type input "7017885042"
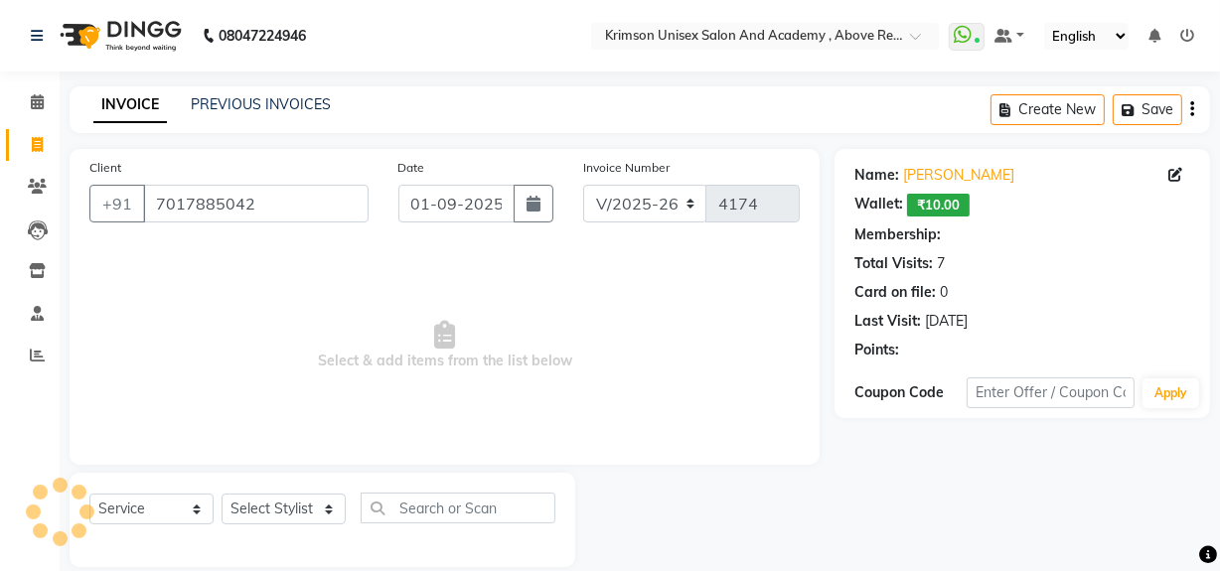
select select "1: Object"
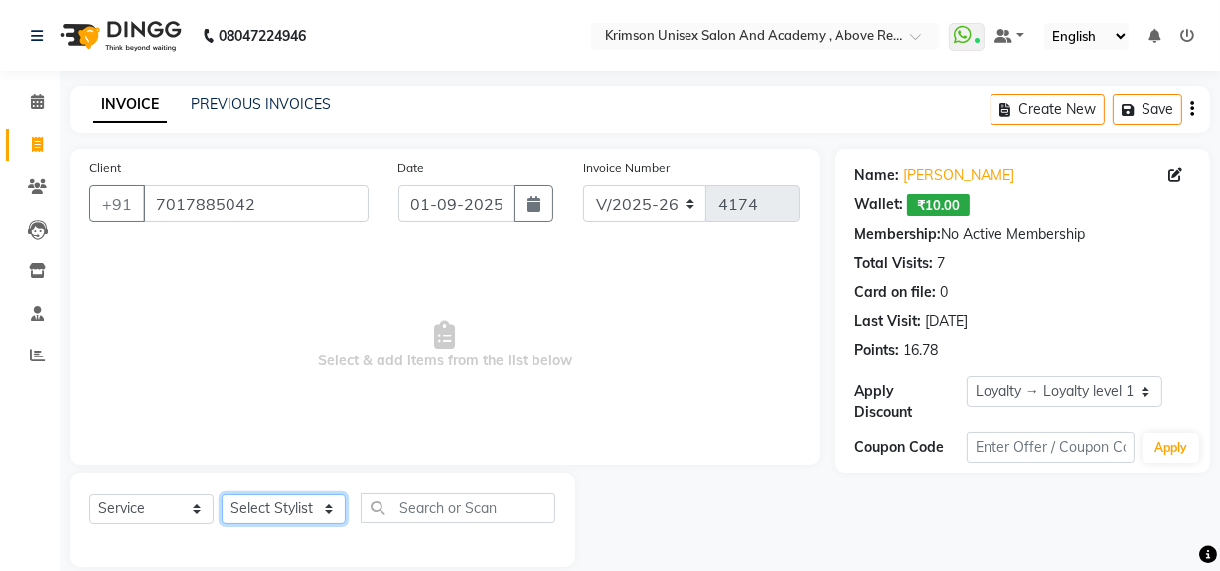
click at [282, 513] on select "Select Stylist ADMIN [PERSON_NAME] [PERSON_NAME] Danish DR. [PERSON_NAME] (cosm…" at bounding box center [284, 509] width 124 height 31
select select "88140"
click at [222, 494] on select "Select Stylist ADMIN [PERSON_NAME] [PERSON_NAME] Danish DR. [PERSON_NAME] (cosm…" at bounding box center [284, 509] width 124 height 31
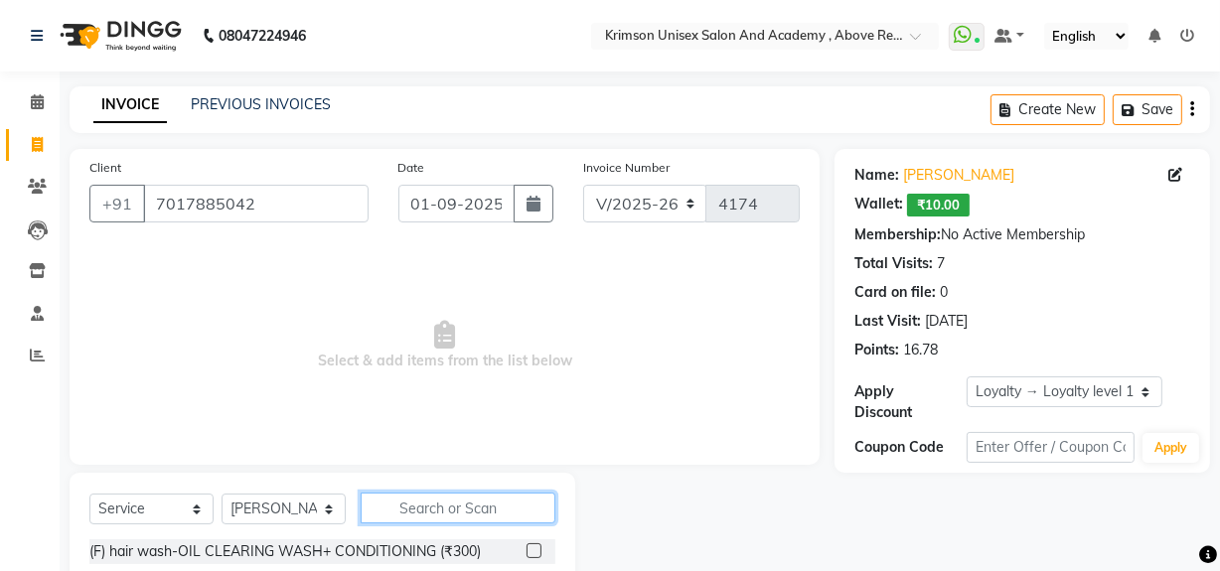
click at [411, 497] on input "text" at bounding box center [458, 508] width 195 height 31
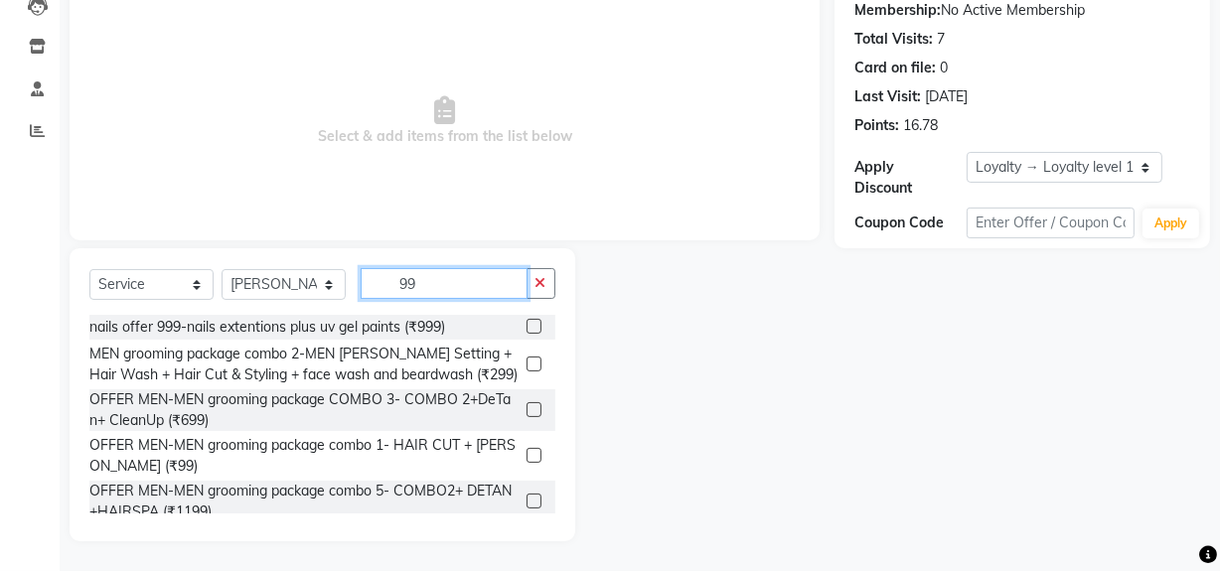
type input "99"
click at [527, 452] on label at bounding box center [534, 455] width 15 height 15
click at [527, 452] on input "checkbox" at bounding box center [533, 456] width 13 height 13
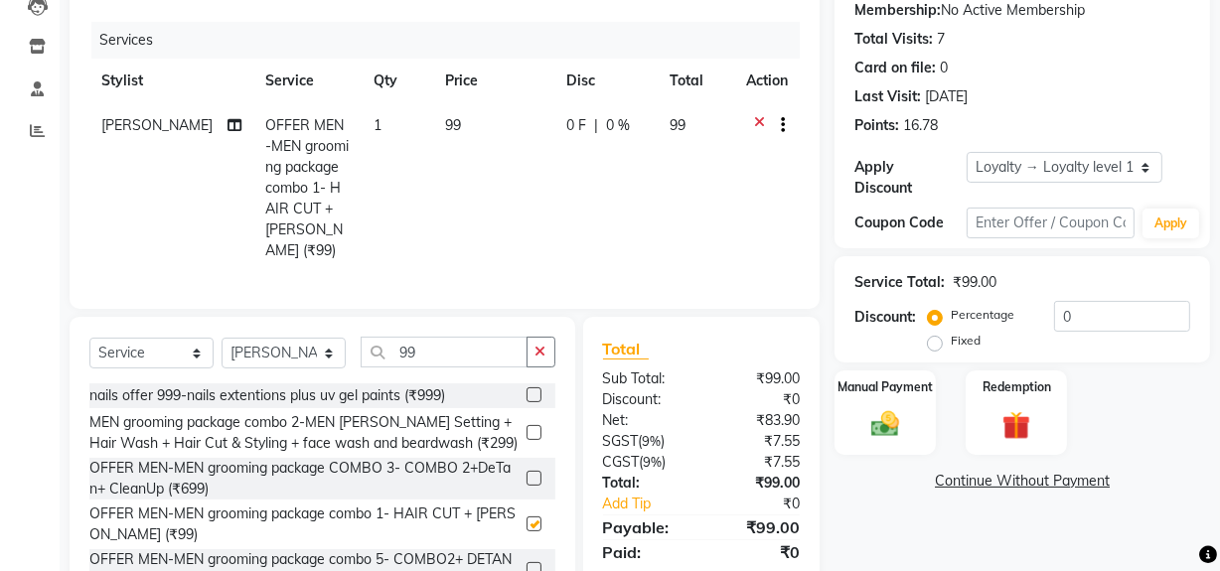
checkbox input "false"
click at [871, 431] on img at bounding box center [885, 424] width 48 height 34
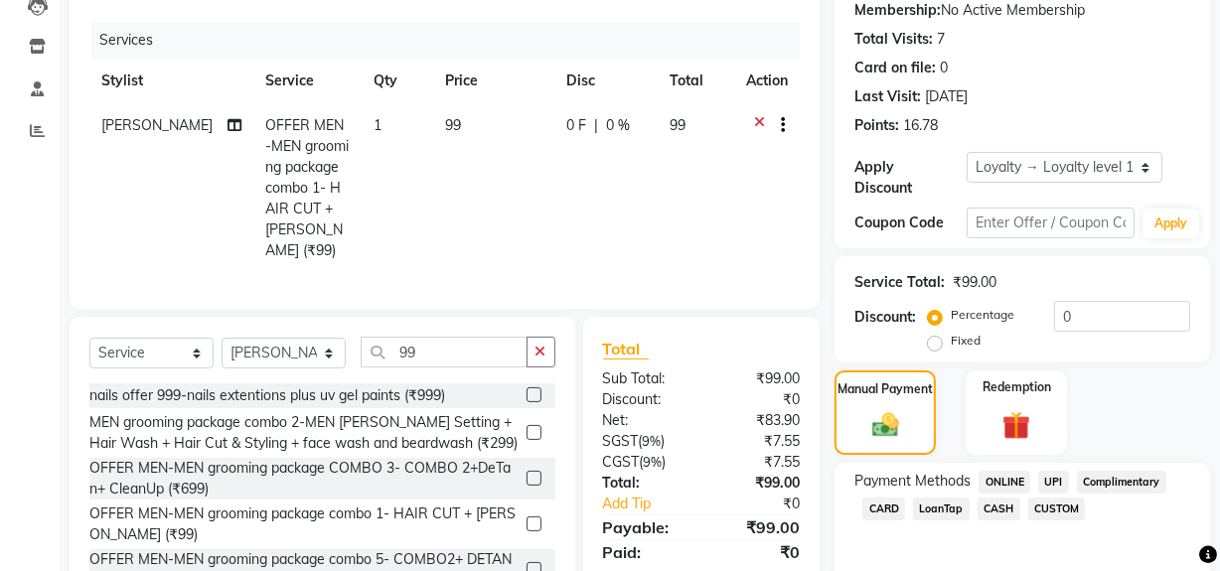
click at [996, 484] on span "ONLINE" at bounding box center [1005, 482] width 52 height 23
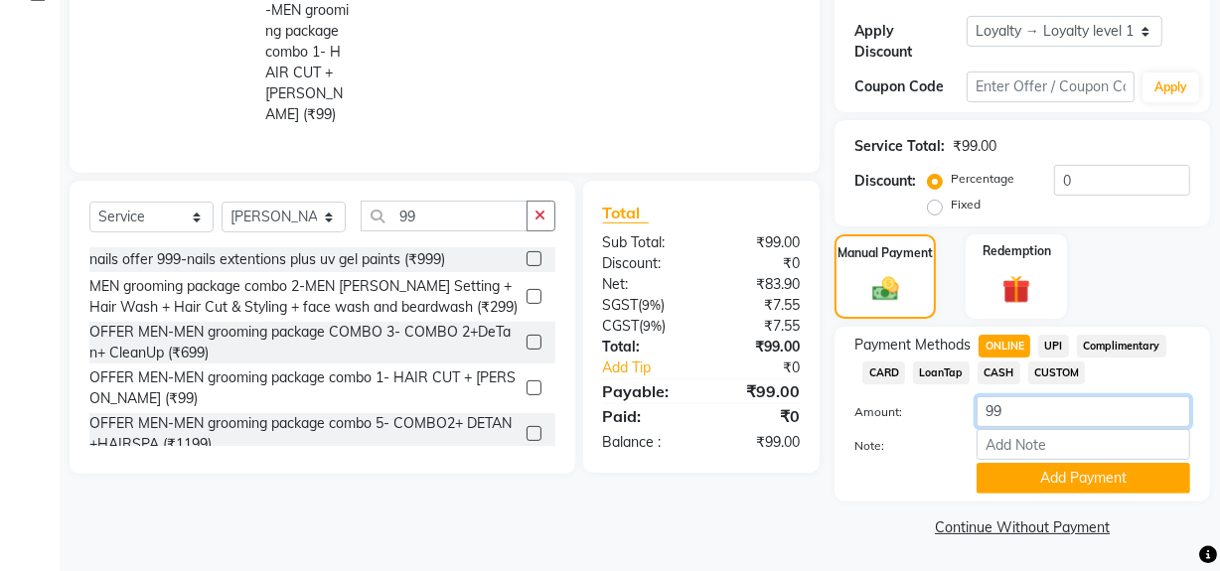
click at [1009, 407] on input "99" at bounding box center [1084, 411] width 214 height 31
type input "9"
click at [1009, 407] on input "number" at bounding box center [1084, 411] width 214 height 31
click at [1028, 408] on input "number" at bounding box center [1084, 411] width 214 height 31
click at [1036, 413] on input "number" at bounding box center [1084, 411] width 214 height 31
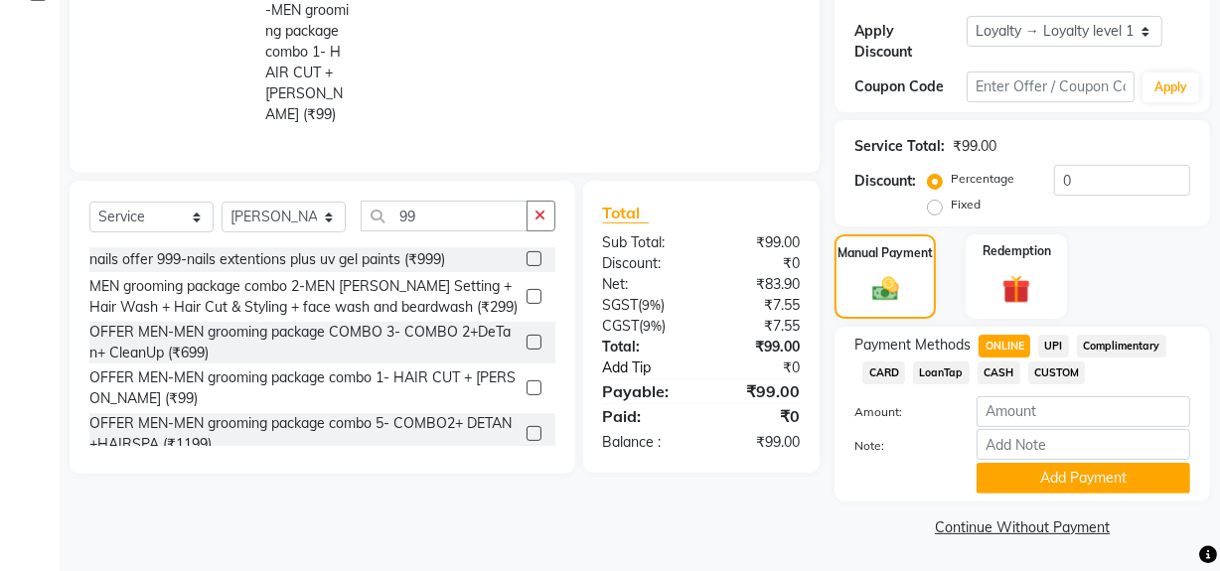
click at [626, 363] on link "Add Tip" at bounding box center [654, 368] width 132 height 21
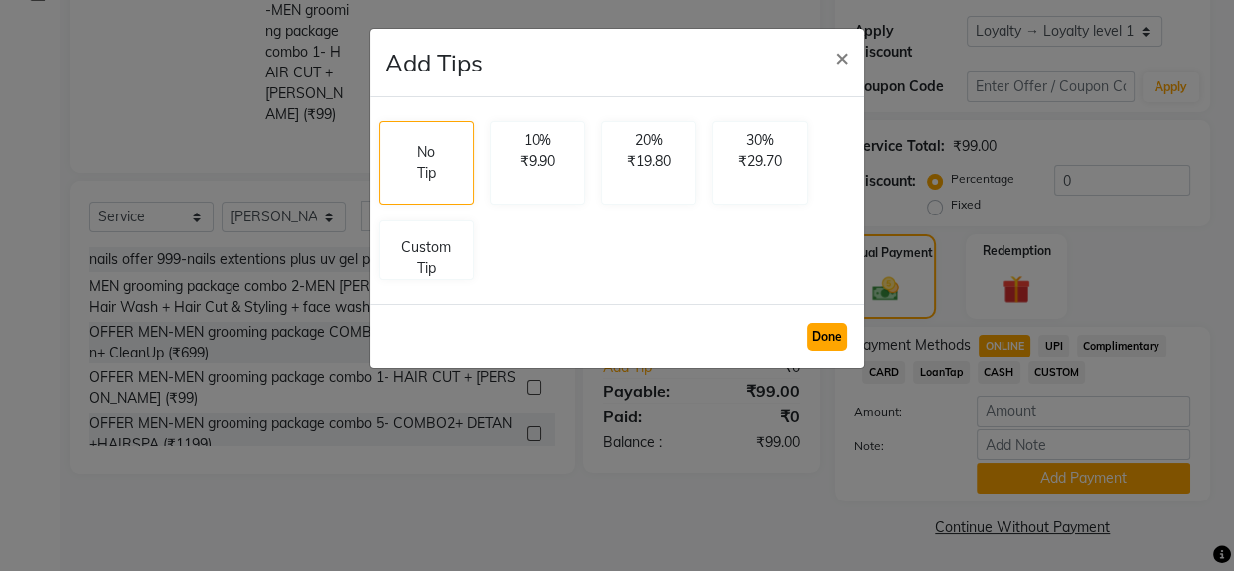
click at [828, 329] on button "Done" at bounding box center [827, 337] width 40 height 28
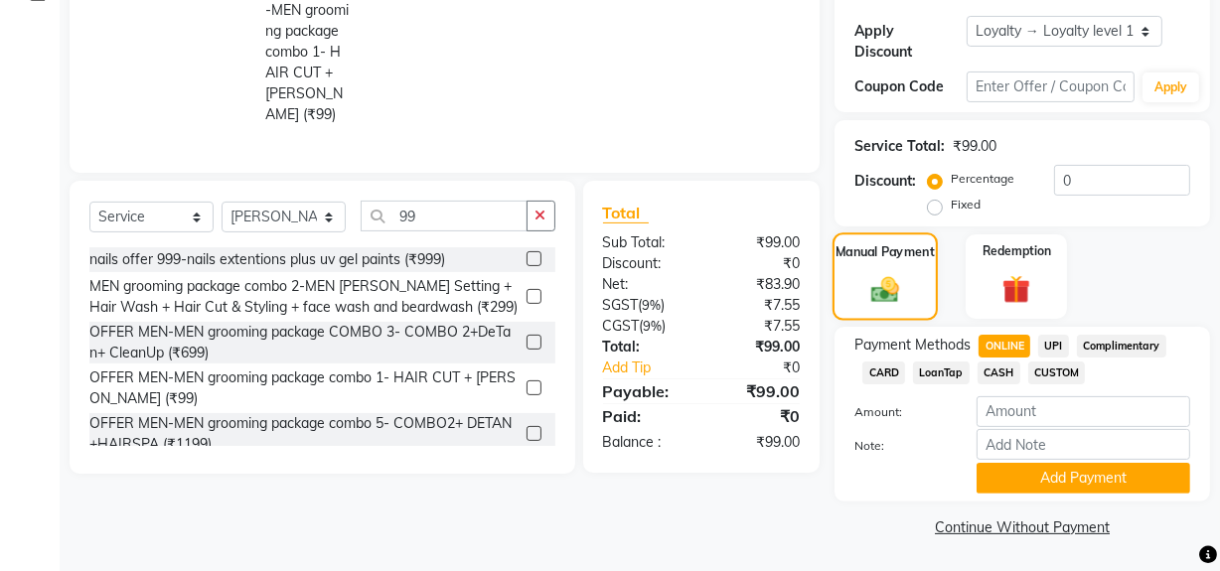
click at [896, 289] on img at bounding box center [885, 289] width 45 height 32
click at [1032, 288] on img at bounding box center [1017, 289] width 48 height 37
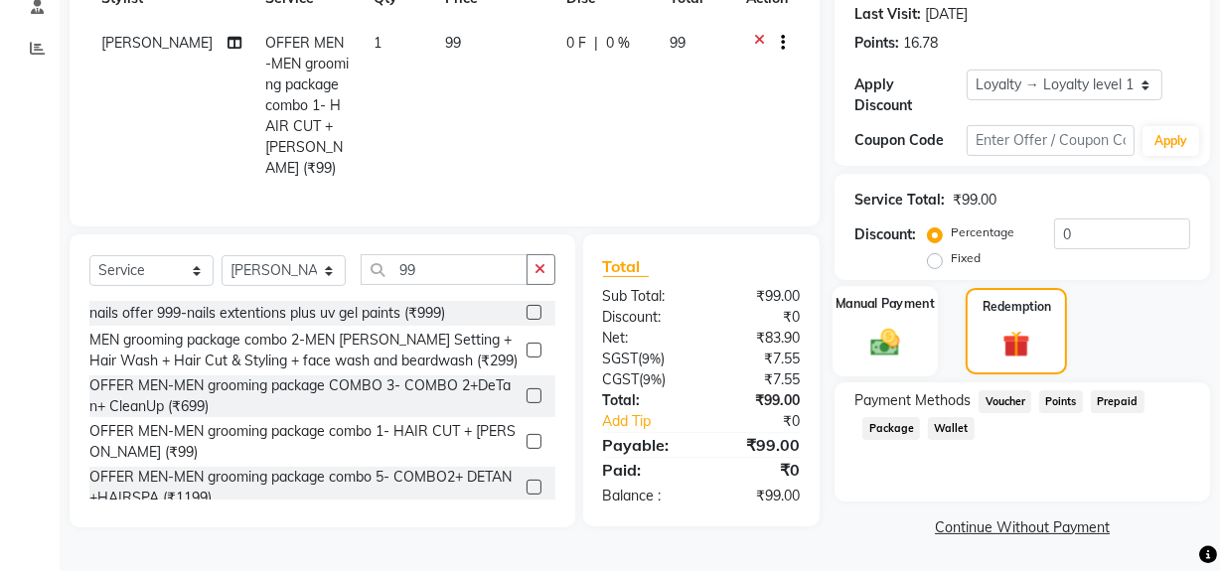
click at [920, 316] on div "Manual Payment" at bounding box center [885, 331] width 105 height 90
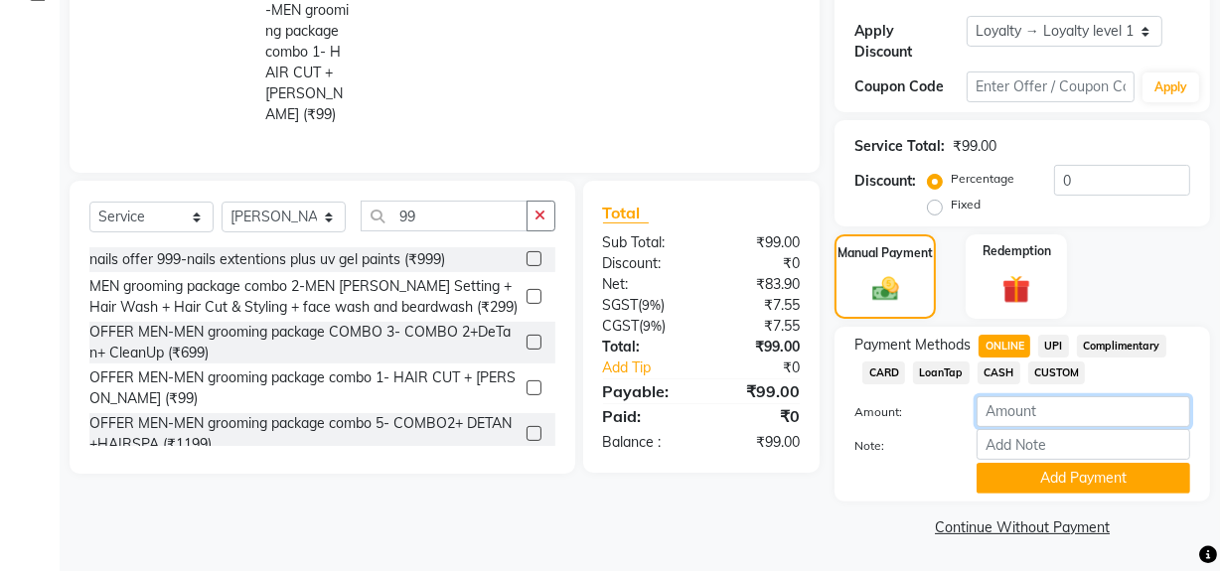
click at [1010, 416] on input "number" at bounding box center [1084, 411] width 214 height 31
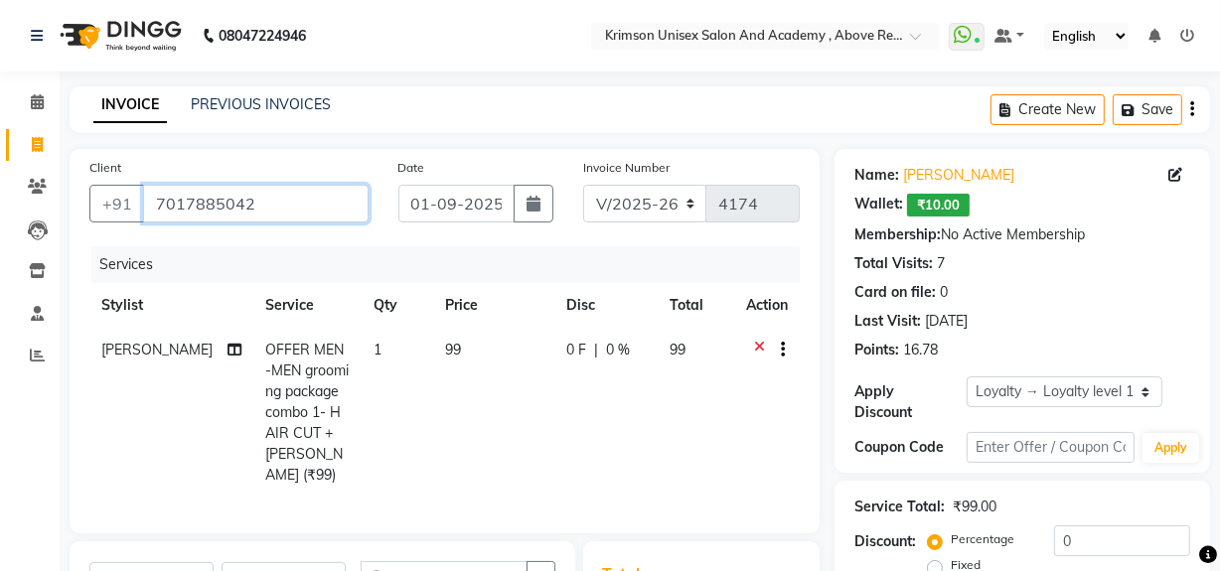
drag, startPoint x: 158, startPoint y: 202, endPoint x: 383, endPoint y: 218, distance: 225.1
click at [378, 218] on div "Client +91 7017885042" at bounding box center [229, 197] width 309 height 81
click at [38, 138] on icon at bounding box center [37, 144] width 11 height 15
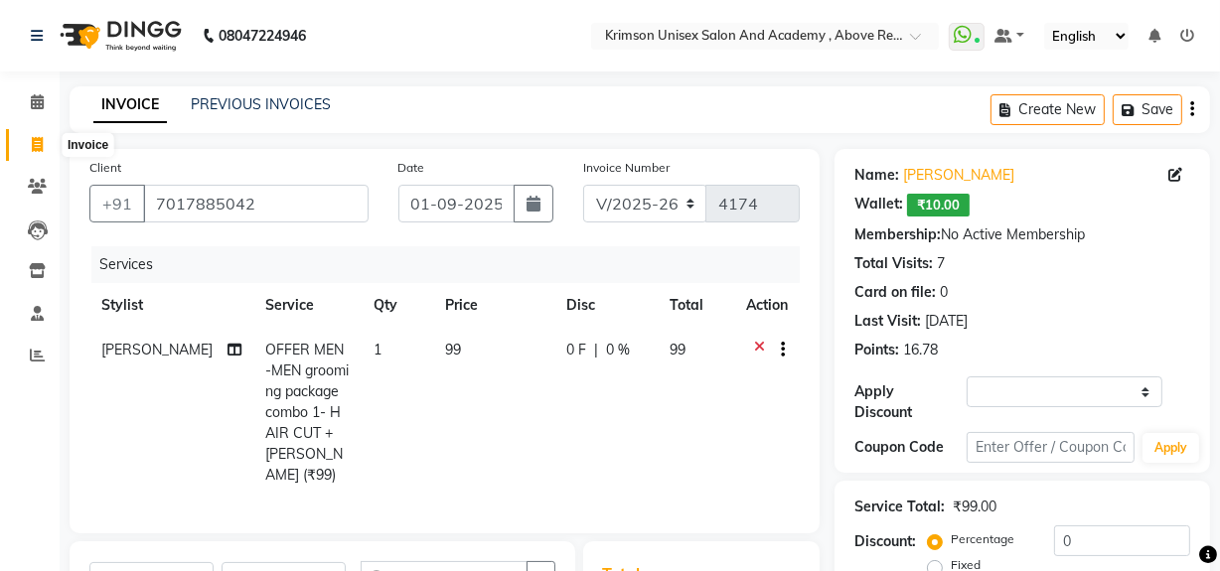
select select "service"
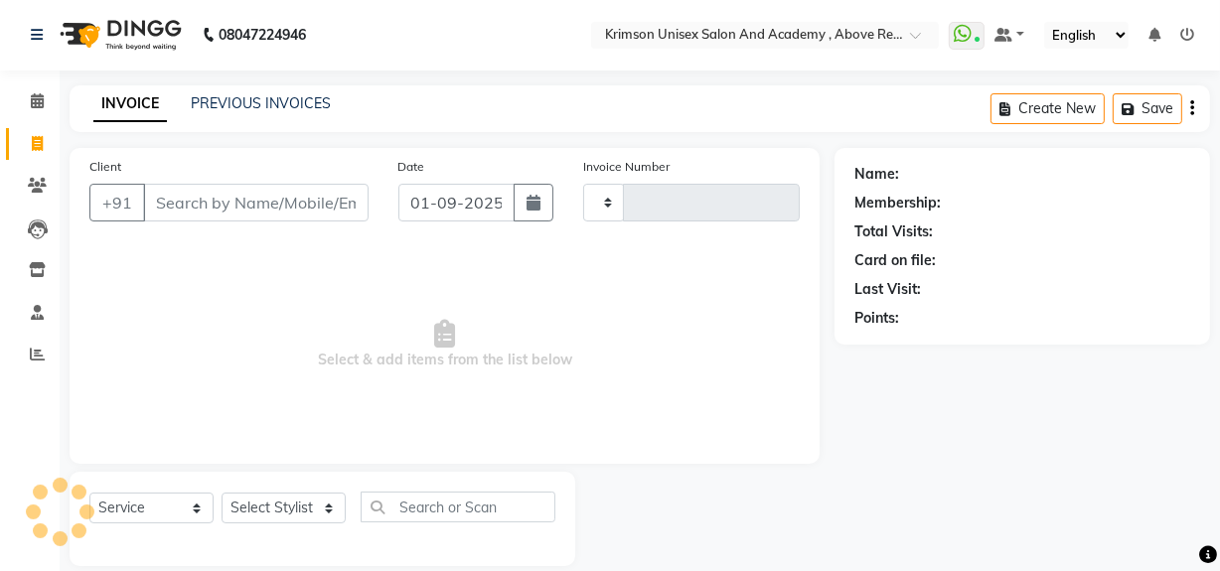
scroll to position [26, 0]
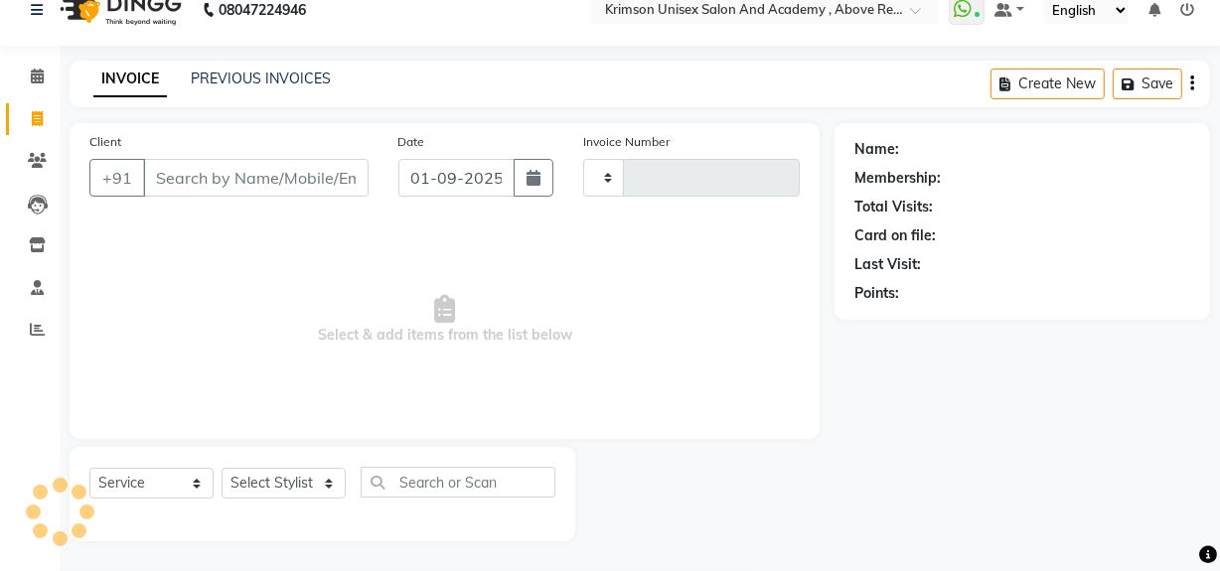
type input "4174"
select select "5853"
click at [293, 182] on input "Client" at bounding box center [256, 178] width 226 height 38
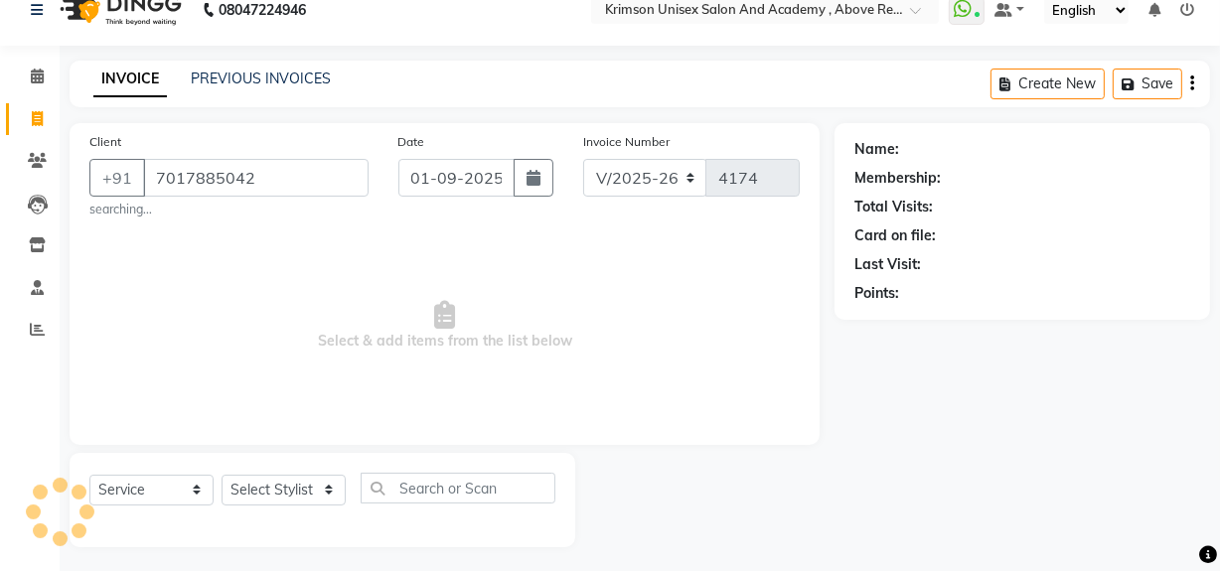
type input "7017885042"
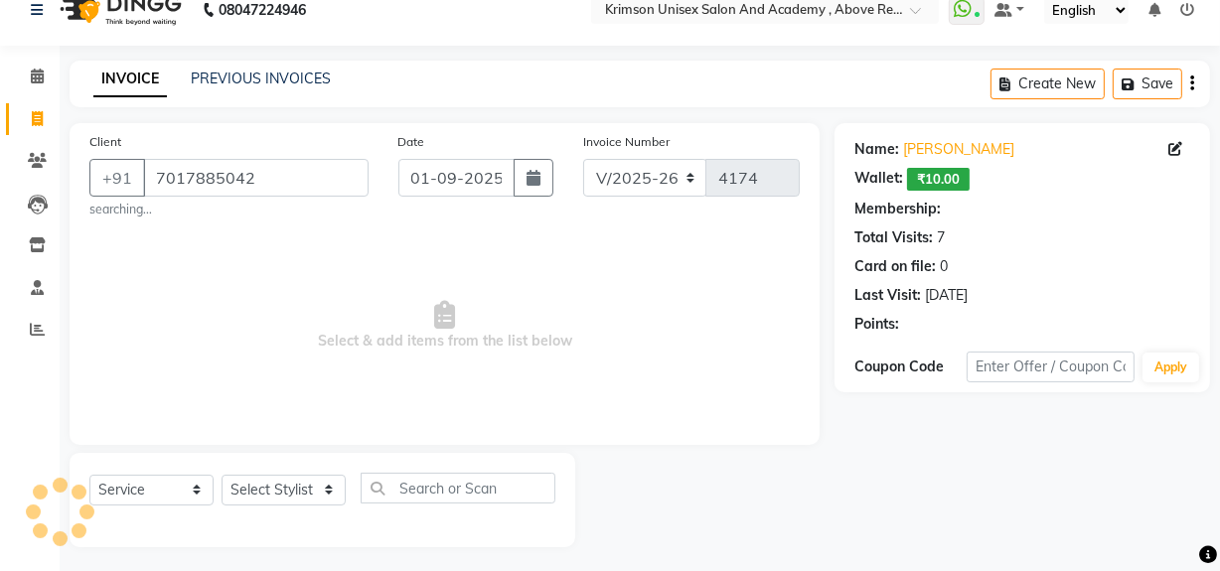
select select "1: Object"
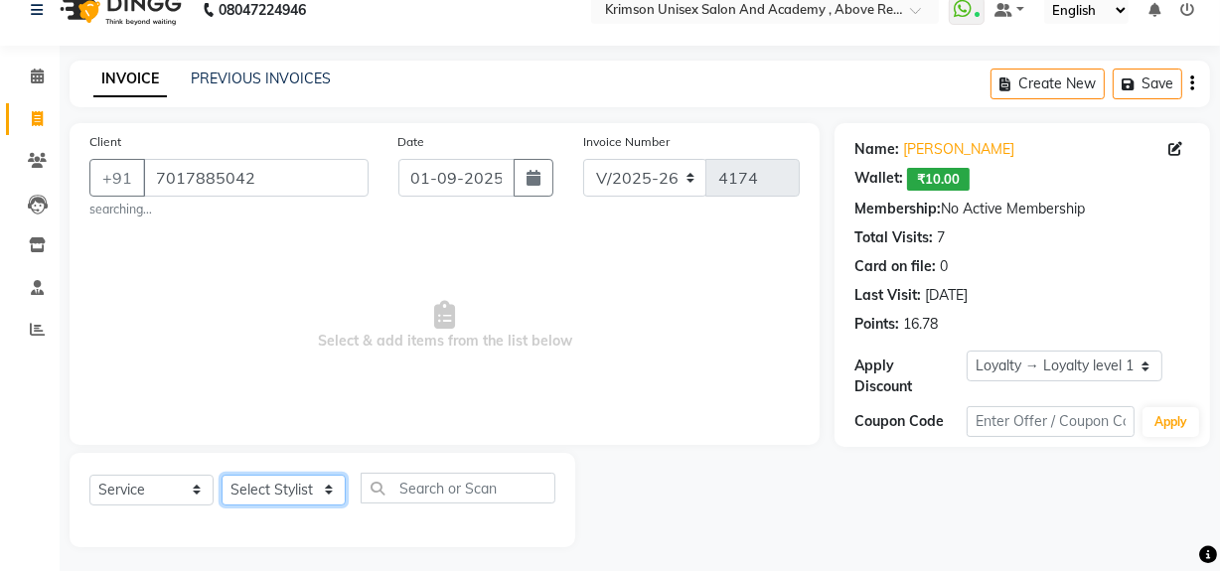
drag, startPoint x: 290, startPoint y: 491, endPoint x: 319, endPoint y: -23, distance: 514.5
click at [319, 0] on html "08047224946 Select Location × Krimson Unisex Salon And Academy , Above Reliance…" at bounding box center [610, 259] width 1220 height 571
select select "88140"
click at [222, 475] on select "Select Stylist ADMIN Arif ARNAB Babita Danish DR. DIVYA (cosmetologist) FRONT D…" at bounding box center [284, 490] width 124 height 31
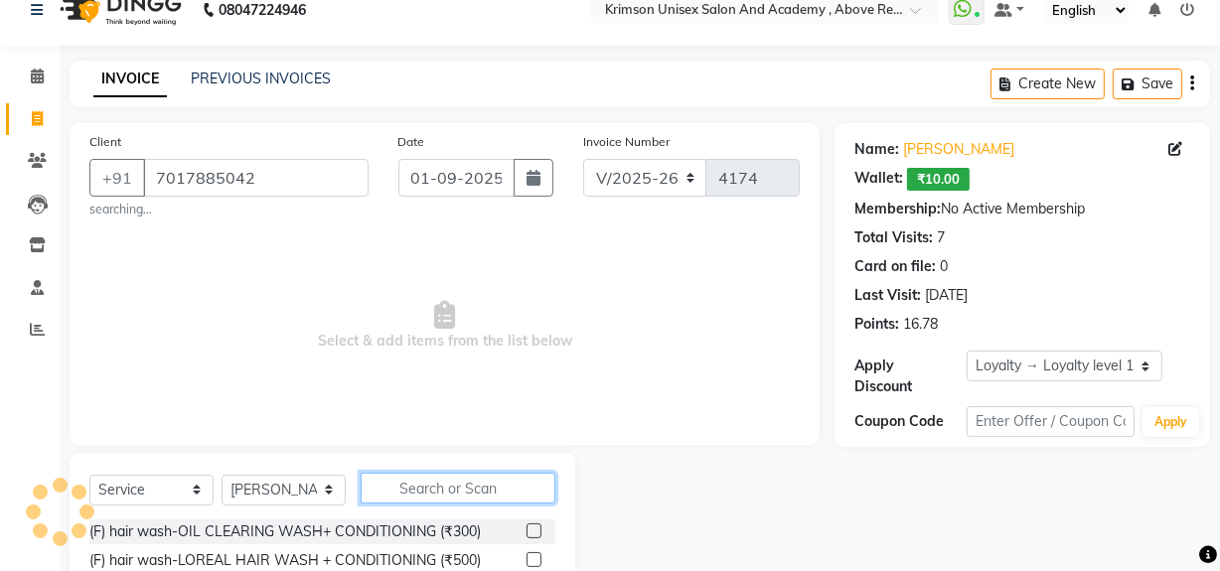
click at [417, 488] on input "text" at bounding box center [458, 488] width 195 height 31
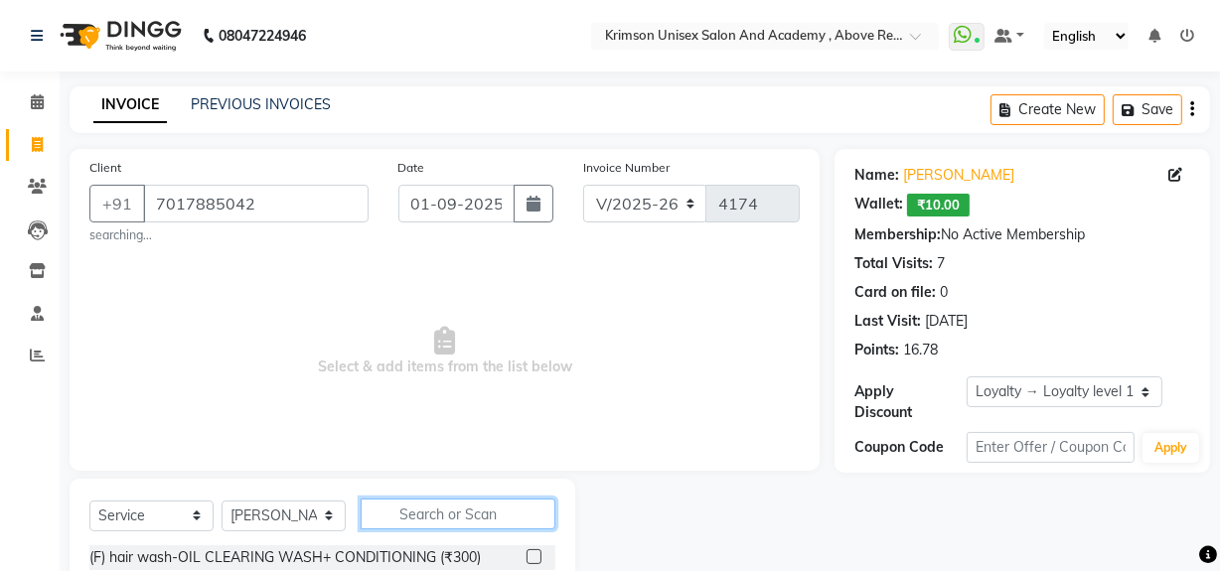
click at [416, 515] on input "text" at bounding box center [458, 514] width 195 height 31
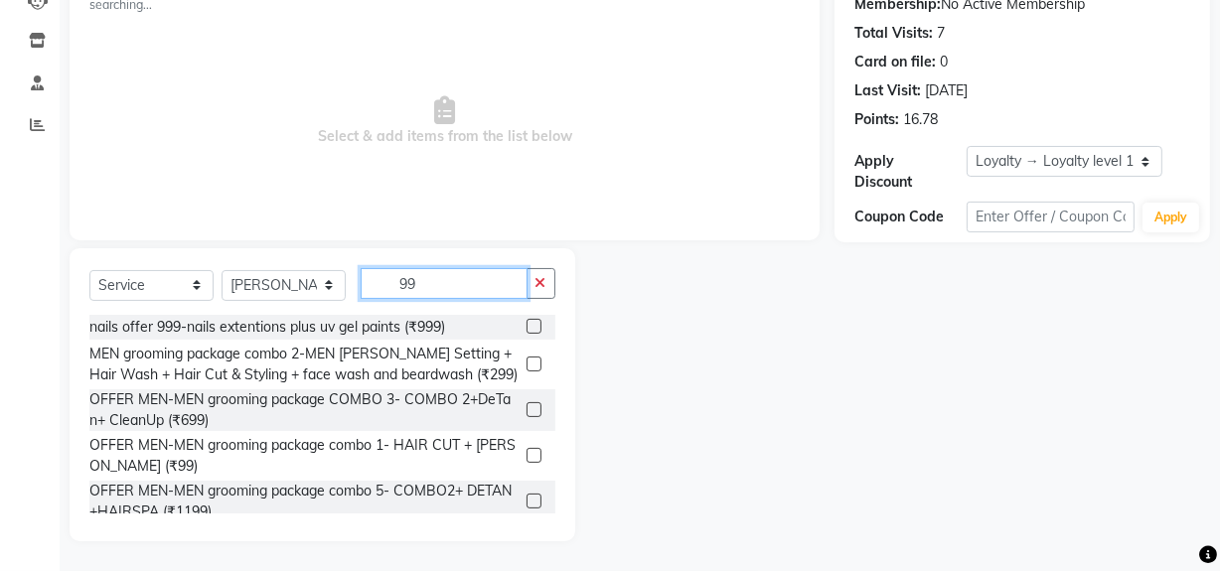
type input "99"
click at [527, 454] on label at bounding box center [534, 455] width 15 height 15
click at [527, 454] on input "checkbox" at bounding box center [533, 456] width 13 height 13
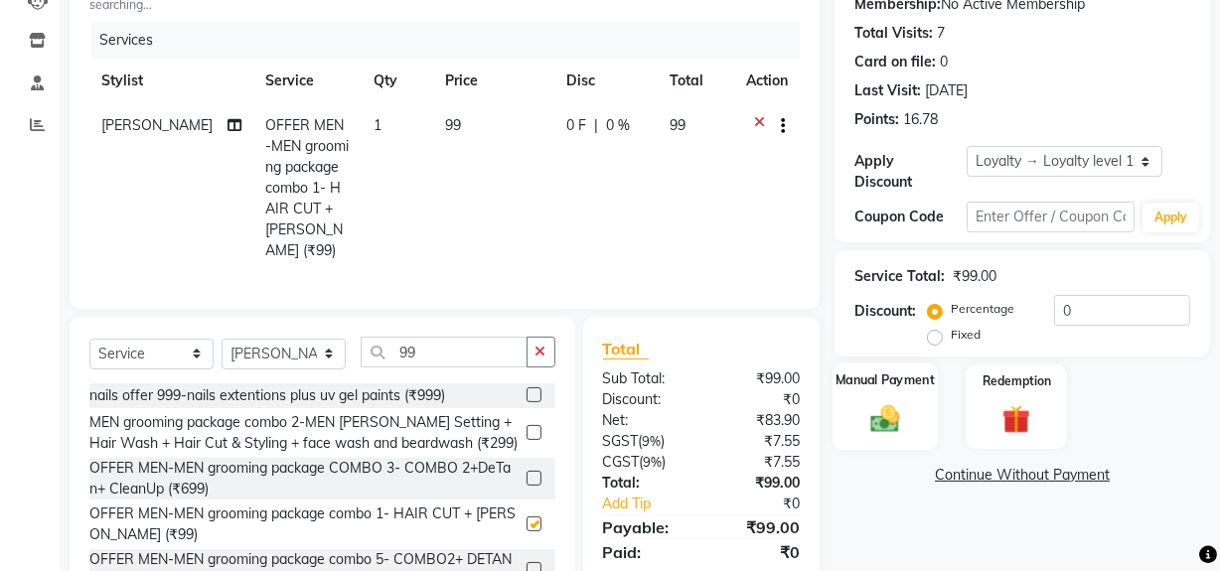
checkbox input "false"
click at [880, 402] on img at bounding box center [885, 418] width 48 height 34
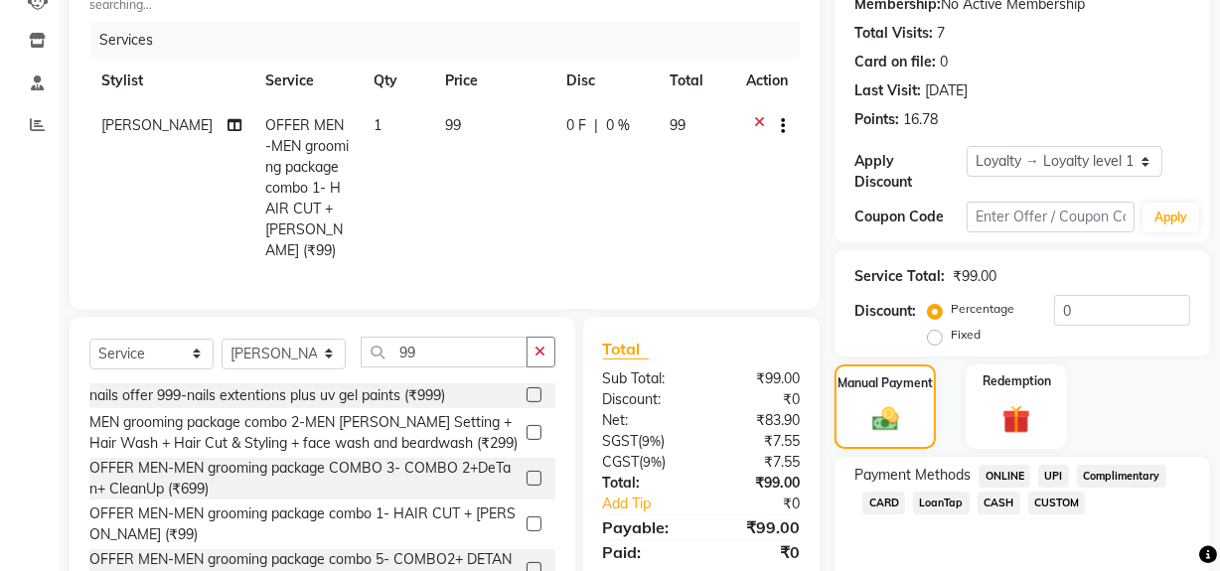
click at [1000, 467] on span "ONLINE" at bounding box center [1005, 476] width 52 height 23
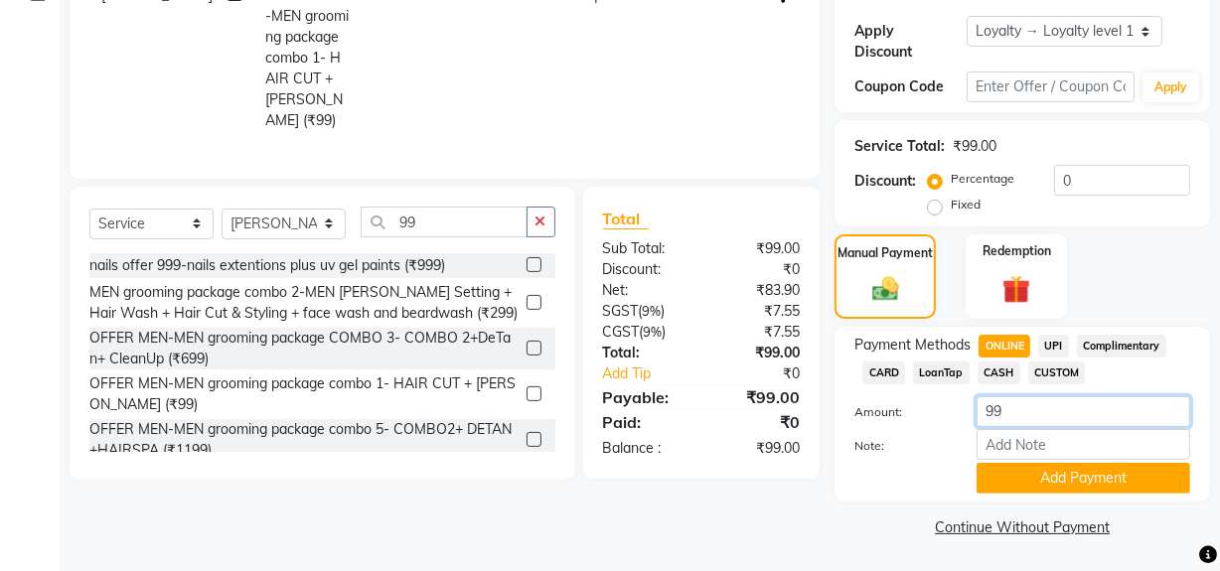
click at [1013, 417] on input "99" at bounding box center [1084, 411] width 214 height 31
type input "9"
type input "100"
click at [1042, 480] on button "Add Payment" at bounding box center [1084, 478] width 214 height 31
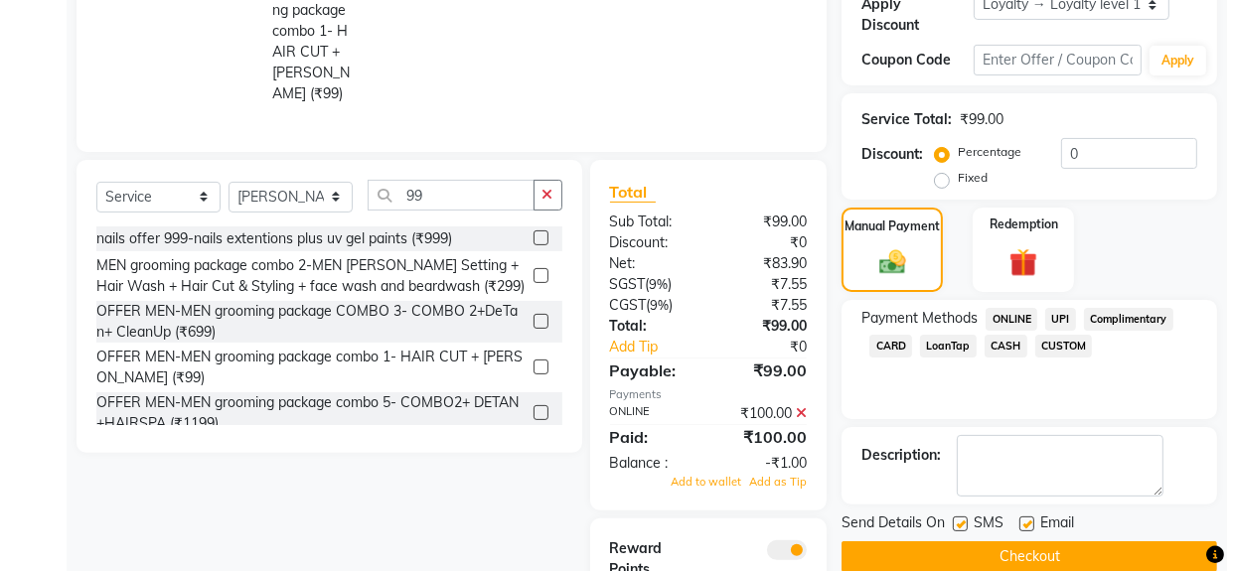
scroll to position [509, 0]
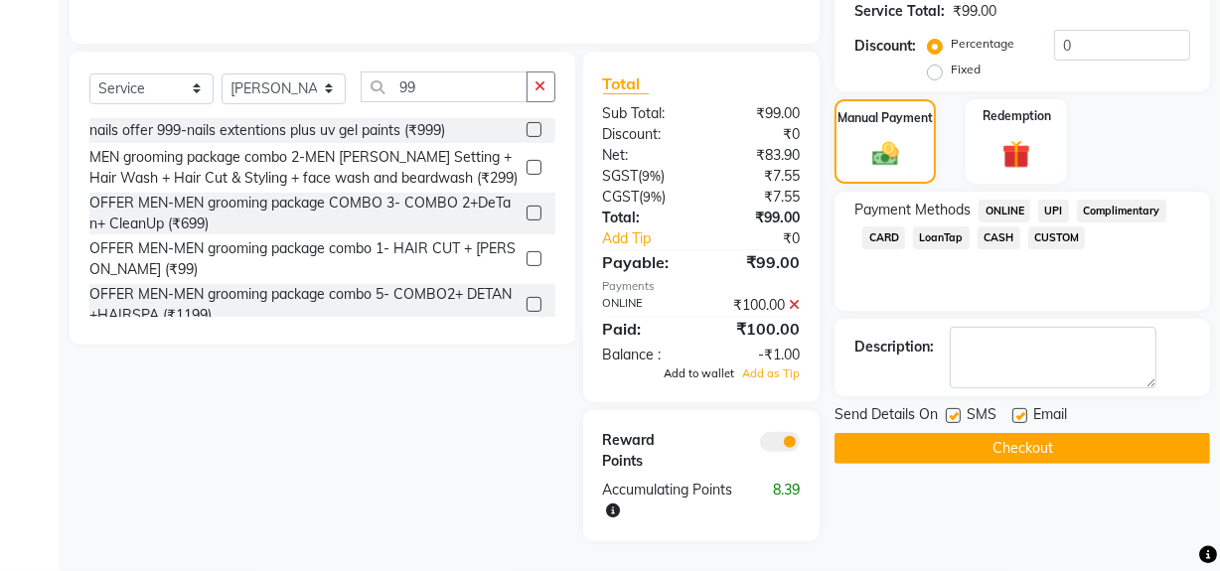
click at [715, 367] on span "Add to wallet" at bounding box center [699, 374] width 71 height 14
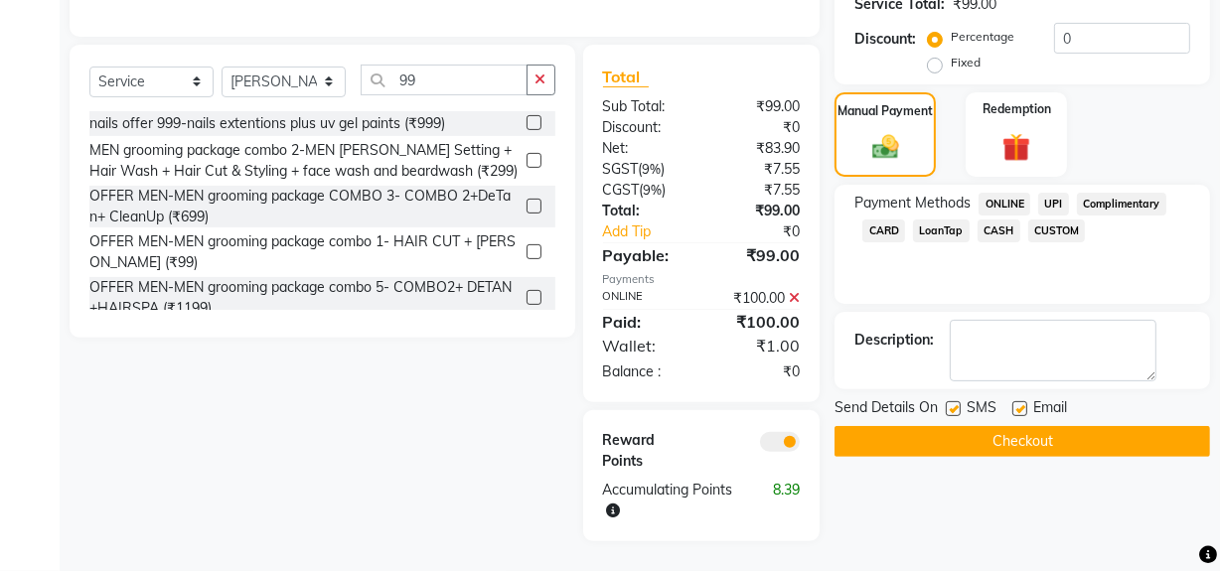
click at [780, 432] on span at bounding box center [780, 442] width 40 height 20
click at [800, 445] on input "checkbox" at bounding box center [800, 445] width 0 height 0
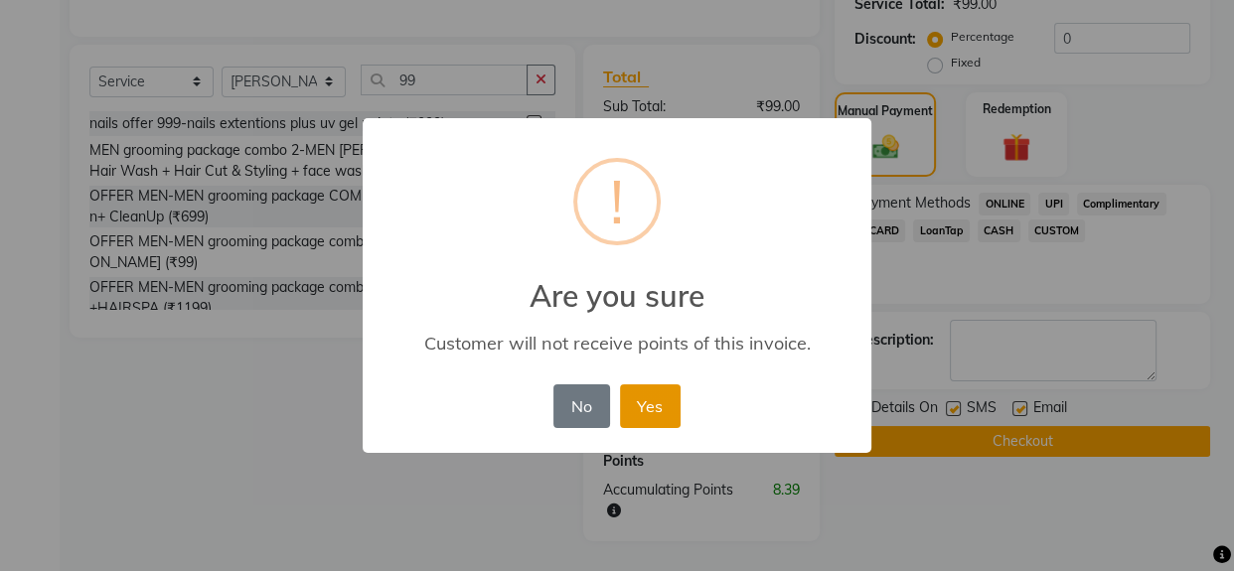
click at [664, 407] on button "Yes" at bounding box center [650, 407] width 61 height 44
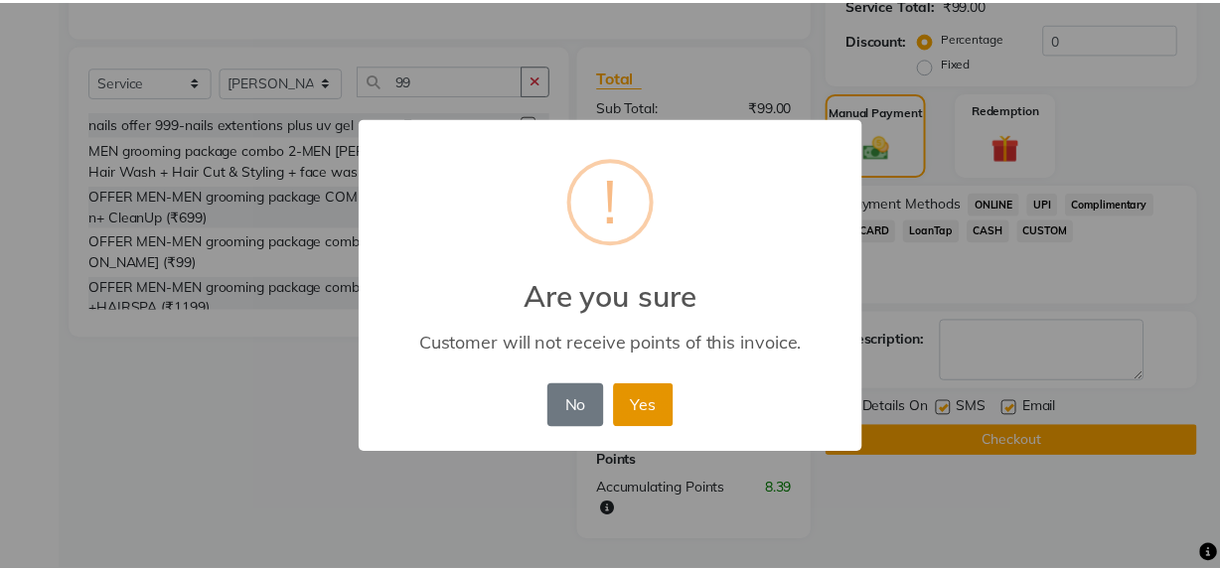
scroll to position [446, 0]
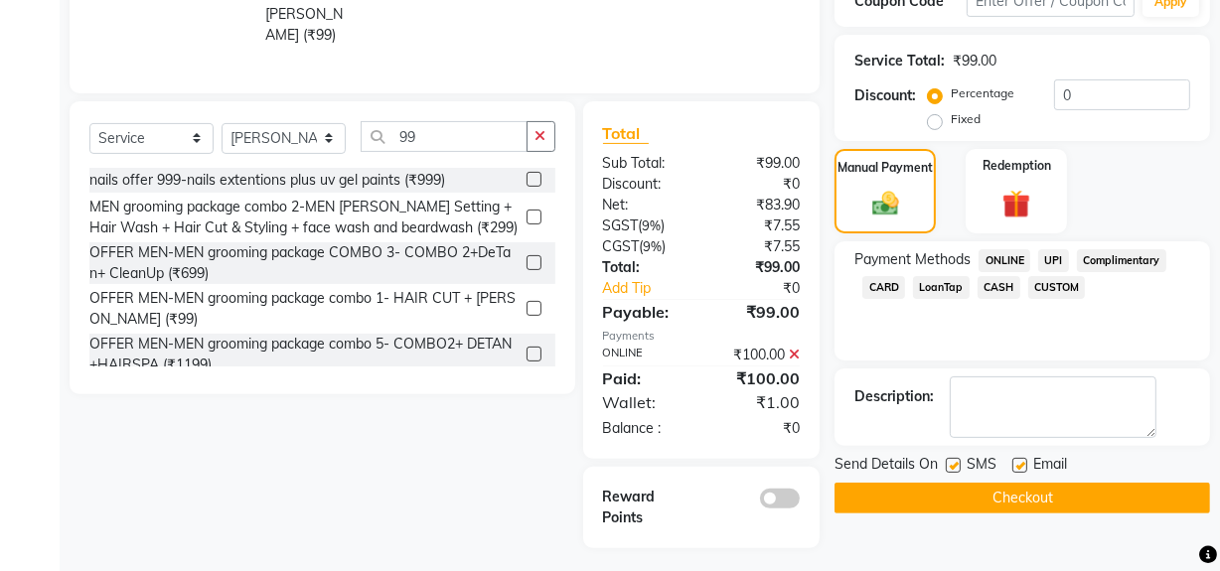
click at [950, 486] on button "Checkout" at bounding box center [1023, 498] width 376 height 31
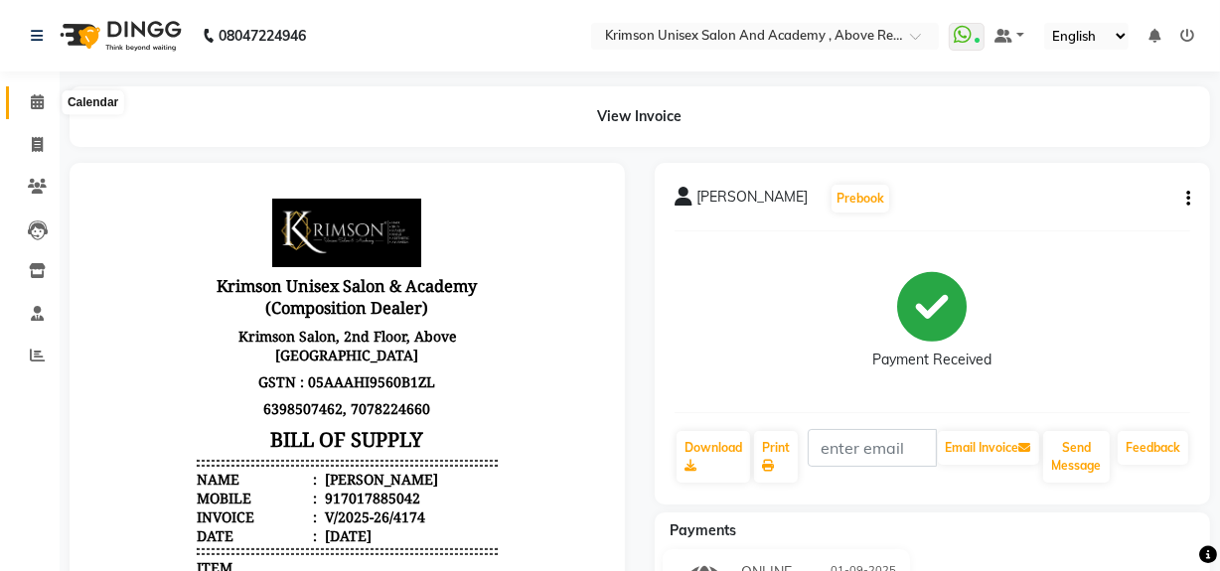
click at [33, 99] on icon at bounding box center [37, 101] width 13 height 15
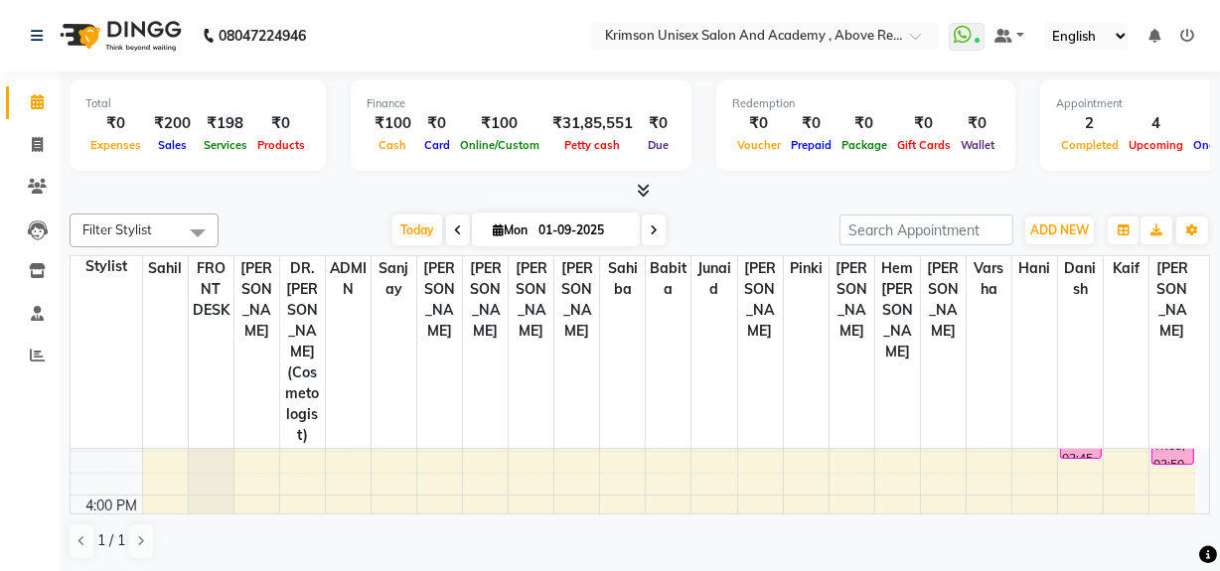
scroll to position [545, 0]
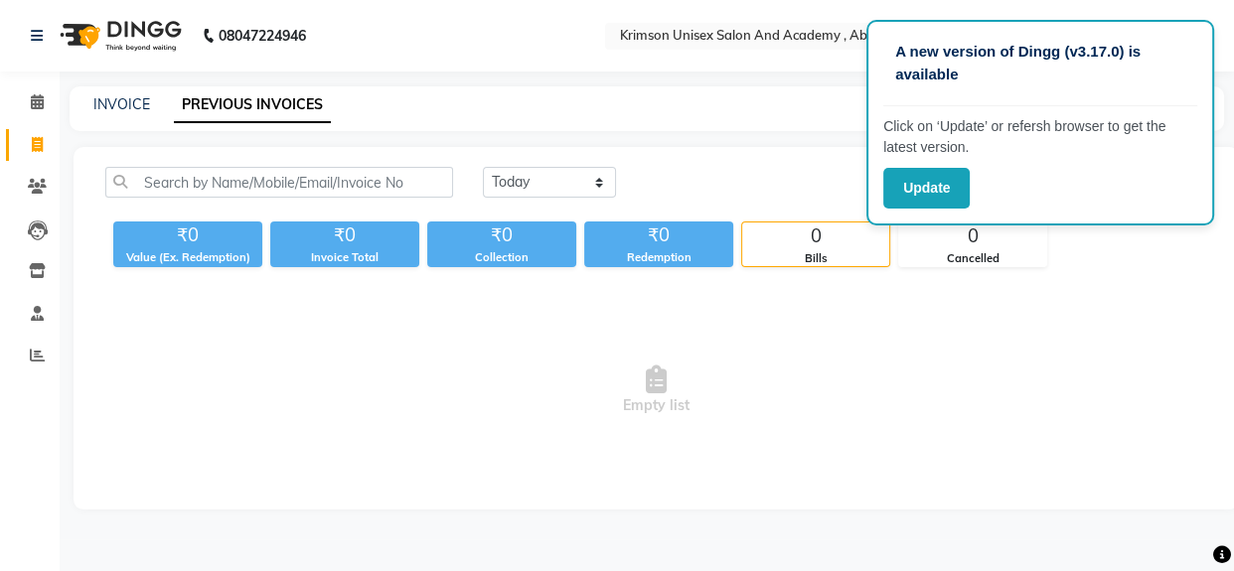
click at [804, 130] on div "INVOICE PREVIOUS INVOICES" at bounding box center [647, 108] width 1155 height 45
click at [795, 138] on main "INVOICE PREVIOUS INVOICES [DATE] [DATE] Custom Range ₹0 Value (Ex. Redemption) …" at bounding box center [647, 312] width 1174 height 453
click at [906, 193] on button "Update" at bounding box center [926, 188] width 86 height 41
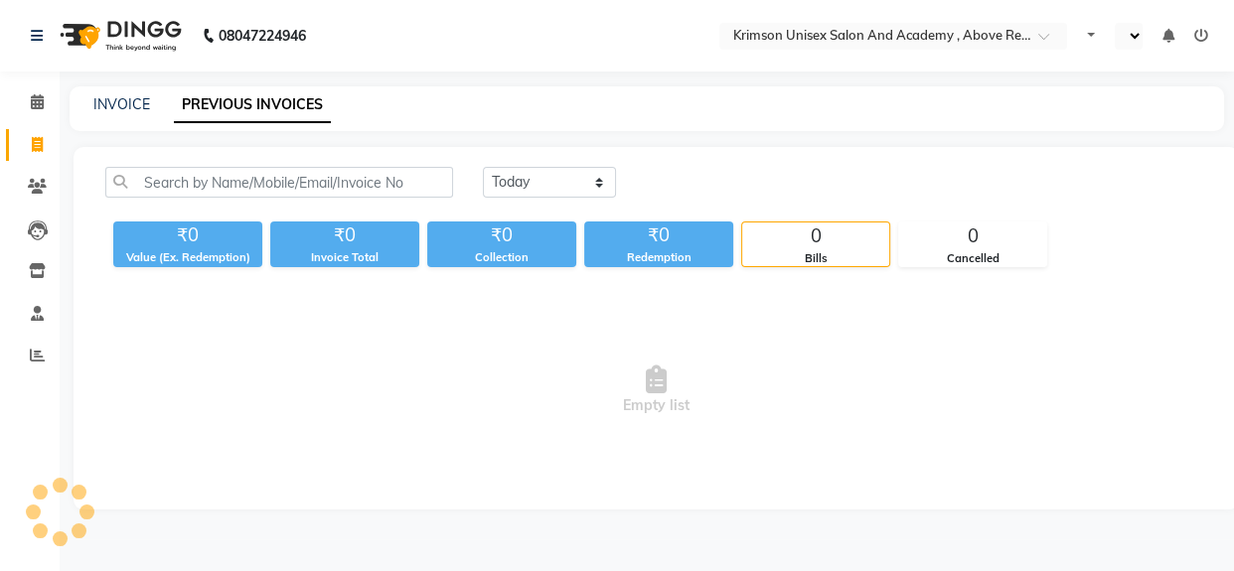
select select "en"
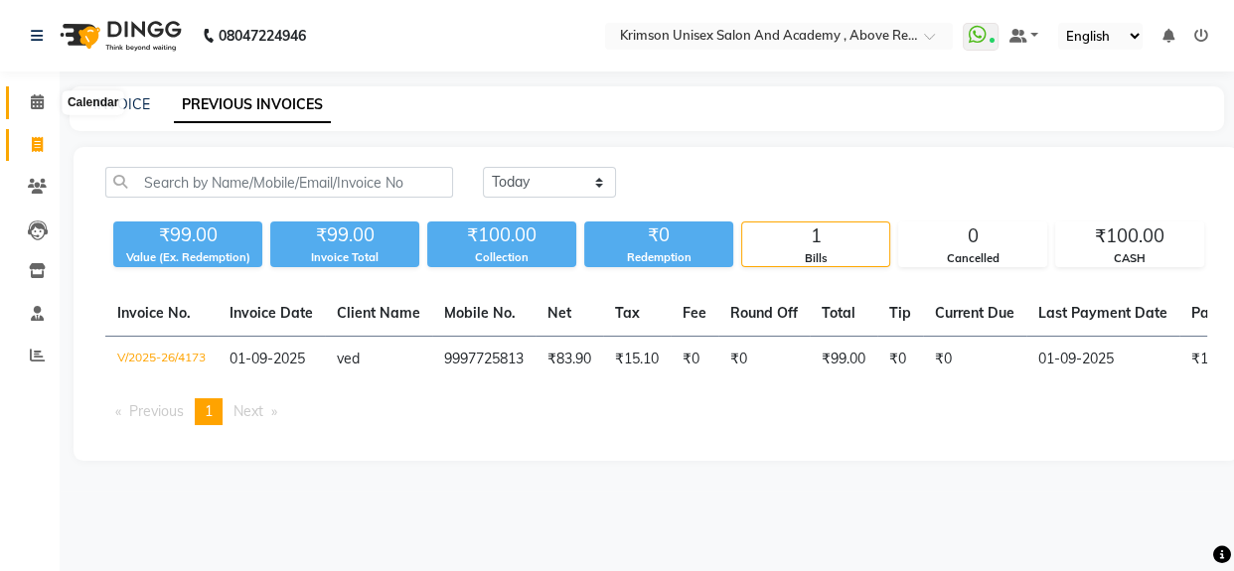
click at [25, 94] on span at bounding box center [37, 102] width 35 height 23
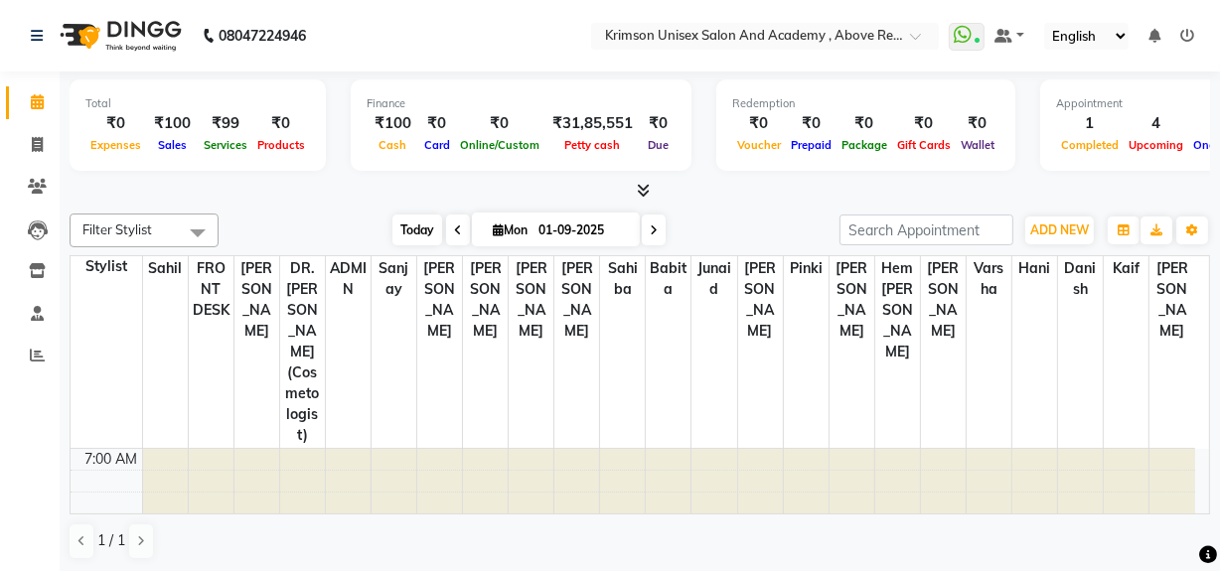
click at [414, 221] on span "Today" at bounding box center [417, 230] width 50 height 31
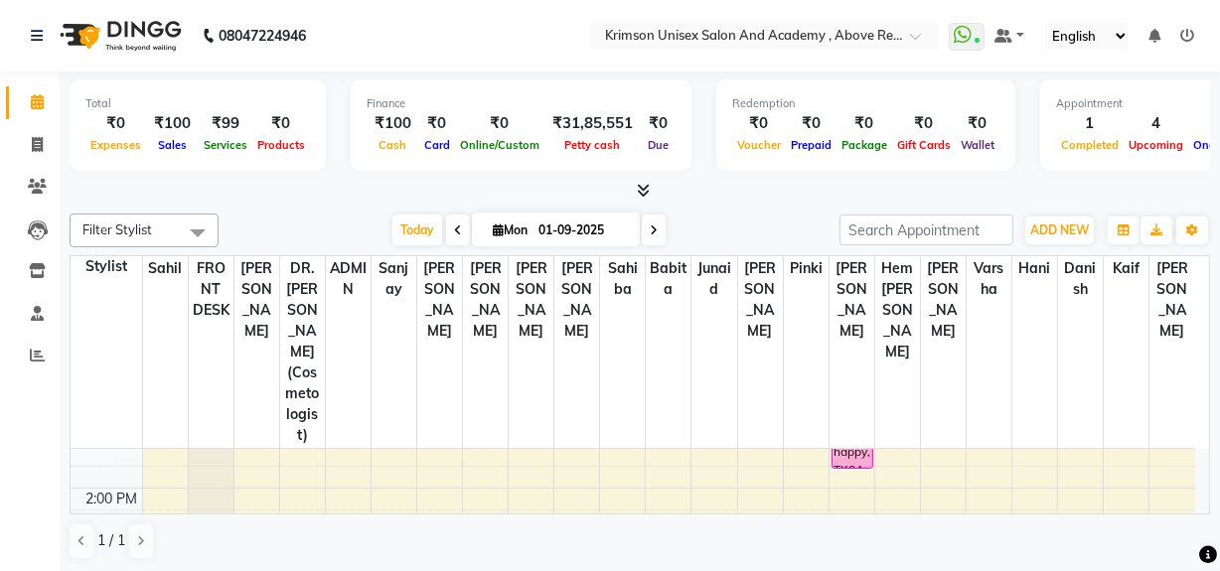
scroll to position [426, 0]
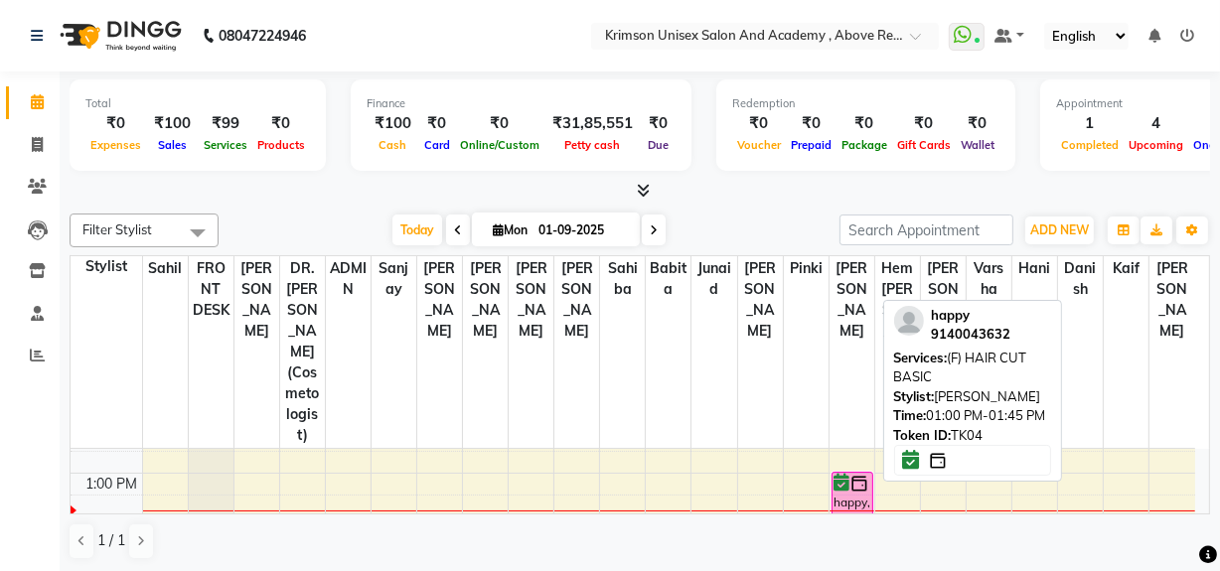
scroll to position [368, 0]
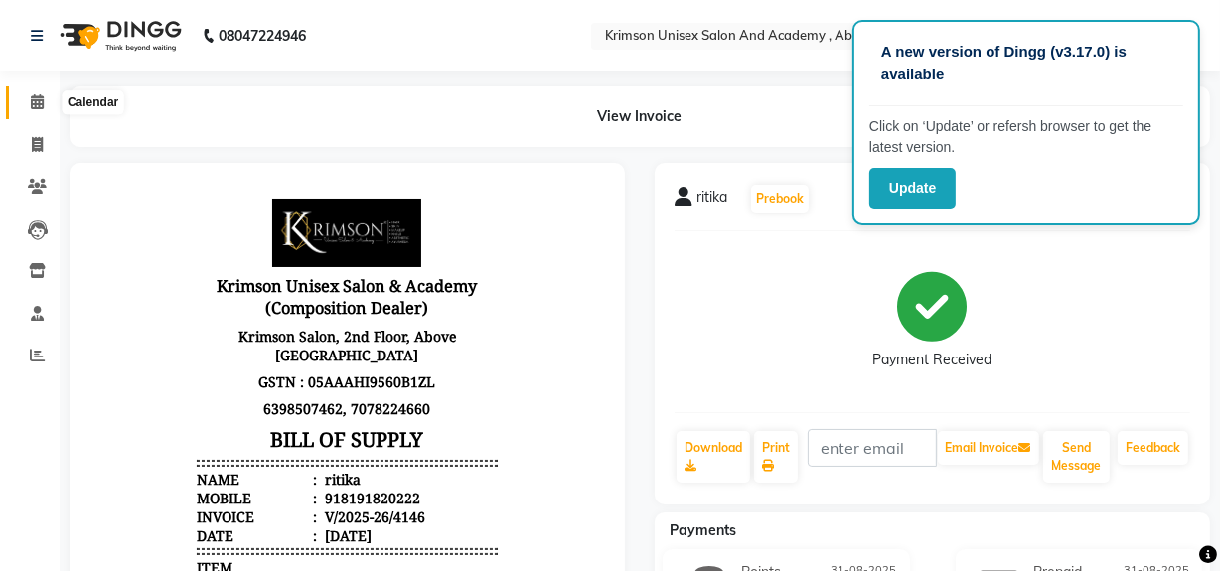
click at [29, 98] on span at bounding box center [37, 102] width 35 height 23
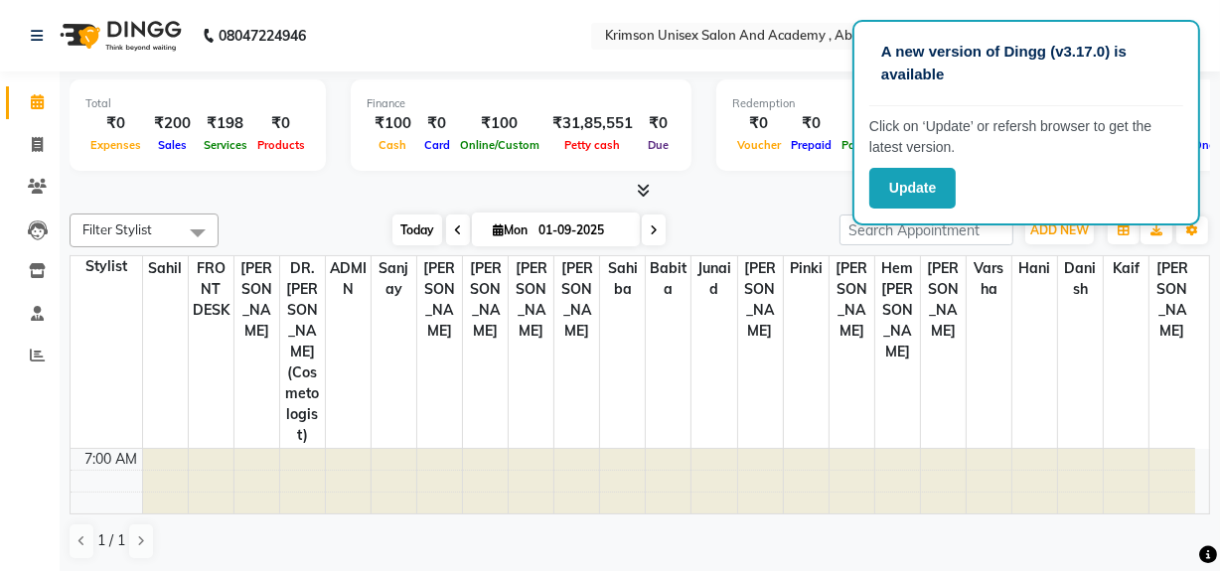
click at [404, 228] on span "Today" at bounding box center [417, 230] width 50 height 31
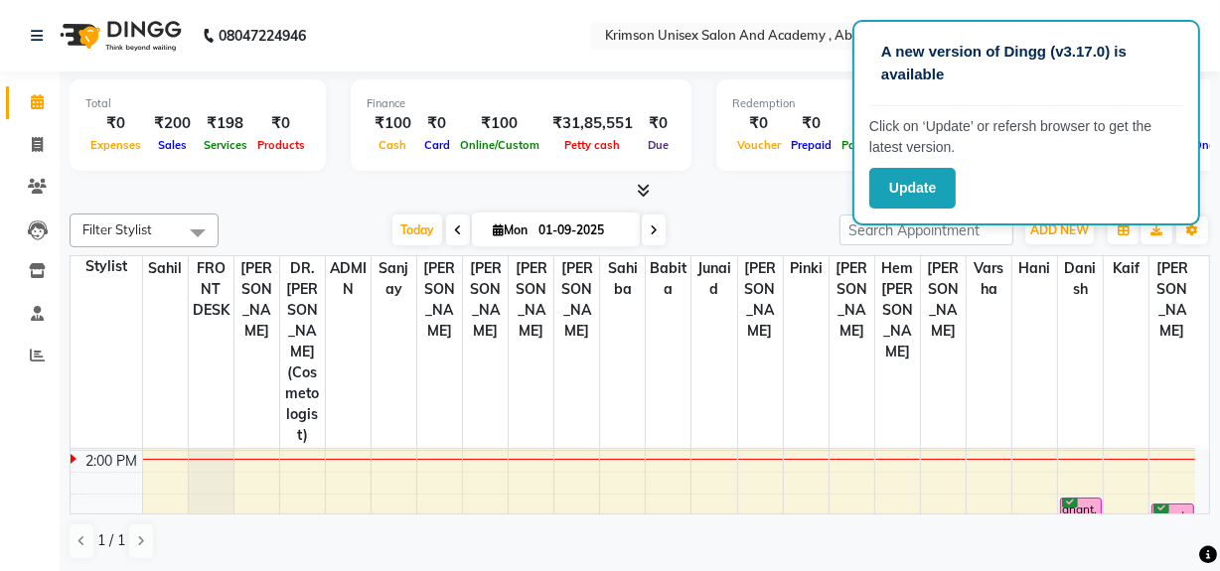
click at [769, 188] on div at bounding box center [640, 191] width 1141 height 21
click at [822, 181] on div at bounding box center [640, 191] width 1141 height 21
click at [407, 237] on span "Today" at bounding box center [417, 230] width 50 height 31
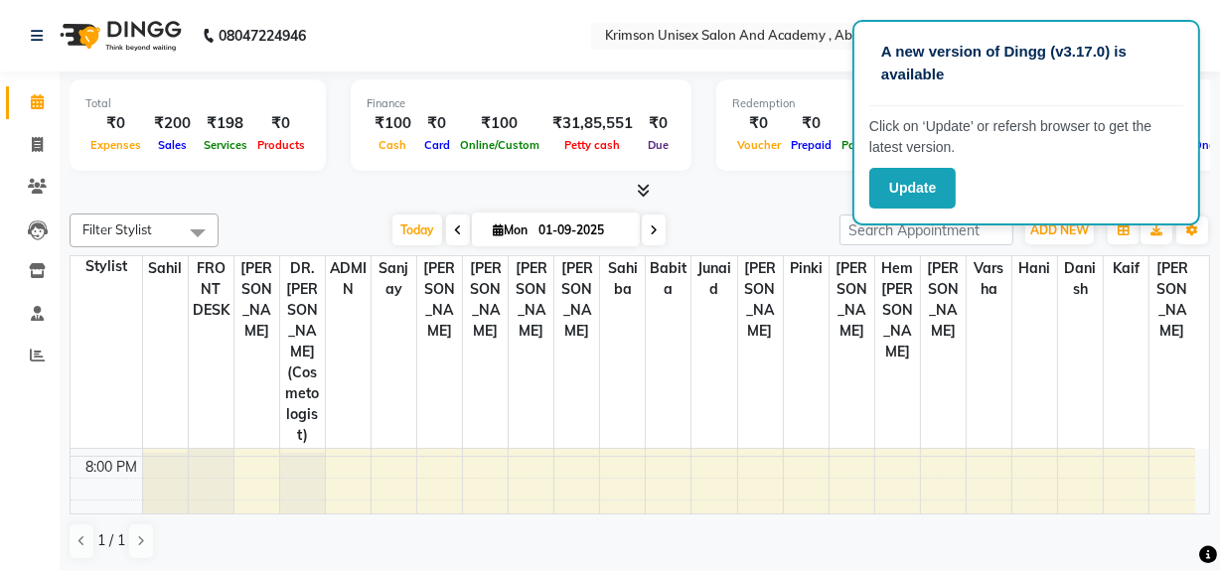
scroll to position [846, 0]
click at [398, 215] on span "Today" at bounding box center [417, 230] width 50 height 31
click at [423, 236] on span "Today" at bounding box center [417, 230] width 50 height 31
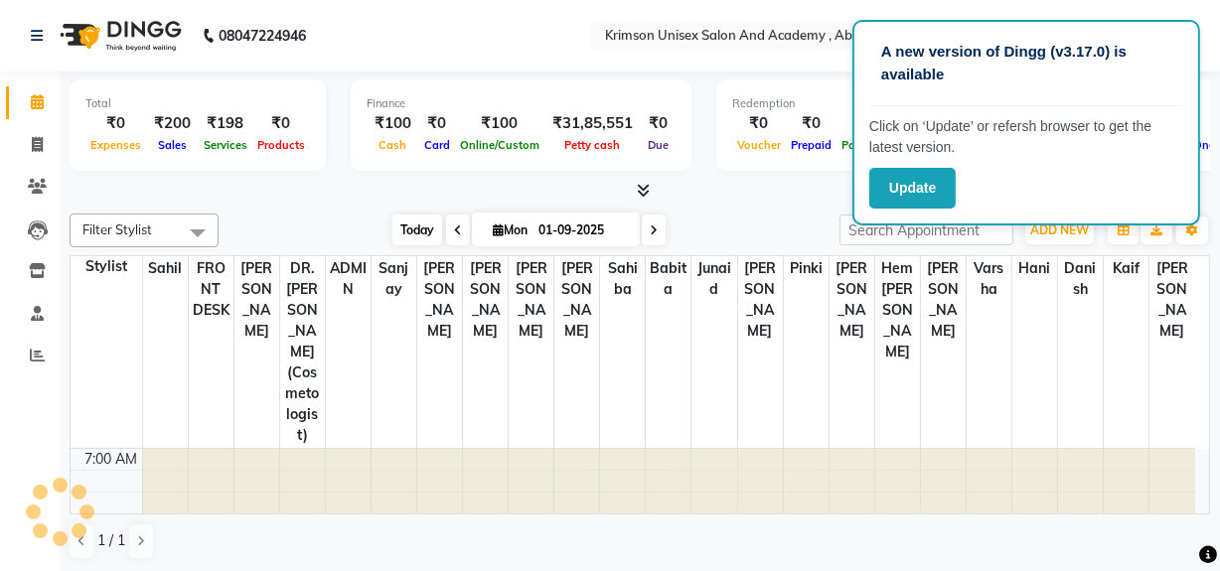
scroll to position [457, 0]
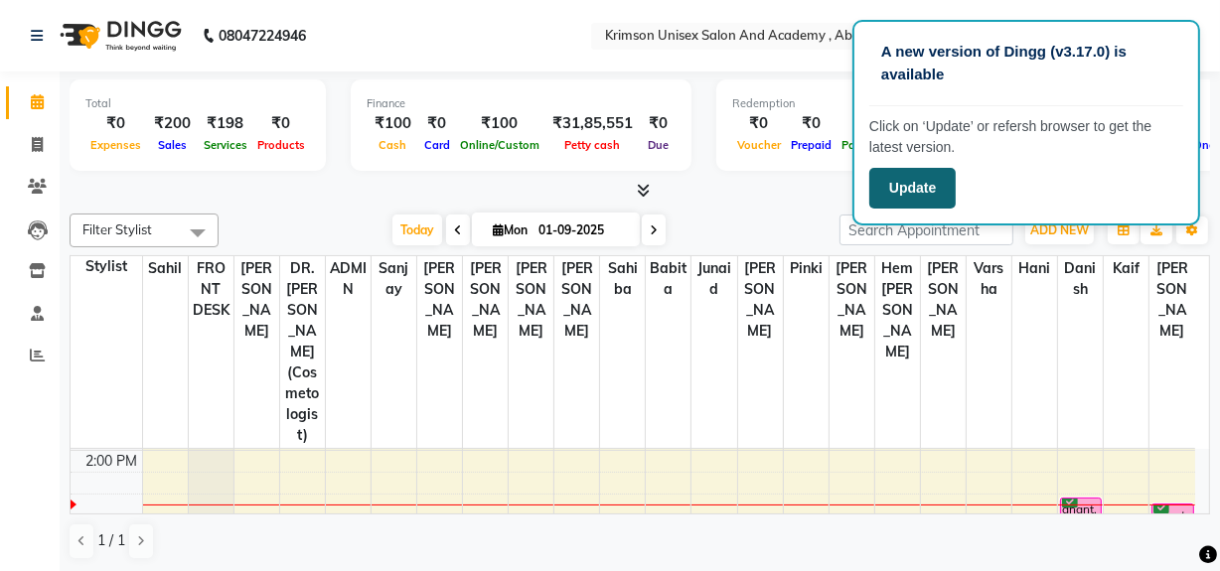
click at [911, 181] on button "Update" at bounding box center [912, 188] width 86 height 41
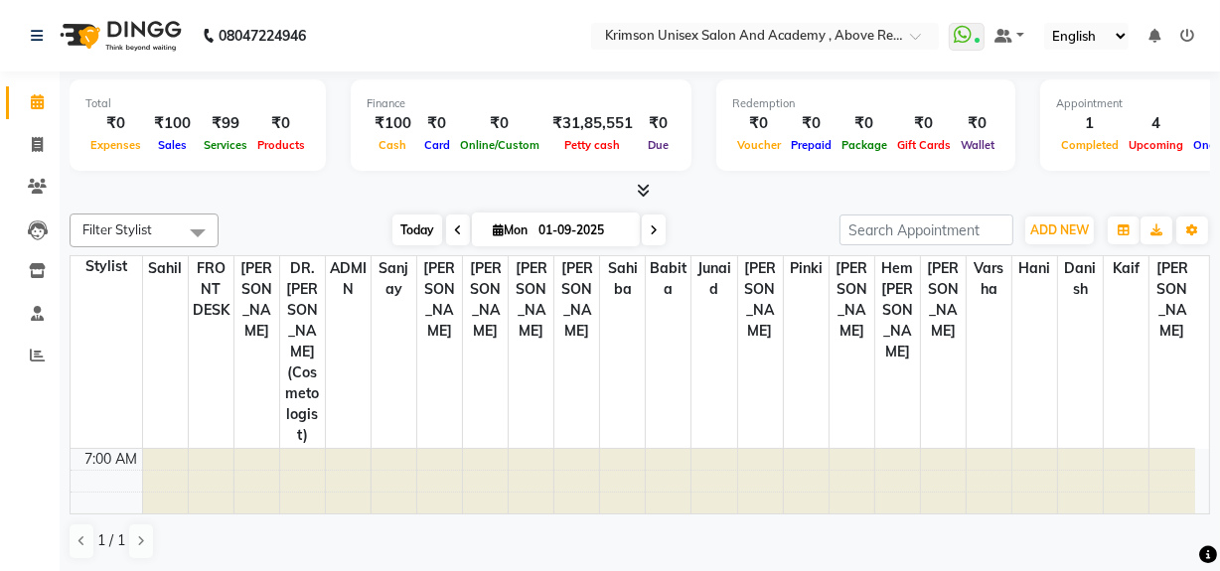
scroll to position [368, 0]
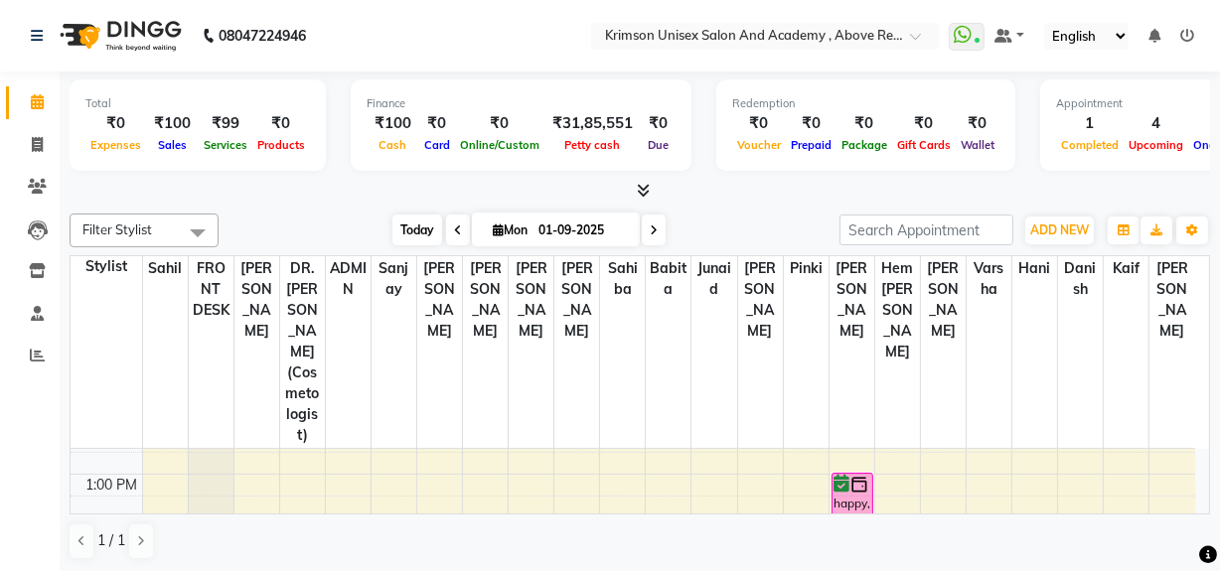
click at [395, 228] on span "Today" at bounding box center [417, 230] width 50 height 31
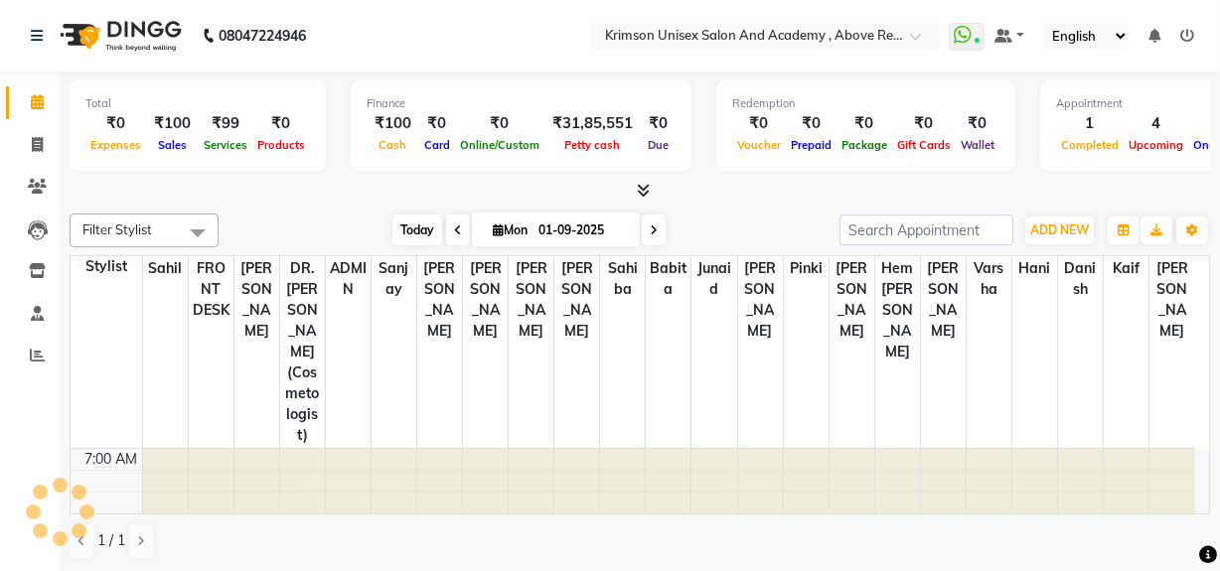
scroll to position [457, 0]
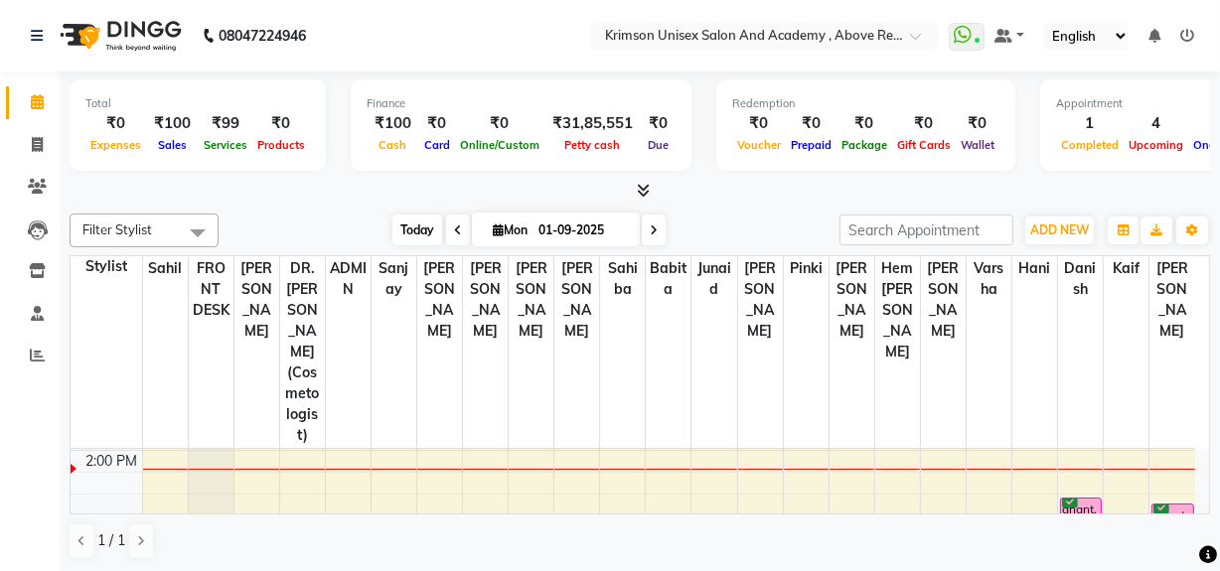
click at [407, 228] on span "Today" at bounding box center [417, 230] width 50 height 31
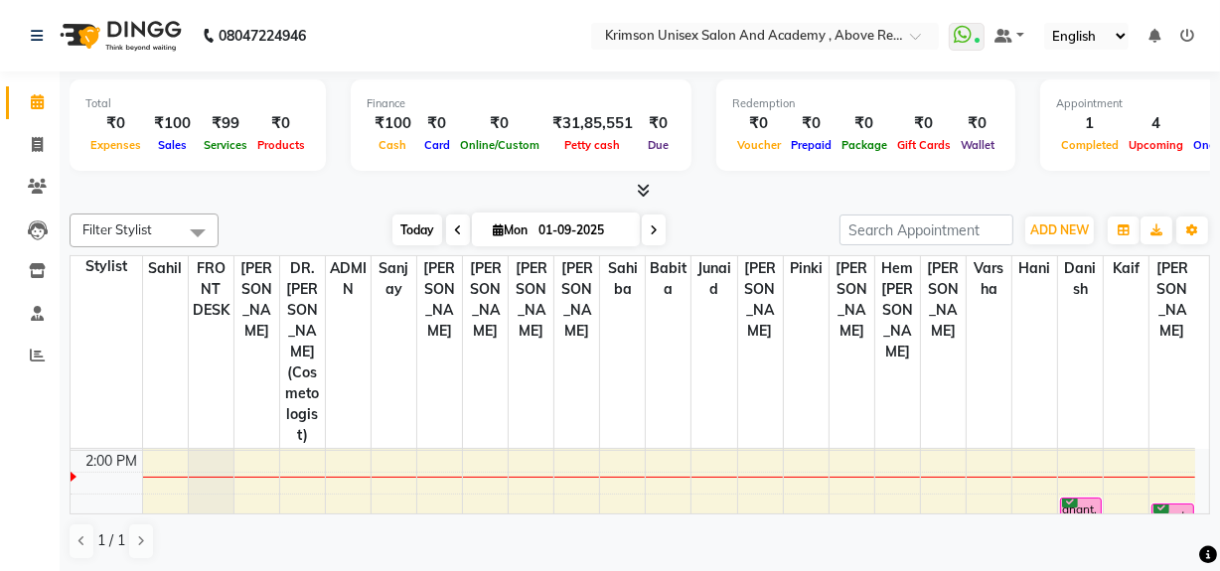
click at [397, 235] on span "Today" at bounding box center [417, 230] width 50 height 31
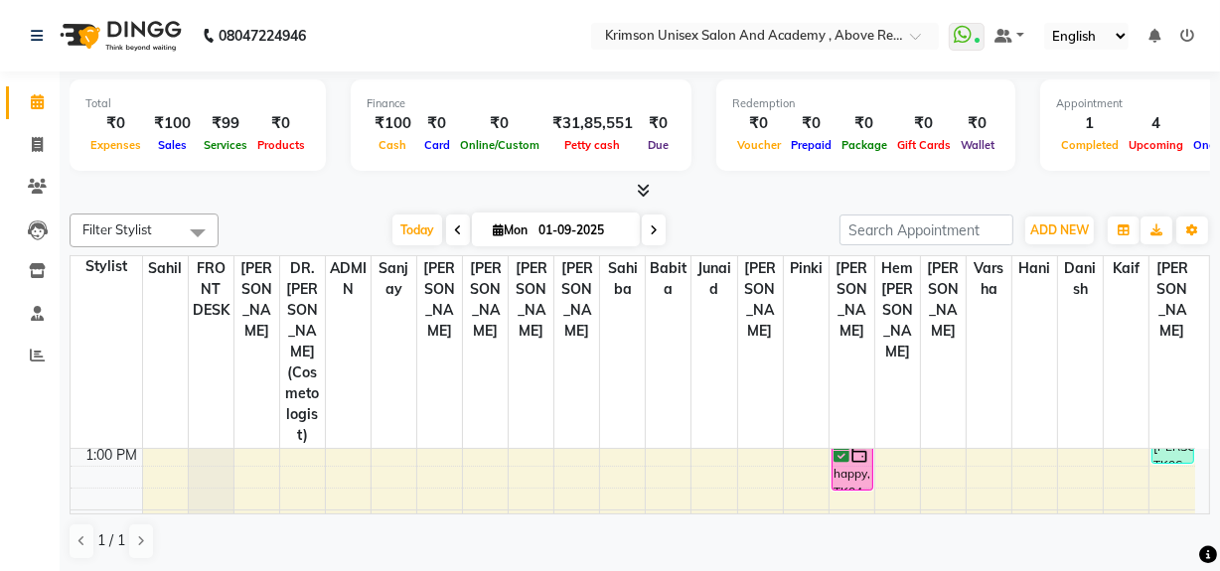
scroll to position [398, 0]
click at [417, 220] on span "Today" at bounding box center [417, 230] width 50 height 31
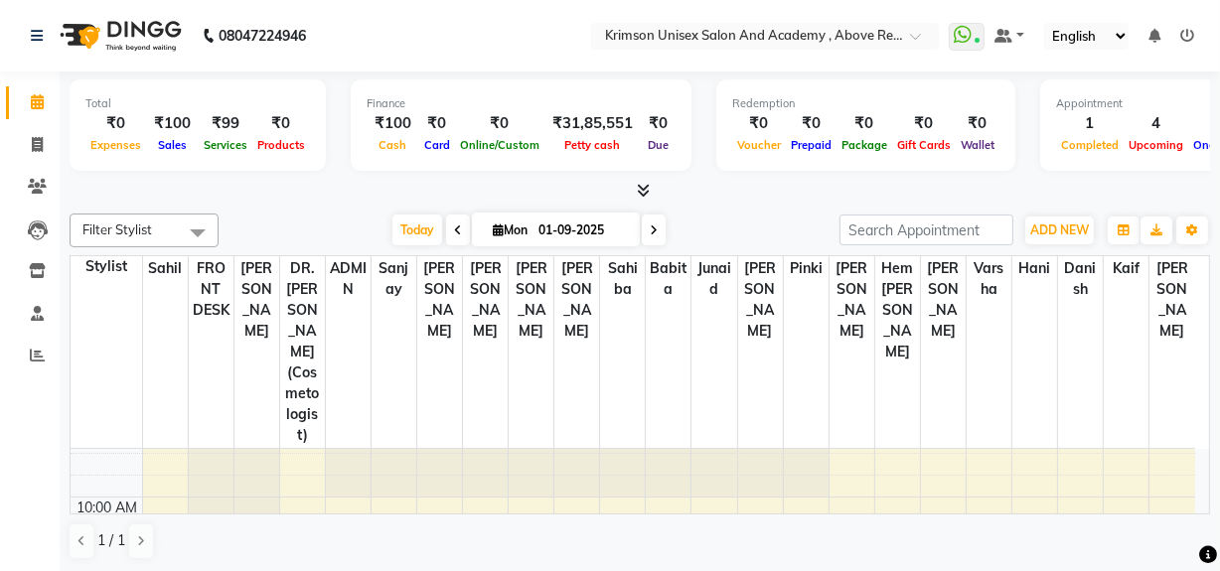
scroll to position [149, 0]
click at [767, 262] on span "[PERSON_NAME]" at bounding box center [760, 299] width 45 height 87
click at [732, 209] on div "Filter Stylist Select All ADMIN Arif ARNAB Babita Danish DR. DIVYA (cosmetologi…" at bounding box center [640, 387] width 1141 height 363
drag, startPoint x: 407, startPoint y: 232, endPoint x: 350, endPoint y: 210, distance: 61.6
click at [350, 210] on div "Filter Stylist Select All ADMIN Arif ARNAB Babita Danish DR. DIVYA (cosmetologi…" at bounding box center [640, 387] width 1141 height 363
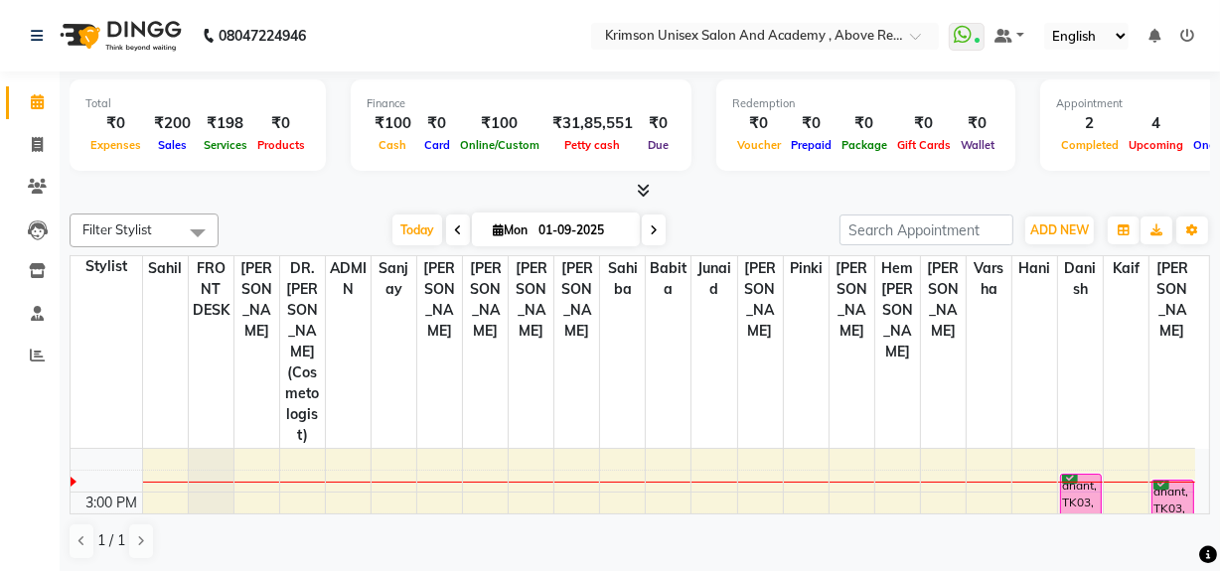
scroll to position [482, 0]
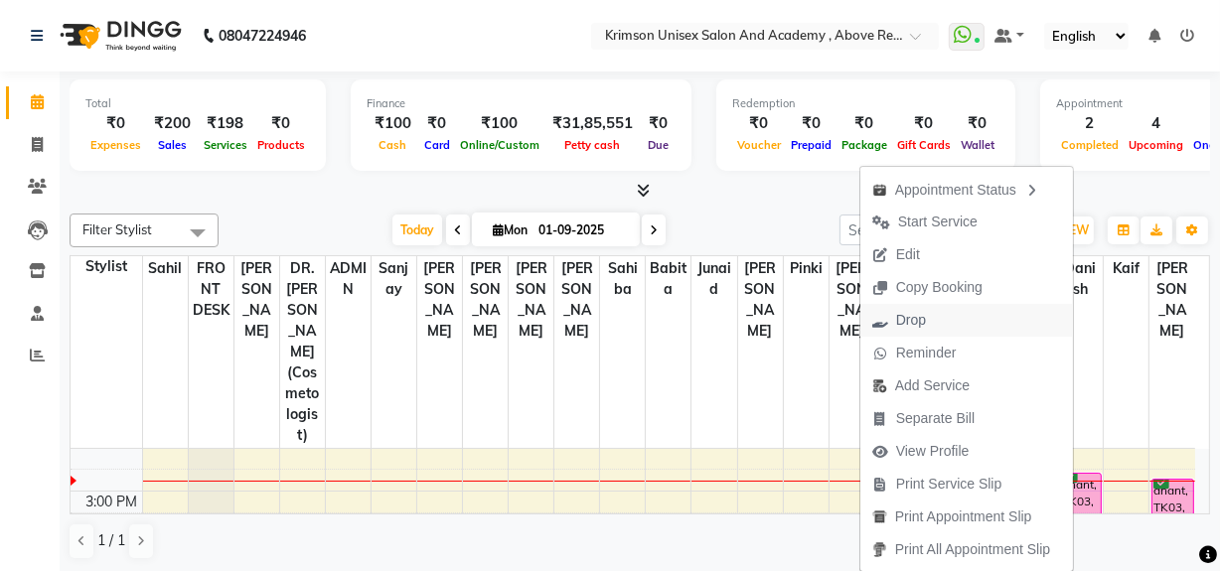
click at [898, 325] on span "Drop" at bounding box center [911, 320] width 30 height 21
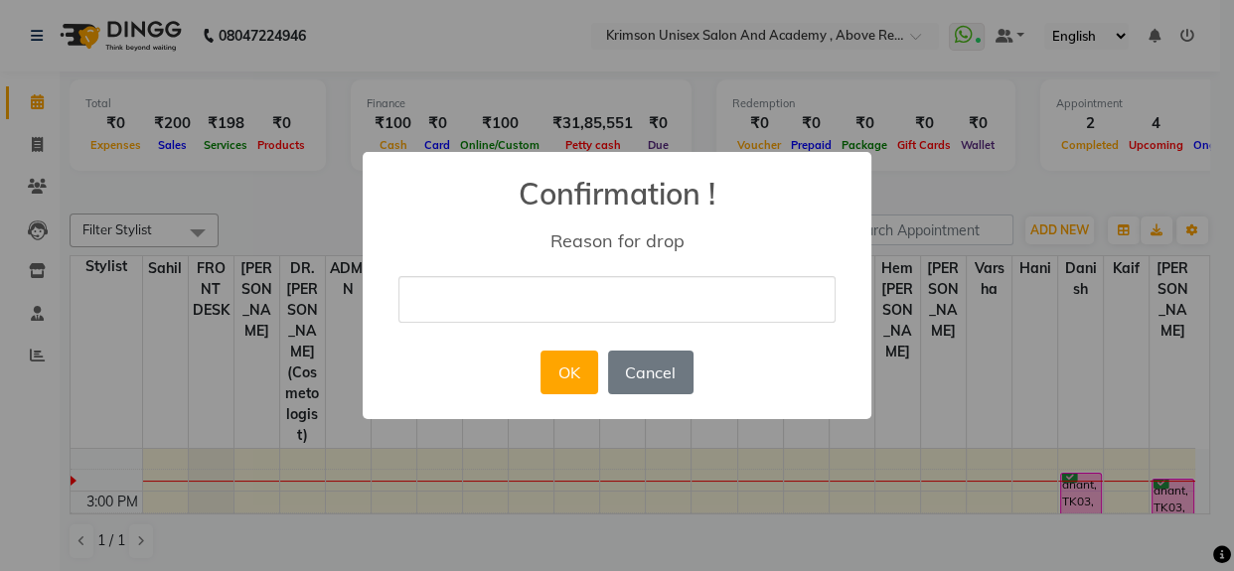
click at [746, 291] on input "text" at bounding box center [616, 299] width 437 height 47
type input "not confirm"
click at [591, 360] on button "OK" at bounding box center [569, 373] width 57 height 44
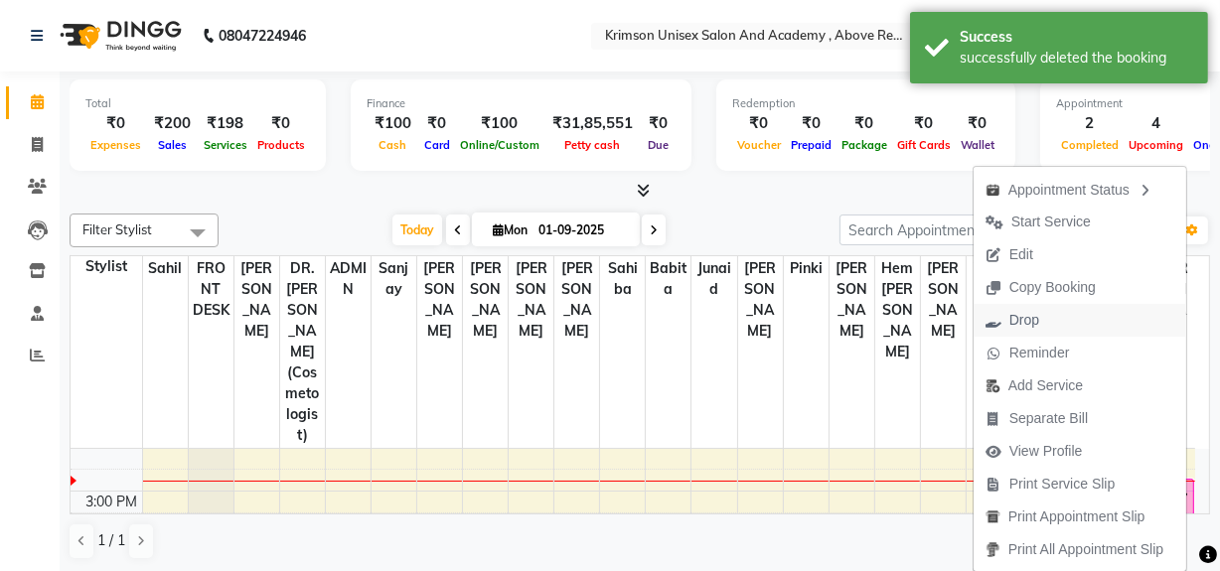
click at [1024, 322] on span "Drop" at bounding box center [1025, 320] width 30 height 21
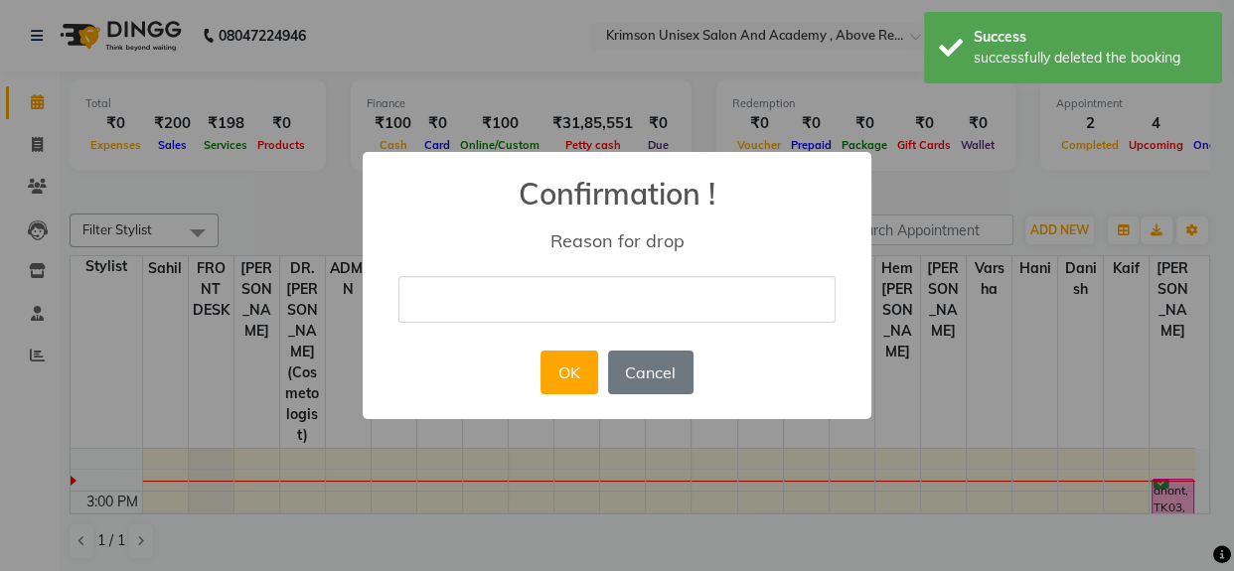
click at [778, 302] on input "text" at bounding box center [616, 299] width 437 height 47
type input "not confirm"
click at [573, 370] on button "OK" at bounding box center [569, 373] width 57 height 44
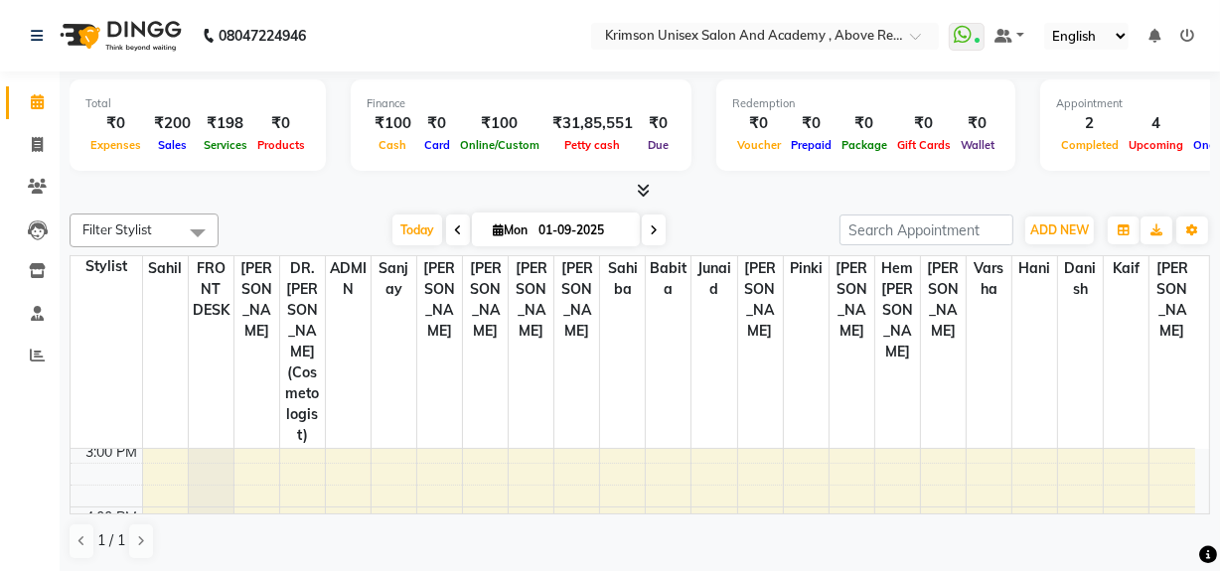
scroll to position [533, 0]
